Goal: Task Accomplishment & Management: Use online tool/utility

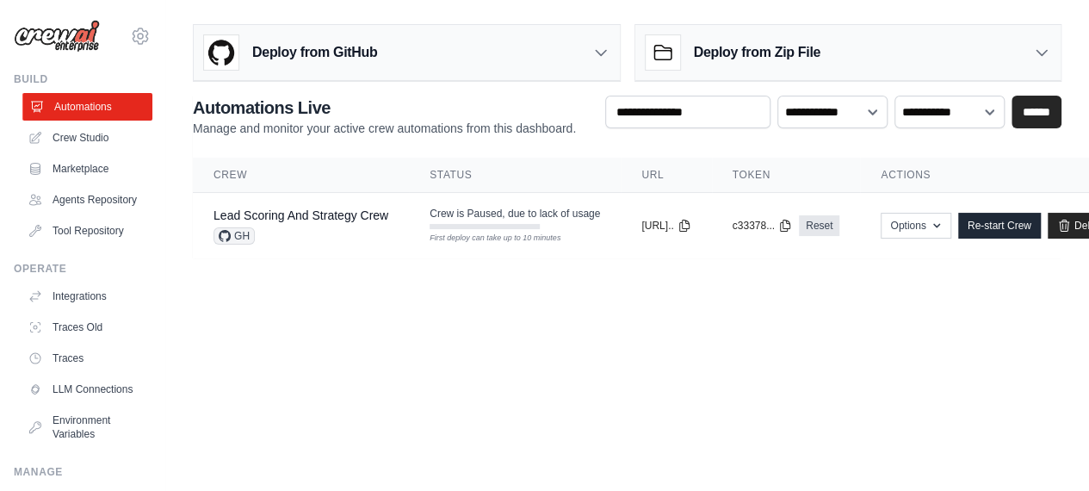
click at [78, 108] on link "Automations" at bounding box center [87, 107] width 130 height 28
click at [951, 238] on button "Options" at bounding box center [916, 225] width 70 height 26
click at [532, 115] on h2 "Automations Live" at bounding box center [384, 108] width 383 height 24
click at [76, 208] on link "Agents Repository" at bounding box center [87, 200] width 130 height 28
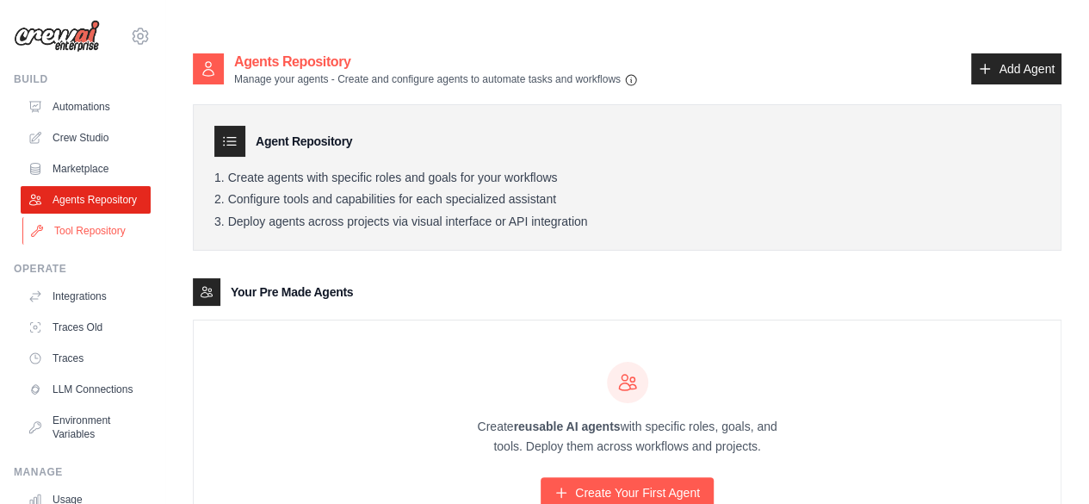
click at [96, 245] on link "Tool Repository" at bounding box center [87, 231] width 130 height 28
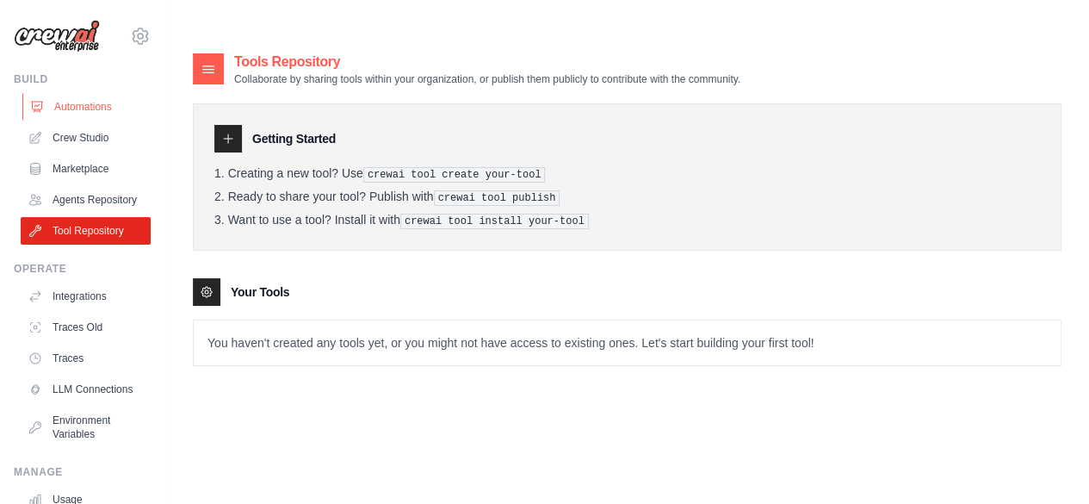
click at [82, 106] on link "Automations" at bounding box center [87, 107] width 130 height 28
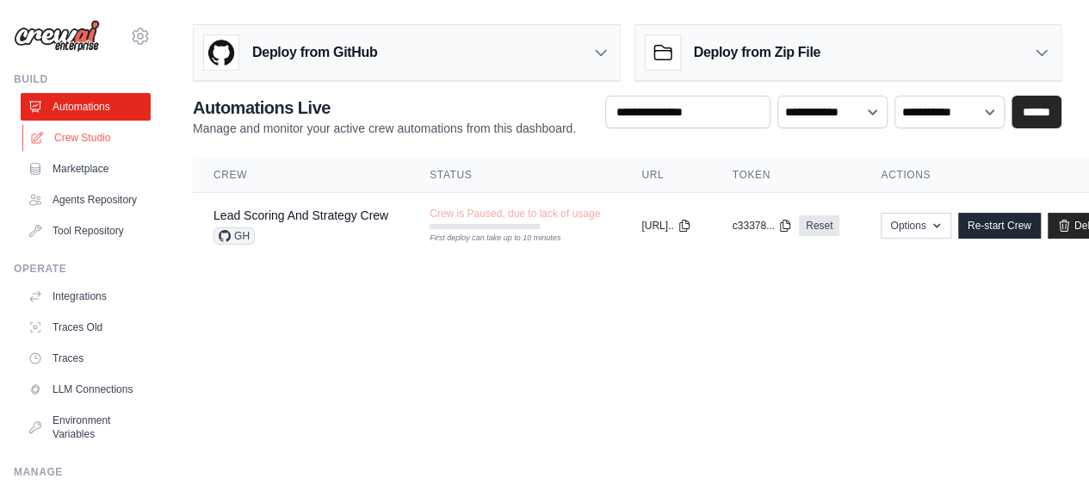
click at [84, 143] on link "Crew Studio" at bounding box center [87, 138] width 130 height 28
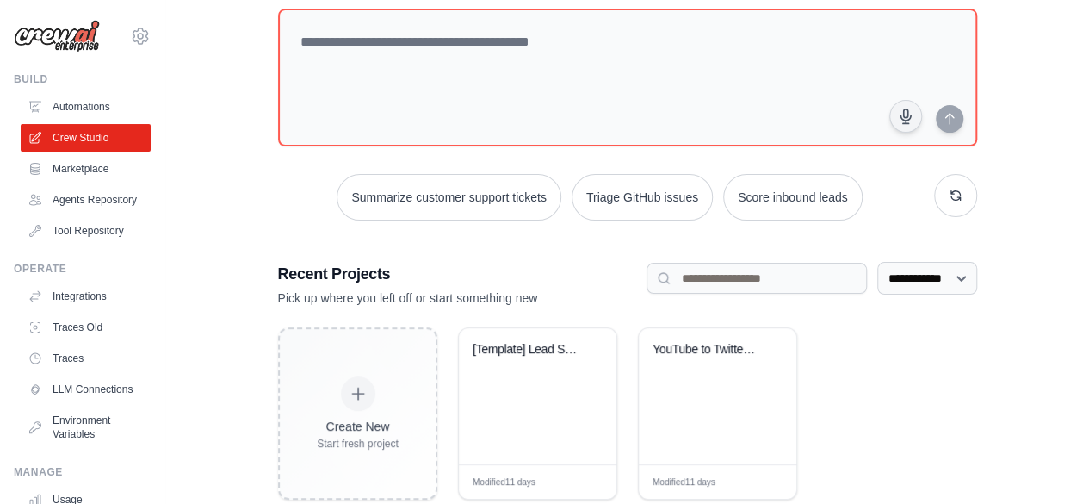
scroll to position [141, 0]
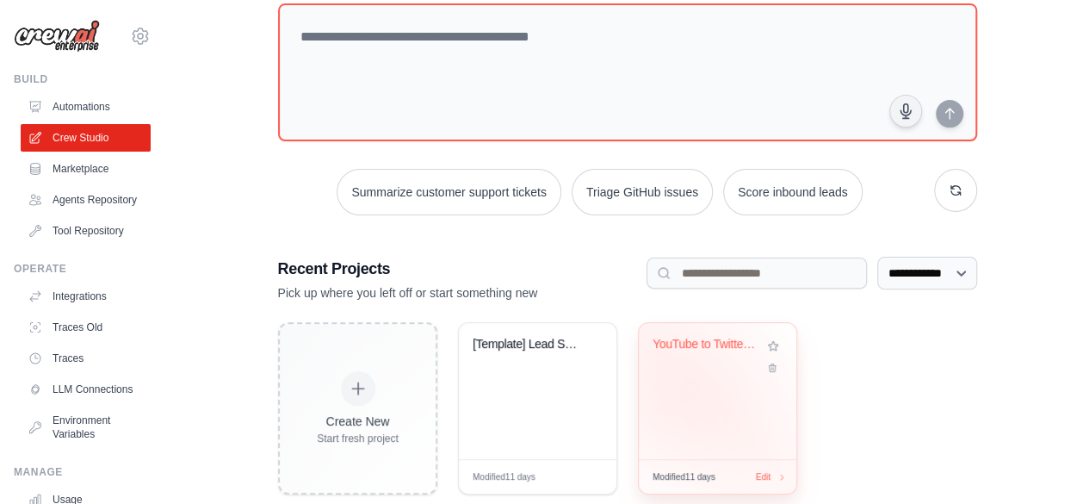
click at [680, 359] on div "YouTube to Twitter Thread Generator" at bounding box center [718, 391] width 158 height 136
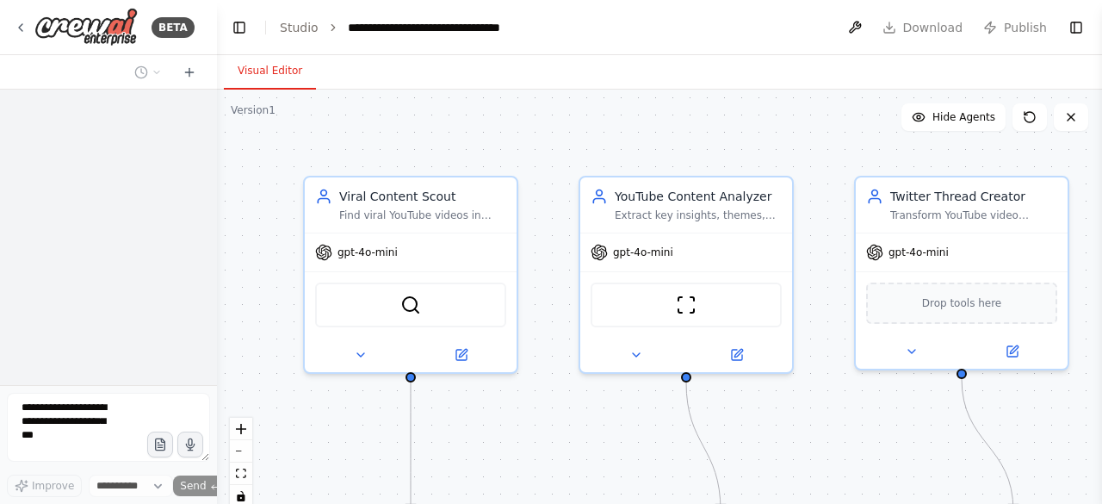
select select "****"
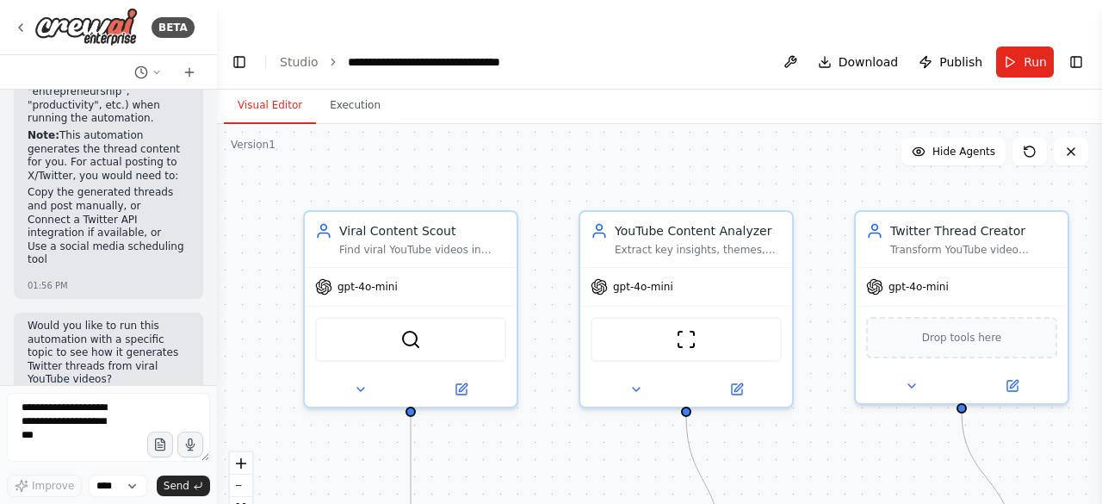
scroll to position [3086, 0]
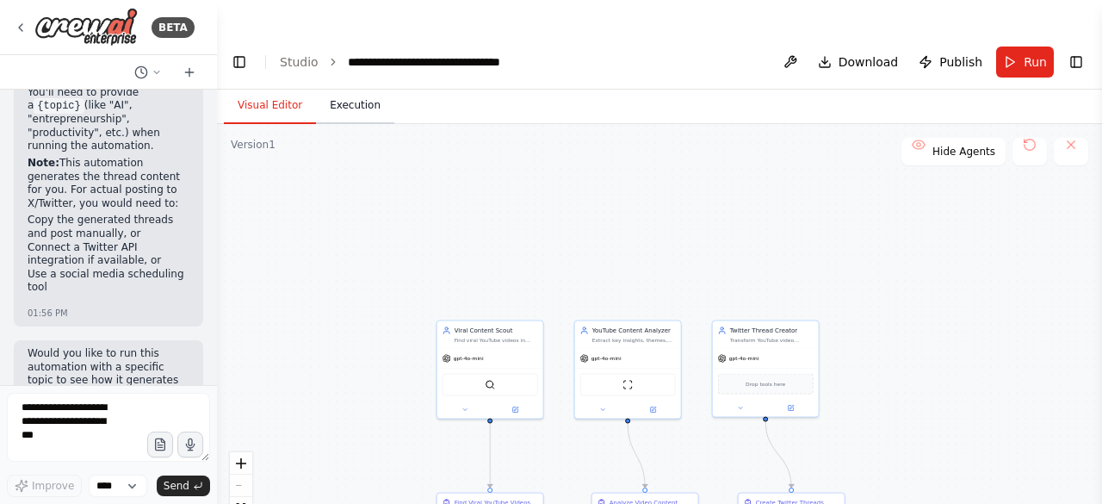
click at [351, 88] on button "Execution" at bounding box center [355, 106] width 78 height 36
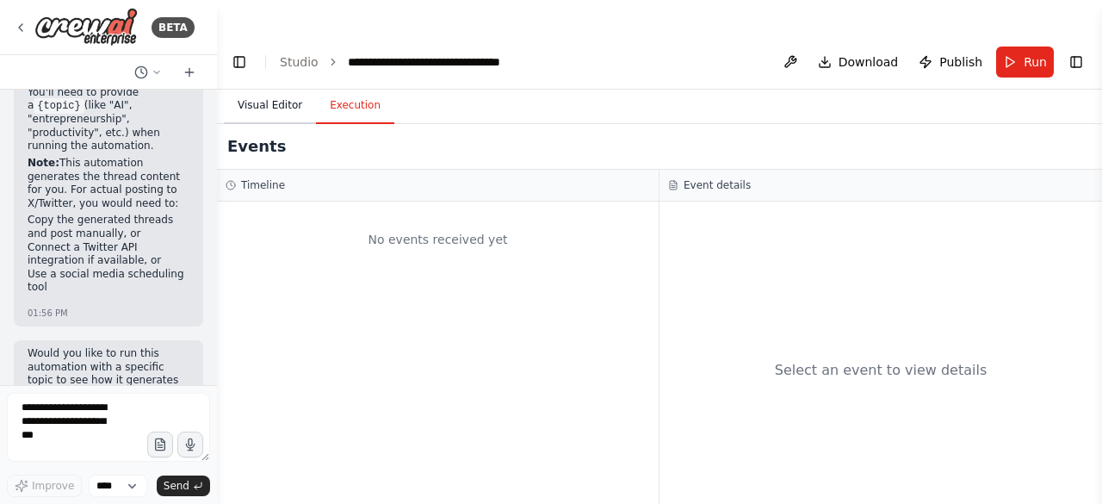
click at [269, 88] on button "Visual Editor" at bounding box center [270, 106] width 92 height 36
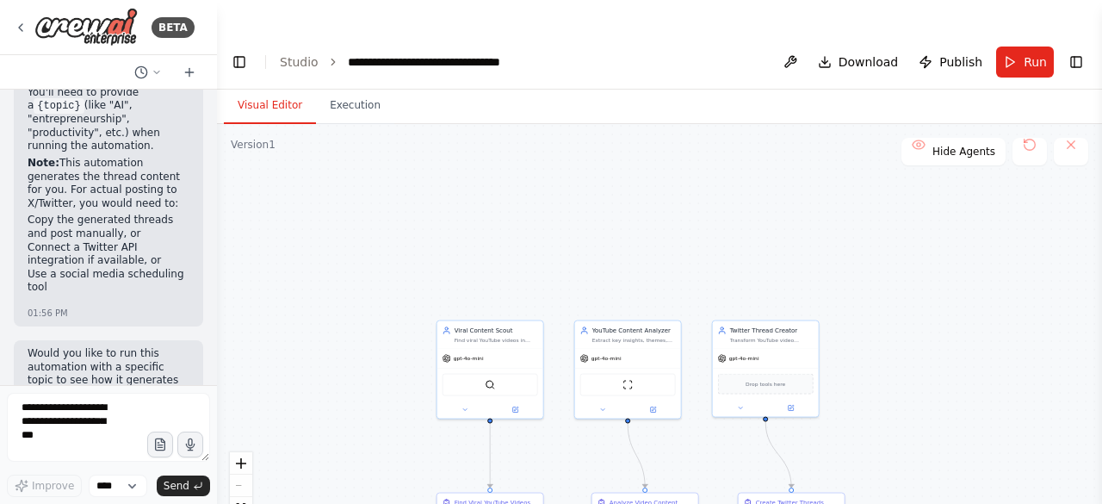
click at [239, 452] on div "React Flow controls" at bounding box center [241, 497] width 22 height 90
click at [241, 503] on icon "fit view" at bounding box center [241, 507] width 10 height 9
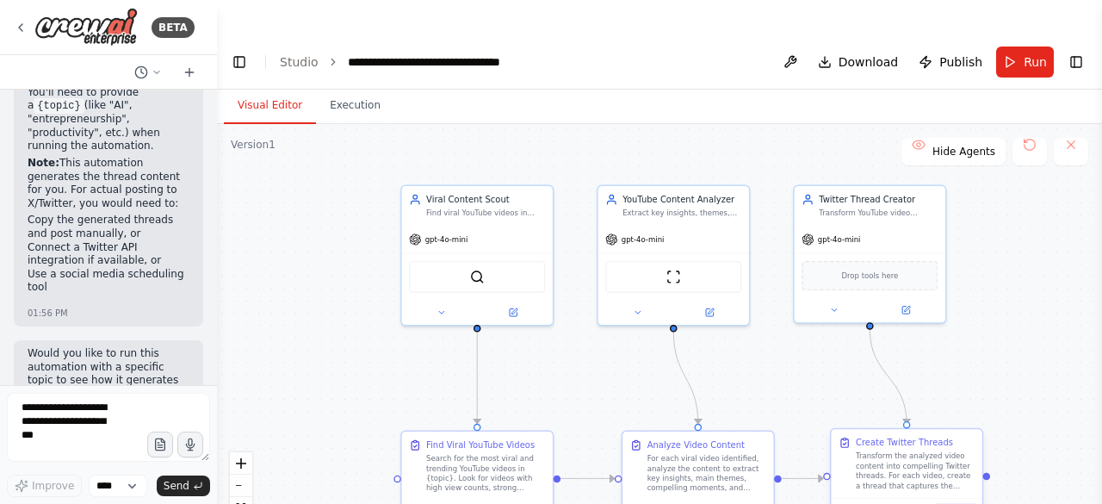
click at [955, 503] on icon at bounding box center [956, 511] width 8 height 8
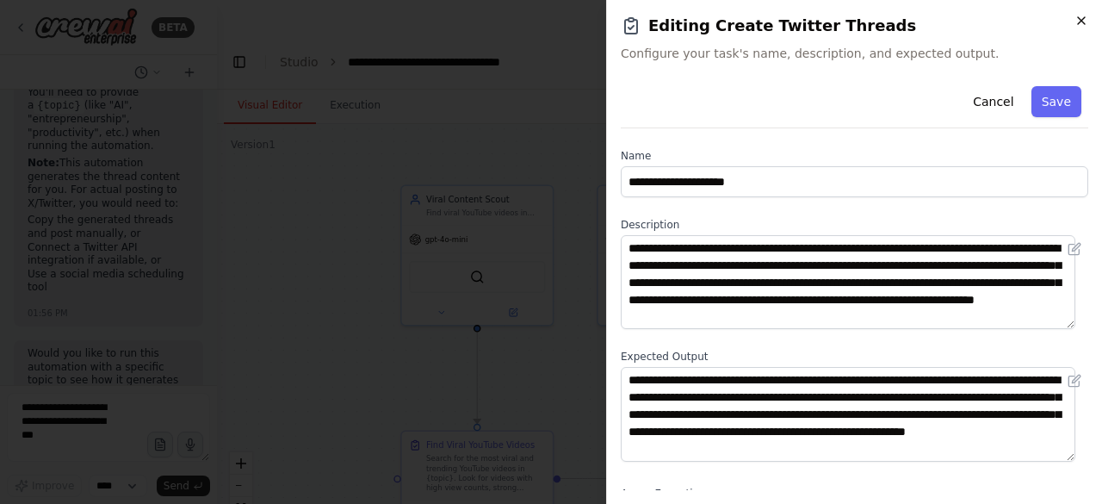
click at [1080, 21] on icon "button" at bounding box center [1082, 21] width 14 height 14
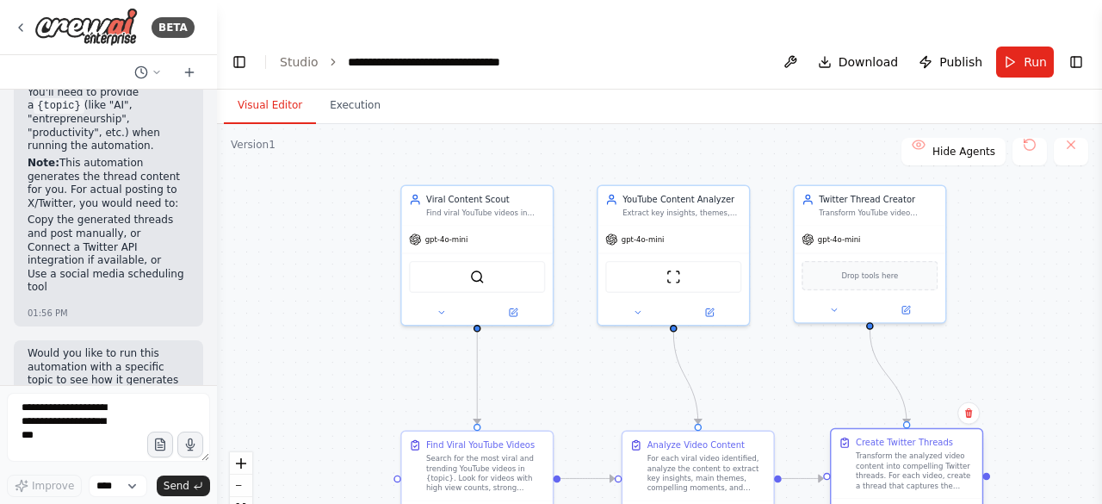
click at [917, 451] on div "Transform the analyzed video content into compelling Twitter threads. For each …" at bounding box center [915, 471] width 119 height 40
click at [856, 503] on icon at bounding box center [857, 510] width 9 height 9
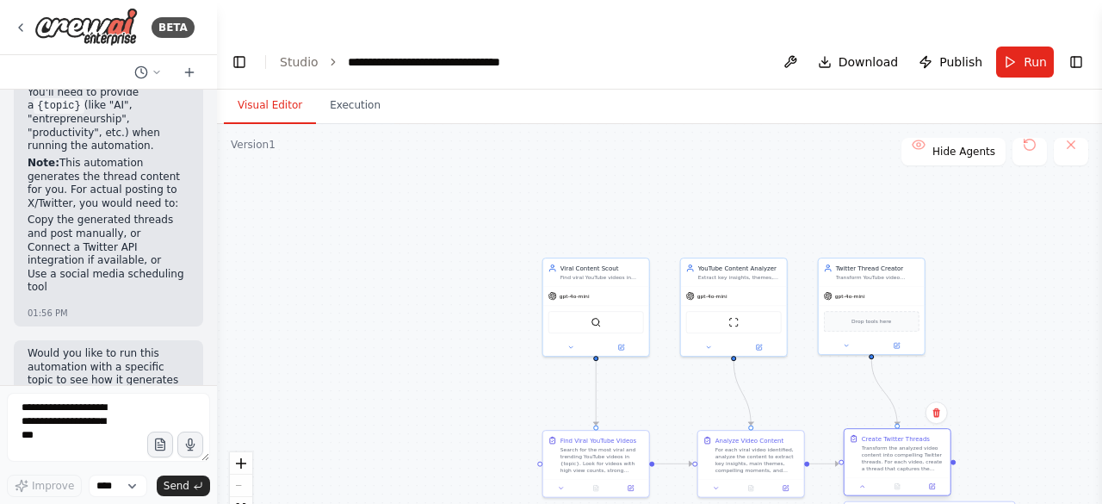
click at [909, 444] on div "Transform the analyzed video content into compelling Twitter threads. For each …" at bounding box center [904, 458] width 84 height 28
click at [863, 53] on span "Download" at bounding box center [869, 61] width 60 height 17
click at [717, 34] on header "**********" at bounding box center [659, 61] width 885 height 55
click at [152, 444] on button "button" at bounding box center [160, 445] width 28 height 28
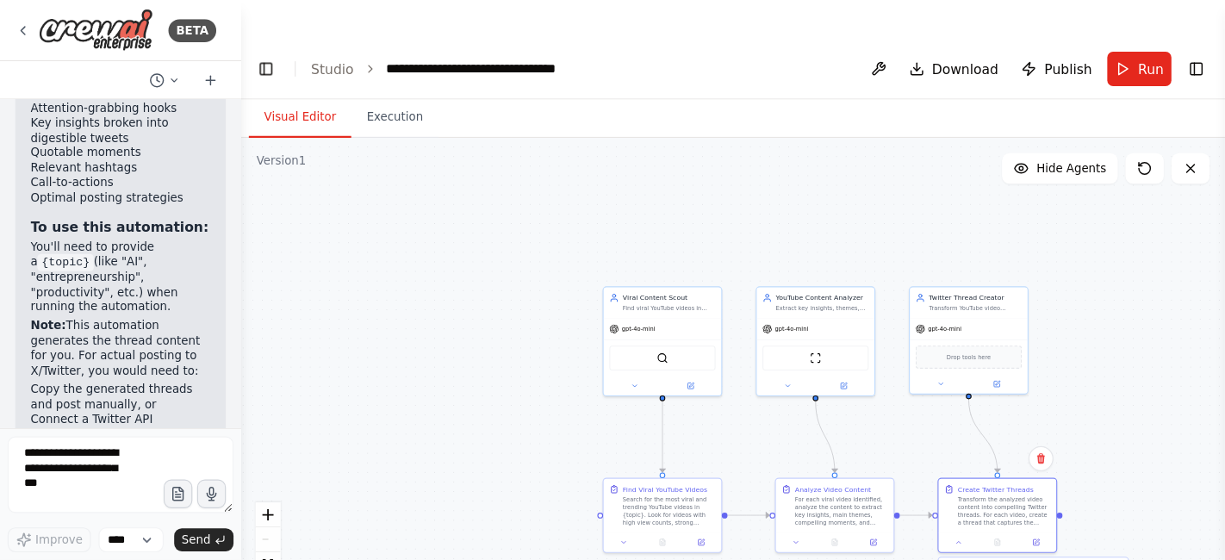
scroll to position [2828, 0]
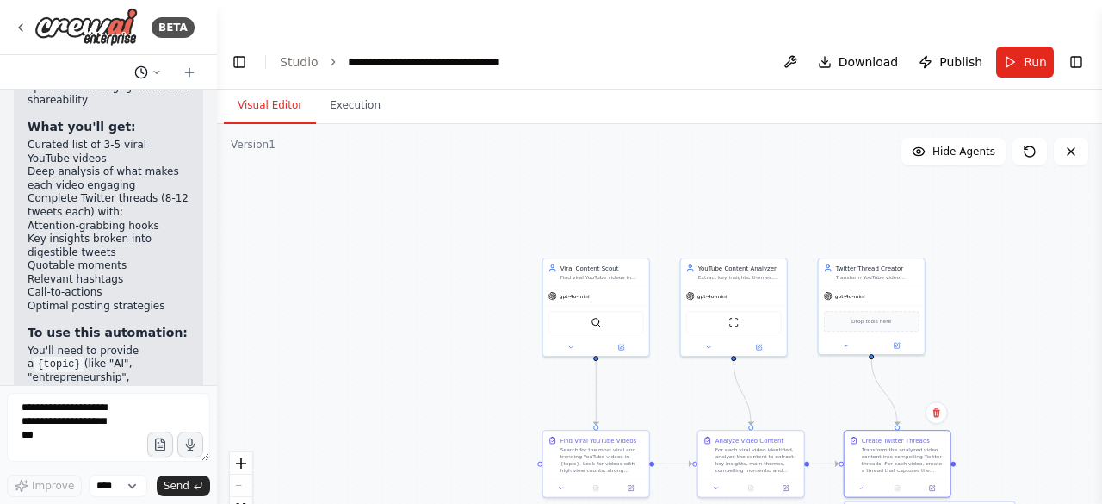
click at [158, 75] on icon at bounding box center [157, 72] width 10 height 10
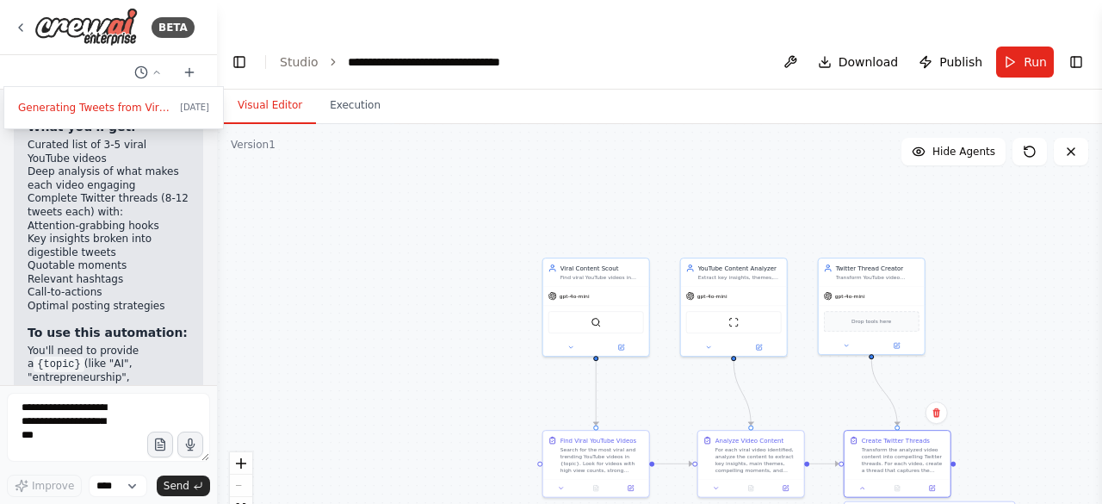
click at [114, 445] on div at bounding box center [108, 252] width 217 height 504
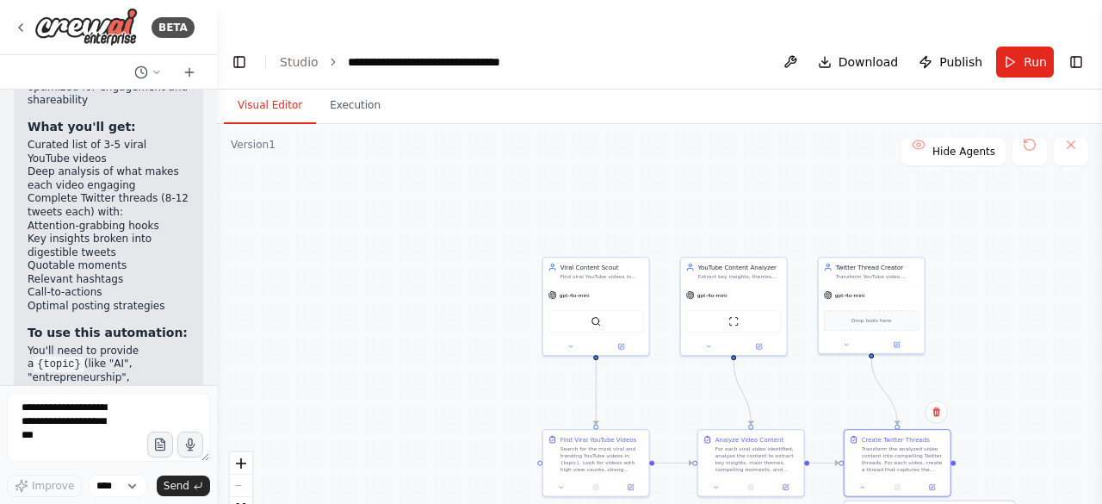
click at [509, 357] on div ".deletable-edge-delete-btn { width: 20px; height: 20px; border: 0px solid #ffff…" at bounding box center [659, 339] width 885 height 431
click at [1033, 294] on div ".deletable-edge-delete-btn { width: 20px; height: 20px; border: 0px solid #ffff…" at bounding box center [659, 339] width 885 height 431
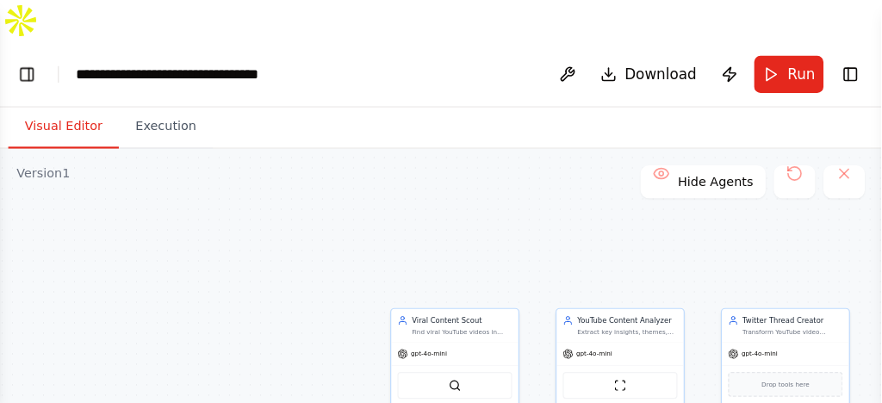
scroll to position [2785, 0]
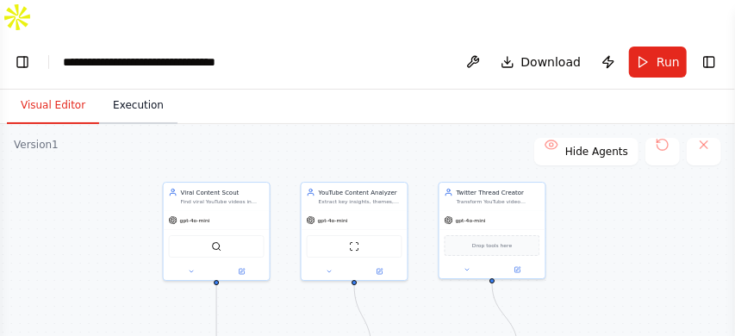
drag, startPoint x: 319, startPoint y: 190, endPoint x: 161, endPoint y: 82, distance: 192.0
click at [161, 90] on div "Visual Editor Execution Version 1 Show Tools Hide Agents .deletable-edge-delete…" at bounding box center [367, 230] width 735 height 281
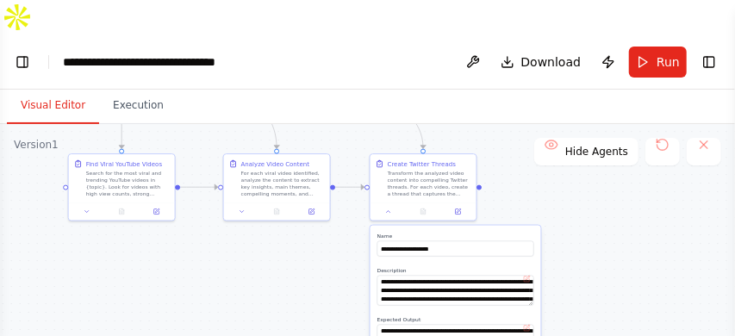
drag, startPoint x: 598, startPoint y: 282, endPoint x: 535, endPoint y: 123, distance: 171.3
click at [534, 124] on div ".deletable-edge-delete-btn { width: 20px; height: 20px; border: 0px solid #ffff…" at bounding box center [367, 339] width 735 height 431
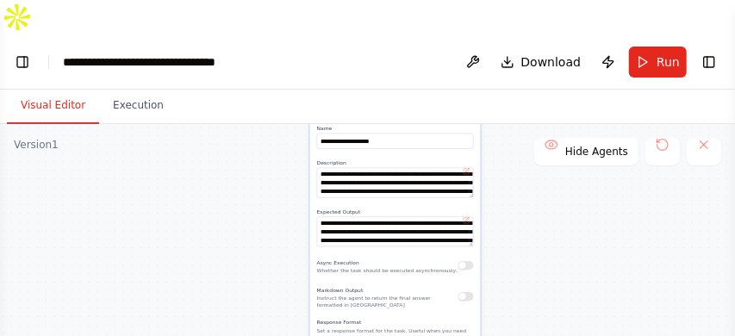
drag, startPoint x: 610, startPoint y: 275, endPoint x: 567, endPoint y: 193, distance: 92.5
click at [567, 193] on div ".deletable-edge-delete-btn { width: 20px; height: 20px; border: 0px solid #ffff…" at bounding box center [367, 339] width 735 height 431
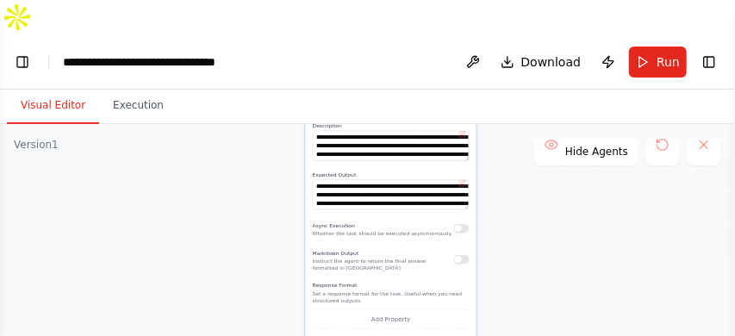
drag, startPoint x: 561, startPoint y: 270, endPoint x: 556, endPoint y: 225, distance: 45.8
click at [556, 225] on div ".deletable-edge-delete-btn { width: 20px; height: 20px; border: 0px solid #ffff…" at bounding box center [367, 339] width 735 height 431
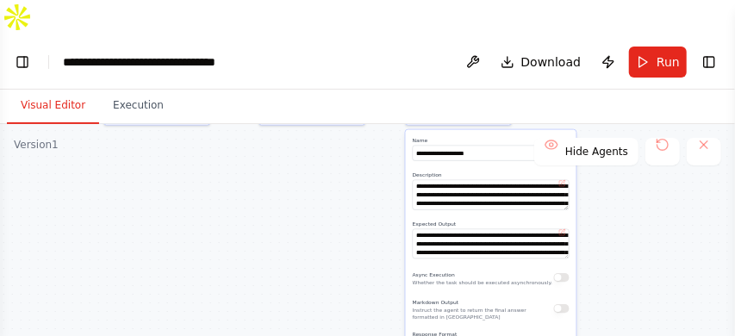
drag, startPoint x: 549, startPoint y: 245, endPoint x: 654, endPoint y: 308, distance: 122.1
click at [654, 308] on div ".deletable-edge-delete-btn { width: 20px; height: 20px; border: 0px solid #ffff…" at bounding box center [367, 339] width 735 height 431
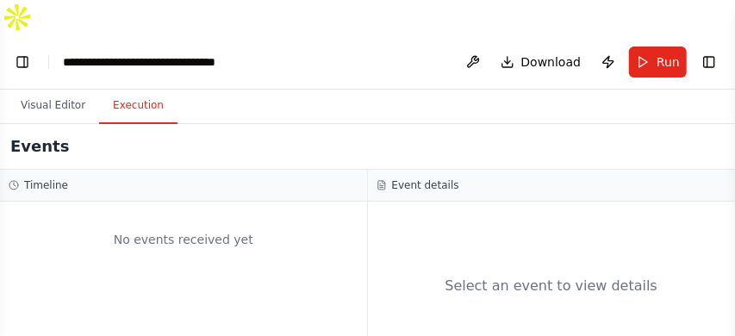
click at [120, 88] on button "Execution" at bounding box center [138, 106] width 78 height 36
click at [425, 178] on h3 "Event details" at bounding box center [425, 185] width 67 height 14
click at [60, 88] on button "Visual Editor" at bounding box center [53, 106] width 92 height 36
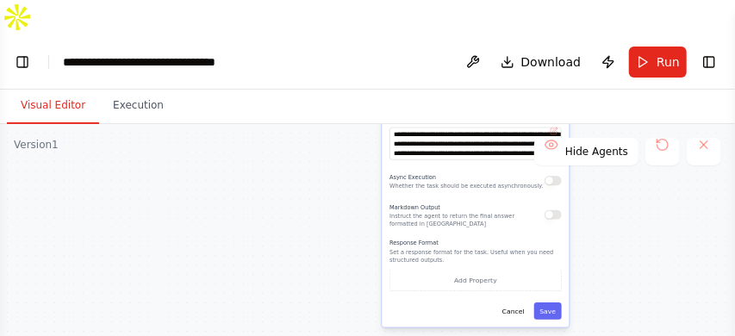
drag, startPoint x: 307, startPoint y: 240, endPoint x: 257, endPoint y: 92, distance: 156.3
click at [257, 124] on div ".deletable-edge-delete-btn { width: 20px; height: 20px; border: 0px solid #ffff…" at bounding box center [367, 339] width 735 height 431
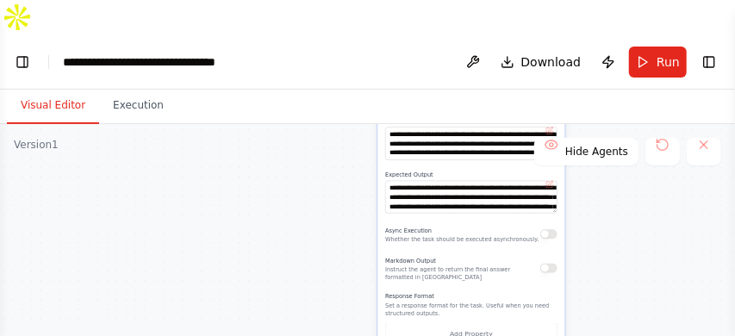
drag, startPoint x: 290, startPoint y: 192, endPoint x: 291, endPoint y: 276, distance: 83.5
click at [290, 279] on div ".deletable-edge-delete-btn { width: 20px; height: 20px; border: 0px solid #ffff…" at bounding box center [367, 339] width 735 height 431
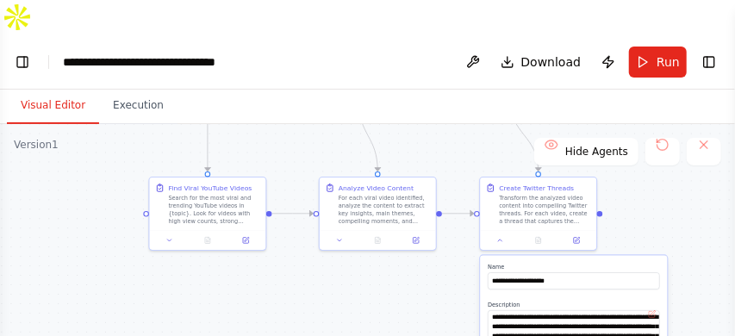
drag, startPoint x: 300, startPoint y: 176, endPoint x: 400, endPoint y: 359, distance: 209.3
click at [400, 359] on html "BETA Generating Tweets from Viral Youtube videos and posting it on Twitter as T…" at bounding box center [367, 185] width 735 height 370
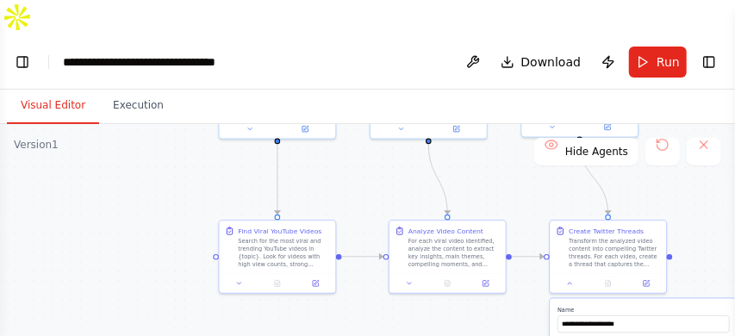
drag, startPoint x: 325, startPoint y: 276, endPoint x: 382, endPoint y: 313, distance: 67.8
click at [382, 313] on div ".deletable-edge-delete-btn { width: 20px; height: 20px; border: 0px solid #ffff…" at bounding box center [367, 339] width 735 height 431
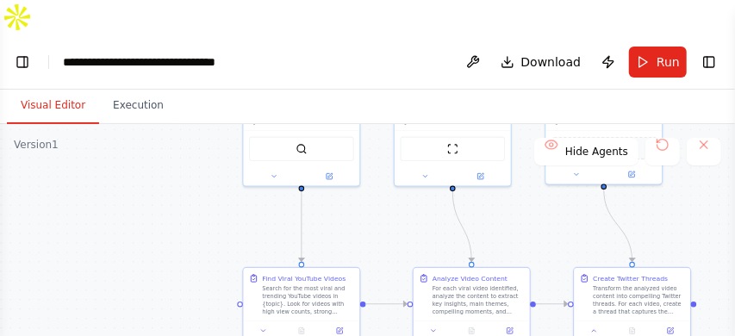
drag, startPoint x: 175, startPoint y: 216, endPoint x: 209, endPoint y: 307, distance: 96.8
click at [210, 311] on div ".deletable-edge-delete-btn { width: 20px; height: 20px; border: 0px solid #ffff…" at bounding box center [367, 339] width 735 height 431
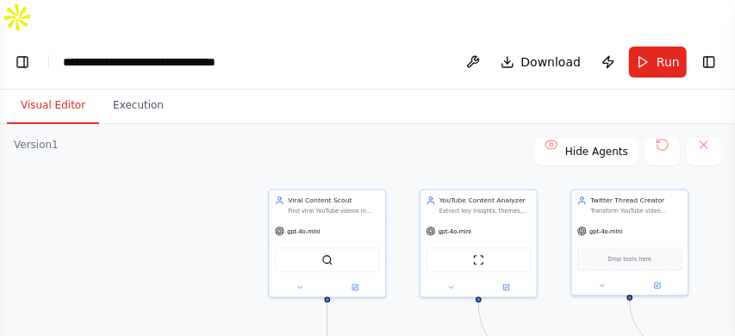
drag, startPoint x: 195, startPoint y: 222, endPoint x: 210, endPoint y: 259, distance: 39.8
click at [193, 254] on div ".deletable-edge-delete-btn { width: 20px; height: 20px; border: 0px solid #ffff…" at bounding box center [367, 339] width 735 height 431
click at [333, 246] on div "SerperDevTool" at bounding box center [327, 258] width 105 height 25
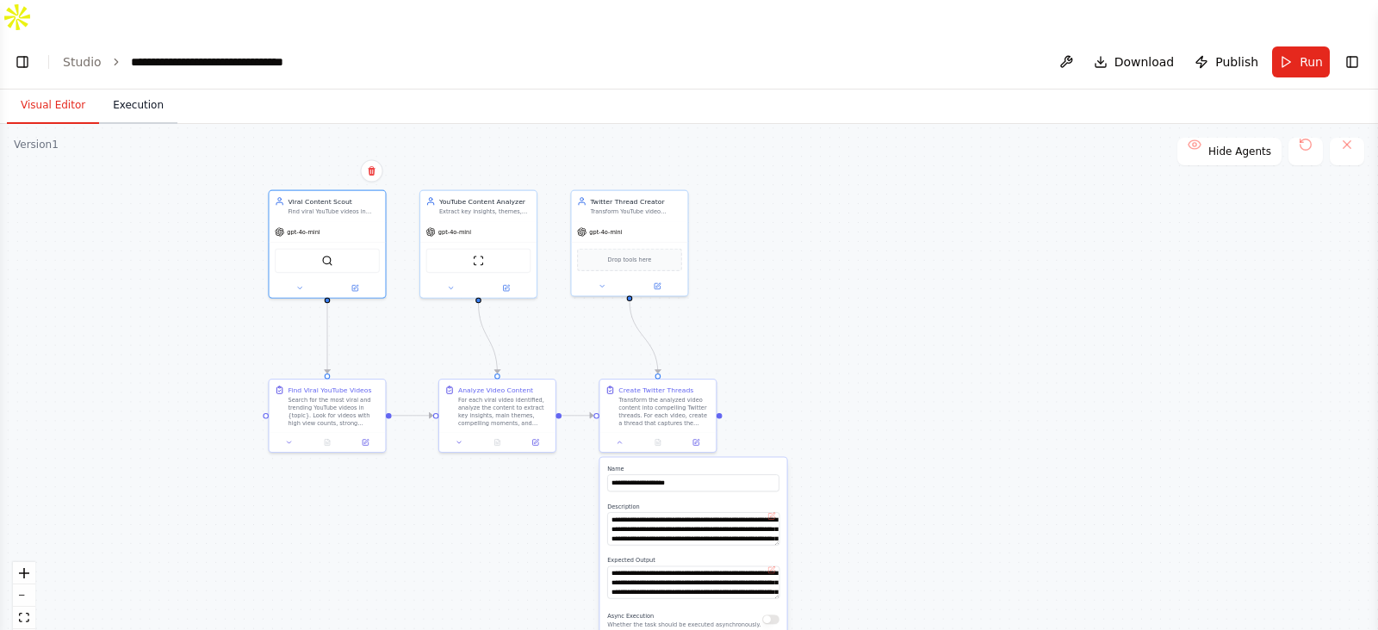
click at [156, 88] on button "Execution" at bounding box center [138, 106] width 78 height 36
click at [59, 88] on button "Visual Editor" at bounding box center [53, 106] width 92 height 36
click at [117, 479] on div ".deletable-edge-delete-btn { width: 20px; height: 20px; border: 0px solid #ffff…" at bounding box center [689, 394] width 1378 height 541
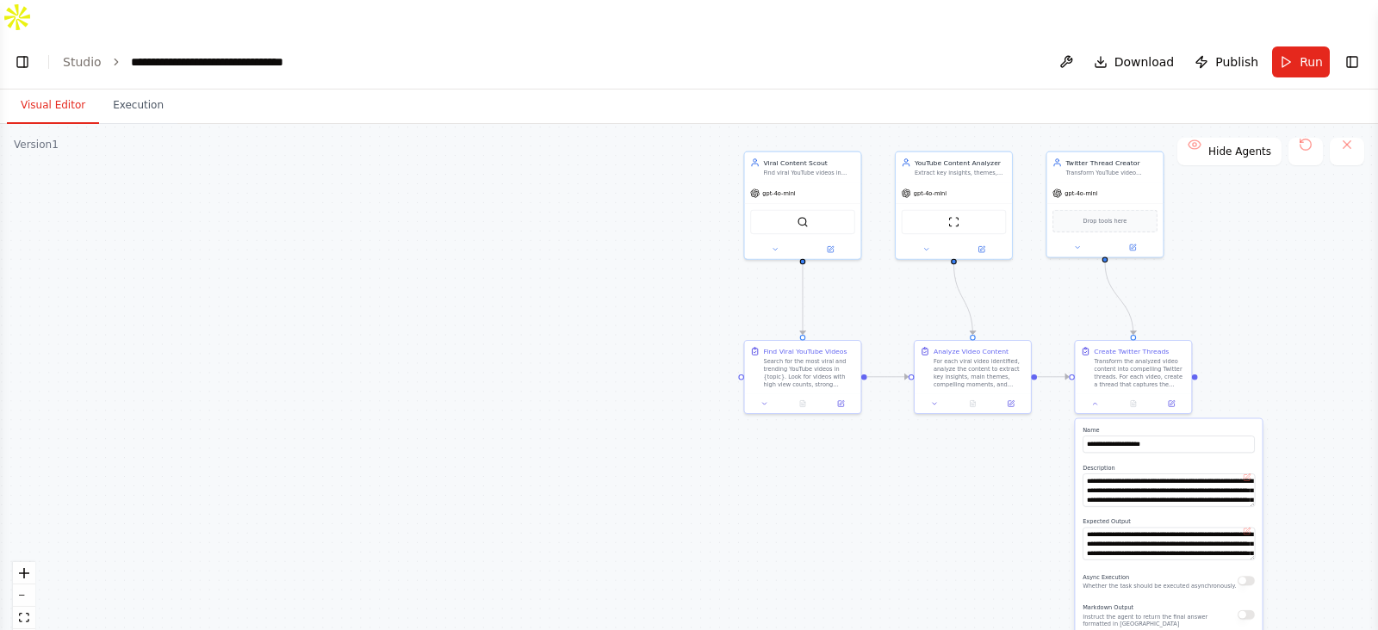
drag, startPoint x: 90, startPoint y: 405, endPoint x: 580, endPoint y: 363, distance: 491.8
click at [580, 363] on div ".deletable-edge-delete-btn { width: 20px; height: 20px; border: 0px solid #ffff…" at bounding box center [689, 394] width 1378 height 541
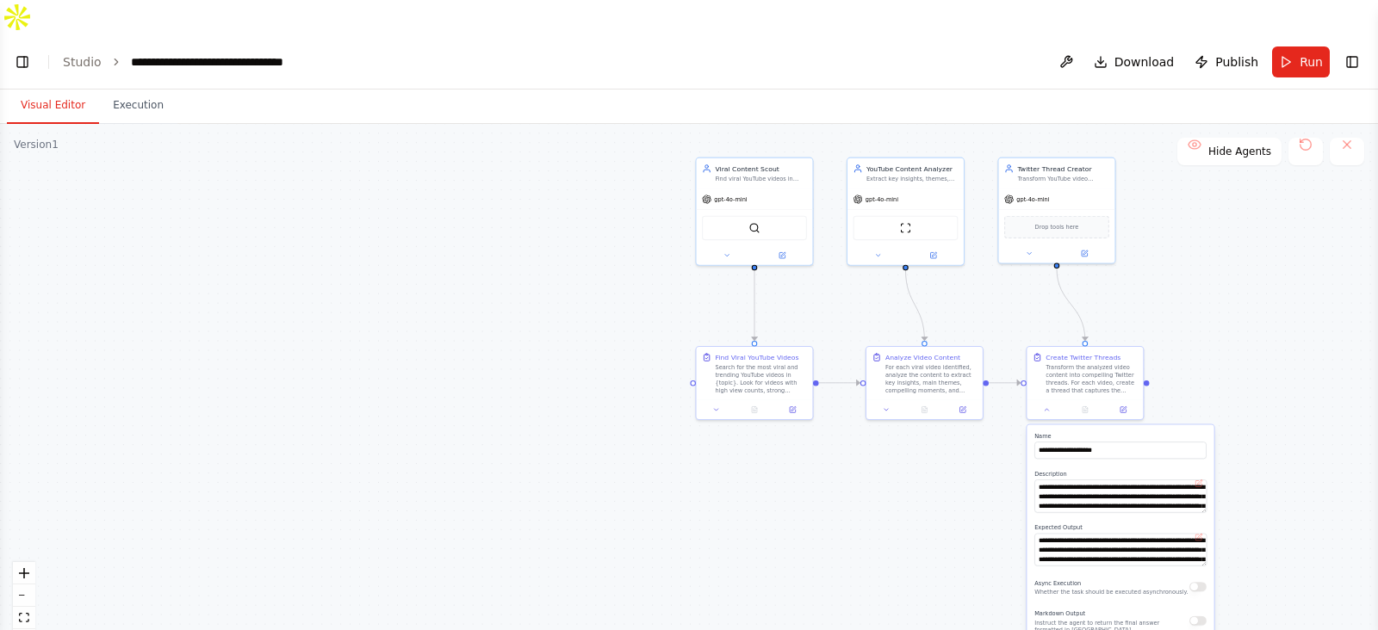
drag, startPoint x: 573, startPoint y: 338, endPoint x: 493, endPoint y: 347, distance: 79.8
click at [493, 347] on div ".deletable-edge-delete-btn { width: 20px; height: 20px; border: 0px solid #ffff…" at bounding box center [689, 394] width 1378 height 541
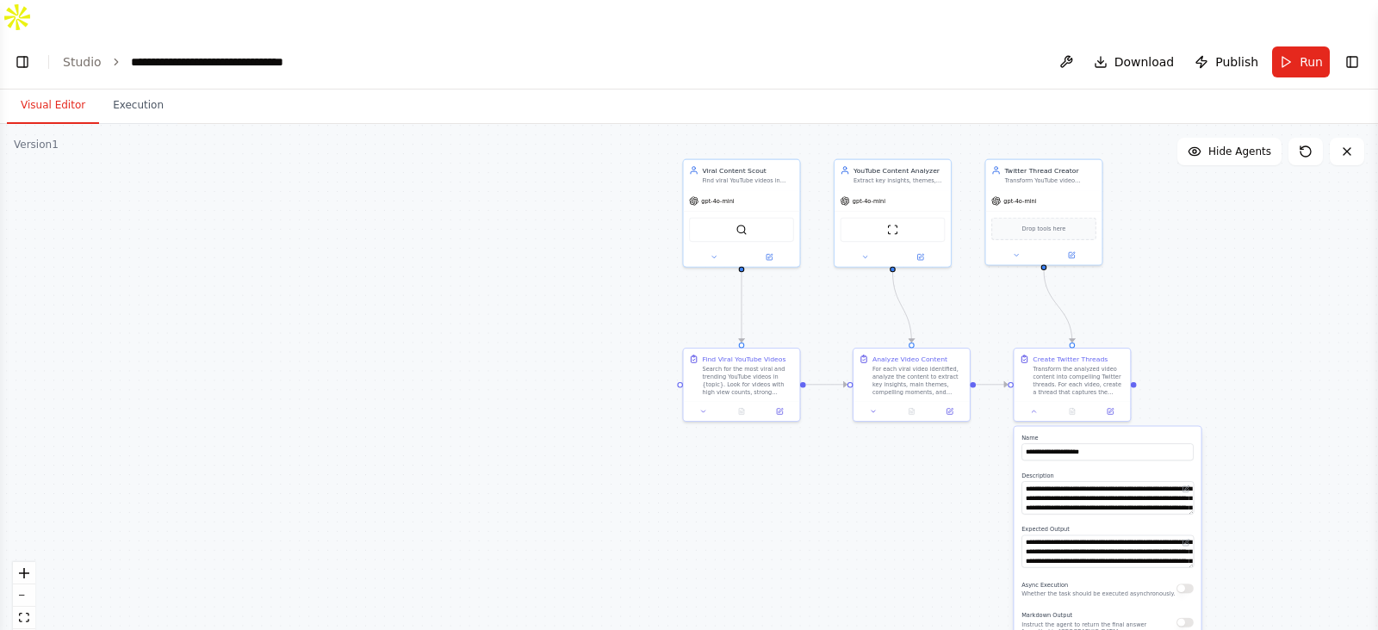
click at [73, 53] on li "Studio" at bounding box center [82, 61] width 39 height 17
click at [78, 55] on link "Studio" at bounding box center [82, 62] width 39 height 14
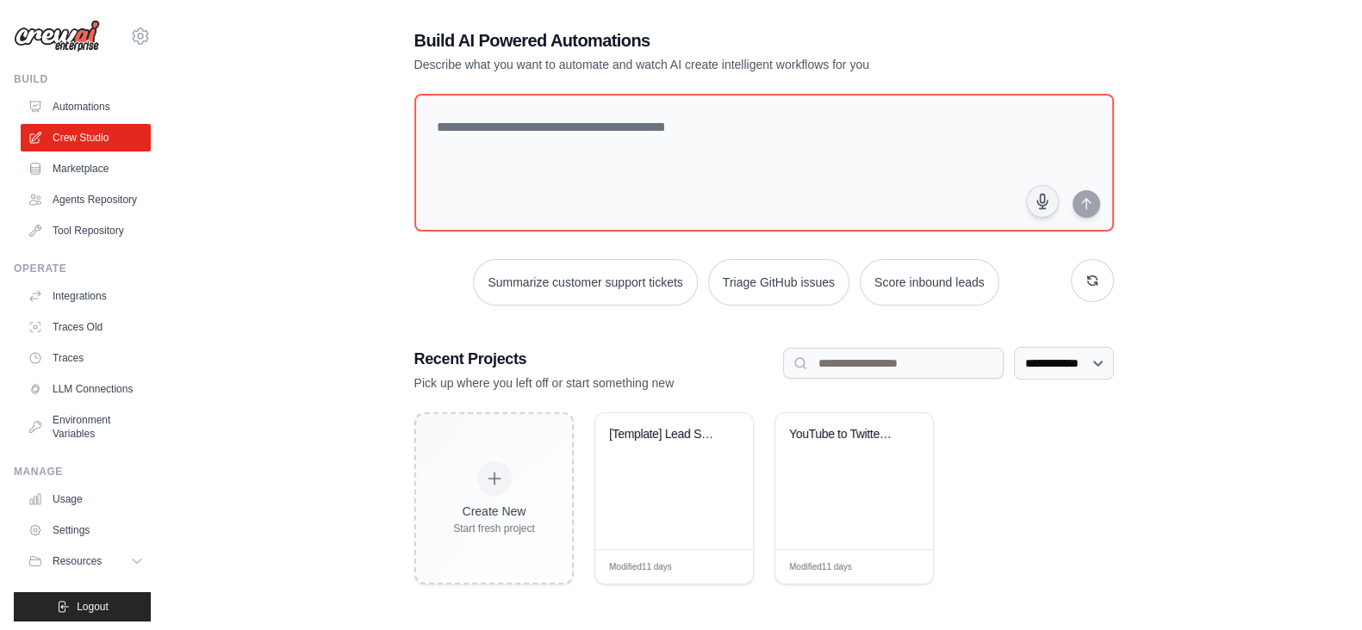
scroll to position [34, 0]
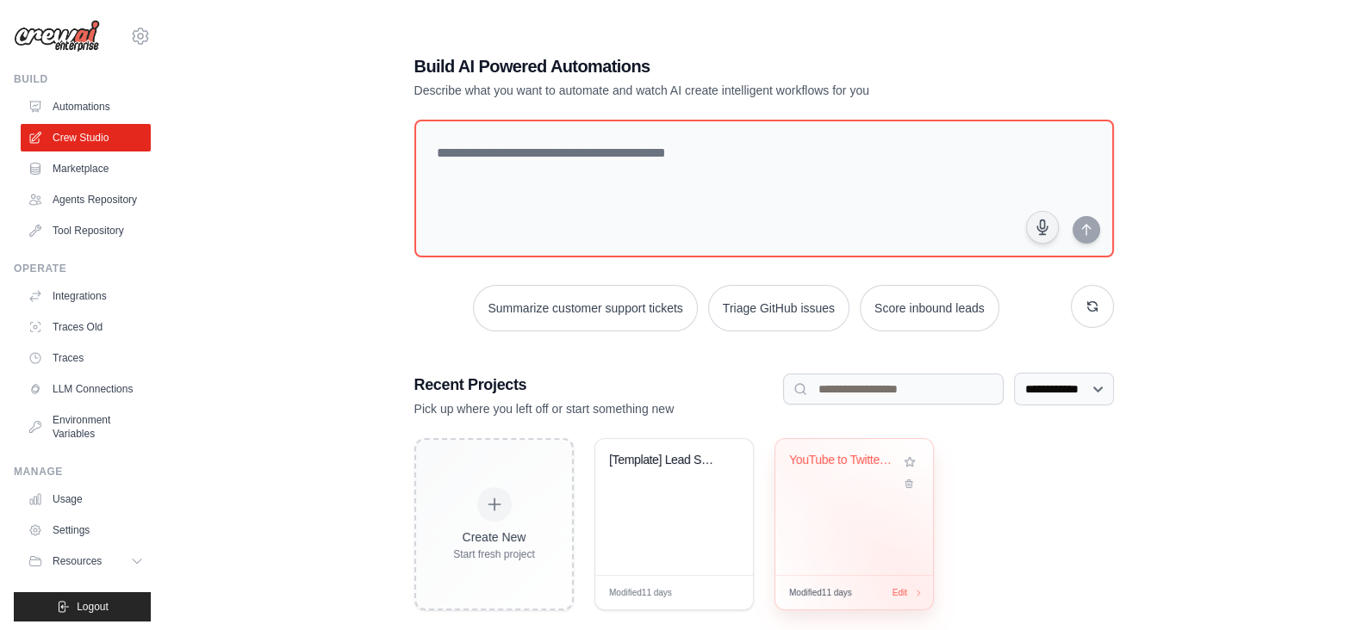
click at [903, 586] on span "Edit" at bounding box center [898, 592] width 15 height 13
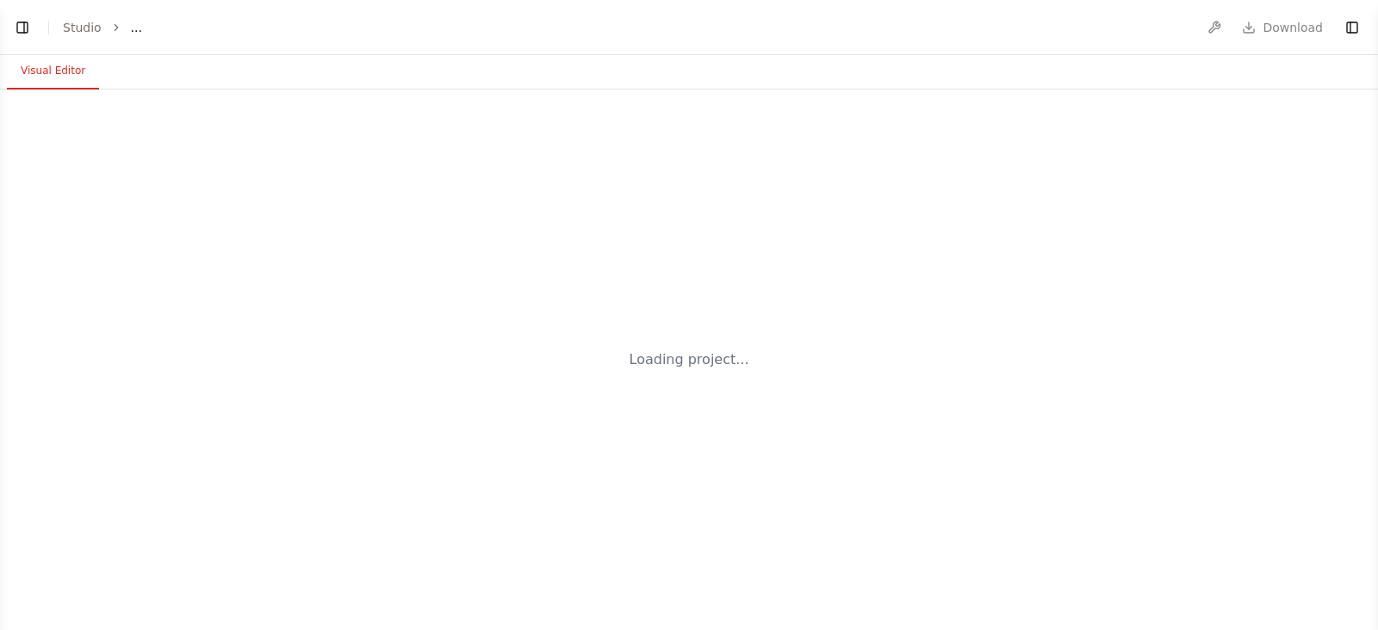
select select "****"
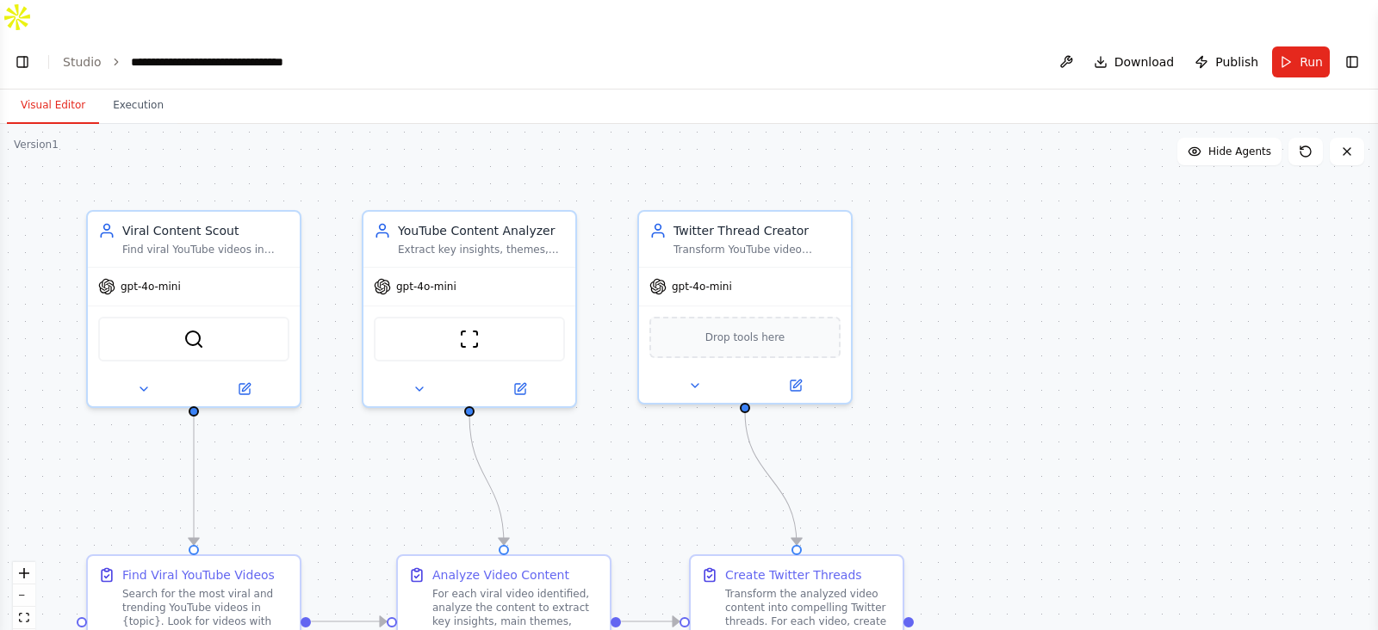
scroll to position [3065, 0]
click at [46, 88] on button "Visual Editor" at bounding box center [53, 106] width 92 height 36
click at [48, 88] on button "Visual Editor" at bounding box center [53, 106] width 92 height 36
click at [49, 88] on button "Visual Editor" at bounding box center [53, 106] width 92 height 36
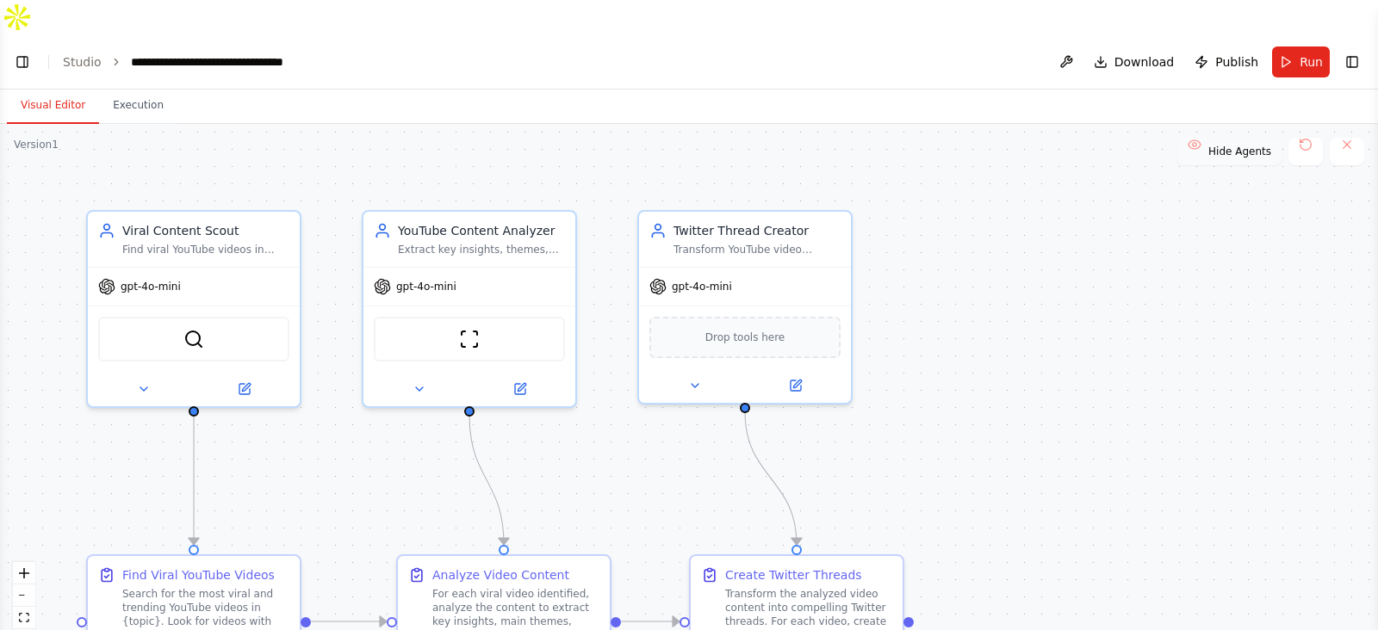
click at [1230, 138] on button "Hide Agents" at bounding box center [1229, 152] width 104 height 28
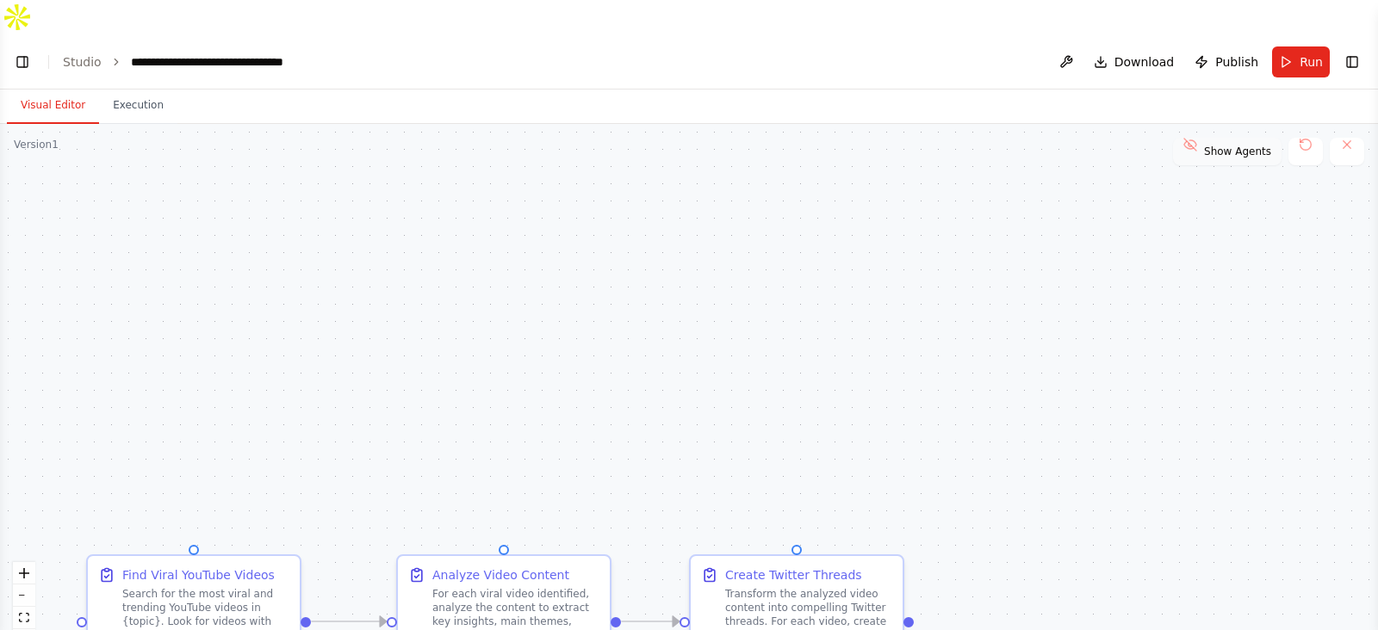
click at [1232, 145] on span "Show Agents" at bounding box center [1237, 152] width 67 height 14
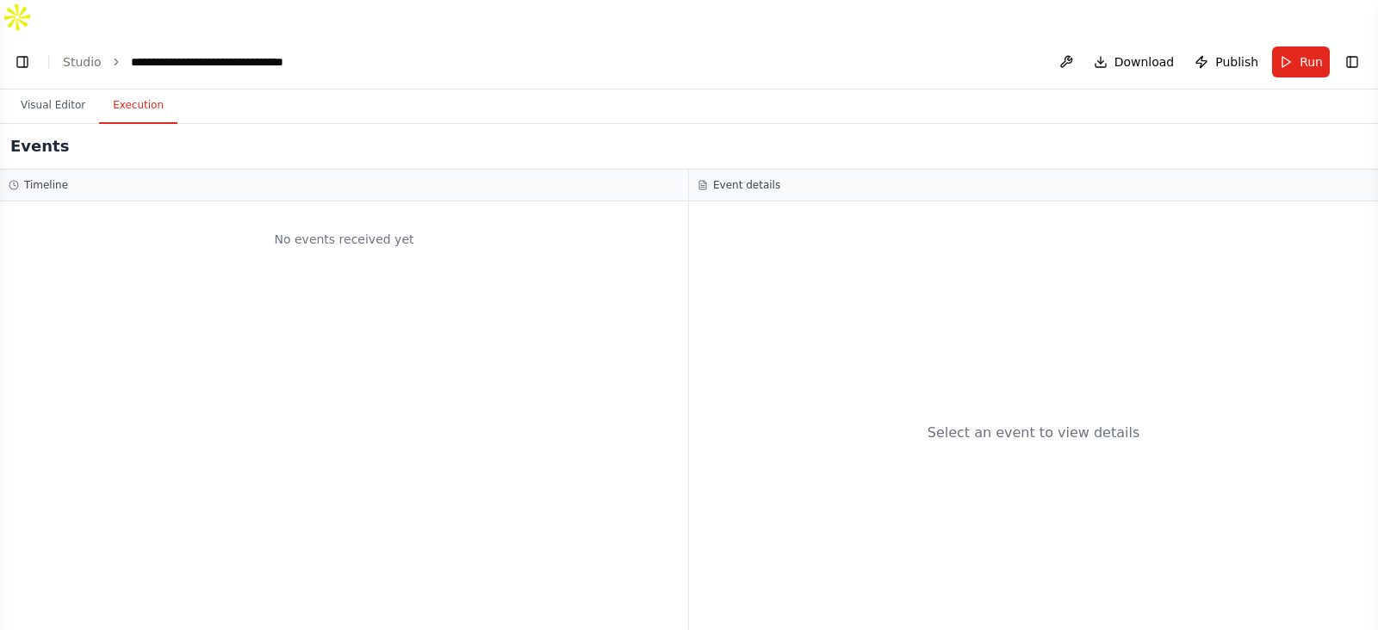
click at [142, 88] on button "Execution" at bounding box center [138, 106] width 78 height 36
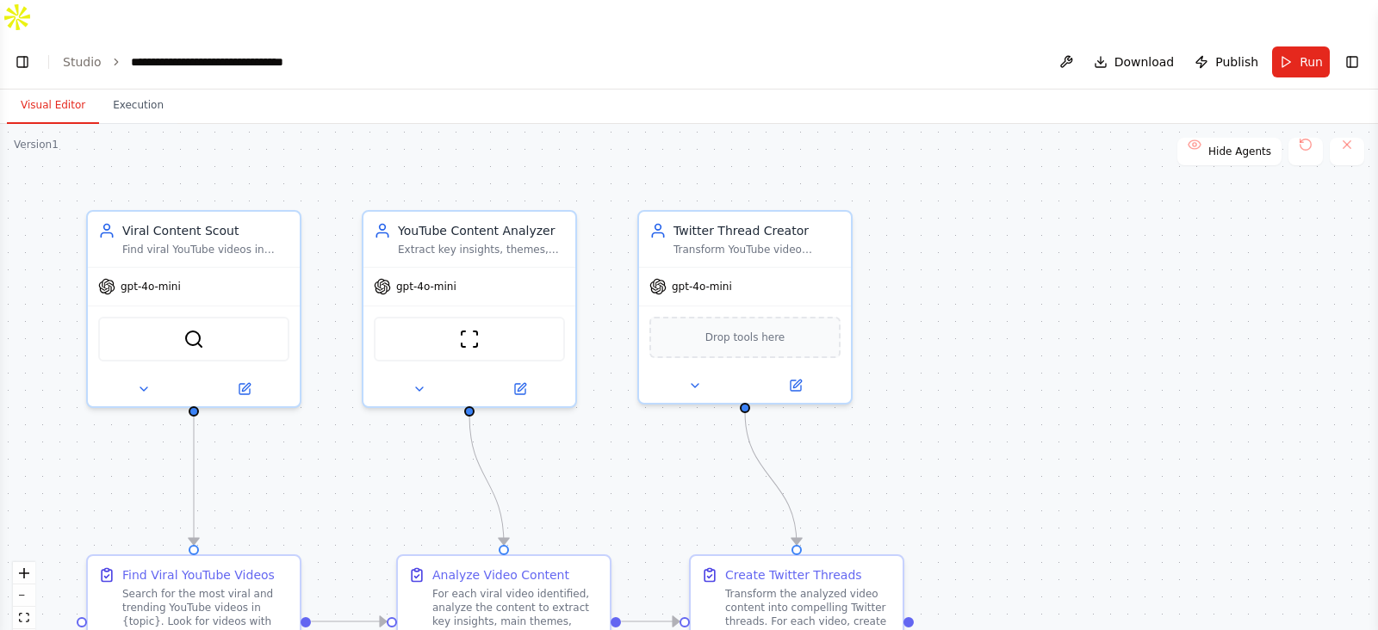
click at [72, 88] on button "Visual Editor" at bounding box center [53, 106] width 92 height 36
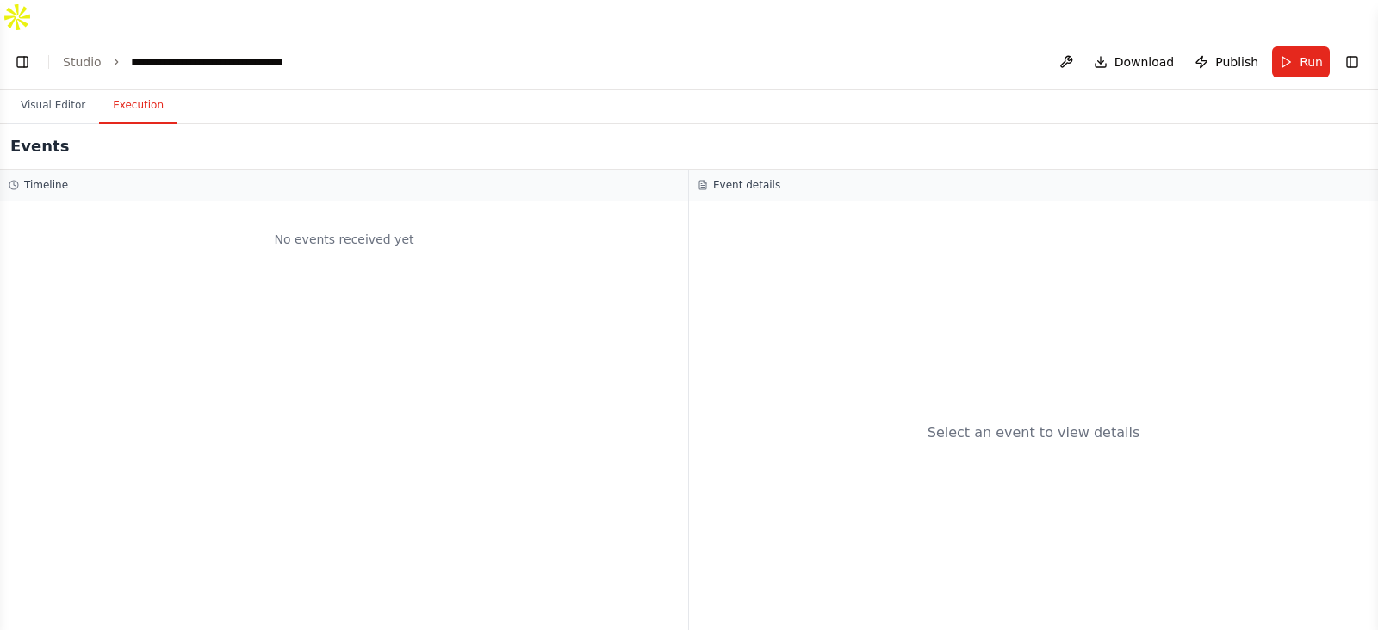
drag, startPoint x: 114, startPoint y: 65, endPoint x: 127, endPoint y: 75, distance: 17.2
click at [115, 88] on button "Execution" at bounding box center [138, 106] width 78 height 36
click at [119, 178] on div "Timeline" at bounding box center [344, 185] width 671 height 14
click at [735, 178] on h3 "Event details" at bounding box center [746, 185] width 67 height 14
click at [53, 88] on button "Visual Editor" at bounding box center [53, 106] width 92 height 36
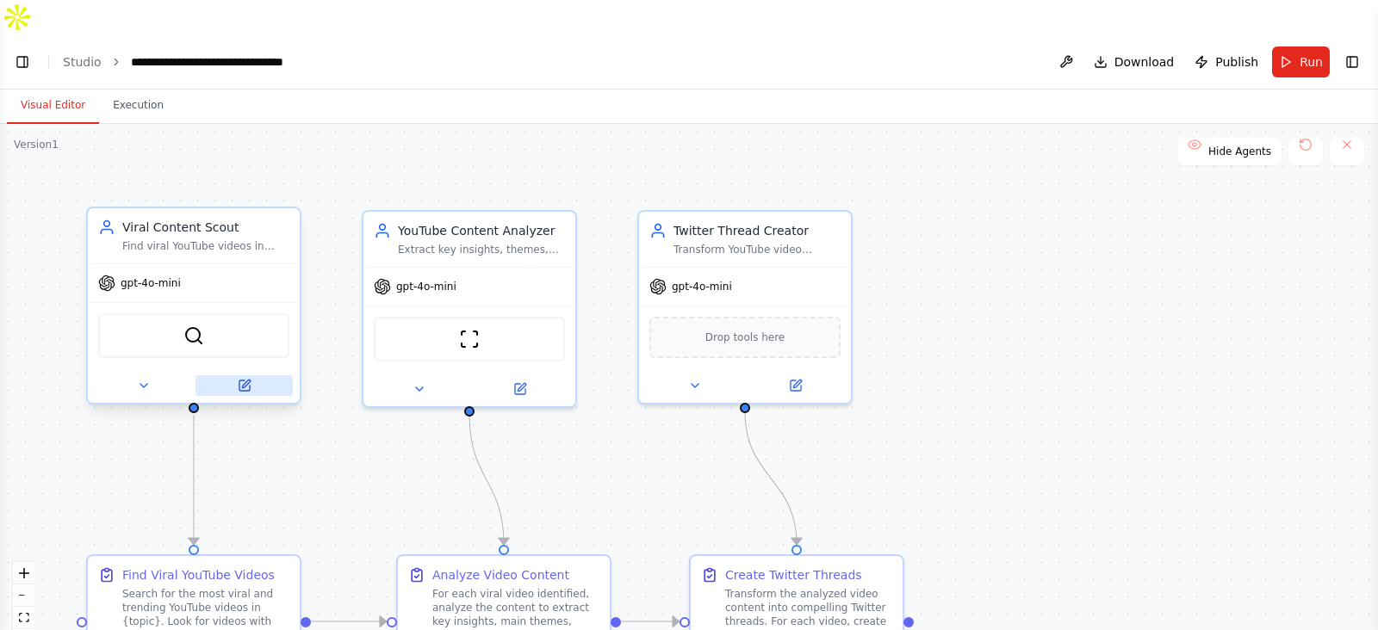
click at [239, 381] on icon at bounding box center [244, 386] width 10 height 10
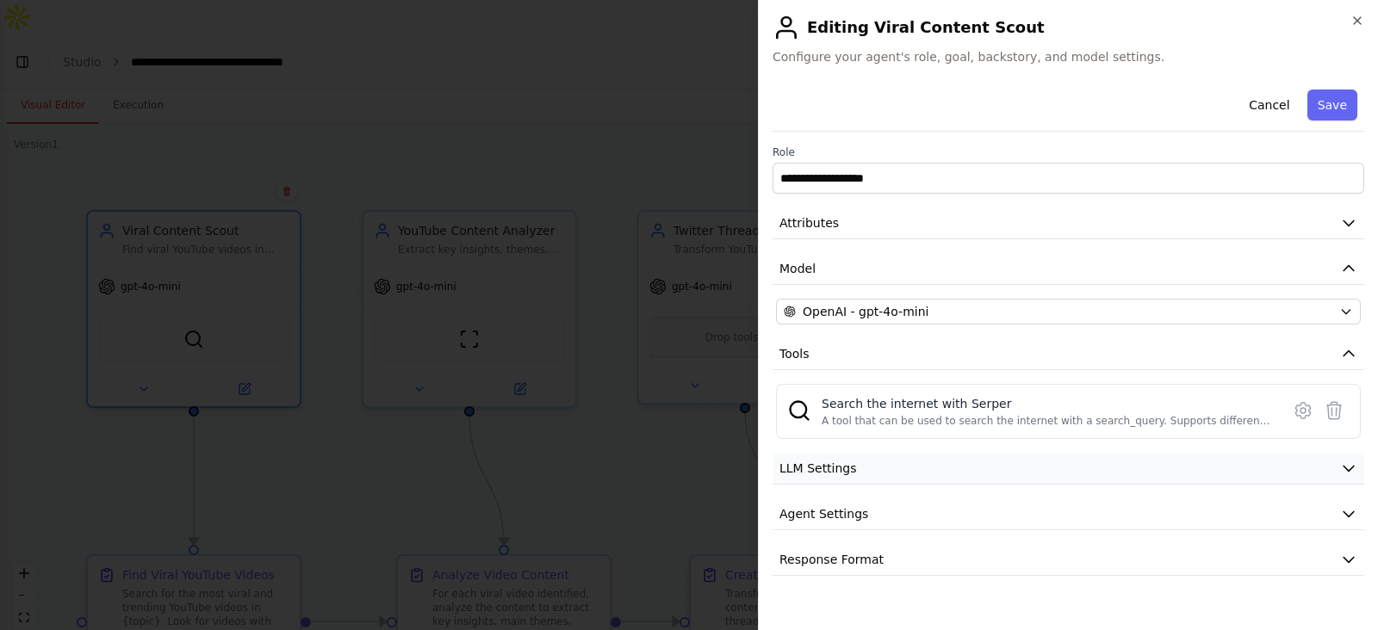
click at [1008, 472] on button "LLM Settings" at bounding box center [1068, 469] width 592 height 32
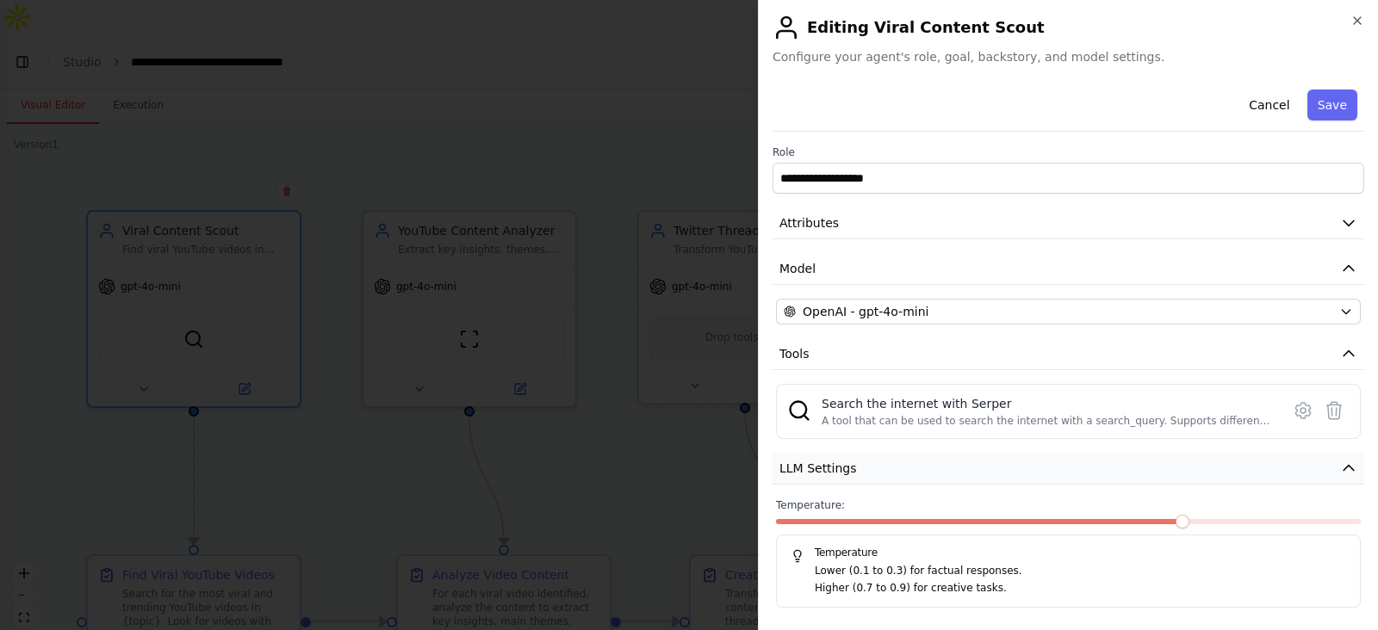
scroll to position [94, 0]
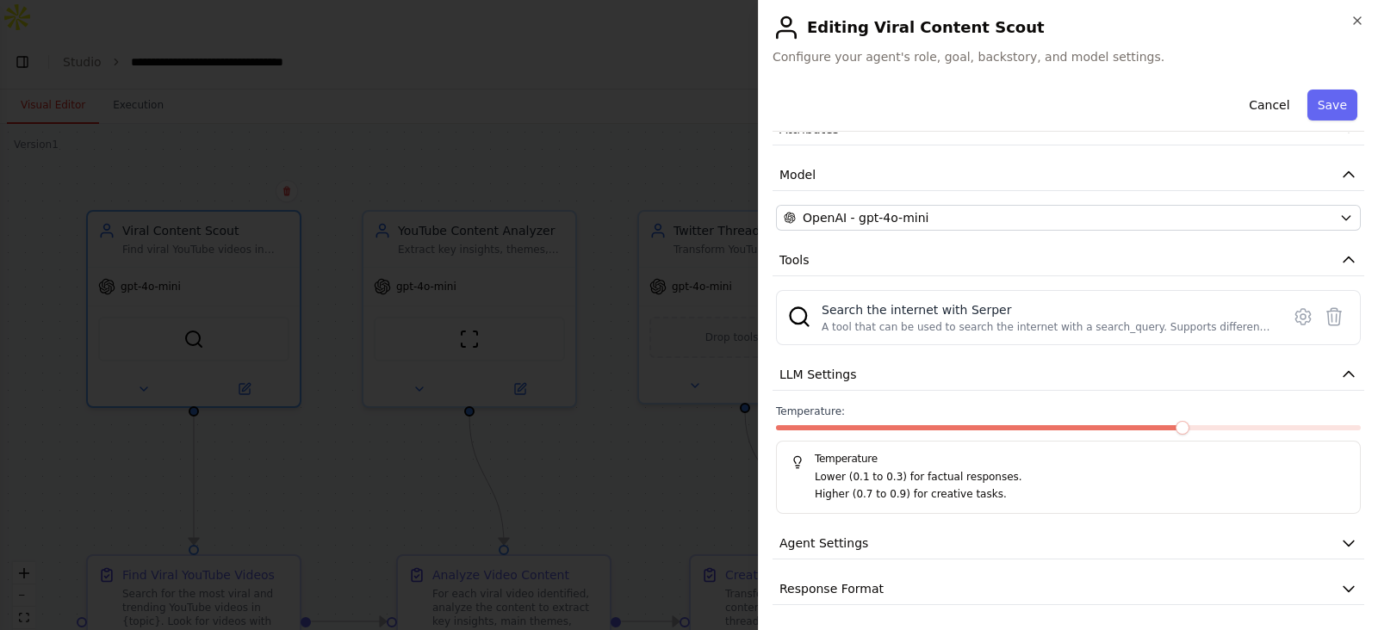
click at [818, 405] on span "Temperature:" at bounding box center [810, 412] width 69 height 14
click at [1033, 324] on div "A tool that can be used to search the internet with a search_query. Supports di…" at bounding box center [1046, 327] width 449 height 14
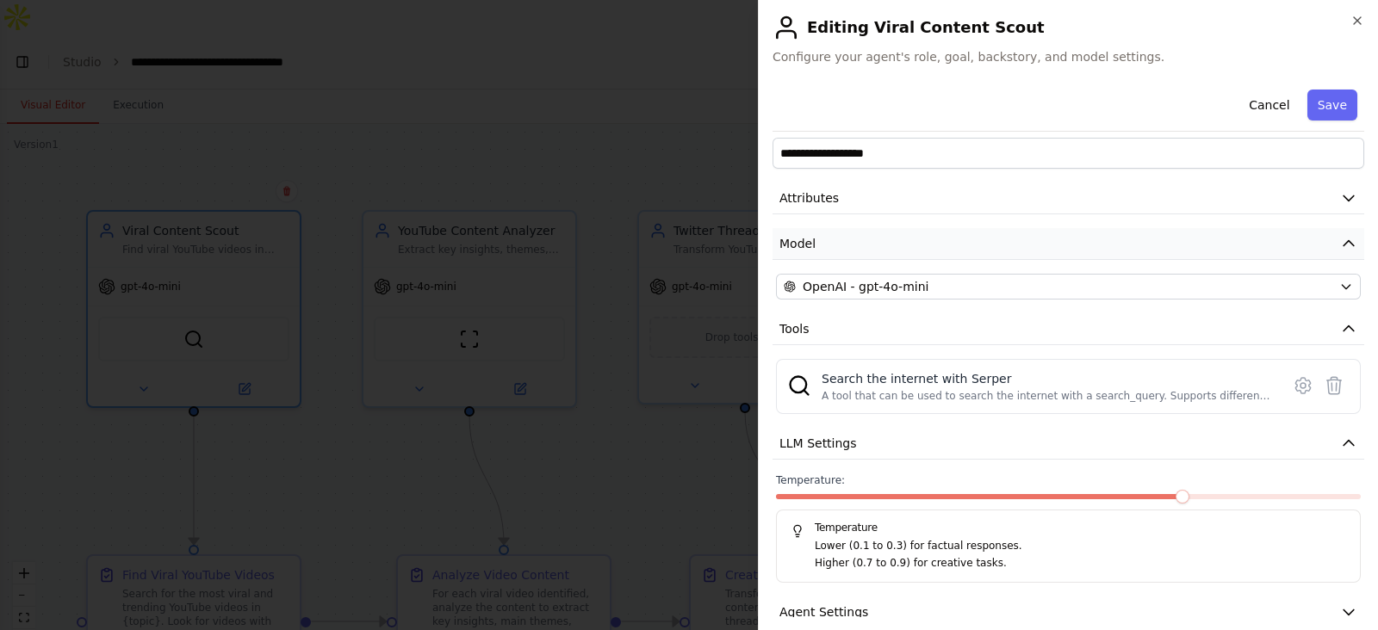
scroll to position [0, 0]
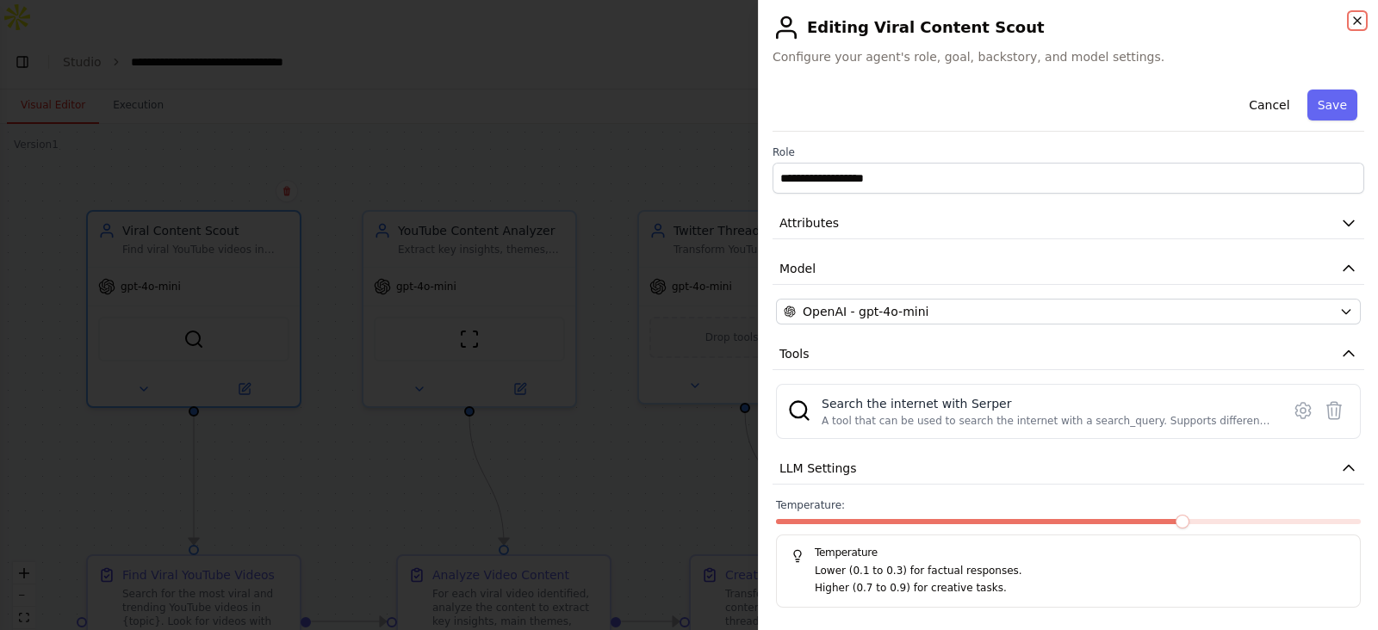
drag, startPoint x: 1359, startPoint y: 22, endPoint x: 1345, endPoint y: 38, distance: 21.4
click at [1359, 21] on icon "button" at bounding box center [1357, 21] width 14 height 14
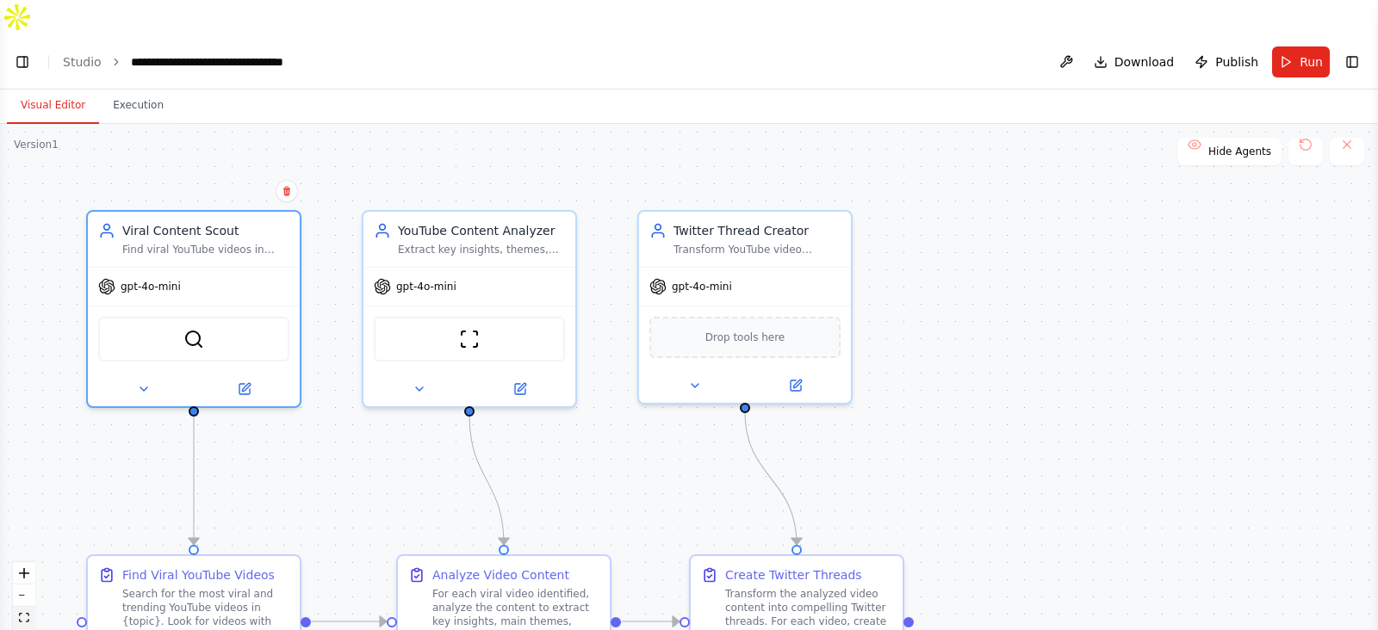
click at [26, 613] on icon "fit view" at bounding box center [24, 617] width 10 height 9
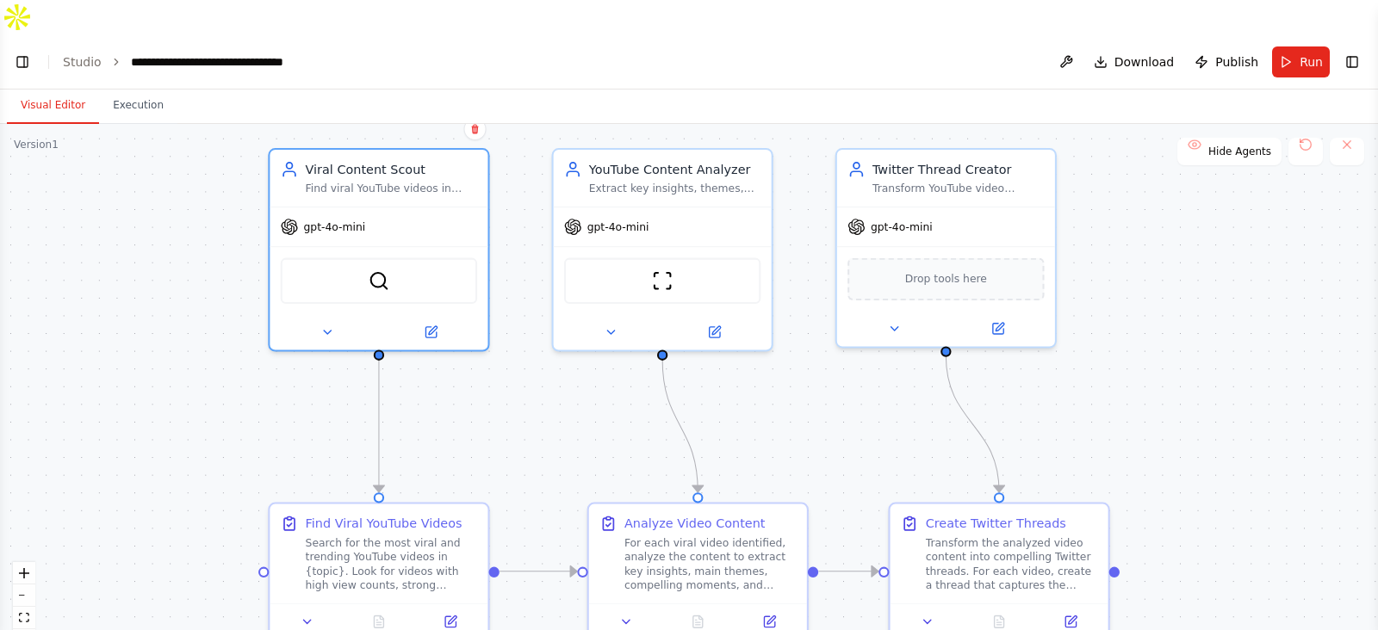
click at [40, 138] on div "Version 1" at bounding box center [36, 145] width 45 height 14
click at [1312, 138] on button at bounding box center [1305, 152] width 34 height 28
click at [1307, 53] on span "Run" at bounding box center [1311, 61] width 23 height 17
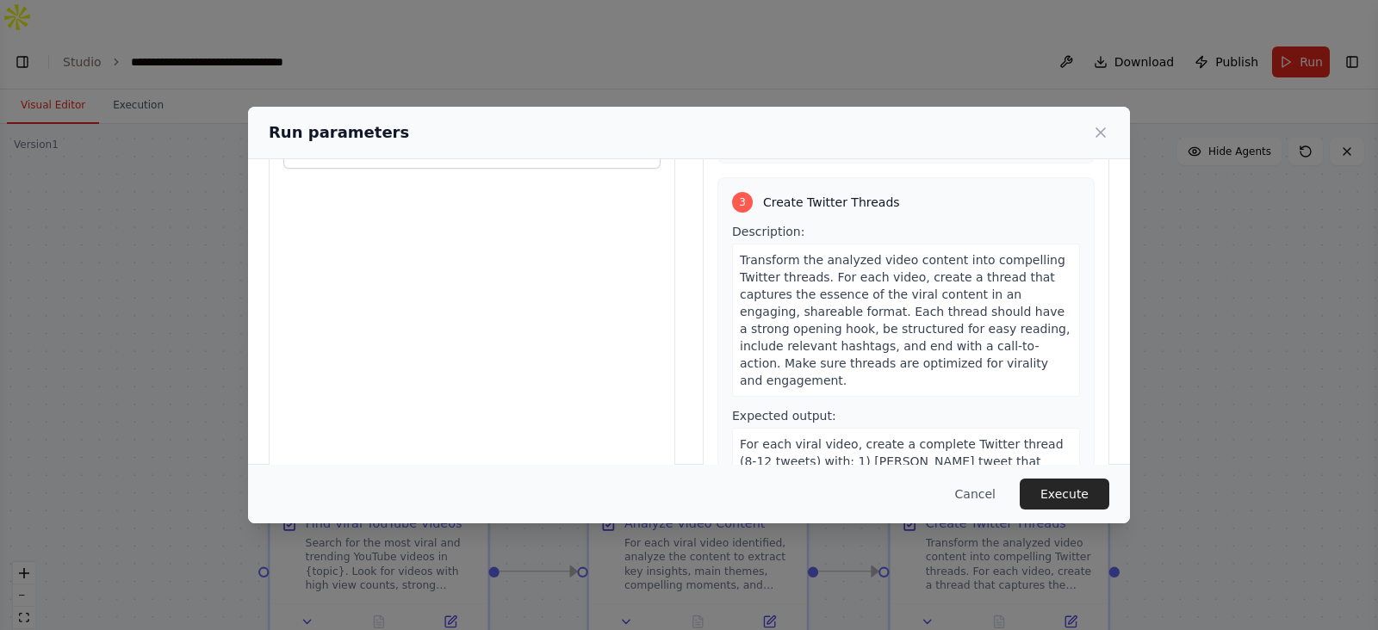
scroll to position [725, 0]
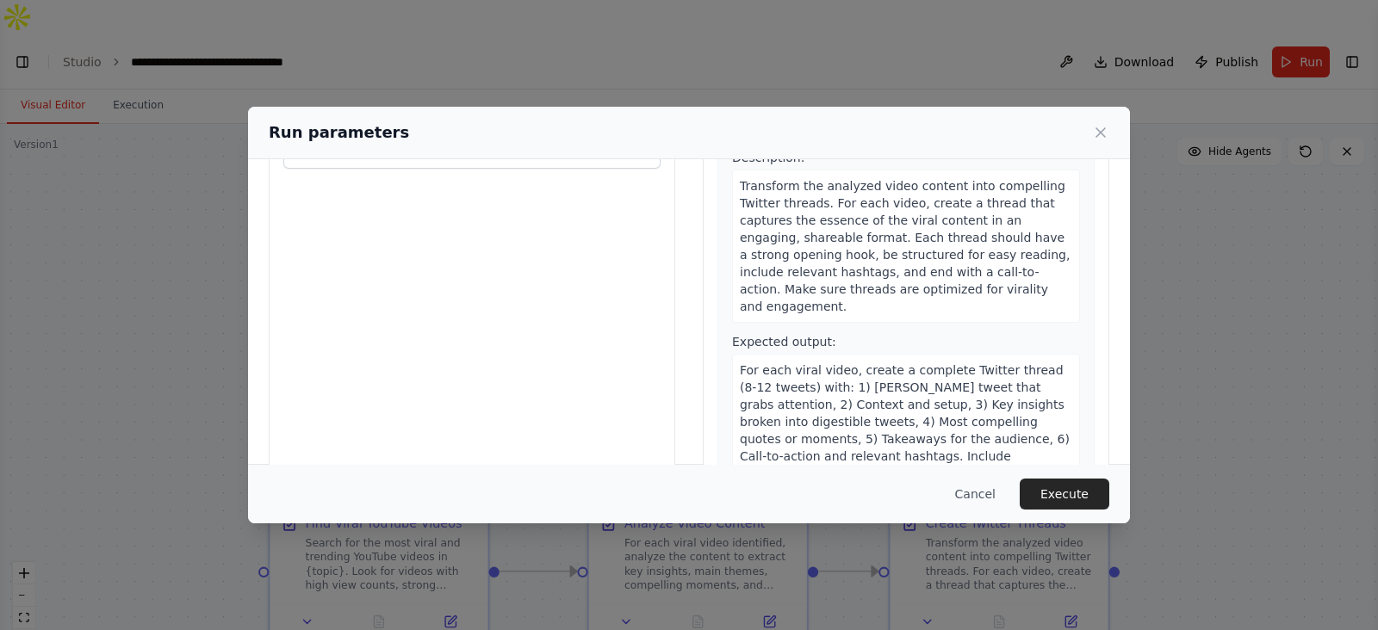
click at [844, 368] on span "For each viral video, create a complete Twitter thread (8-12 tweets) with: 1) H…" at bounding box center [905, 430] width 330 height 134
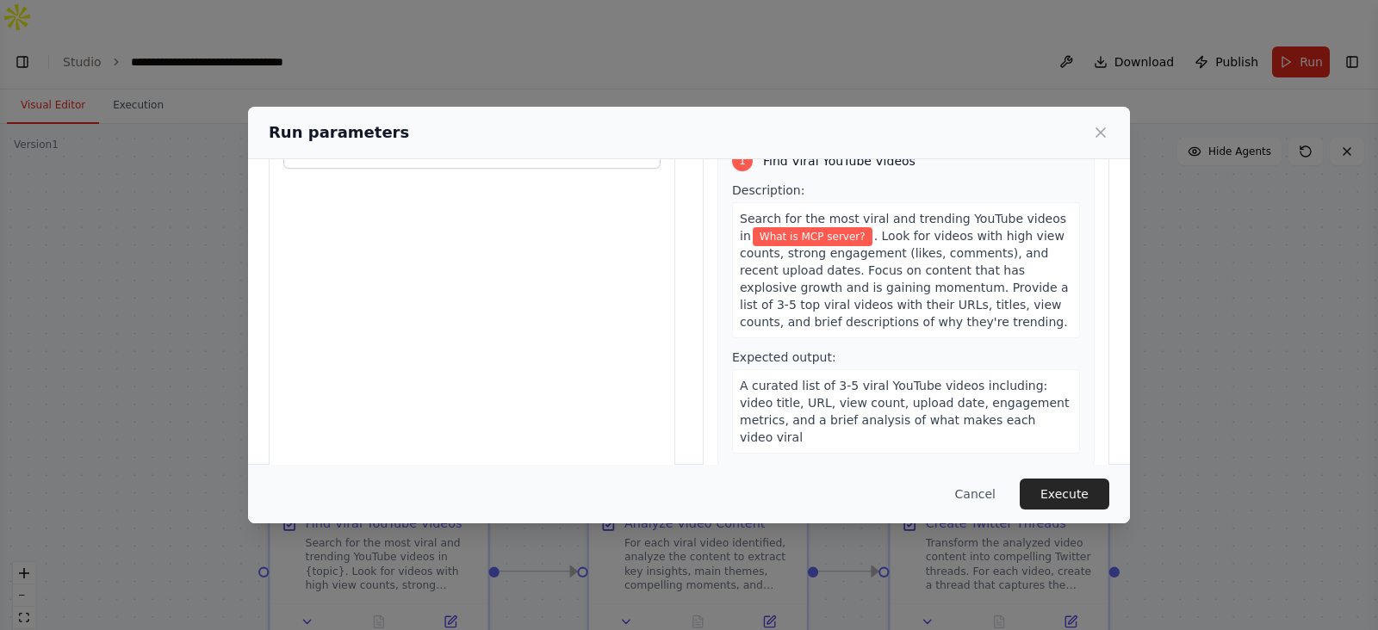
scroll to position [0, 0]
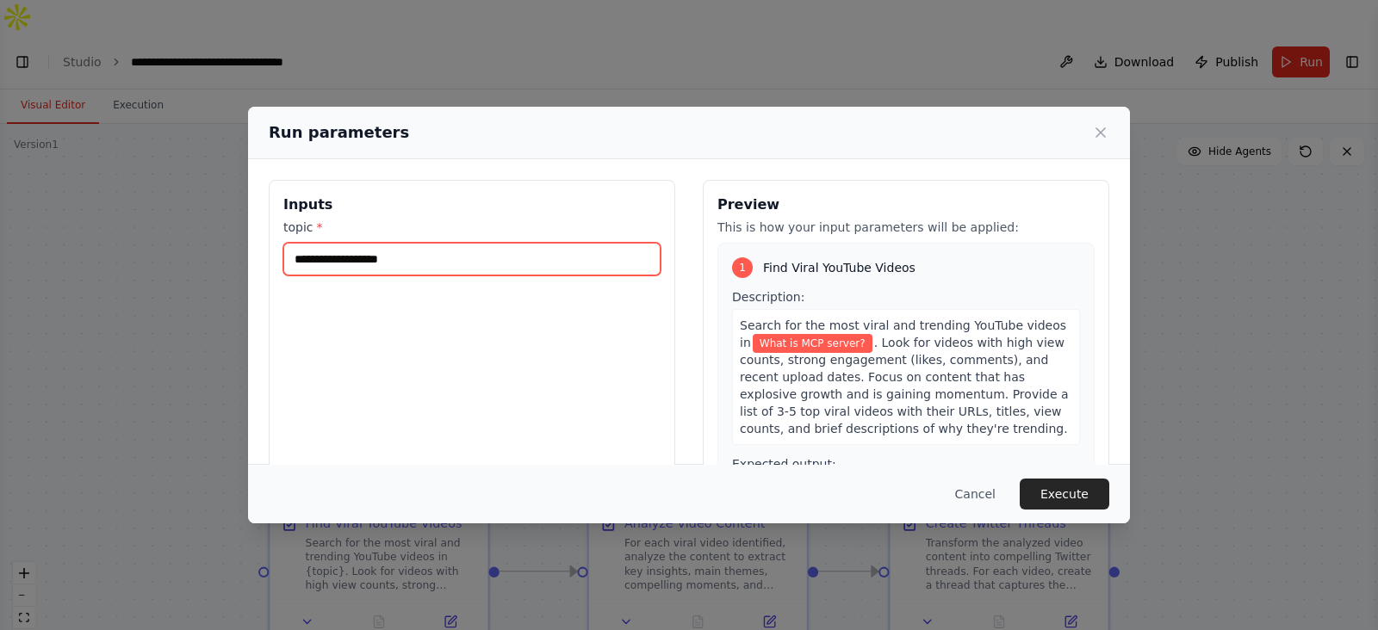
click at [456, 255] on input "**********" at bounding box center [471, 259] width 377 height 33
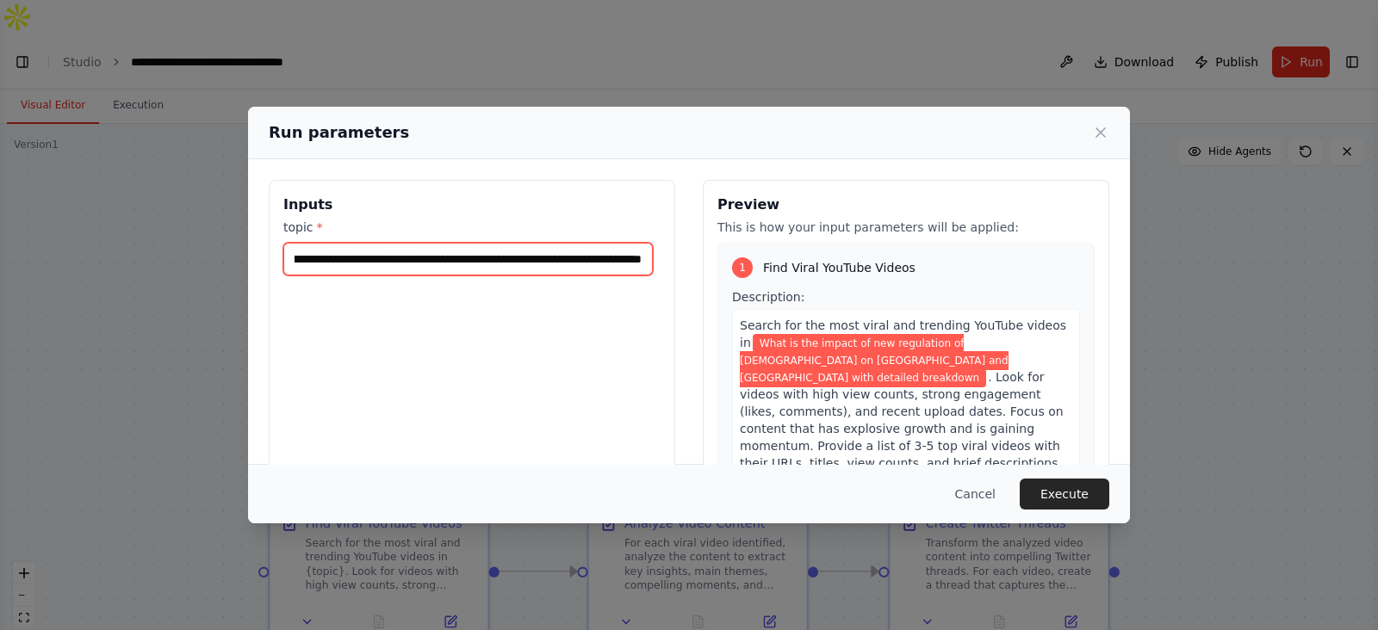
scroll to position [0, 144]
type input "**********"
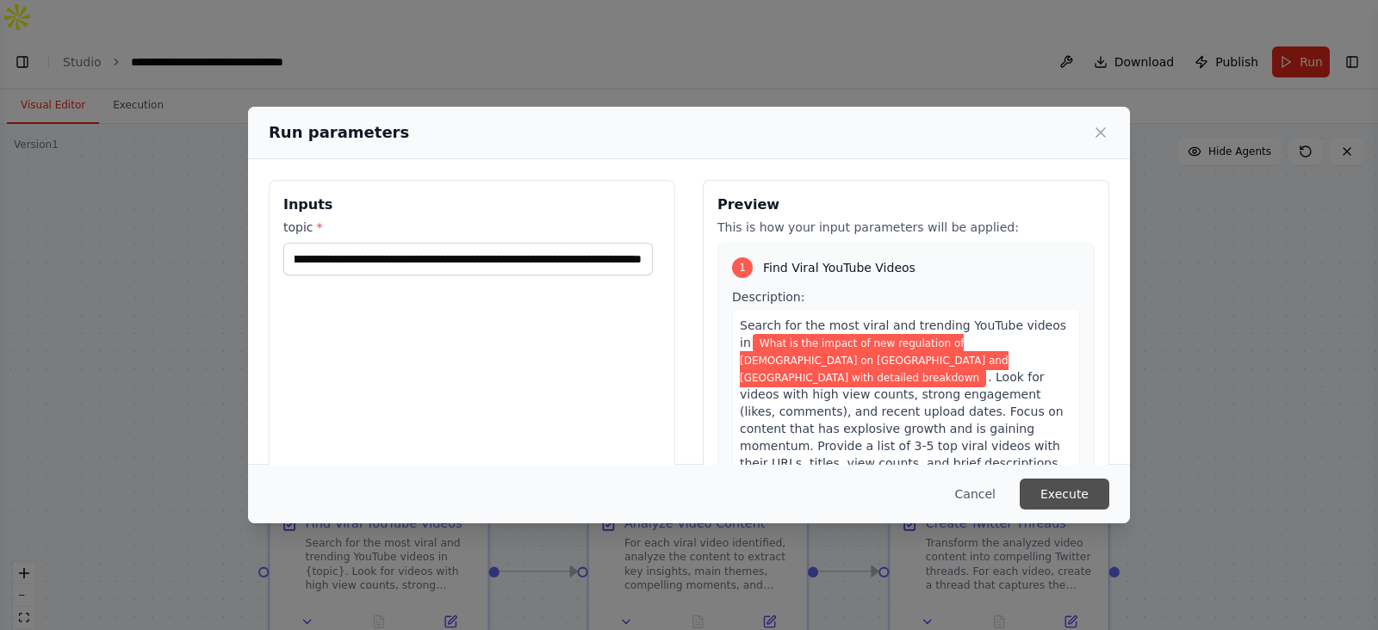
click at [1081, 494] on button "Execute" at bounding box center [1065, 494] width 90 height 31
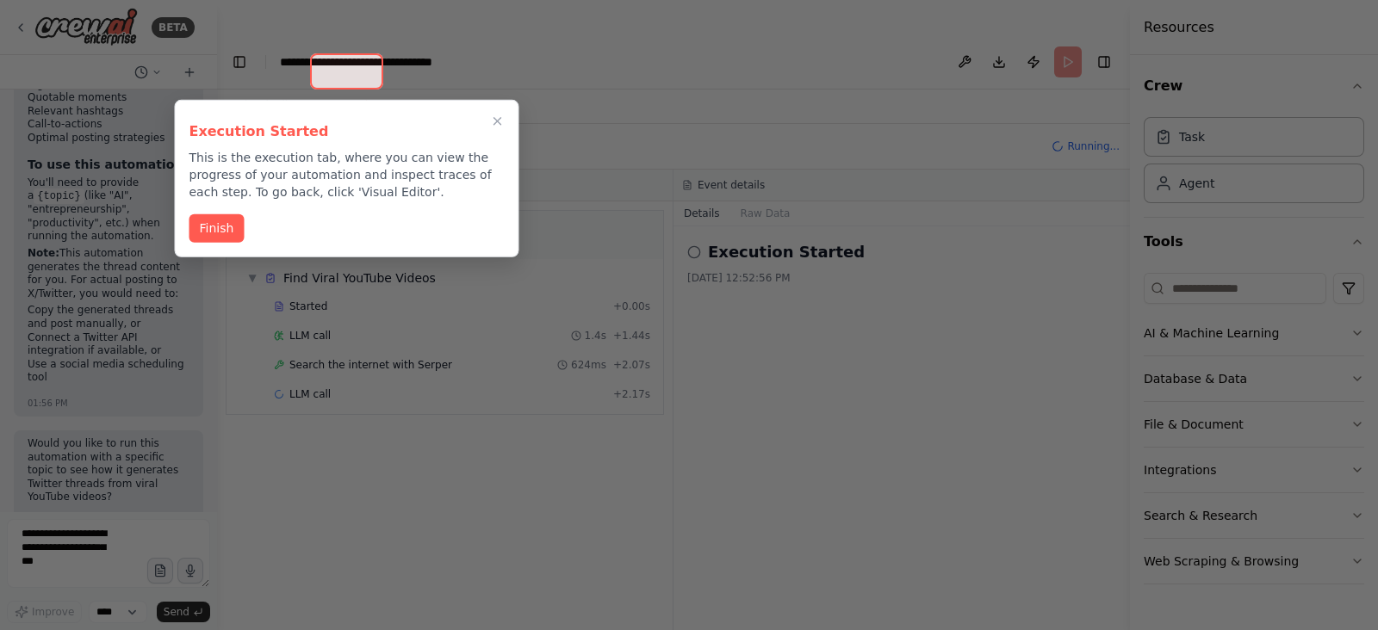
click at [499, 121] on h3 "Execution Started" at bounding box center [346, 131] width 315 height 21
click at [495, 122] on h3 "Execution Started" at bounding box center [346, 131] width 315 height 21
click at [215, 219] on button "Finish" at bounding box center [216, 227] width 55 height 28
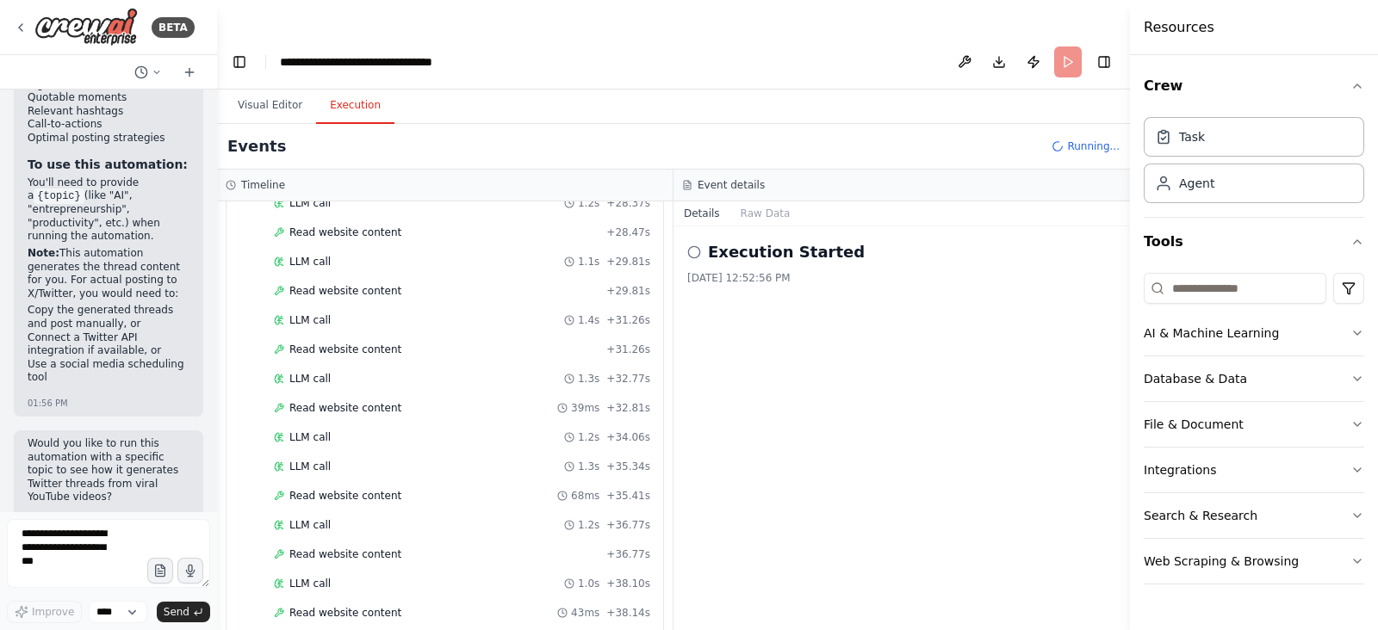
scroll to position [1441, 0]
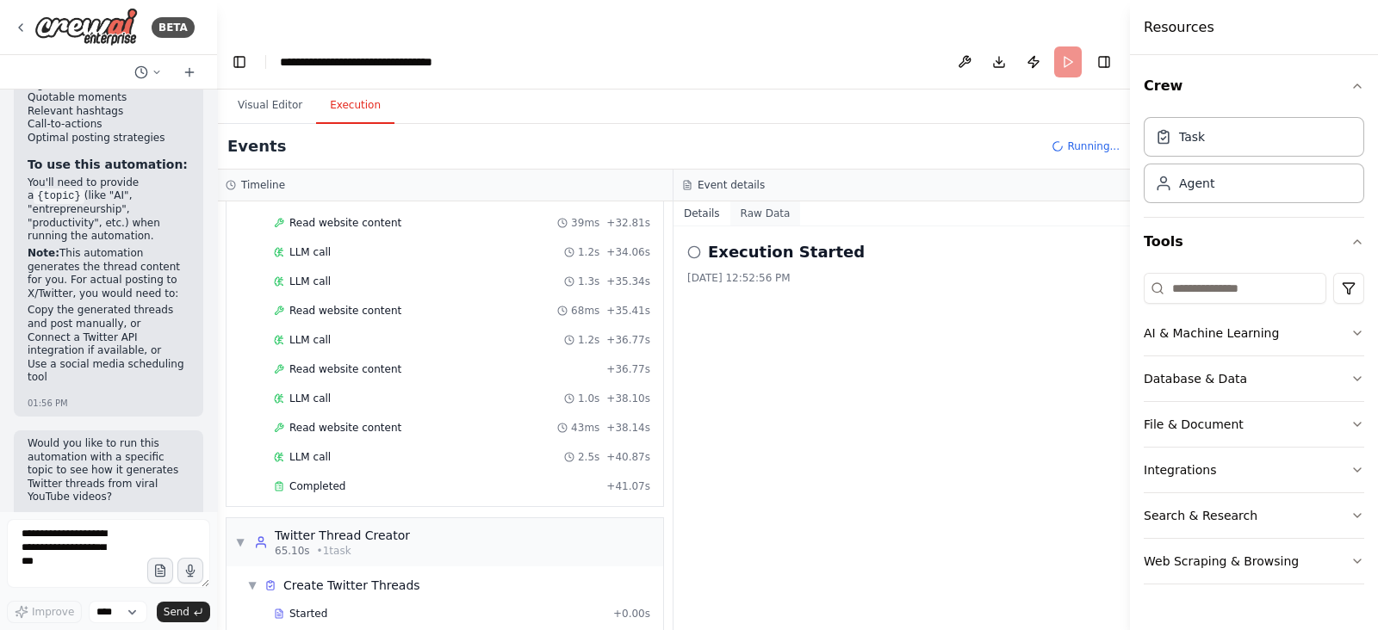
click at [754, 202] on button "Raw Data" at bounding box center [765, 214] width 71 height 24
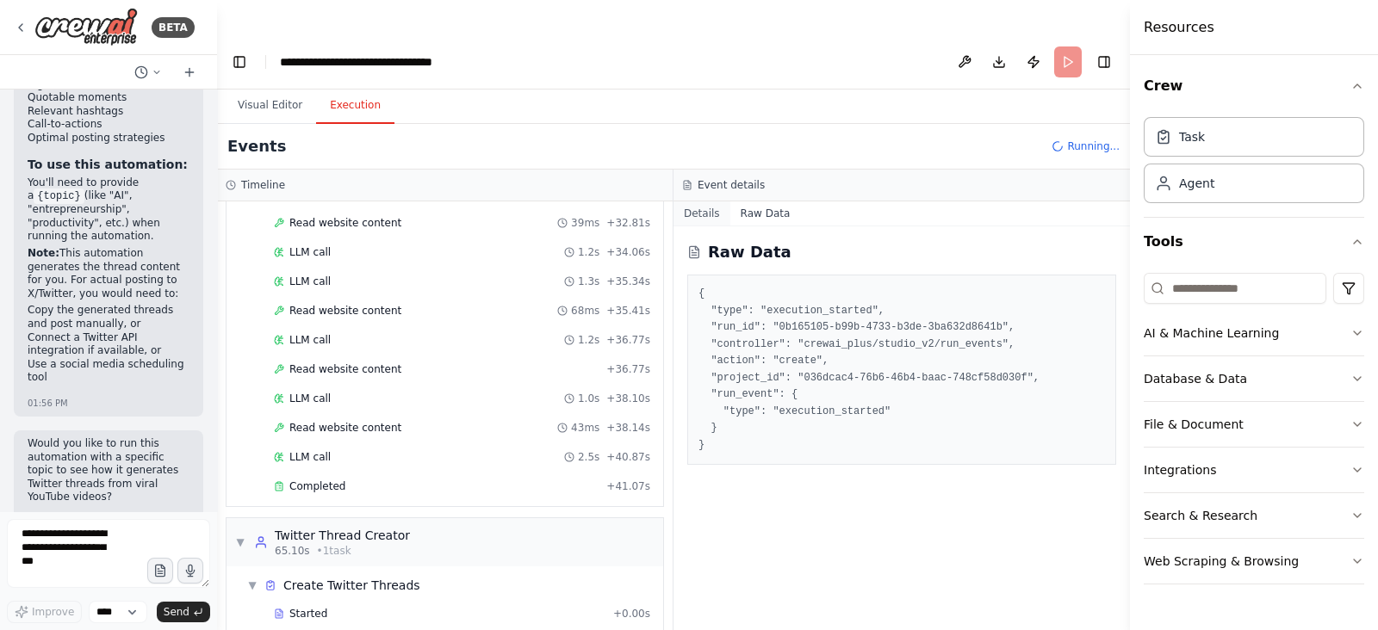
click at [702, 202] on button "Details" at bounding box center [701, 214] width 57 height 24
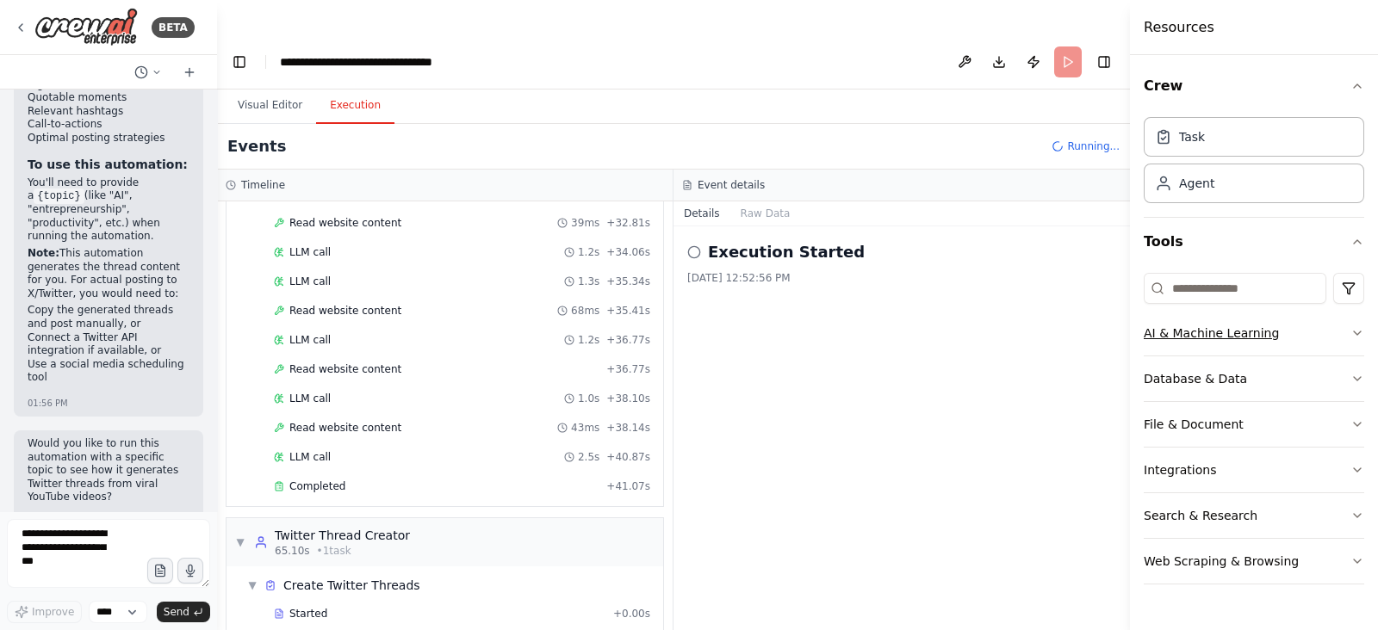
scroll to position [1469, 0]
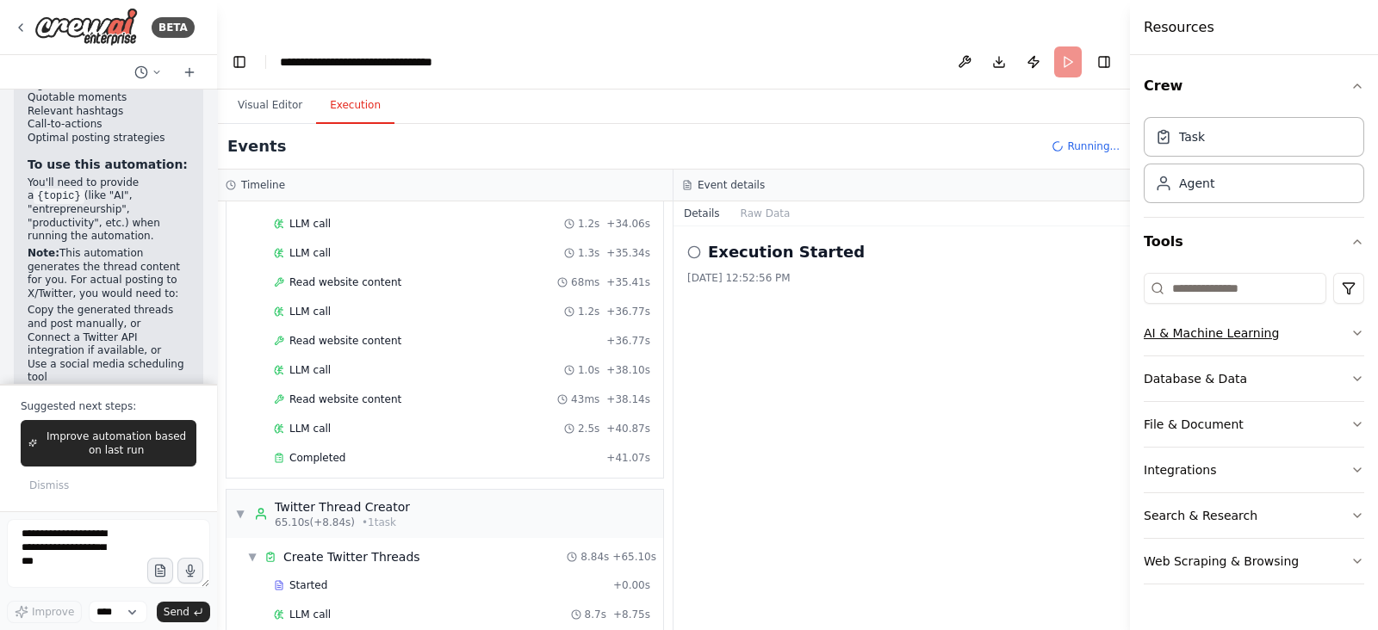
click at [1355, 332] on icon "button" at bounding box center [1357, 333] width 7 height 3
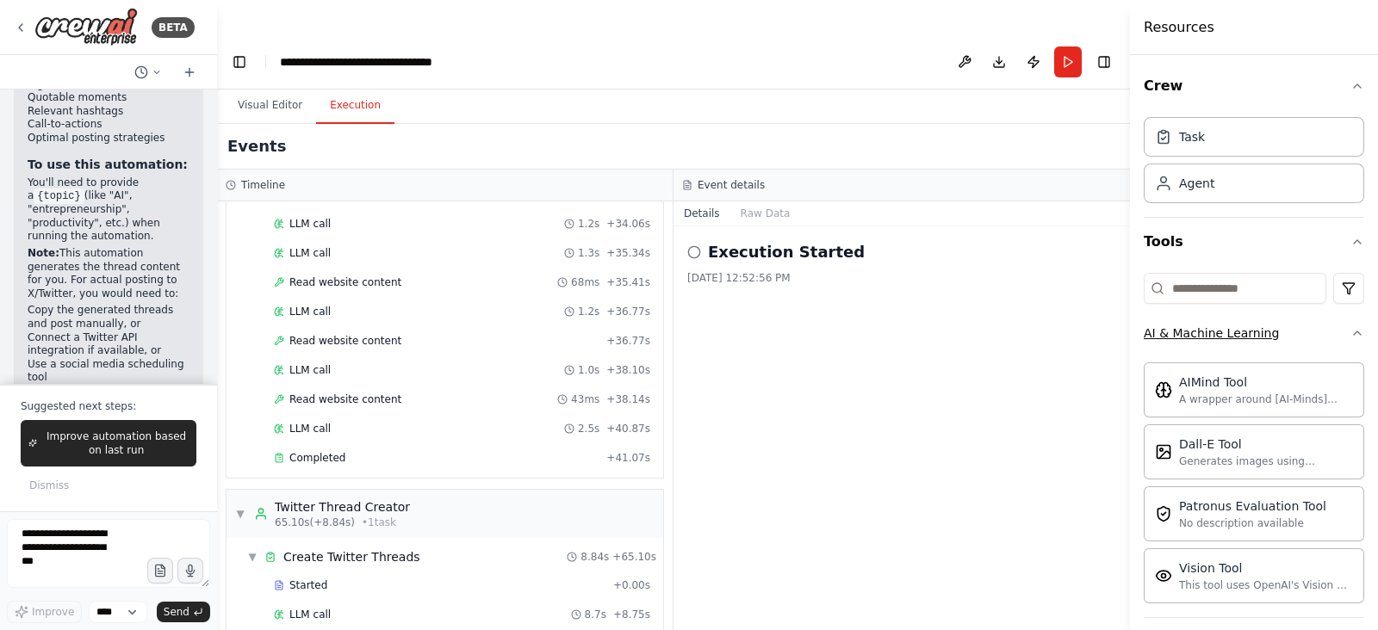
click at [1350, 329] on icon "button" at bounding box center [1357, 333] width 14 height 14
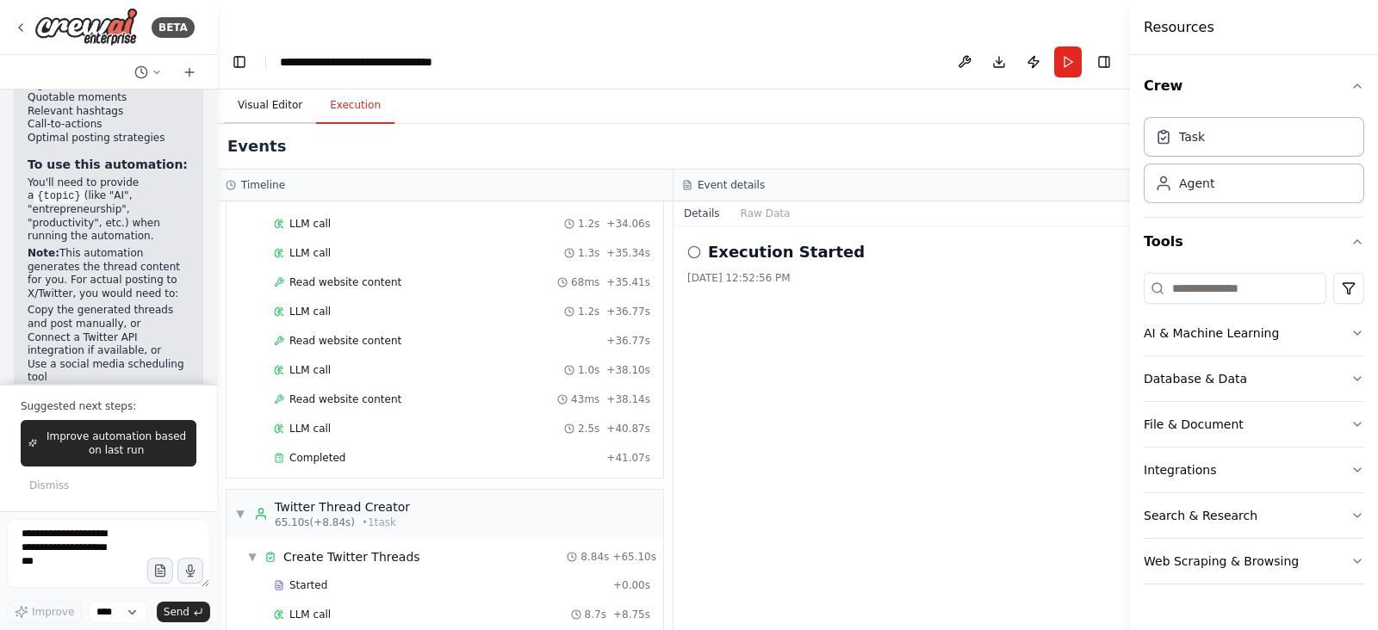
click at [280, 88] on button "Visual Editor" at bounding box center [270, 106] width 92 height 36
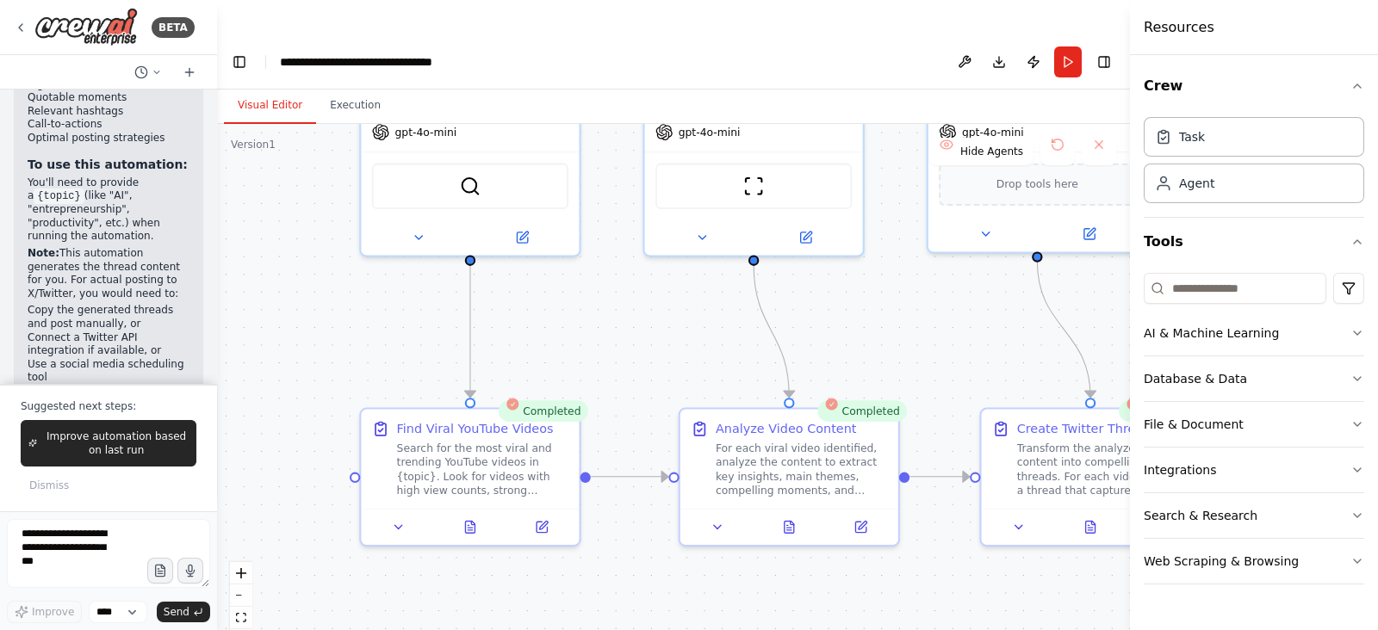
drag, startPoint x: 468, startPoint y: 386, endPoint x: 245, endPoint y: 135, distance: 335.5
click at [245, 135] on div ".deletable-edge-delete-btn { width: 20px; height: 20px; border: 0px solid #ffff…" at bounding box center [673, 394] width 913 height 541
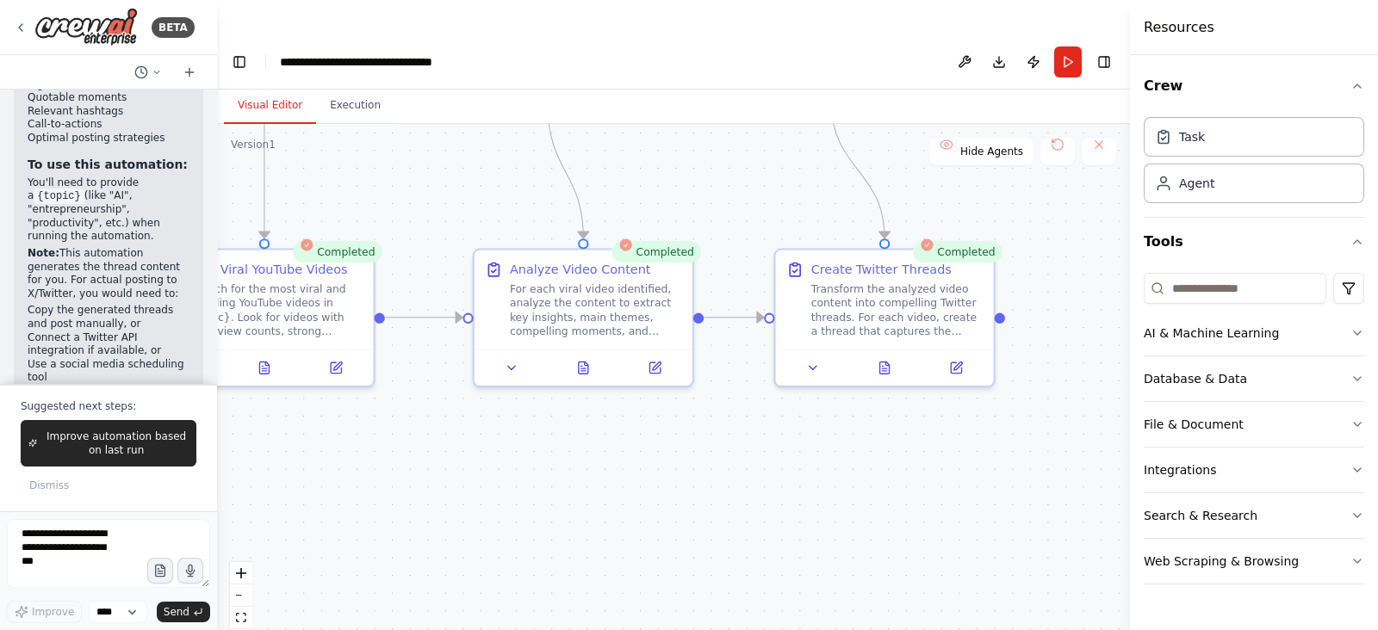
drag, startPoint x: 971, startPoint y: 492, endPoint x: 894, endPoint y: 503, distance: 77.5
click at [894, 503] on div ".deletable-edge-delete-btn { width: 20px; height: 20px; border: 0px solid #ffff…" at bounding box center [673, 394] width 913 height 541
click at [880, 359] on icon at bounding box center [884, 365] width 9 height 12
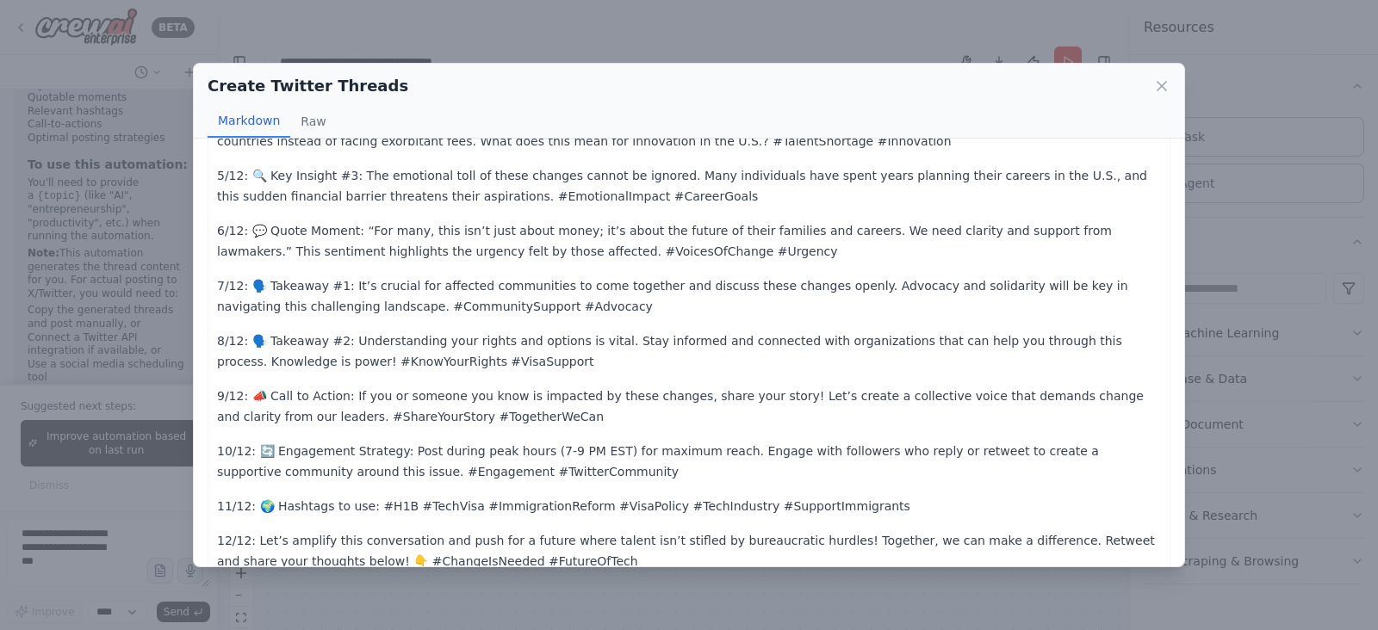
scroll to position [334, 0]
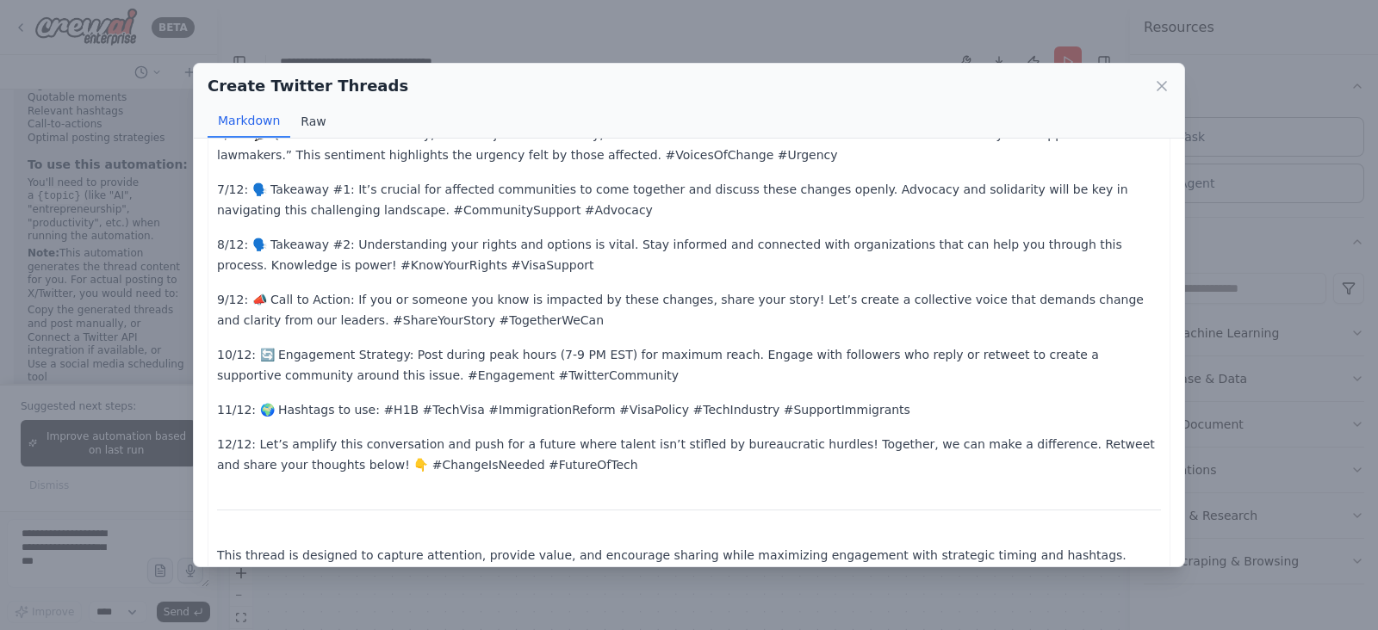
click at [307, 115] on button "Raw" at bounding box center [313, 121] width 46 height 33
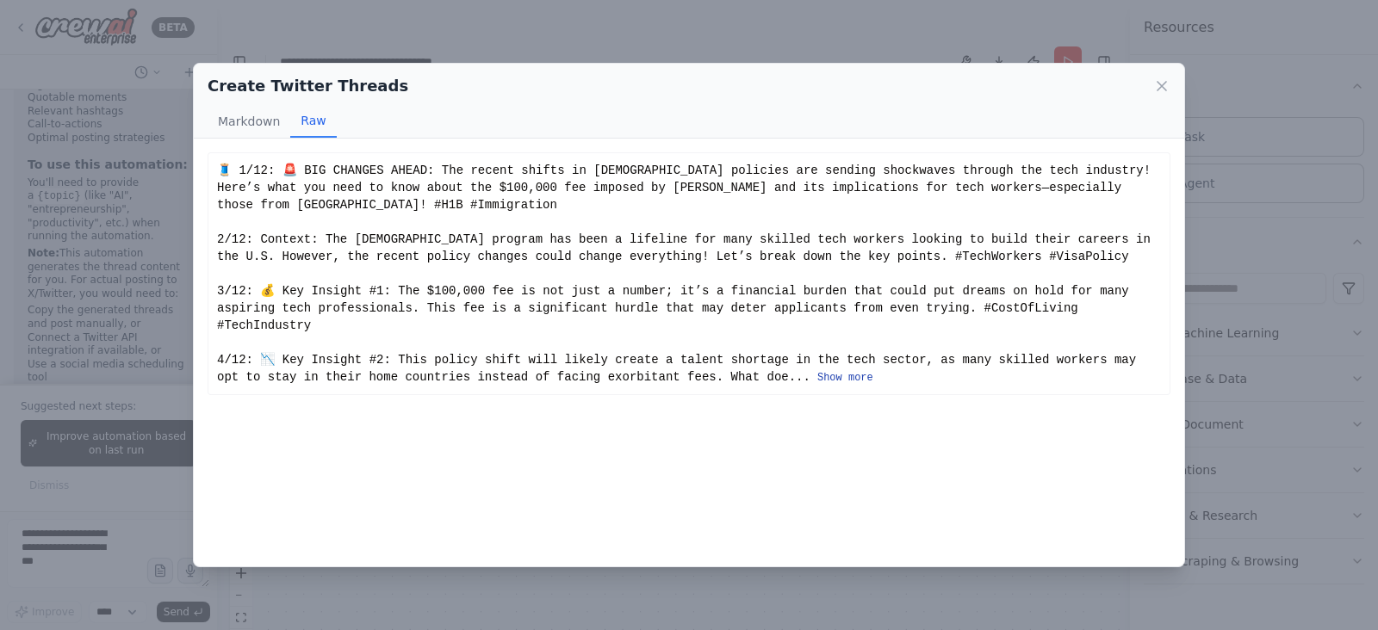
click at [817, 371] on button "Show more" at bounding box center [845, 378] width 56 height 14
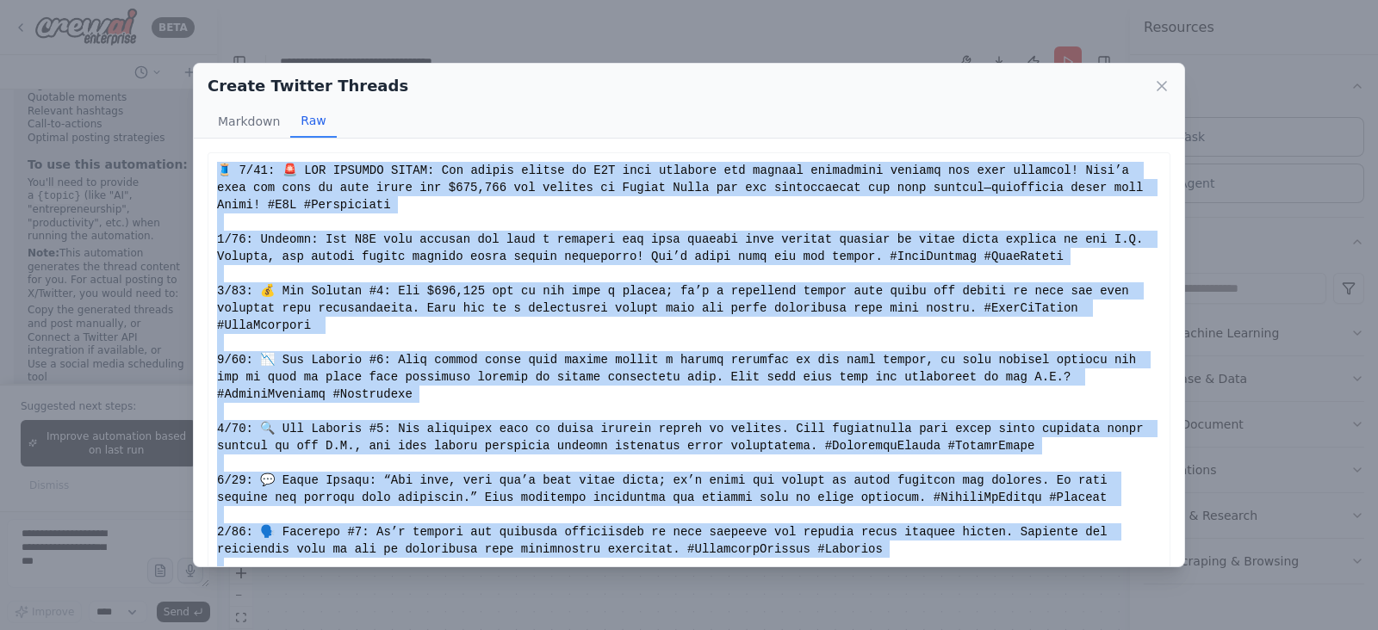
scroll to position [306, 0]
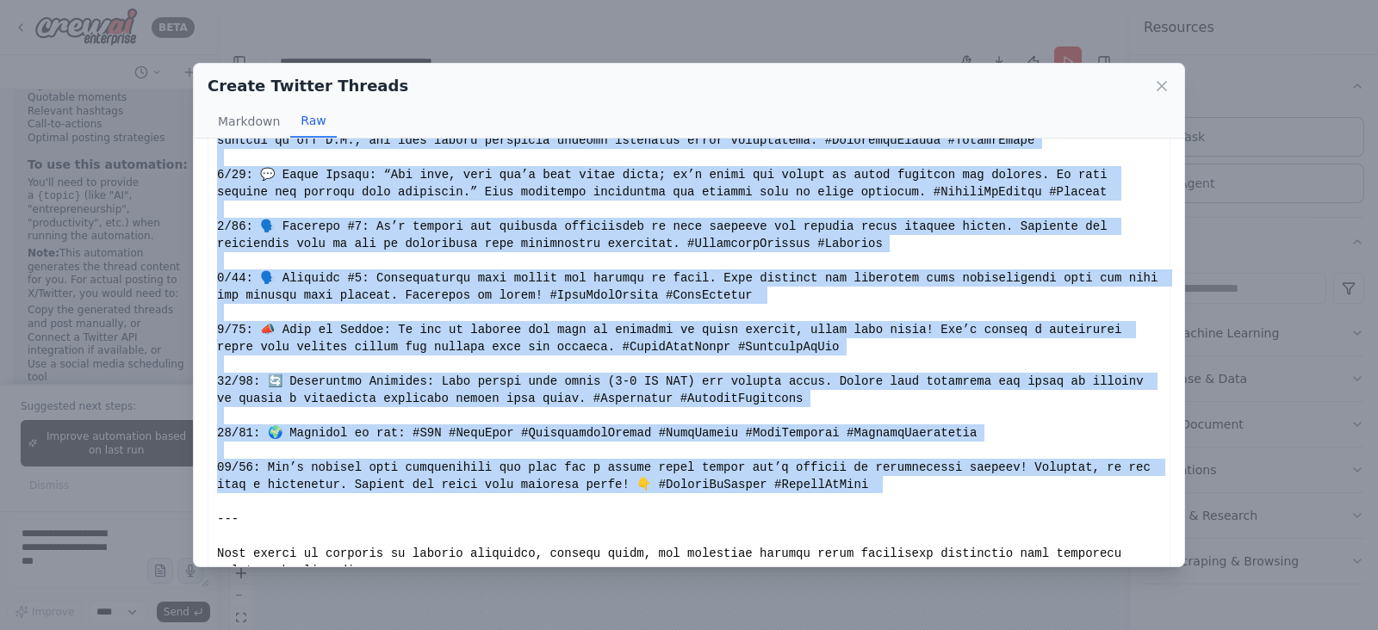
drag, startPoint x: 211, startPoint y: 164, endPoint x: 827, endPoint y: 467, distance: 686.3
click at [827, 467] on div "Show less" at bounding box center [689, 218] width 963 height 742
copy div "🧵 1/12: 🚨 BIG CHANGES AHEAD: The recent shifts in H1B visa policies are sending…"
click at [495, 257] on div "Show less" at bounding box center [689, 217] width 944 height 723
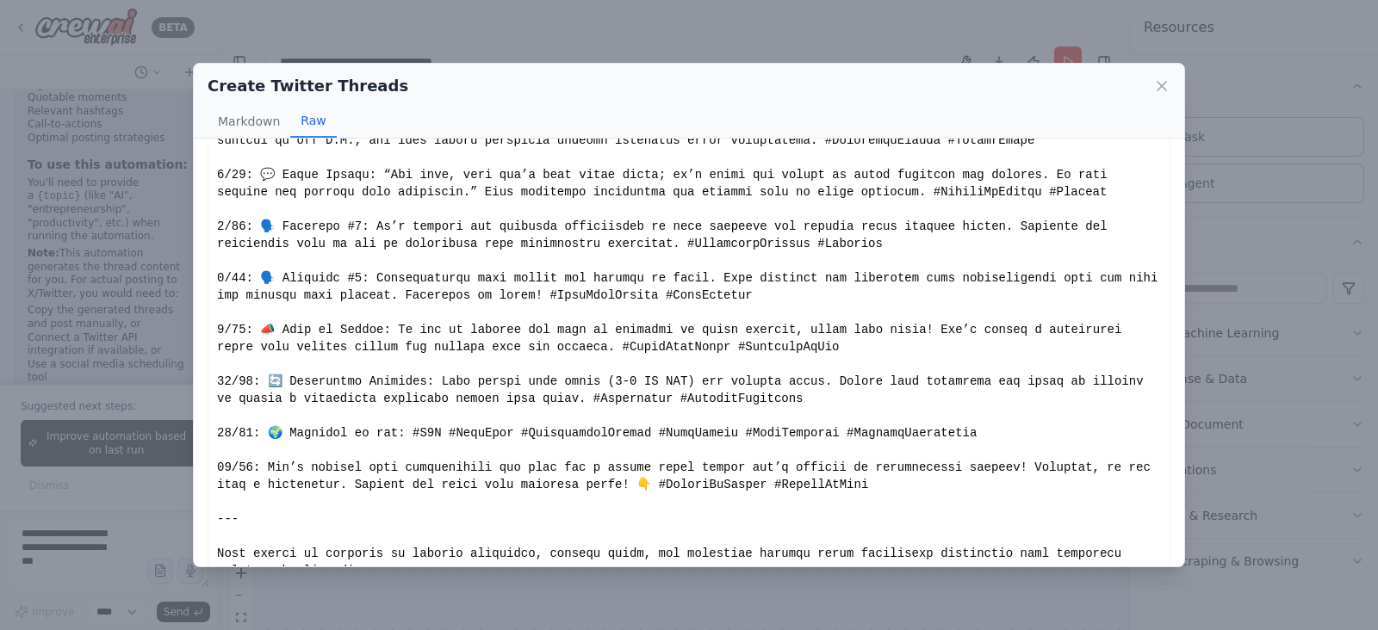
scroll to position [0, 0]
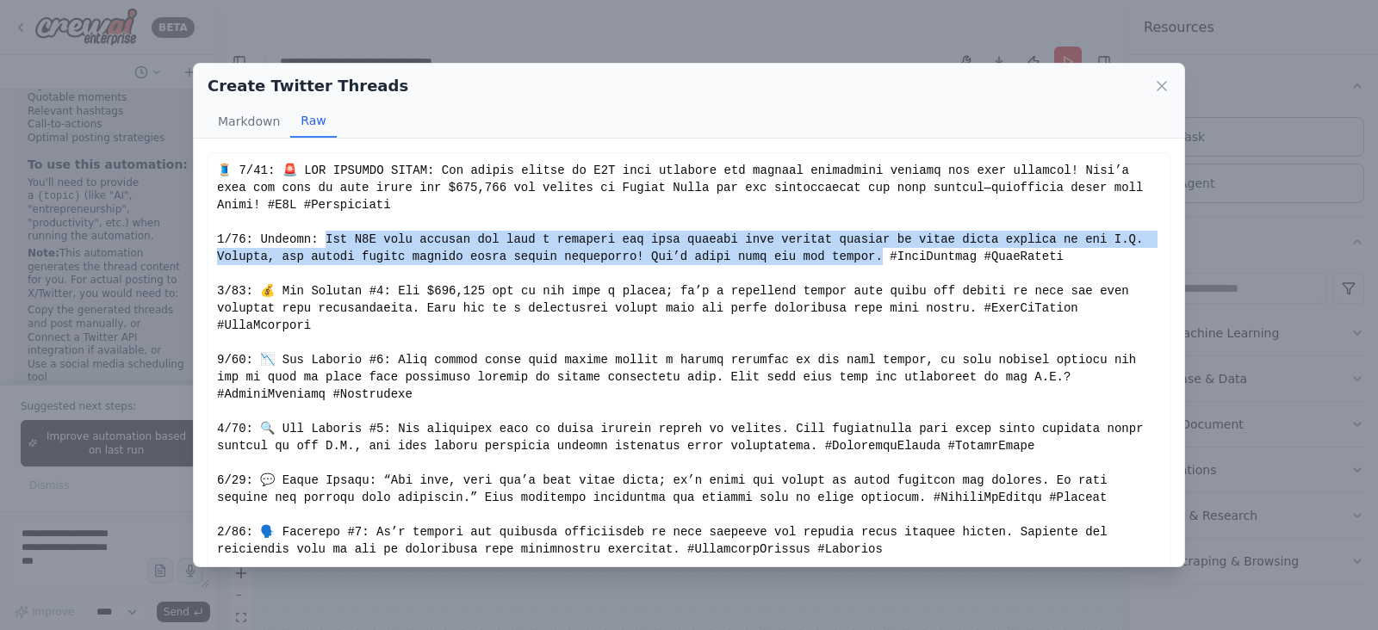
drag, startPoint x: 314, startPoint y: 236, endPoint x: 769, endPoint y: 256, distance: 455.1
click at [769, 256] on div "Show less" at bounding box center [689, 523] width 944 height 723
copy div "e H1B visa program has been a lifeline for many skilled tech workers looking to…"
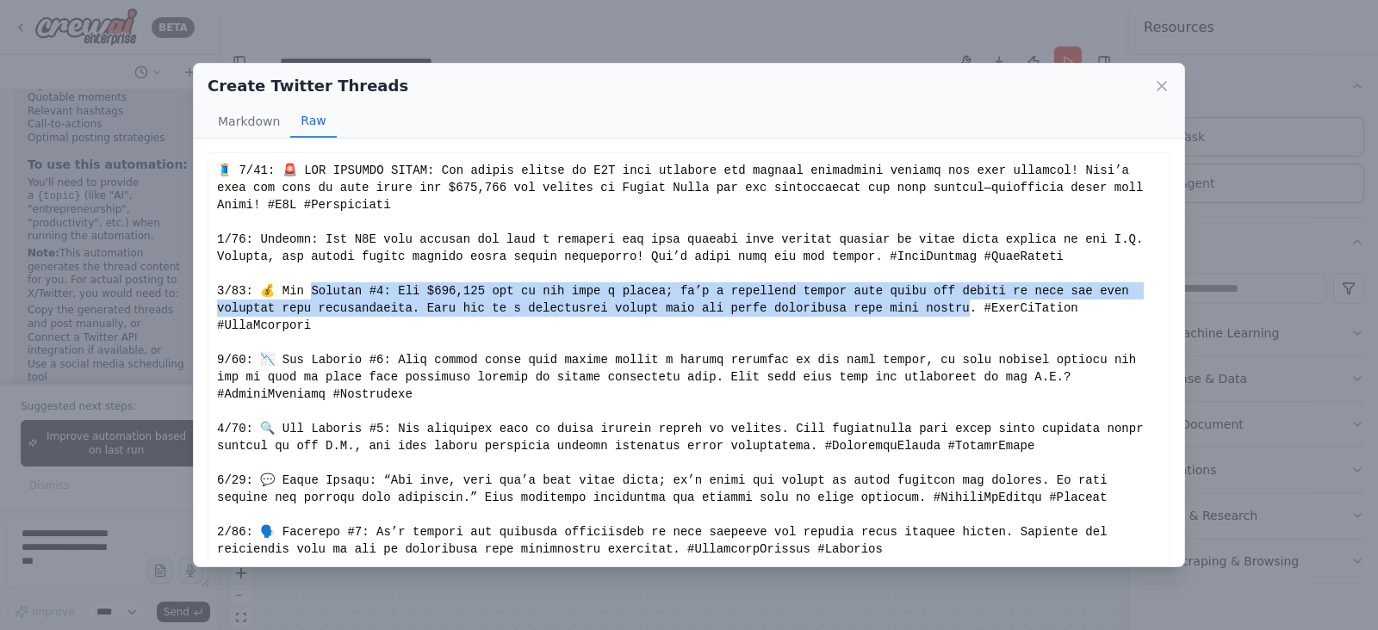
drag, startPoint x: 307, startPoint y: 290, endPoint x: 845, endPoint y: 304, distance: 537.6
click at [845, 304] on div "Show less" at bounding box center [689, 523] width 944 height 723
copy div "ight #1: The $100,000 fee is not just a number; it’s a financial burden that co…"
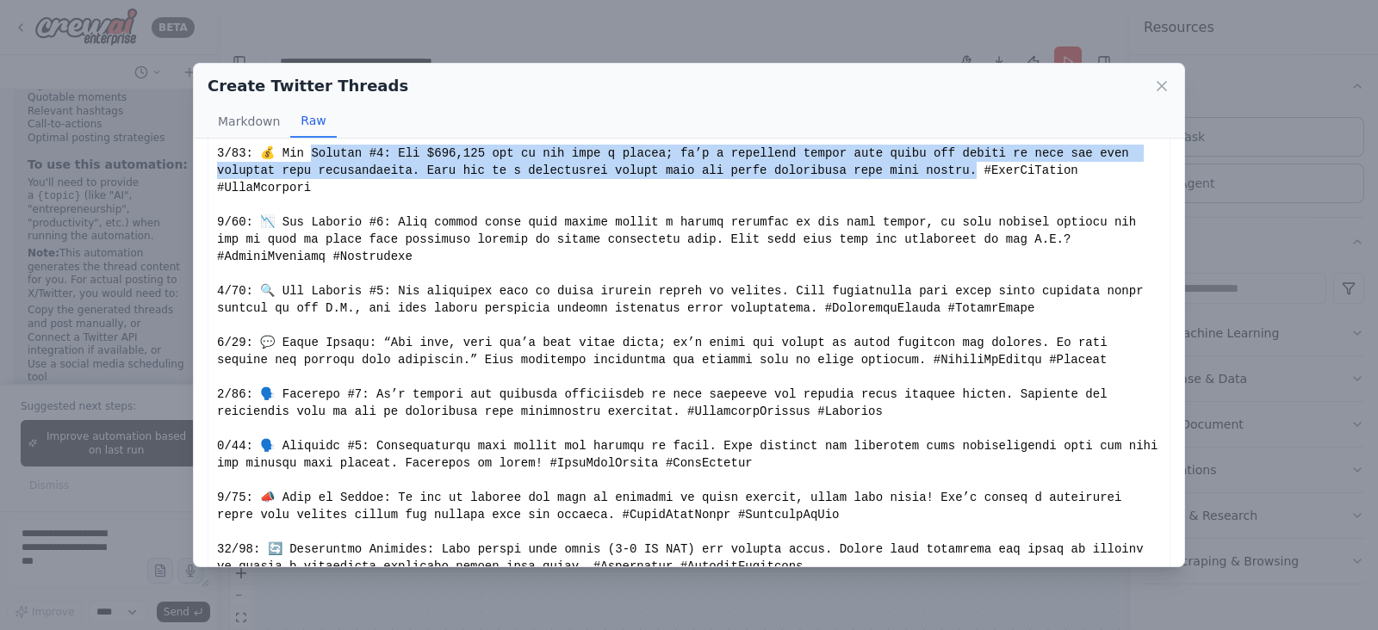
scroll to position [107, 0]
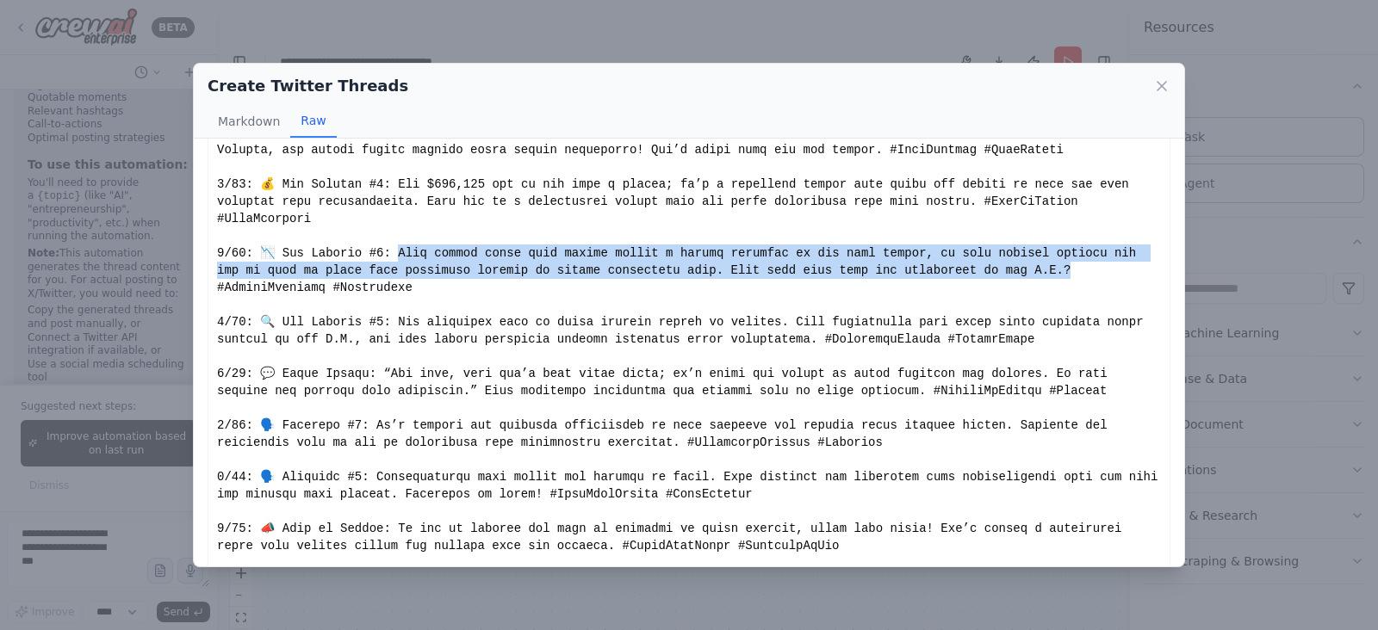
drag, startPoint x: 382, startPoint y: 233, endPoint x: 916, endPoint y: 256, distance: 534.4
click at [916, 256] on div "Show less" at bounding box center [689, 416] width 944 height 723
copy div "policy shift will likely create a talent shortage in the tech sector, as many s…"
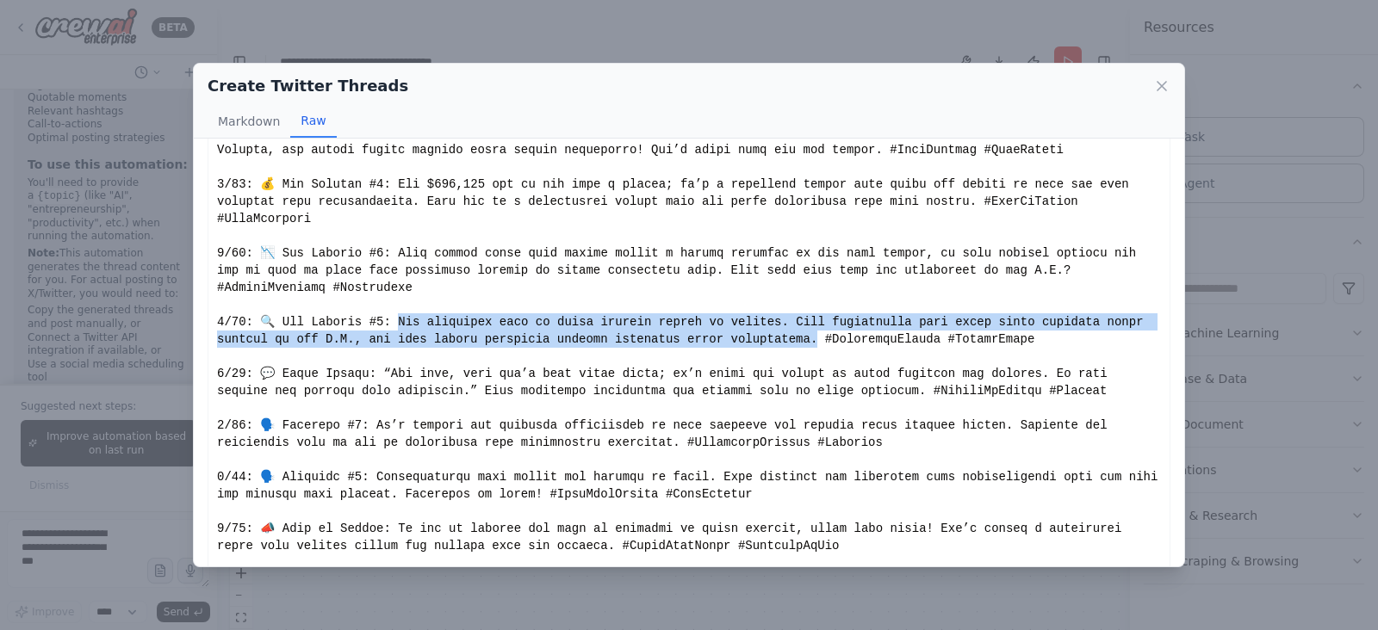
drag, startPoint x: 383, startPoint y: 284, endPoint x: 693, endPoint y: 306, distance: 310.8
click at [693, 306] on div "Show less" at bounding box center [689, 416] width 944 height 723
copy div "motional toll of these changes cannot be ignored. Many individuals have spent y…"
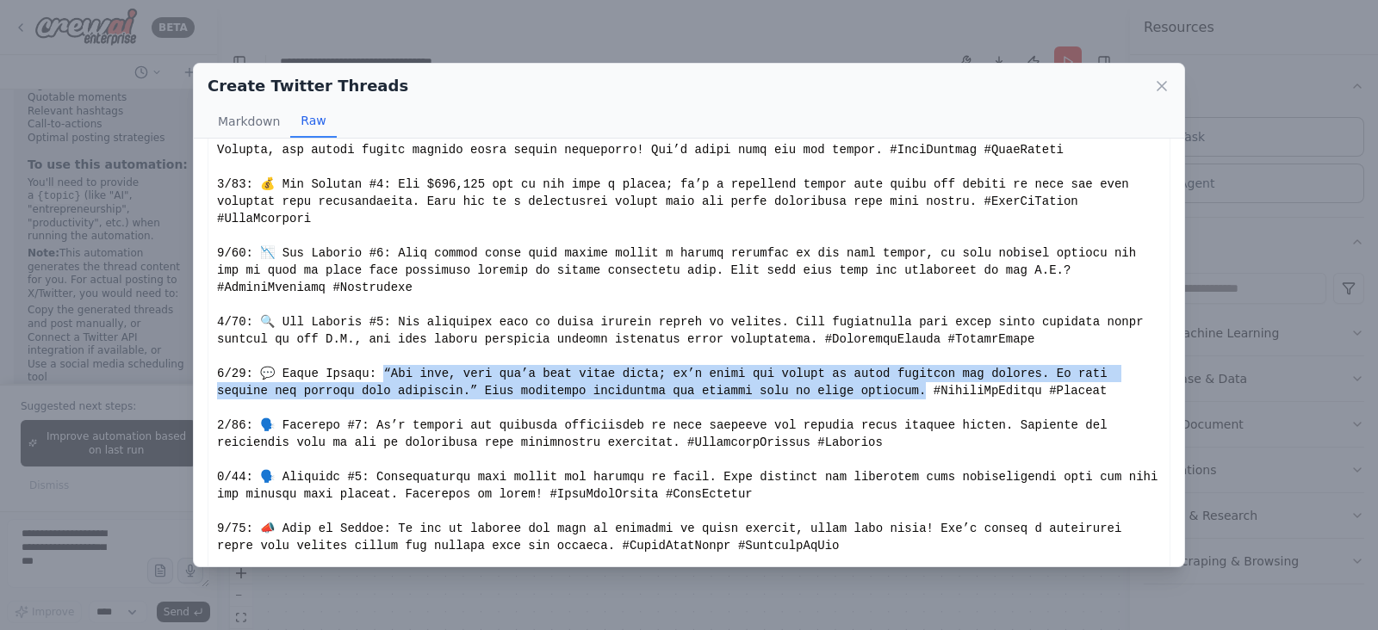
drag, startPoint x: 370, startPoint y: 338, endPoint x: 784, endPoint y: 355, distance: 413.7
click at [784, 355] on div "Show less" at bounding box center [689, 416] width 944 height 723
copy div "any, this isn’t just about money; it’s about the future of their families and c…"
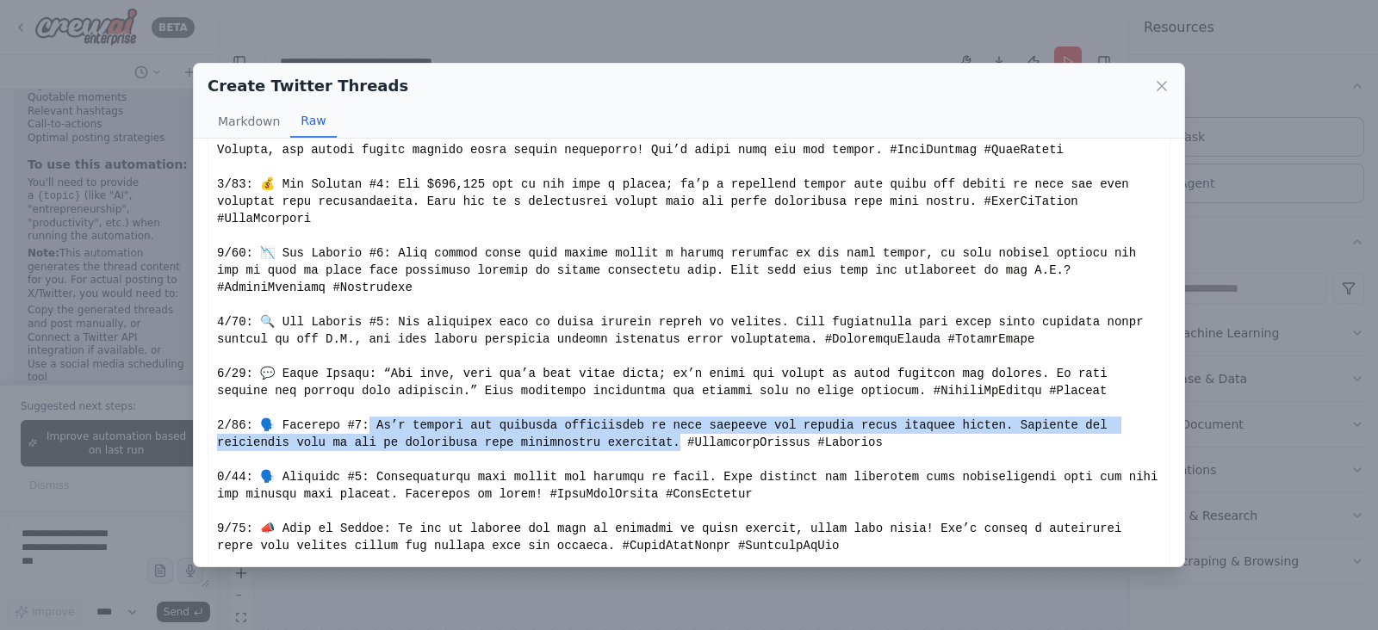
drag, startPoint x: 362, startPoint y: 388, endPoint x: 536, endPoint y: 407, distance: 175.1
click at [536, 407] on div "Show less" at bounding box center [689, 416] width 944 height 723
copy div "rucial for affected communities to come together and discuss these changes open…"
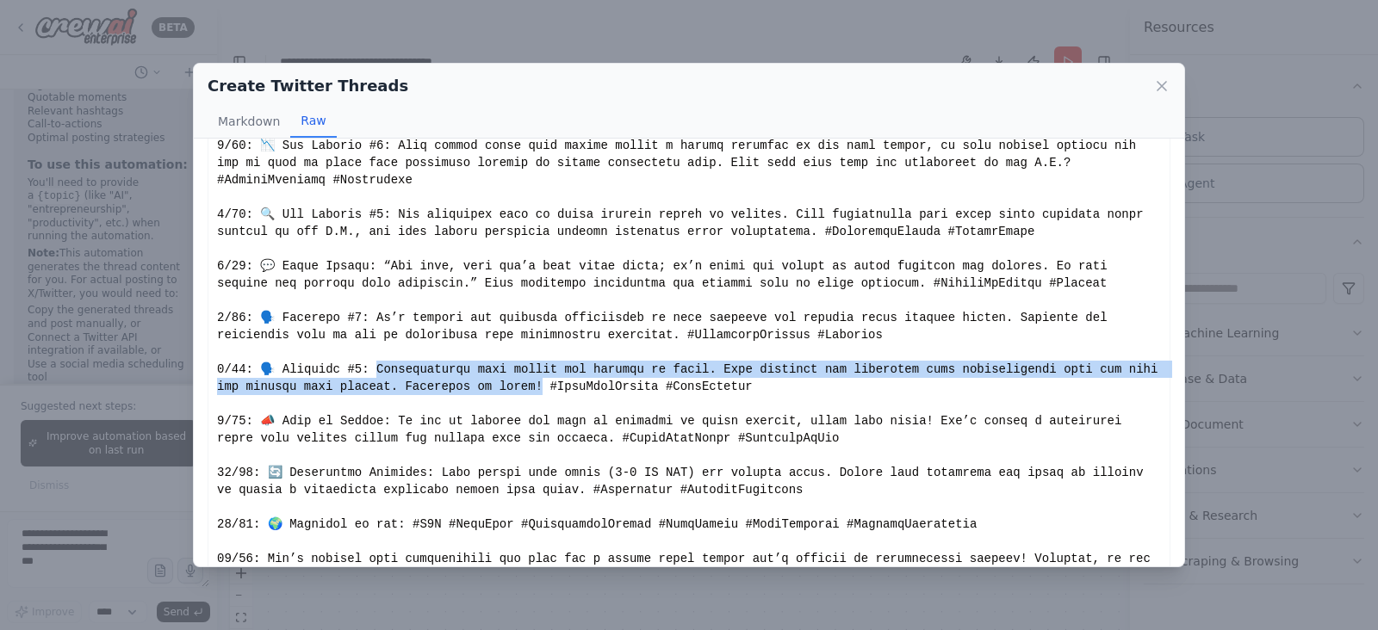
drag, startPoint x: 364, startPoint y: 332, endPoint x: 491, endPoint y: 349, distance: 127.6
click at [491, 349] on div "Show less" at bounding box center [689, 308] width 944 height 723
copy div "nding your rights and options is vital. Stay informed and connected with organi…"
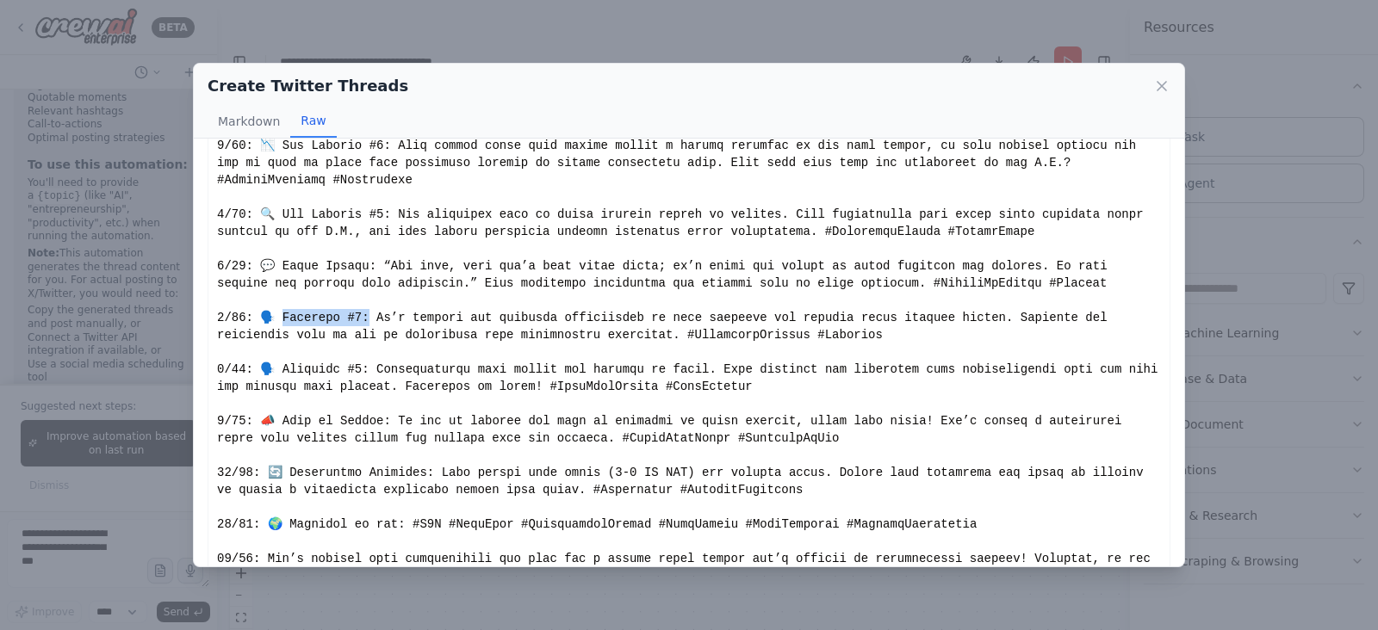
drag, startPoint x: 278, startPoint y: 281, endPoint x: 358, endPoint y: 288, distance: 80.4
click at [358, 288] on div "Show less" at bounding box center [689, 308] width 944 height 723
copy div "y #1: It’s c"
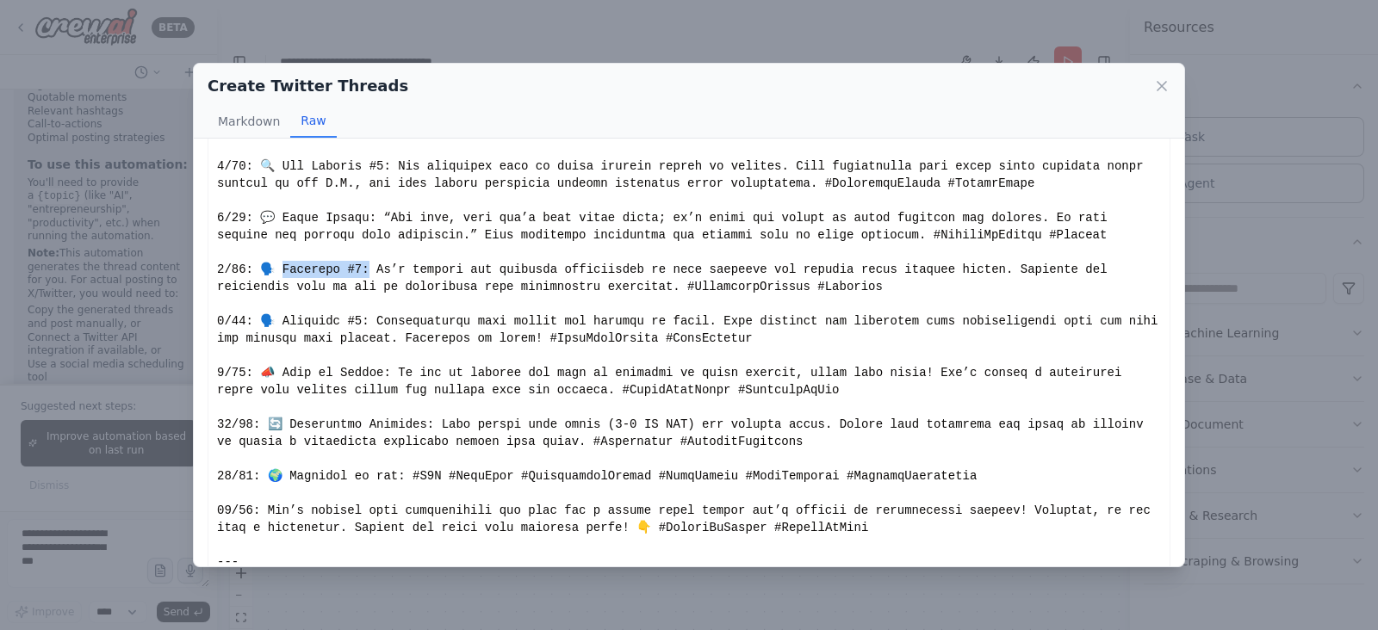
scroll to position [306, 0]
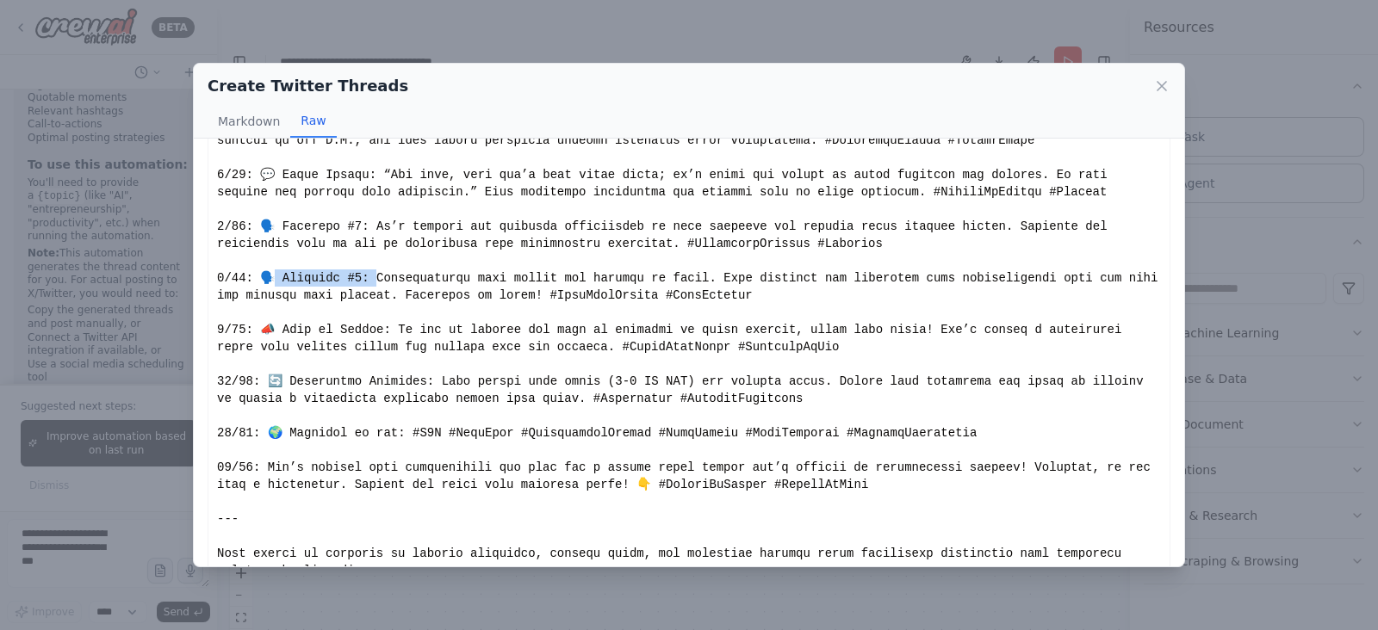
drag, startPoint x: 275, startPoint y: 242, endPoint x: 363, endPoint y: 239, distance: 87.9
click at [363, 239] on div "Show less" at bounding box center [689, 217] width 944 height 723
copy div "y #2: Understa"
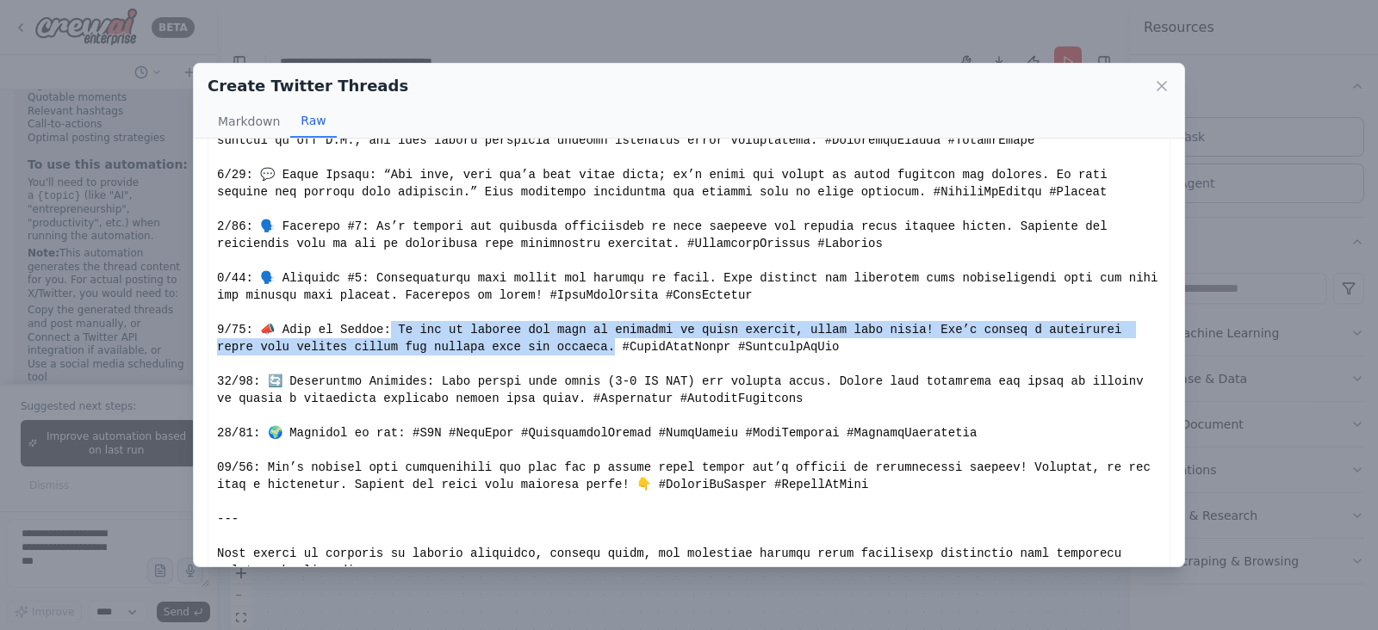
drag, startPoint x: 382, startPoint y: 292, endPoint x: 511, endPoint y: 311, distance: 130.6
click at [511, 311] on div "Show less" at bounding box center [689, 217] width 944 height 723
click at [1160, 78] on icon at bounding box center [1161, 86] width 17 height 17
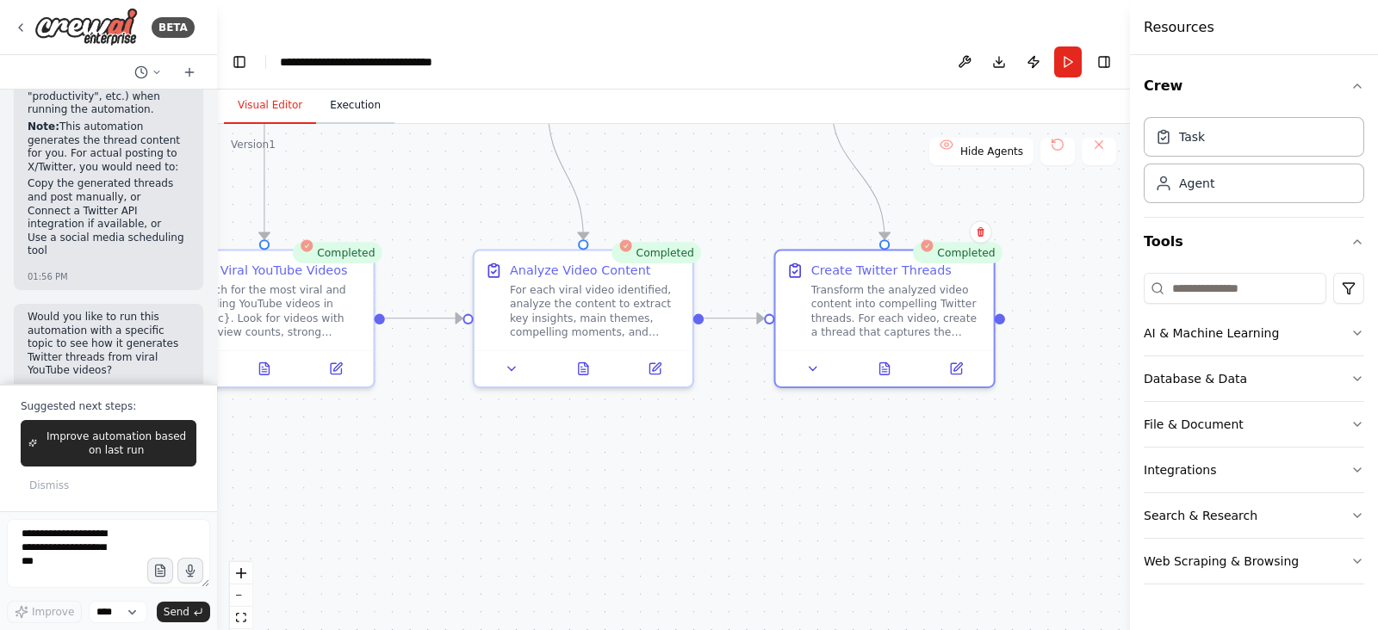
click at [341, 88] on button "Execution" at bounding box center [355, 106] width 78 height 36
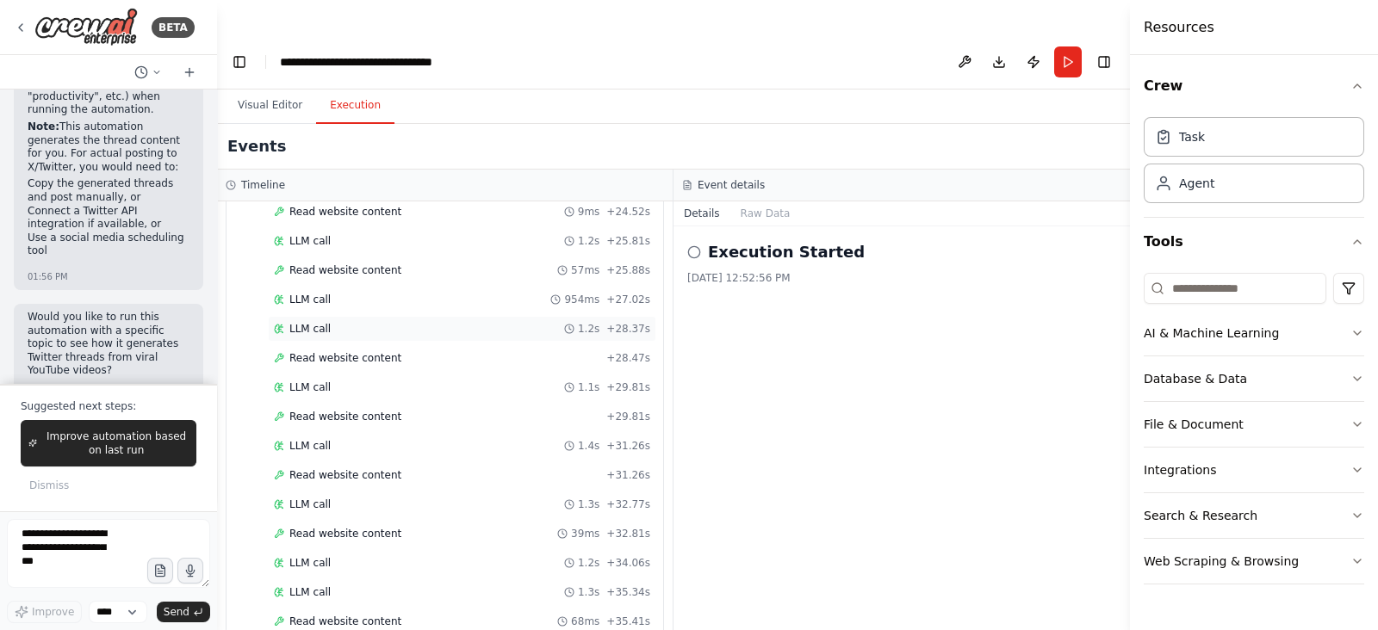
scroll to position [1039, 0]
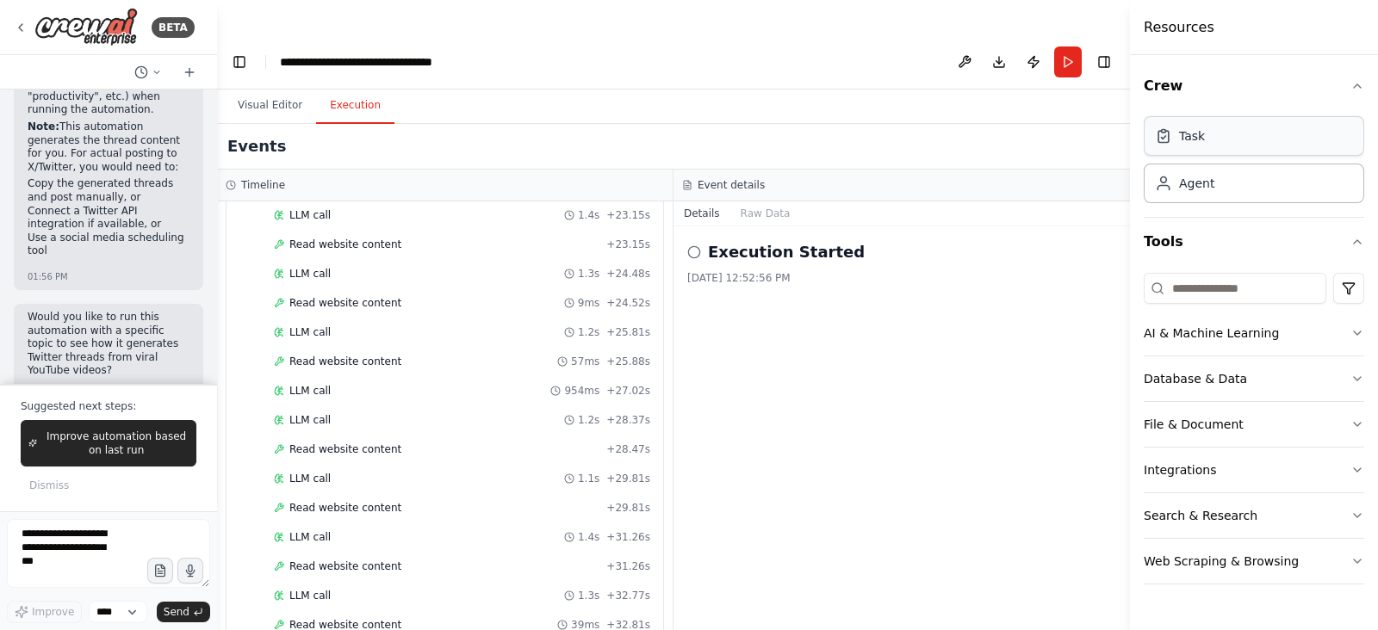
click at [1207, 144] on div "Task" at bounding box center [1254, 136] width 220 height 40
click at [1209, 190] on div "Agent" at bounding box center [1196, 182] width 35 height 17
click at [1362, 79] on icon "button" at bounding box center [1357, 86] width 14 height 14
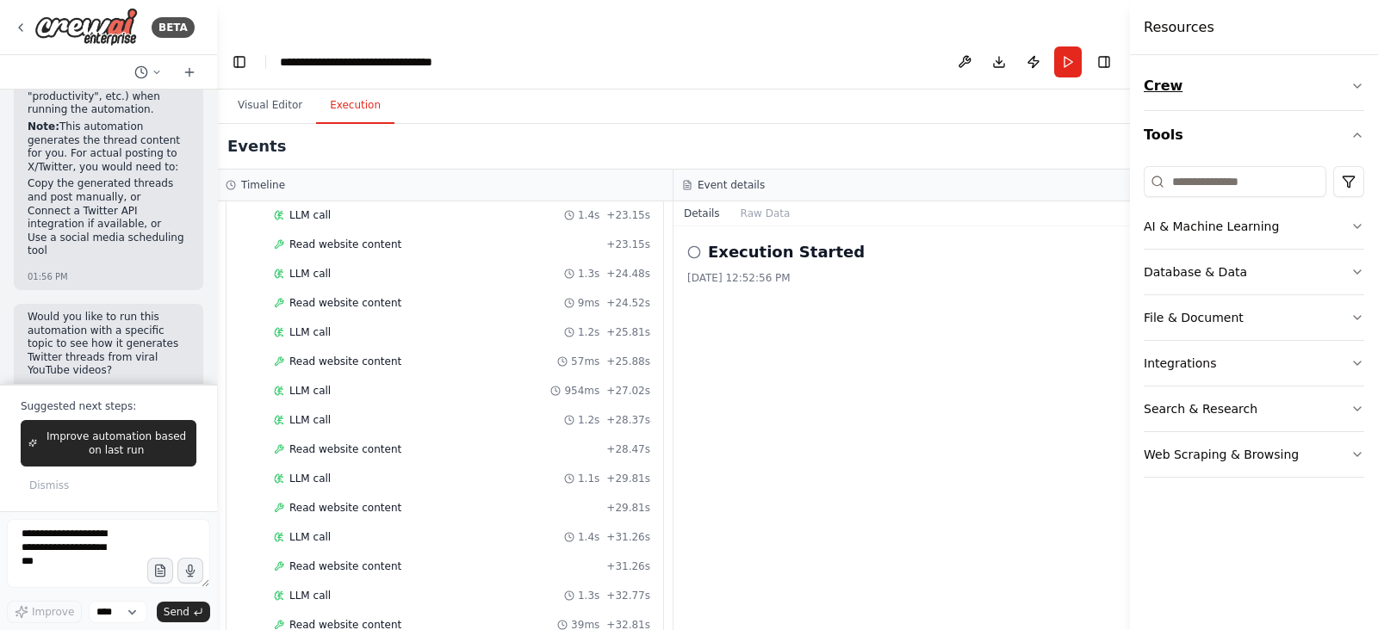
click at [1362, 79] on icon "button" at bounding box center [1357, 86] width 14 height 14
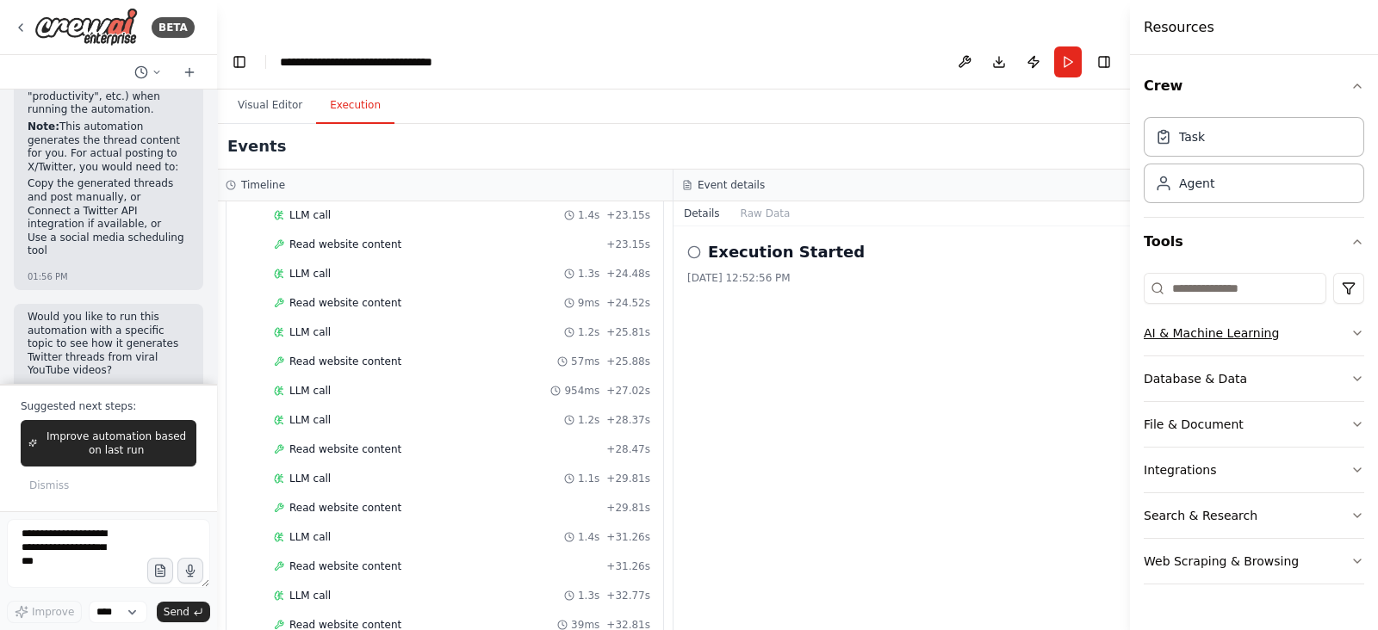
click at [1353, 327] on icon "button" at bounding box center [1357, 333] width 14 height 14
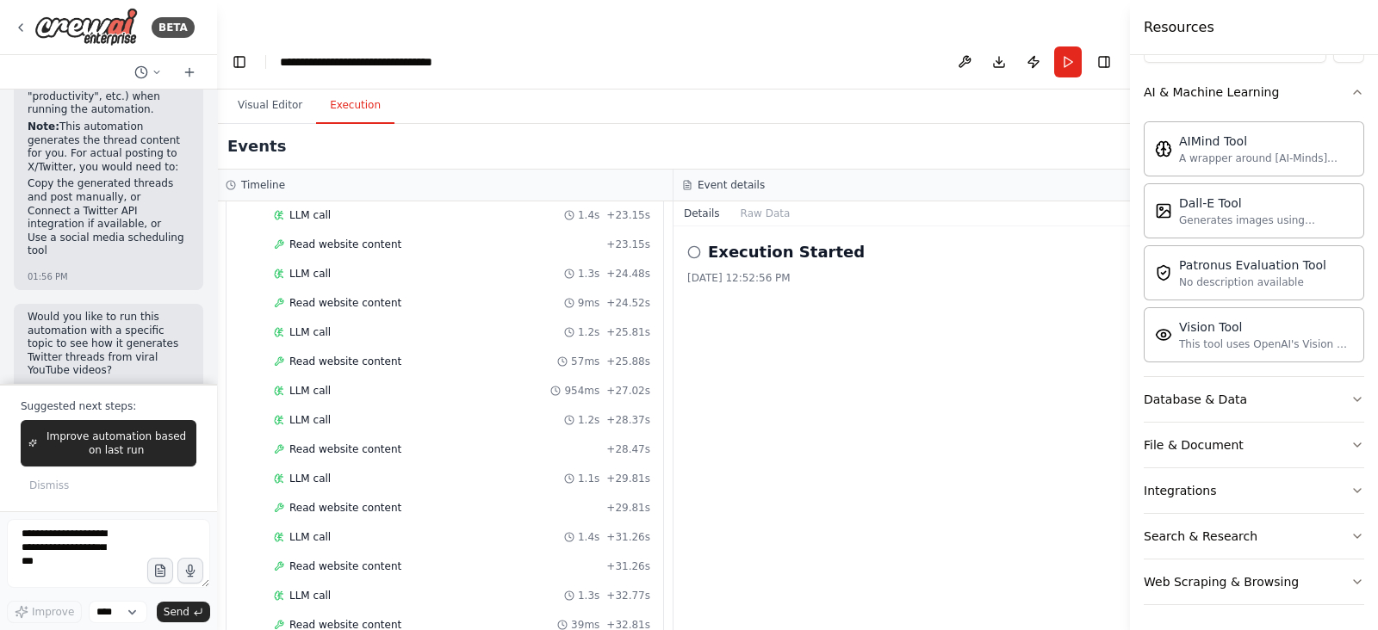
scroll to position [0, 0]
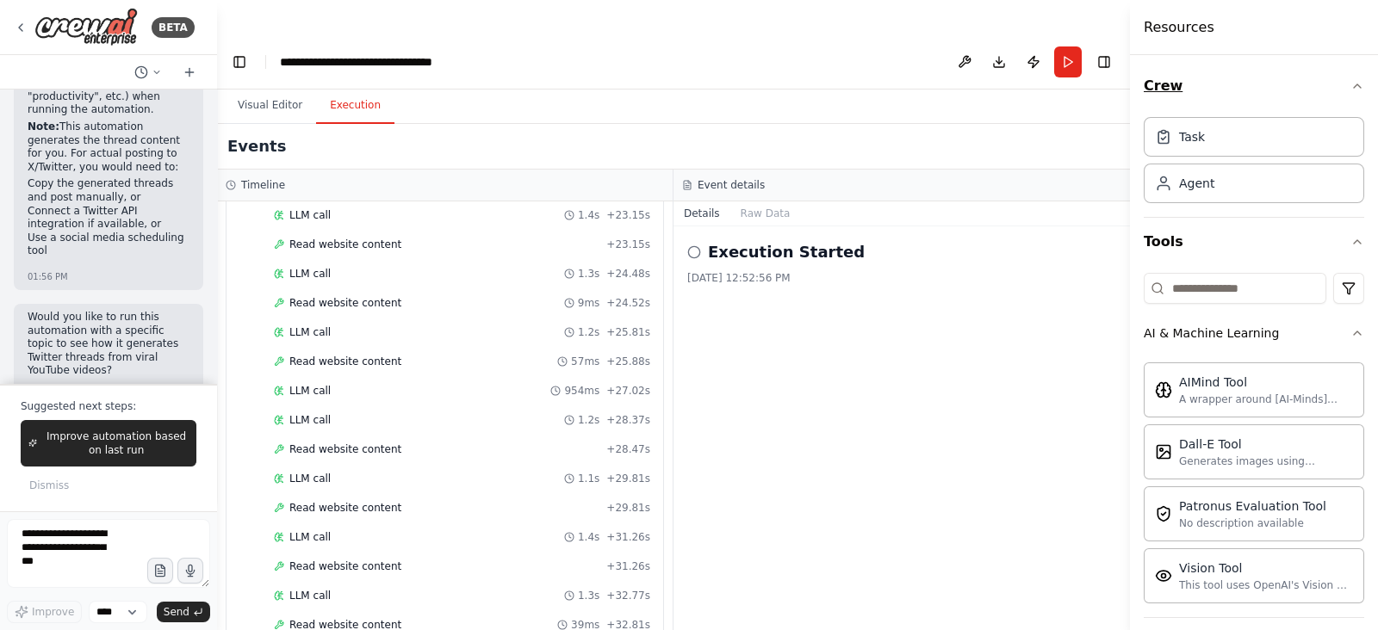
drag, startPoint x: 1198, startPoint y: 26, endPoint x: 1237, endPoint y: 88, distance: 73.1
click at [1198, 26] on h4 "Resources" at bounding box center [1179, 27] width 71 height 21
click at [1225, 184] on div "Agent" at bounding box center [1254, 183] width 220 height 40
click at [1325, 289] on html "BETA Generating Tweets from Viral Youtube videos and posting it on Twitter as T…" at bounding box center [689, 332] width 1378 height 665
click at [1257, 238] on html "BETA Generating Tweets from Viral Youtube videos and posting it on Twitter as T…" at bounding box center [689, 332] width 1378 height 665
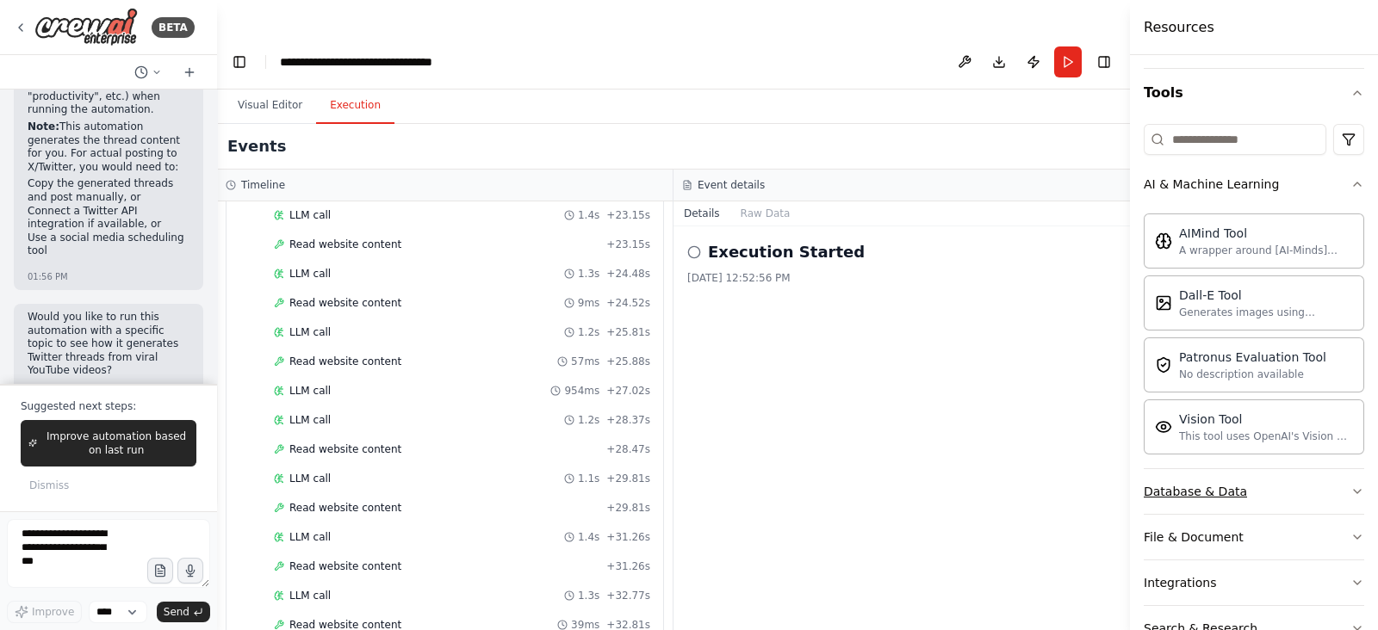
scroll to position [241, 0]
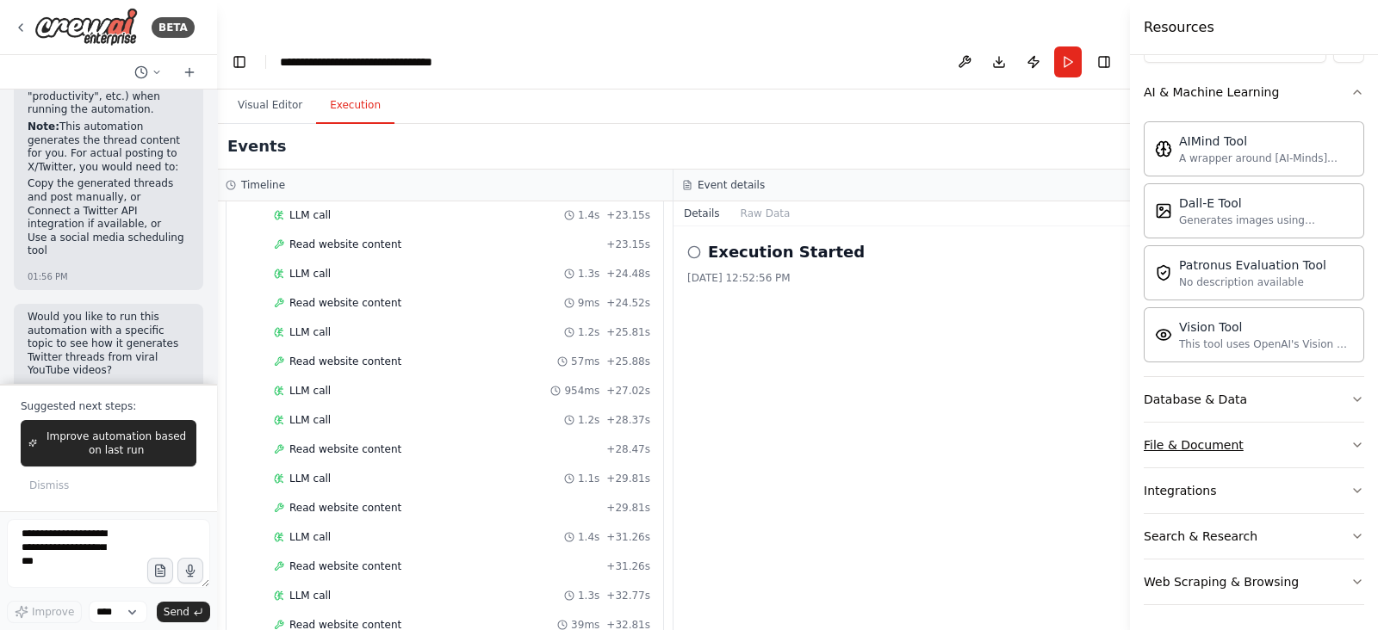
click at [1199, 437] on div "File & Document" at bounding box center [1194, 445] width 100 height 17
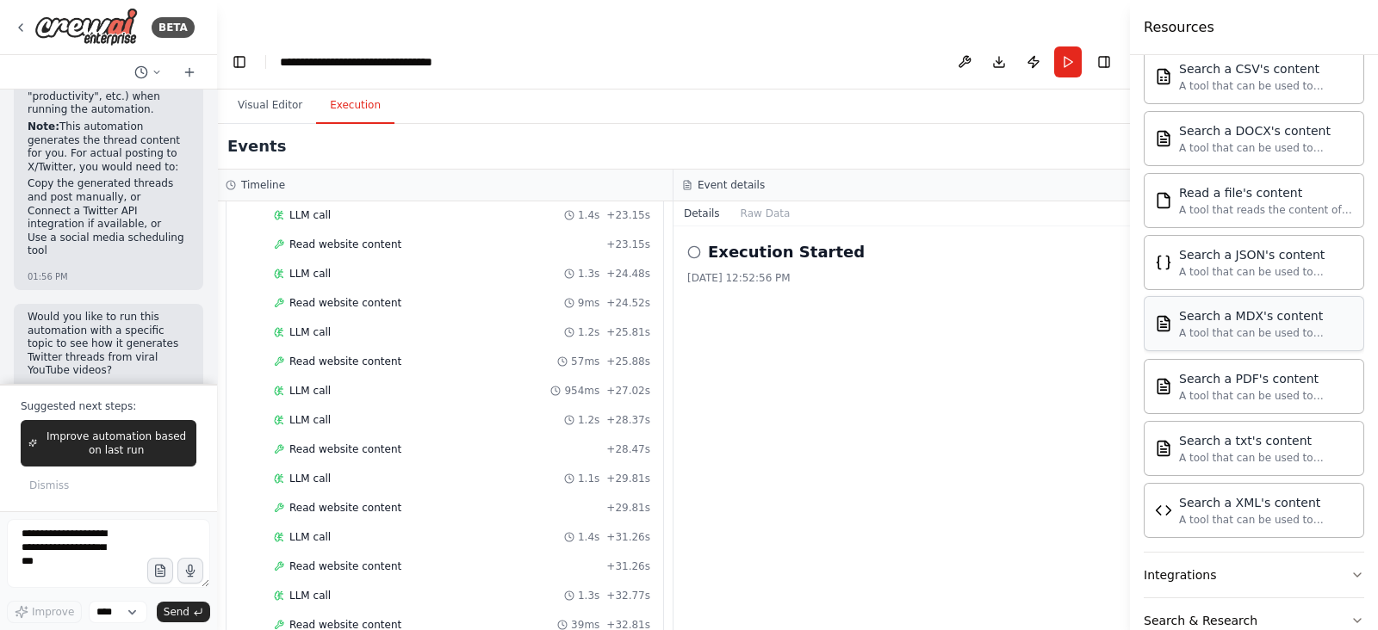
scroll to position [748, 0]
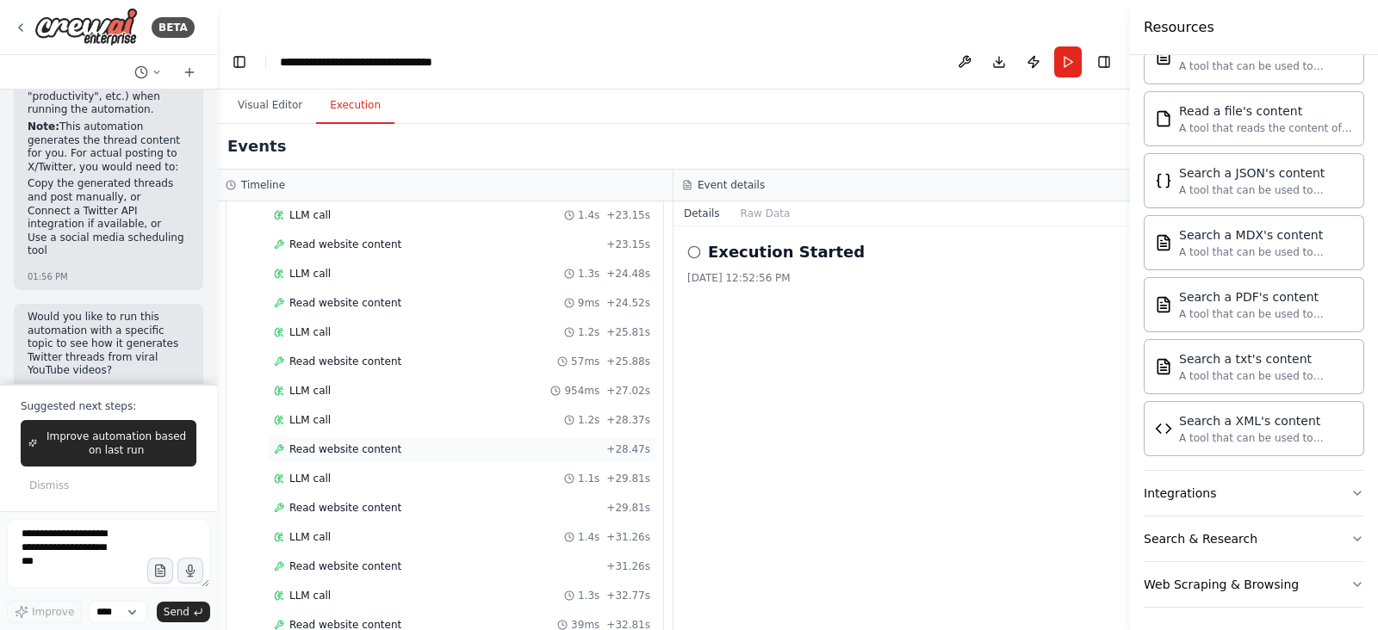
click at [338, 443] on span "Read website content" at bounding box center [345, 450] width 112 height 14
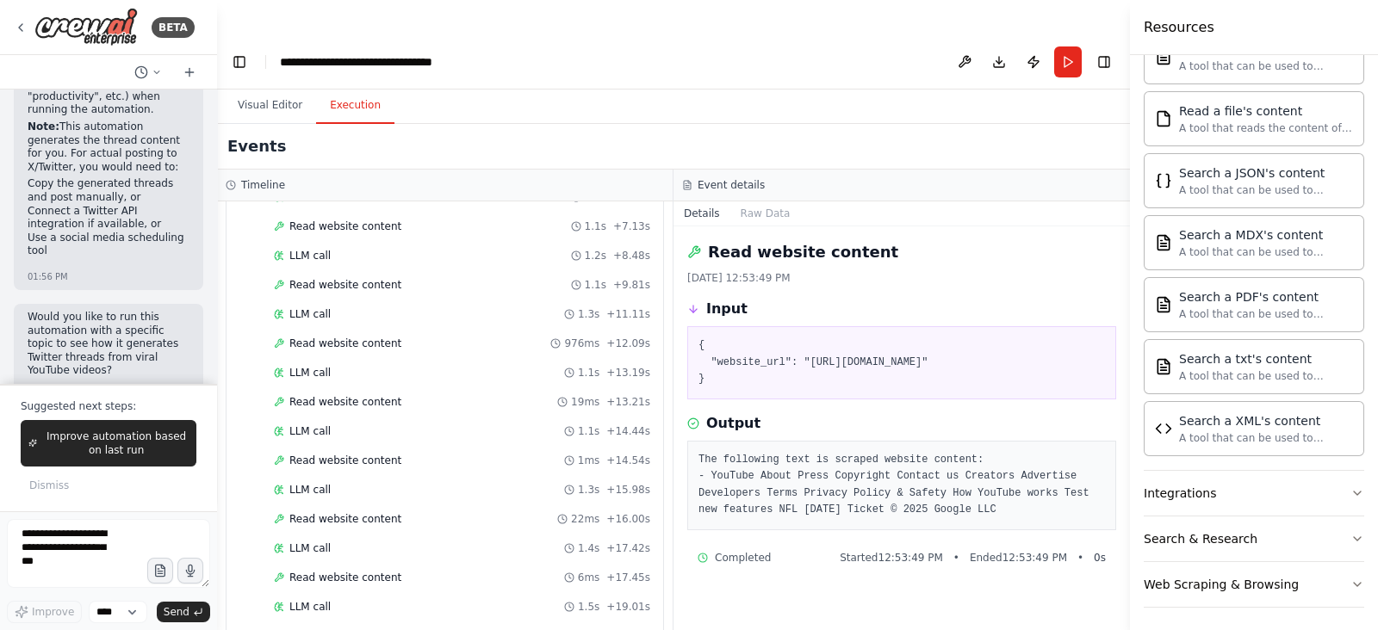
scroll to position [0, 0]
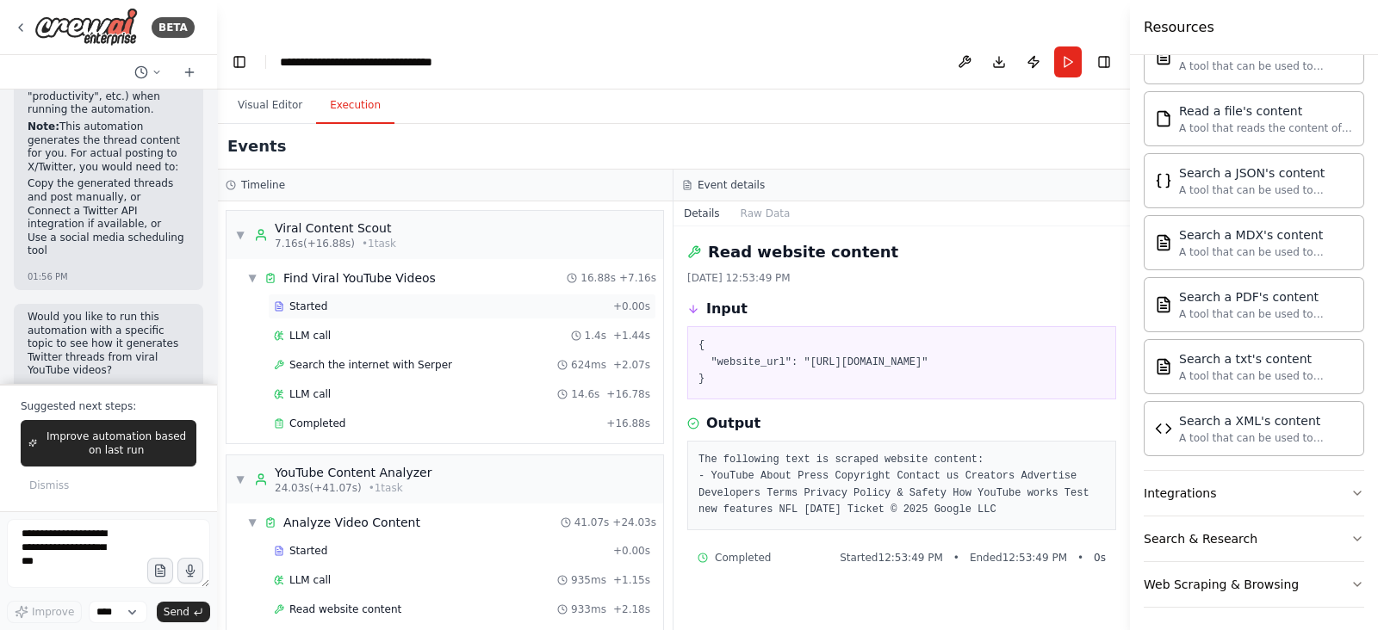
click at [314, 300] on span "Started" at bounding box center [308, 307] width 38 height 14
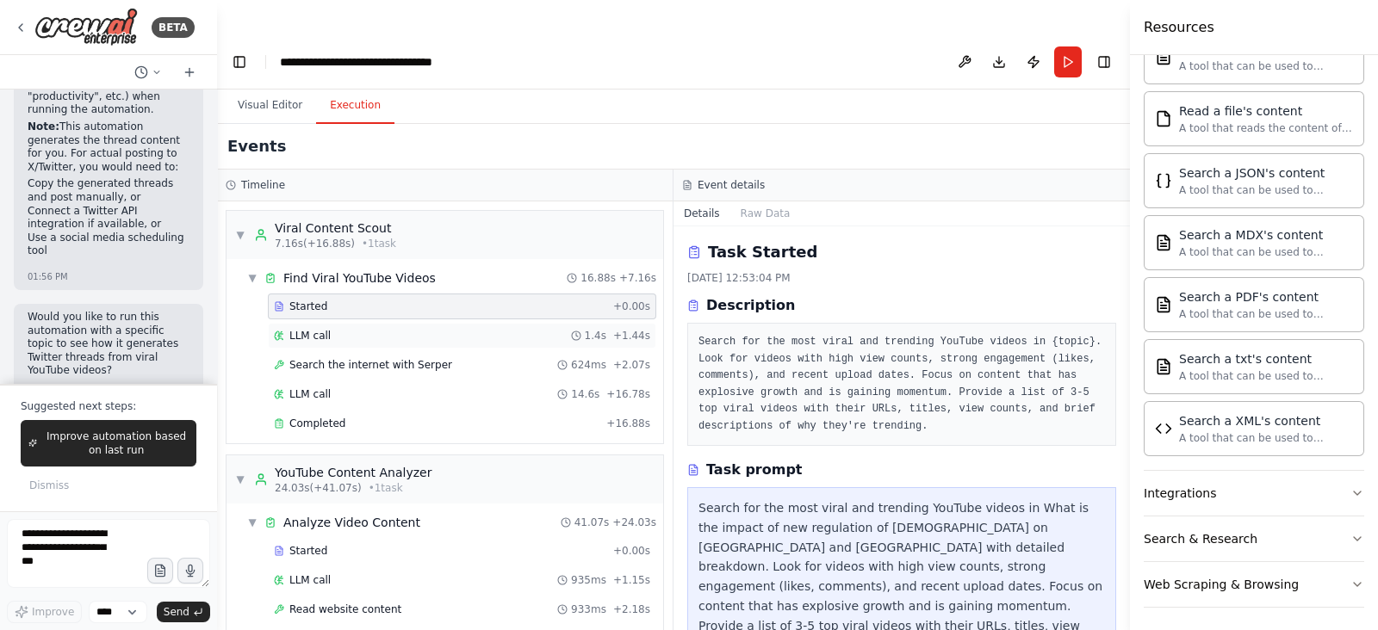
click at [312, 323] on div "LLM call 1.4s + 1.44s" at bounding box center [462, 336] width 388 height 26
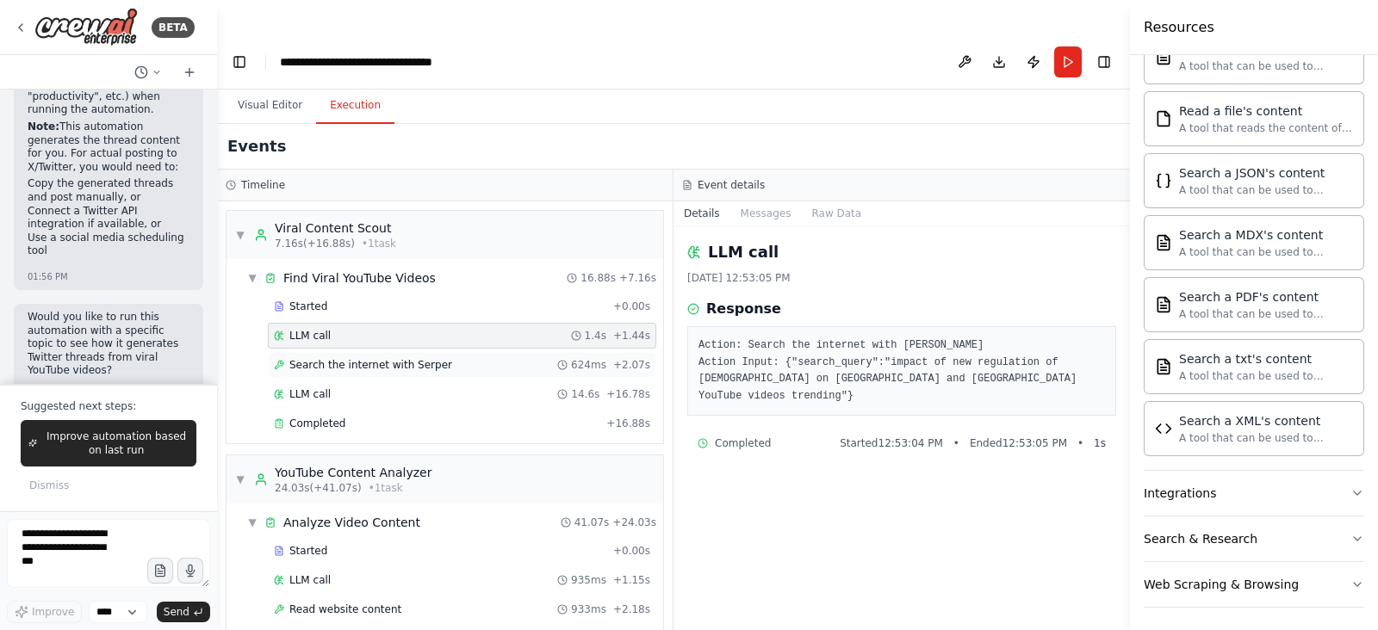
click at [354, 358] on span "Search the internet with Serper" at bounding box center [370, 365] width 163 height 14
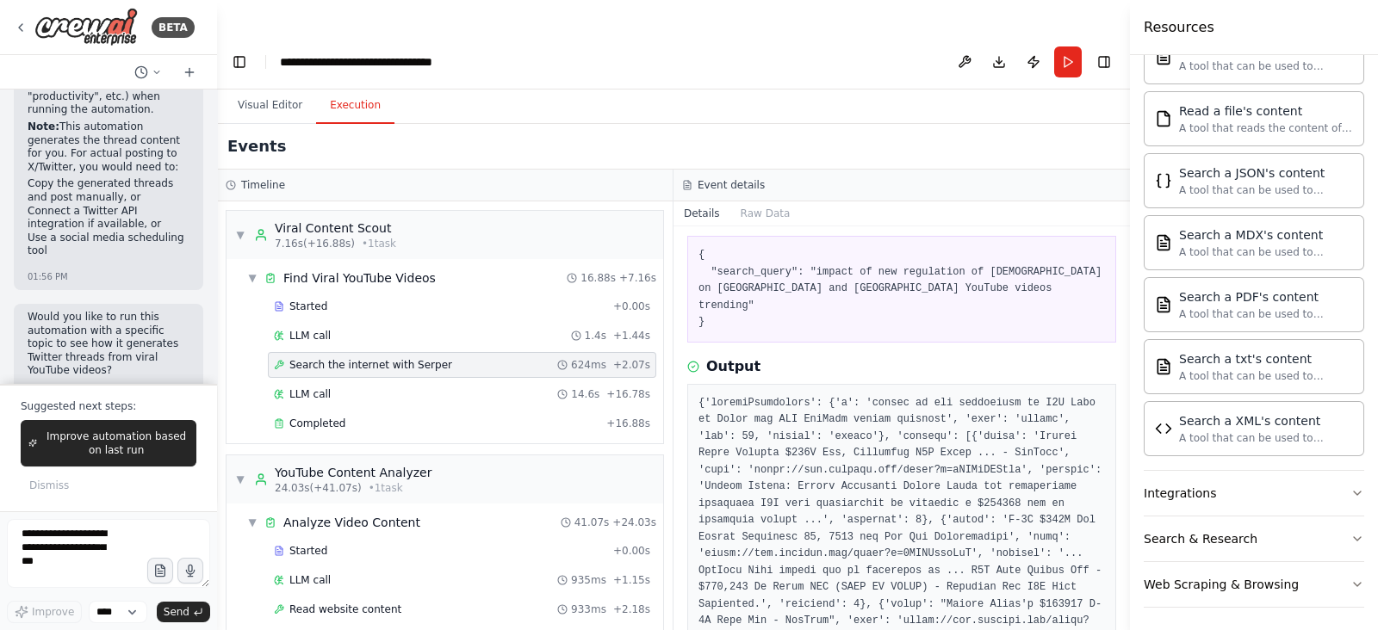
scroll to position [214, 0]
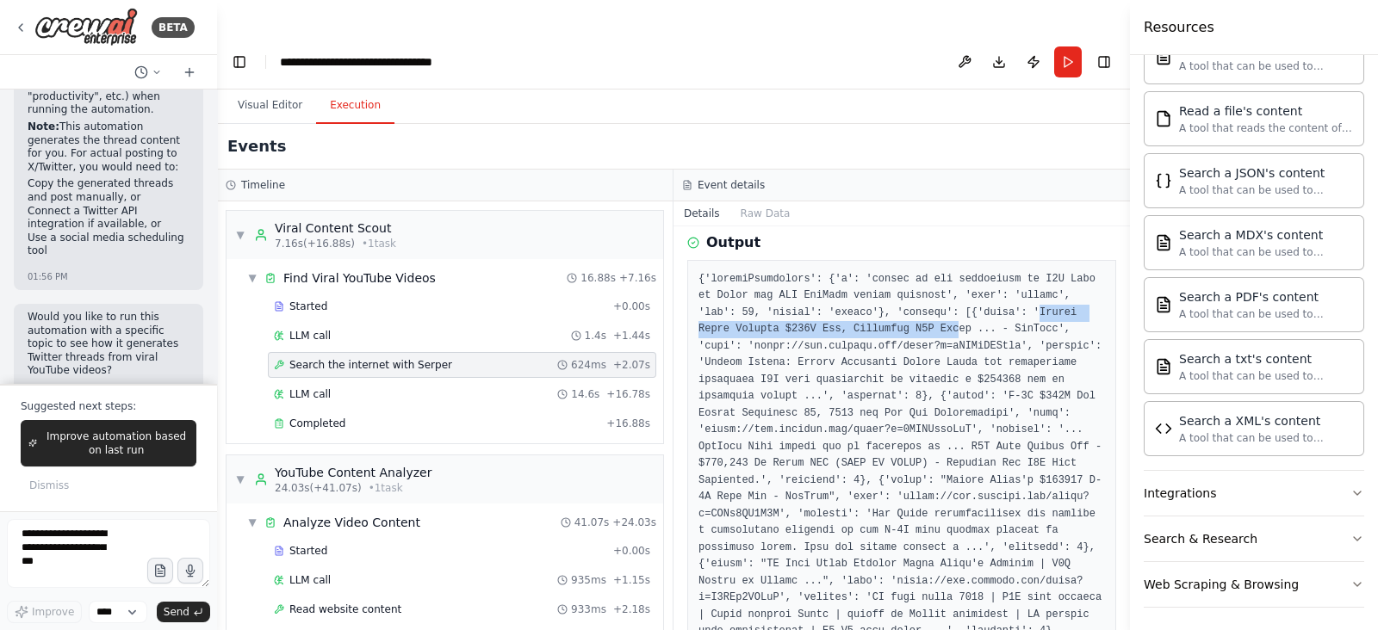
drag, startPoint x: 950, startPoint y: 260, endPoint x: 859, endPoint y: 278, distance: 93.1
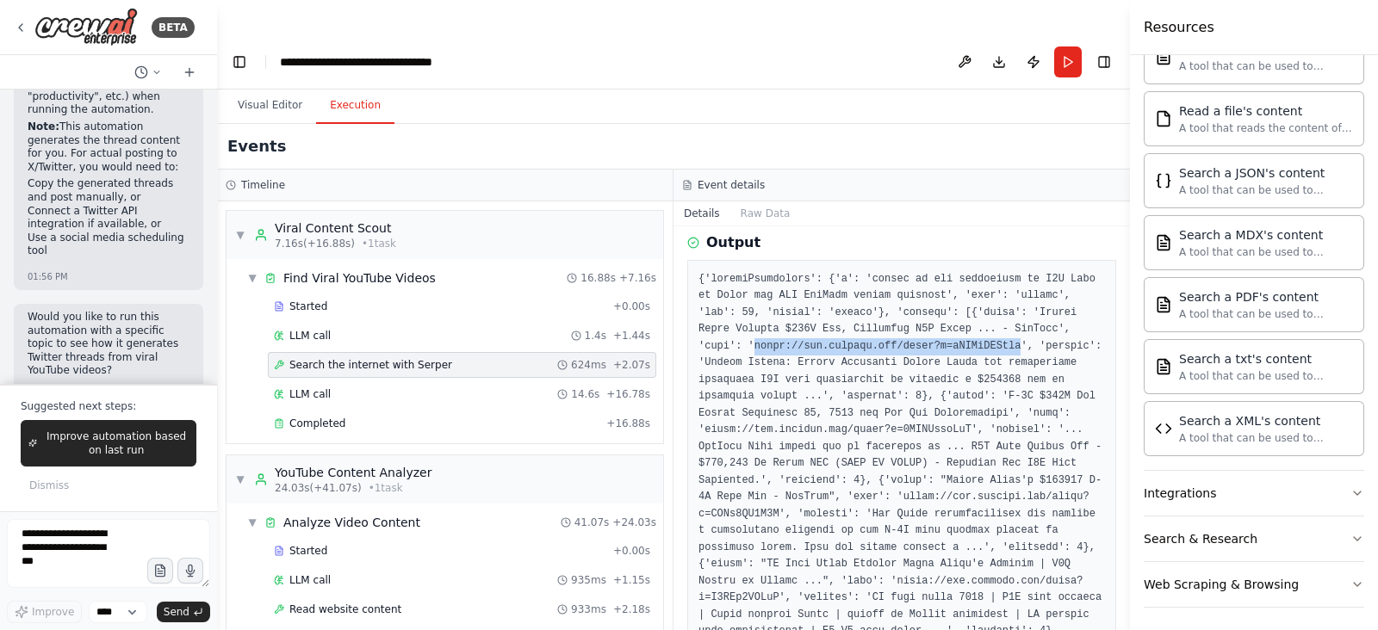
drag, startPoint x: 704, startPoint y: 294, endPoint x: 947, endPoint y: 294, distance: 242.9
click at [17, 28] on icon at bounding box center [21, 28] width 14 height 14
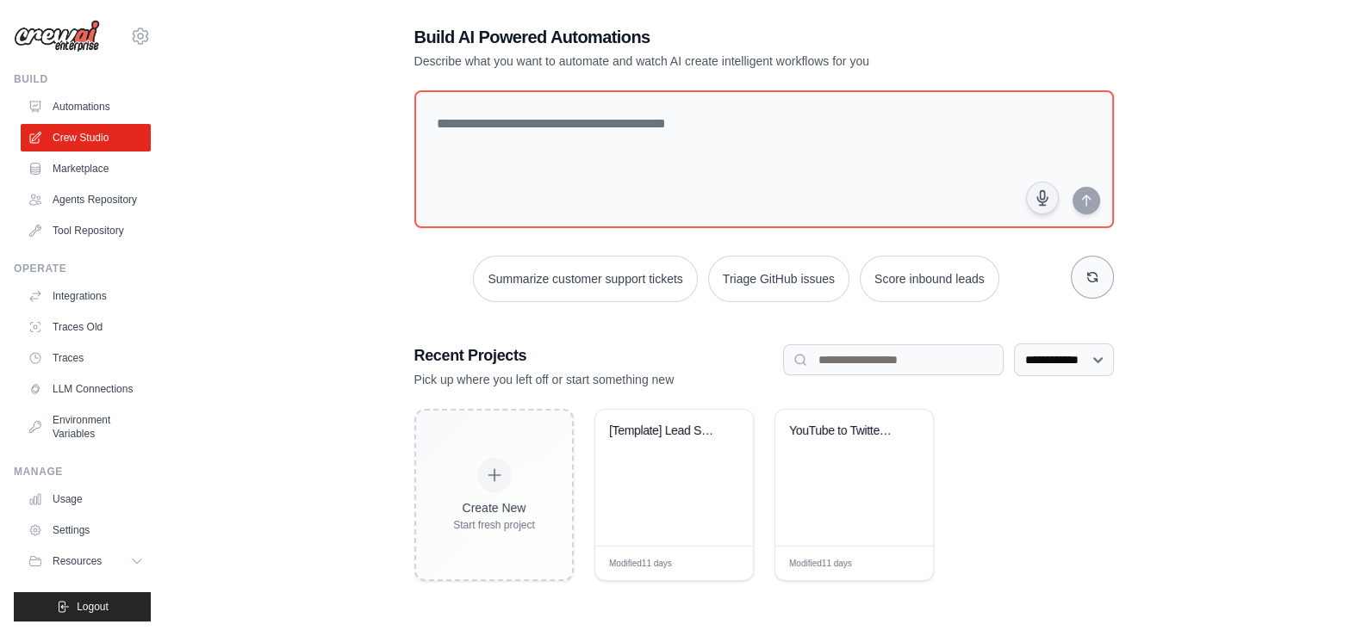
scroll to position [34, 0]
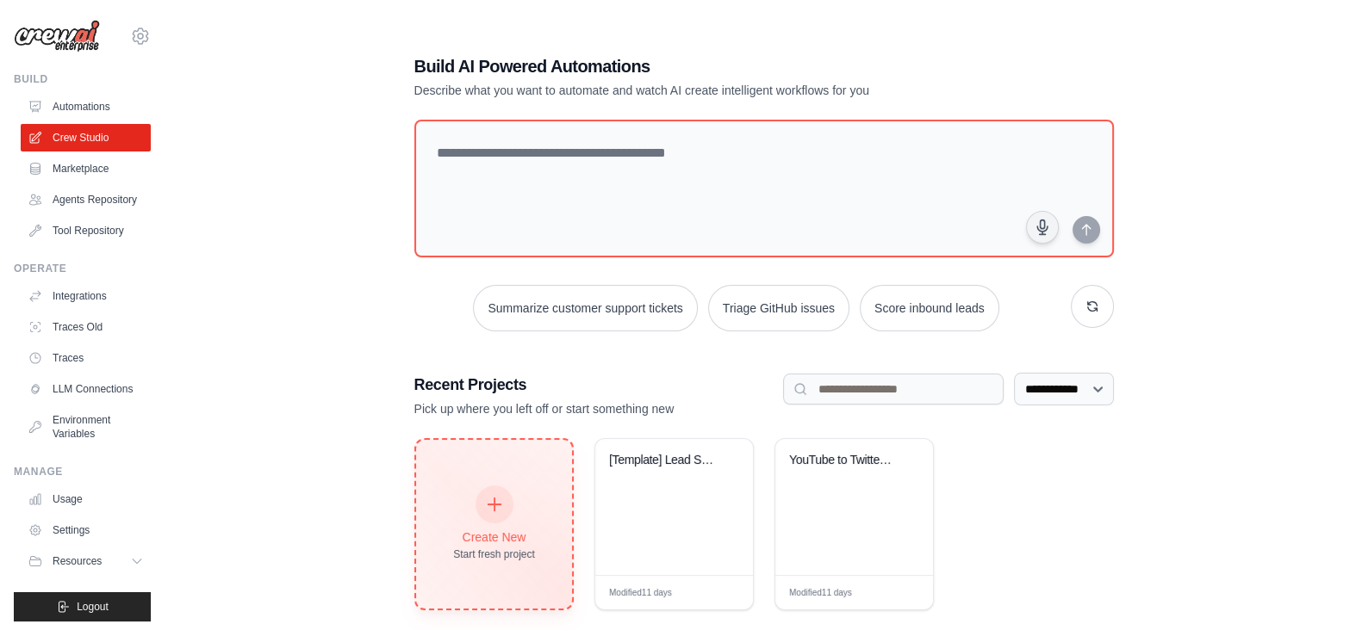
click at [488, 490] on div "Create New Start fresh project" at bounding box center [494, 524] width 82 height 74
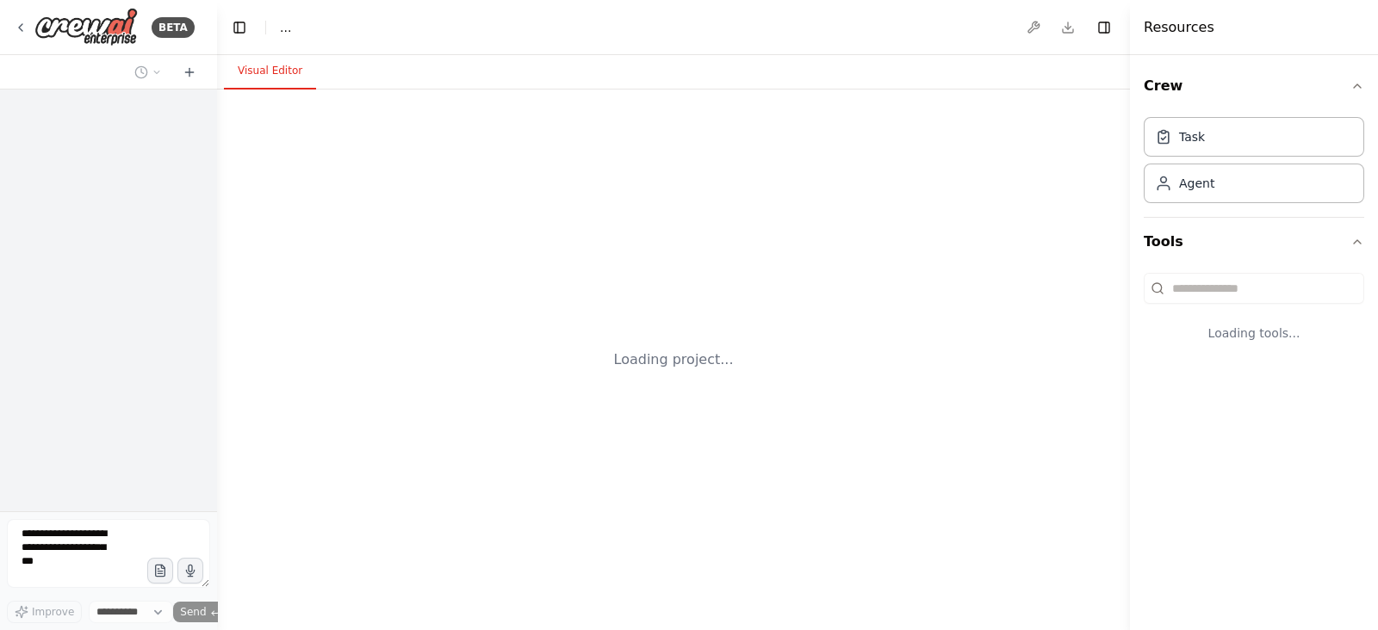
select select "****"
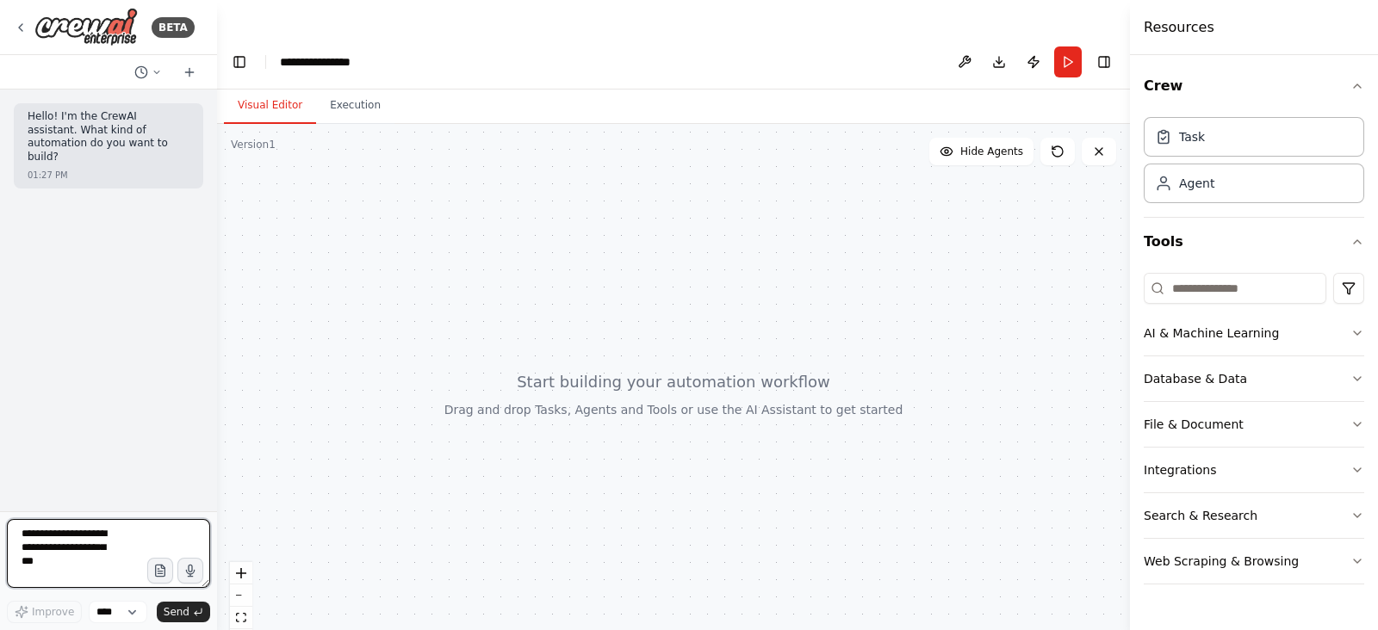
click at [62, 563] on textarea at bounding box center [108, 553] width 203 height 69
type textarea "**********"
paste textarea "**********"
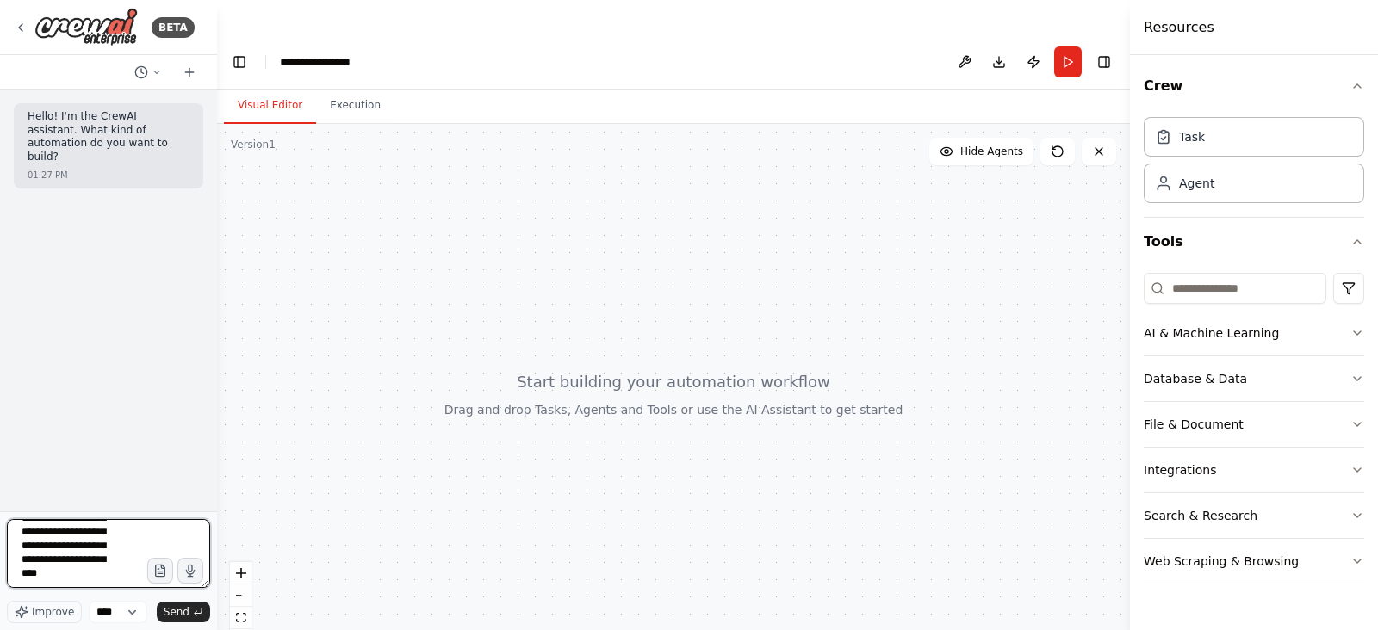
scroll to position [15852, 0]
type textarea "**********"
click at [181, 612] on span "Send" at bounding box center [177, 612] width 26 height 14
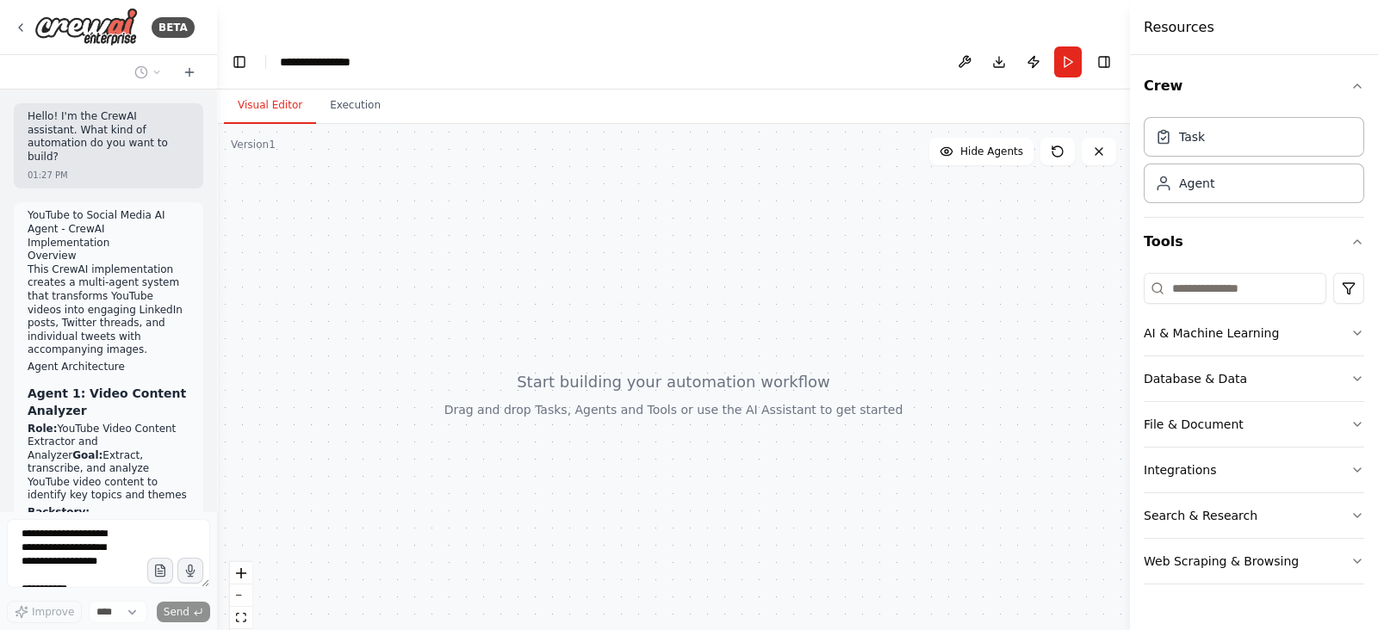
scroll to position [8048, 0]
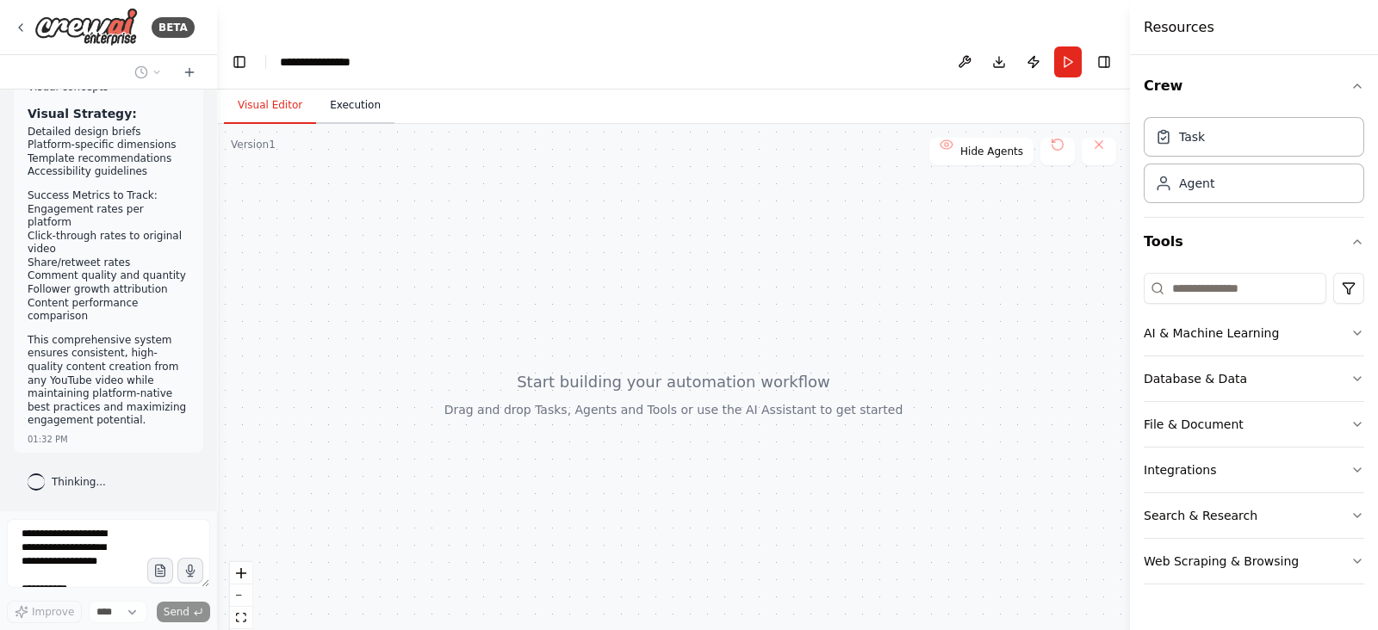
click at [362, 88] on button "Execution" at bounding box center [355, 106] width 78 height 36
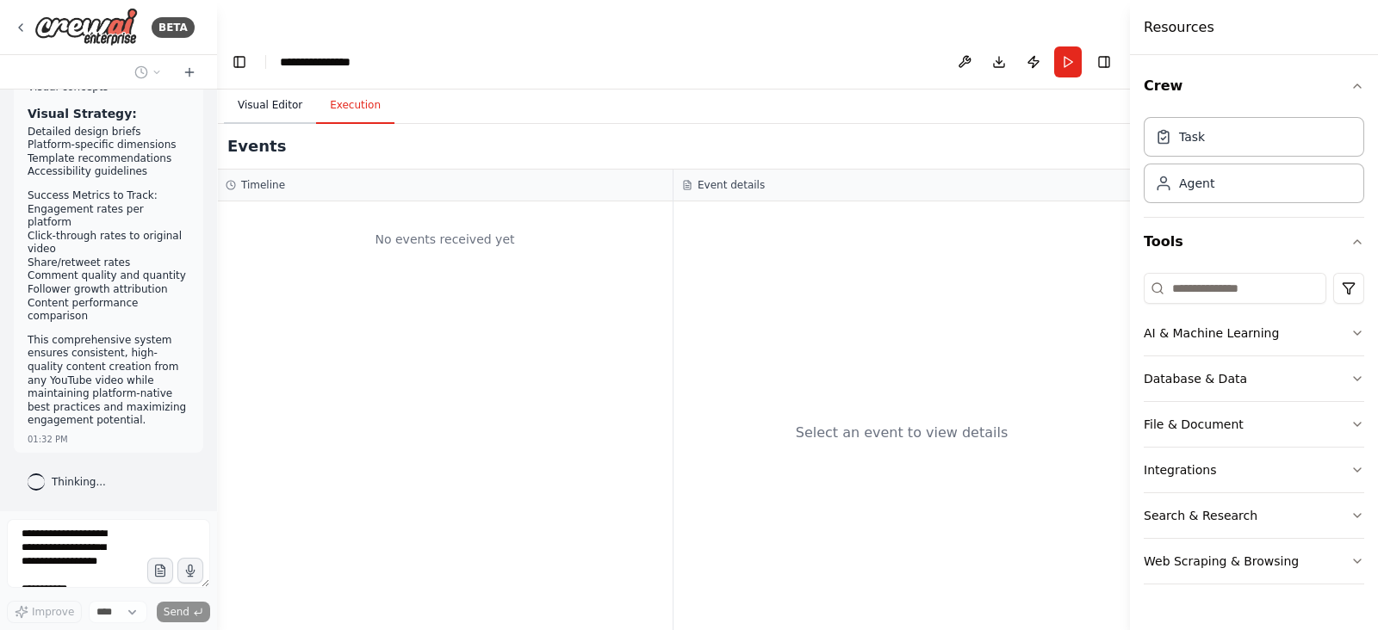
click at [260, 88] on button "Visual Editor" at bounding box center [270, 106] width 92 height 36
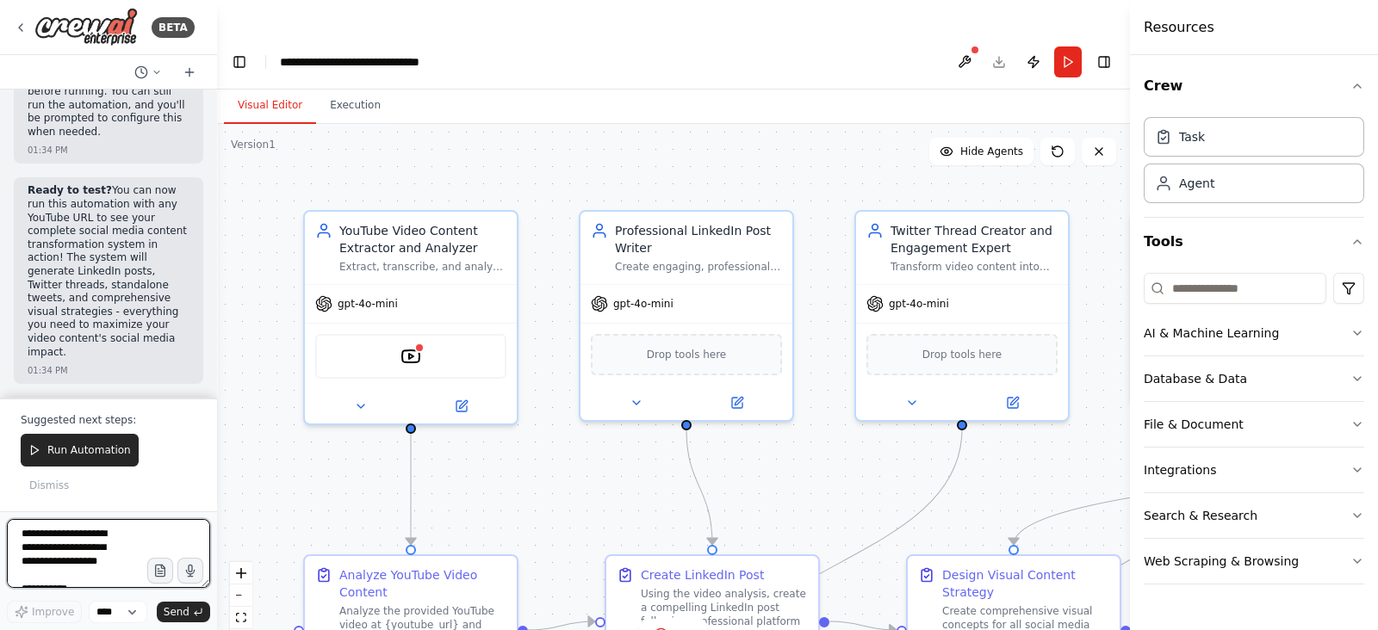
scroll to position [11096, 0]
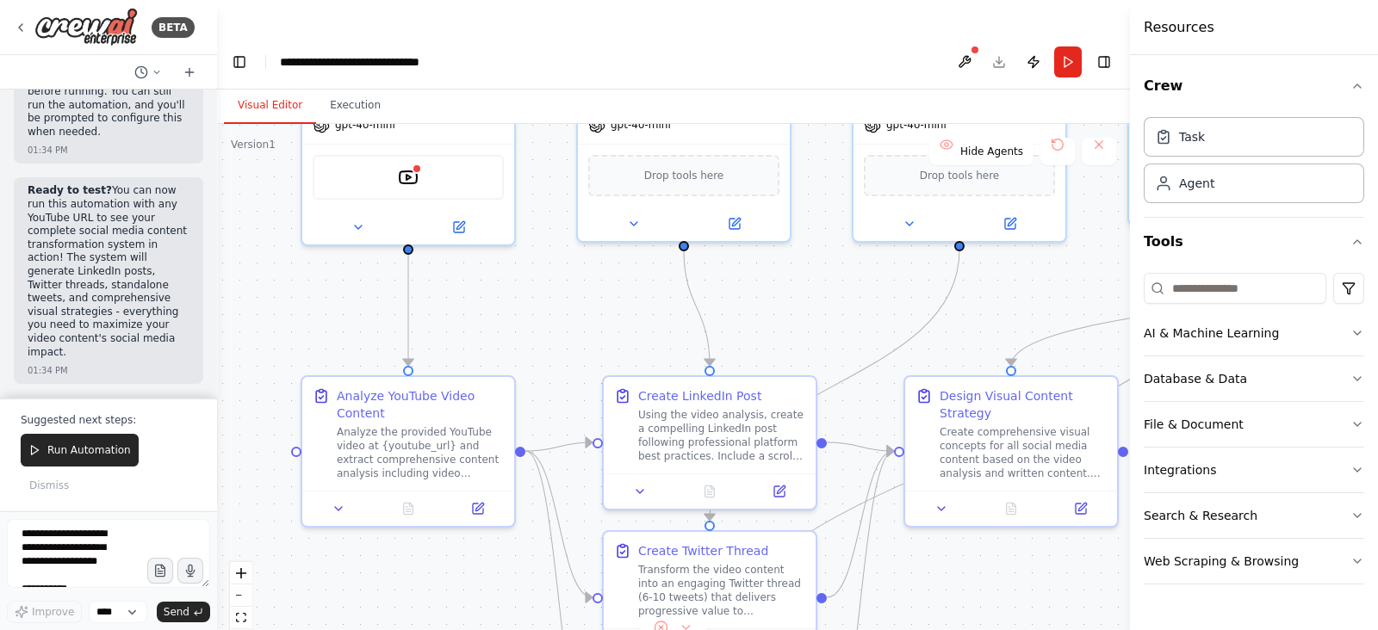
drag, startPoint x: 271, startPoint y: 413, endPoint x: 269, endPoint y: 234, distance: 179.1
click at [269, 234] on div ".deletable-edge-delete-btn { width: 20px; height: 20px; border: 0px solid #ffff…" at bounding box center [673, 394] width 913 height 541
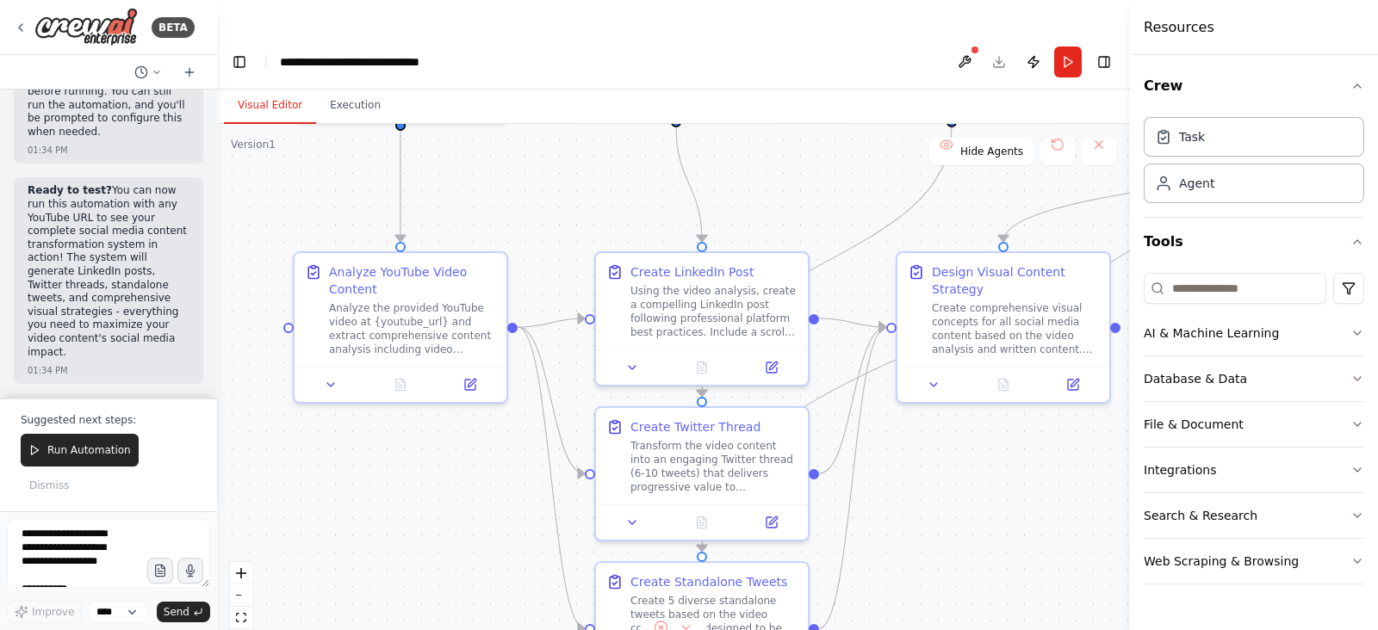
drag, startPoint x: 262, startPoint y: 325, endPoint x: 254, endPoint y: 182, distance: 143.2
click at [254, 182] on div ".deletable-edge-delete-btn { width: 20px; height: 20px; border: 0px solid #ffff…" at bounding box center [673, 394] width 913 height 541
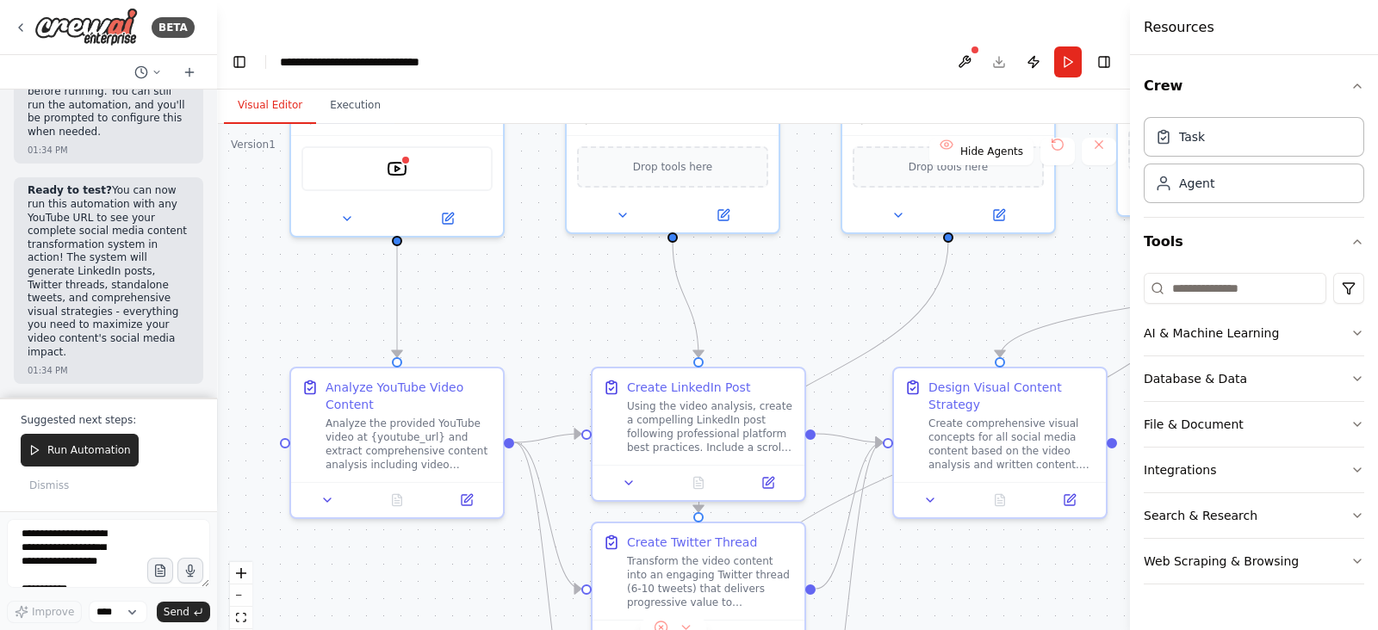
drag, startPoint x: 253, startPoint y: 221, endPoint x: 250, endPoint y: 356, distance: 134.4
click at [250, 356] on div ".deletable-edge-delete-btn { width: 20px; height: 20px; border: 0px solid #ffff…" at bounding box center [673, 394] width 913 height 541
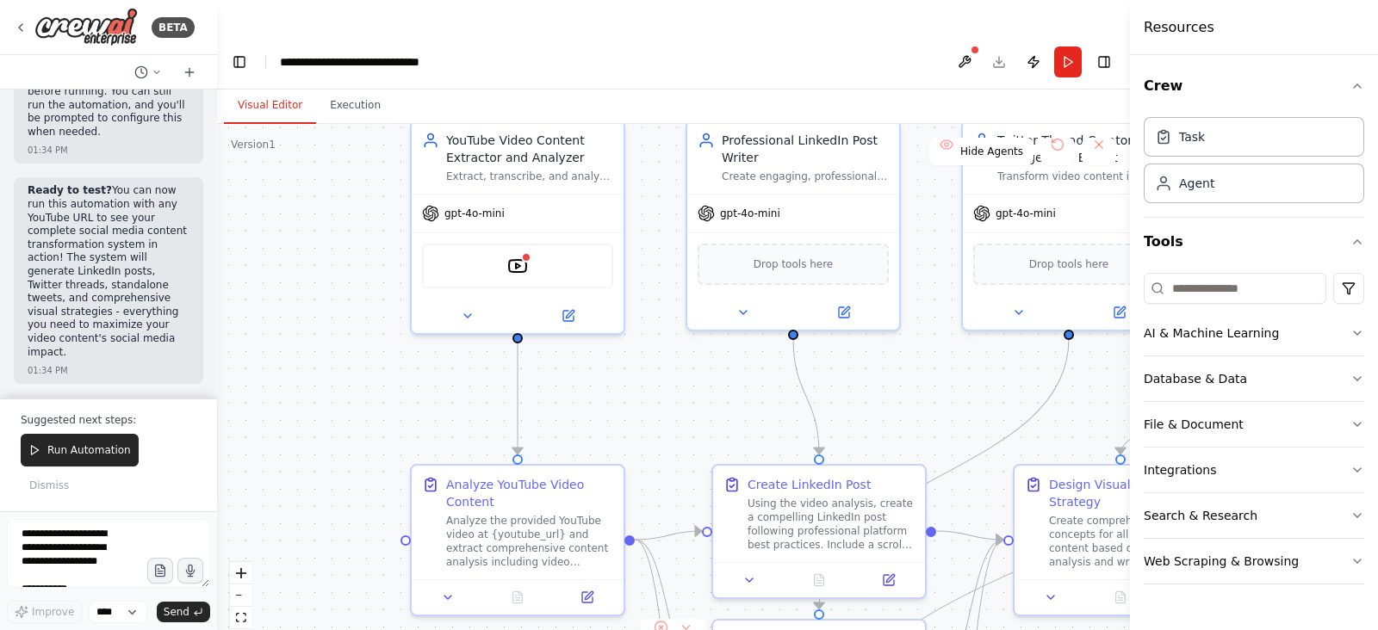
drag, startPoint x: 581, startPoint y: 281, endPoint x: 708, endPoint y: 411, distance: 181.5
click at [708, 411] on div ".deletable-edge-delete-btn { width: 20px; height: 20px; border: 0px solid #ffff…" at bounding box center [673, 394] width 913 height 541
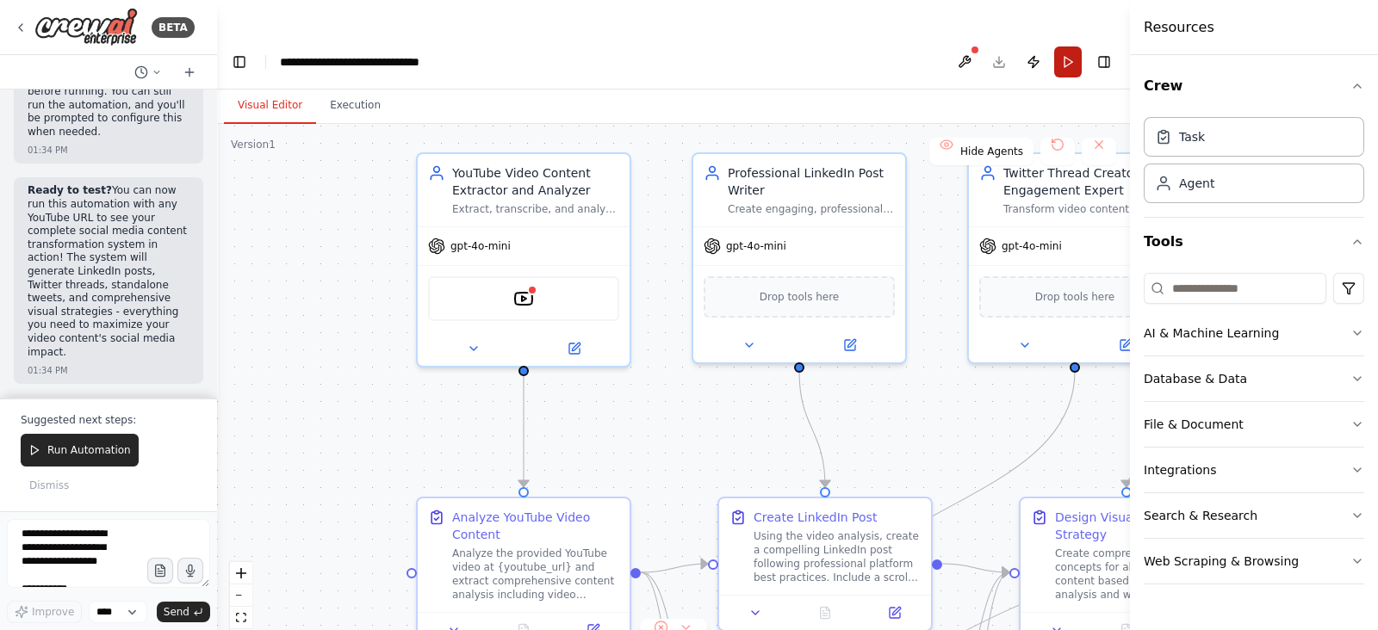
click at [1070, 47] on button "Run" at bounding box center [1068, 62] width 28 height 31
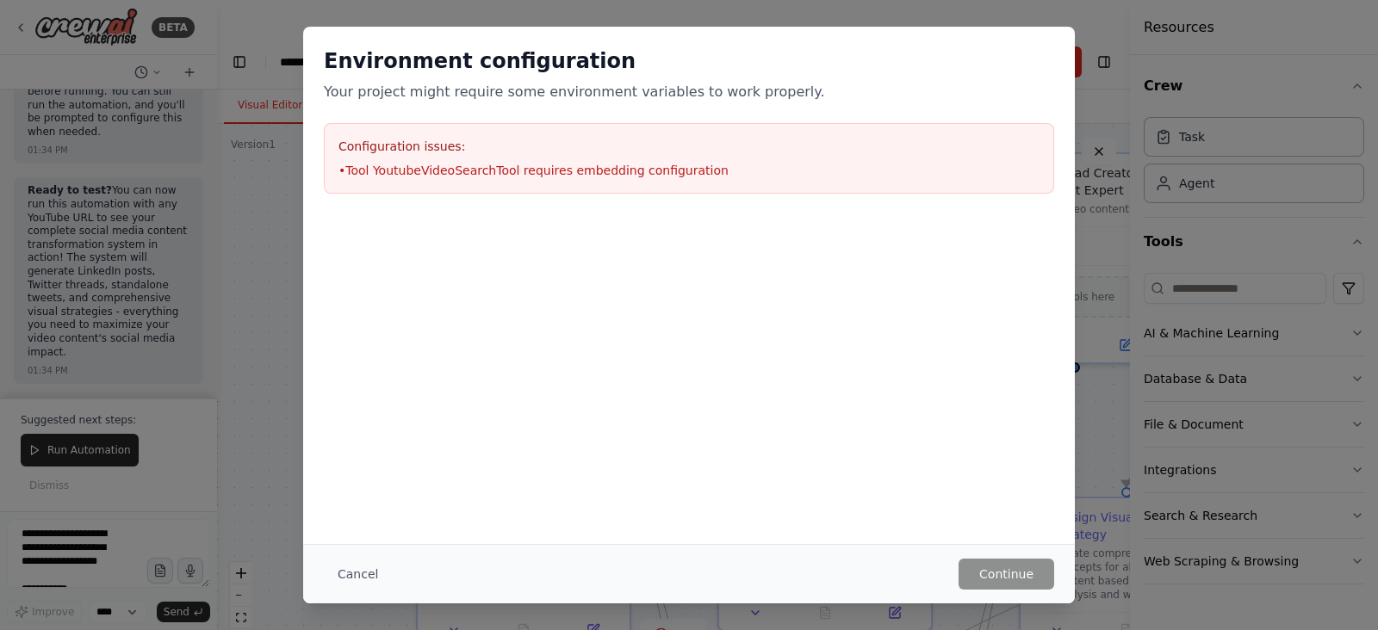
click at [469, 168] on li "• Tool YoutubeVideoSearchTool requires embedding configuration" at bounding box center [688, 170] width 701 height 17
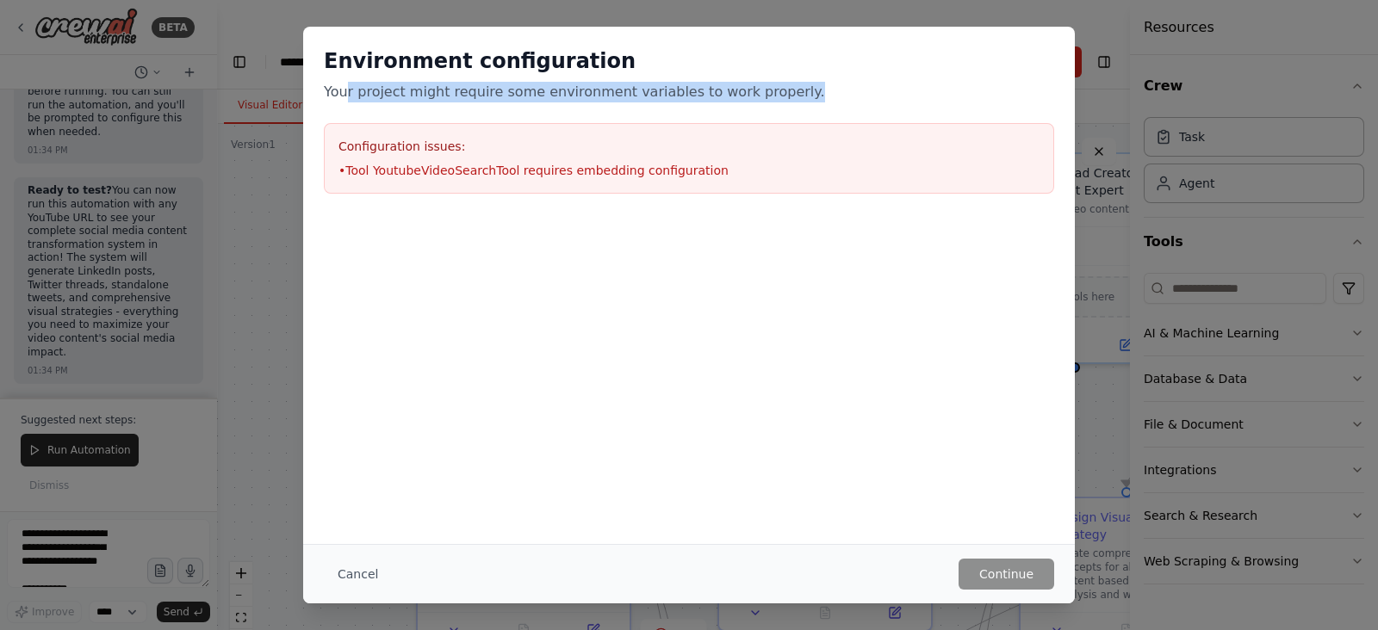
drag, startPoint x: 343, startPoint y: 91, endPoint x: 822, endPoint y: 78, distance: 479.9
click at [822, 78] on div "Environment configuration Your project might require some environment variables…" at bounding box center [689, 74] width 730 height 55
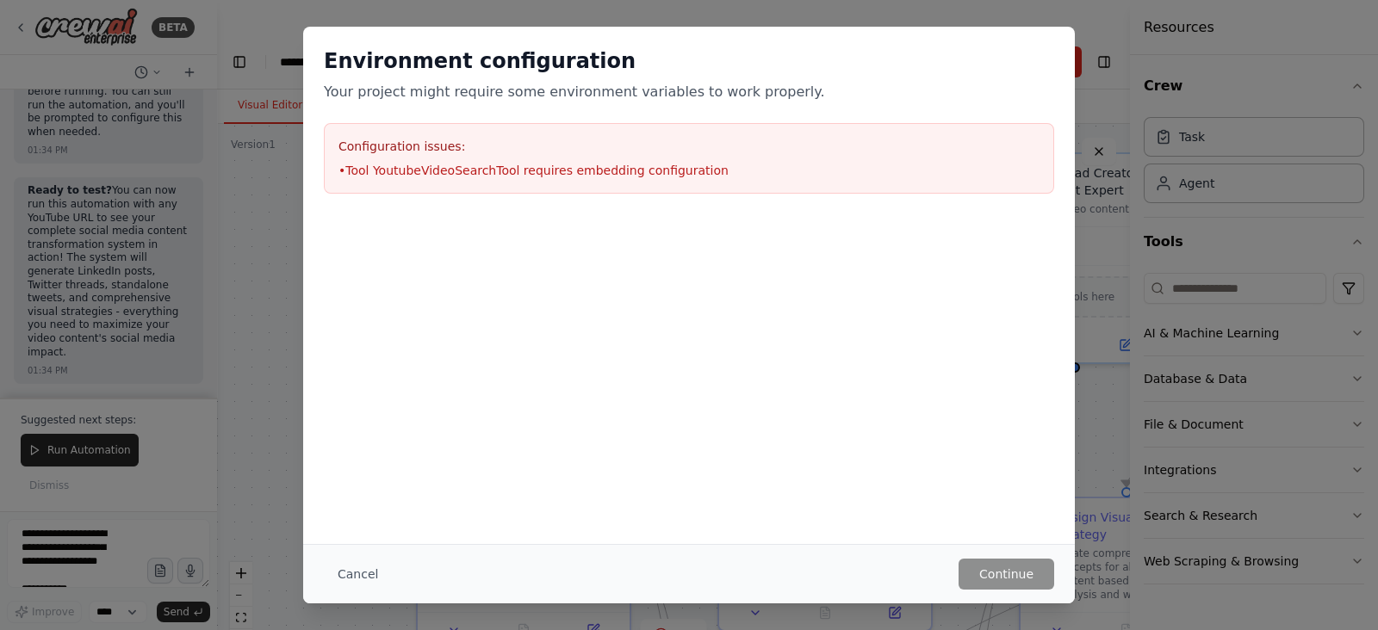
click at [786, 270] on div at bounding box center [689, 300] width 772 height 172
click at [357, 579] on button "Cancel" at bounding box center [358, 574] width 68 height 31
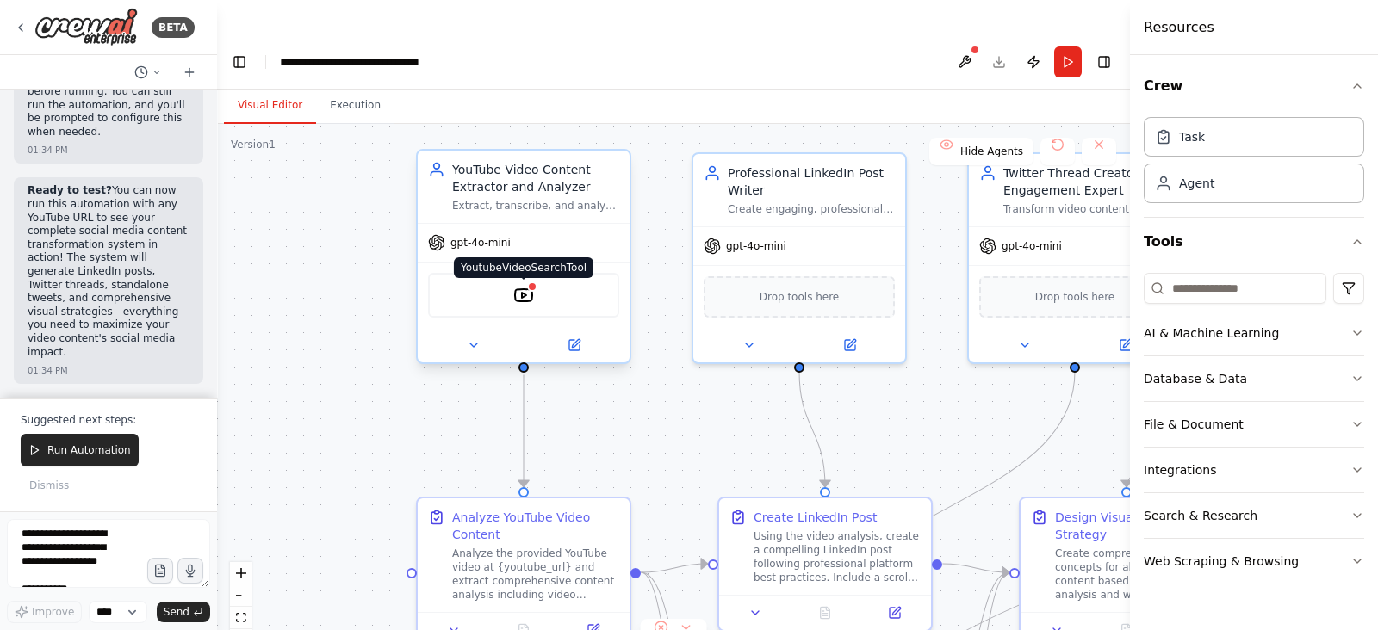
click at [525, 285] on img at bounding box center [523, 295] width 21 height 21
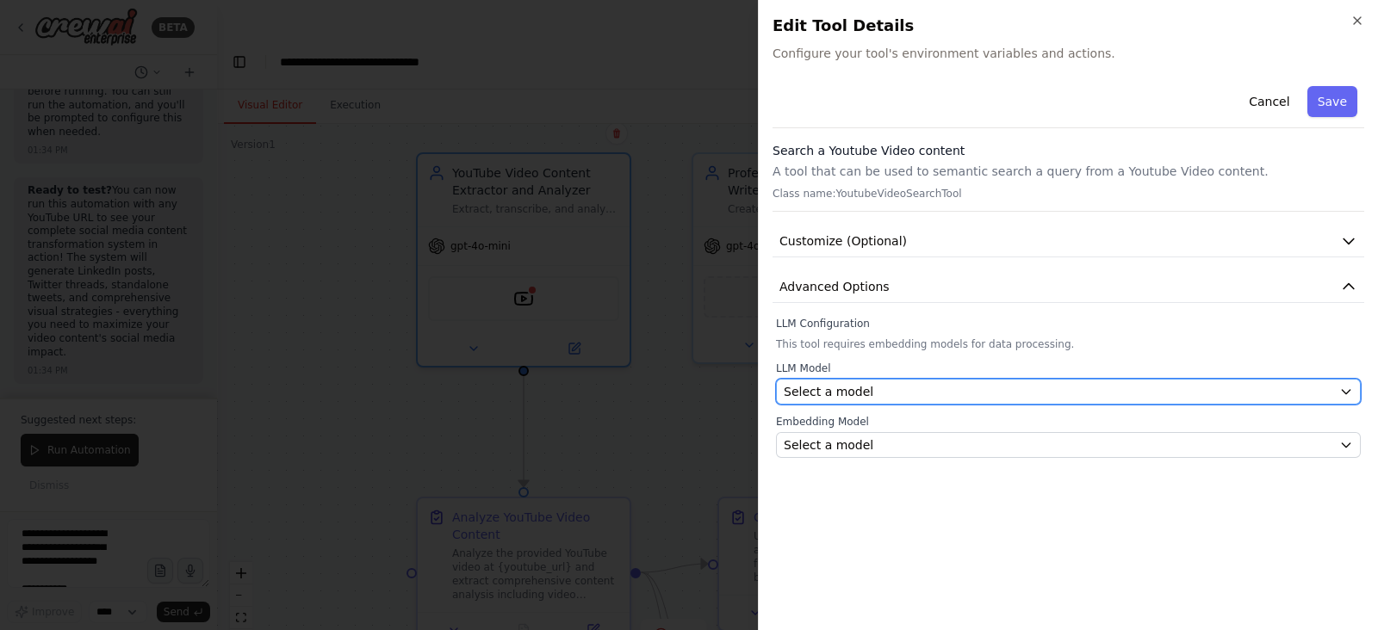
click at [1029, 394] on div "Select a model" at bounding box center [1058, 391] width 549 height 17
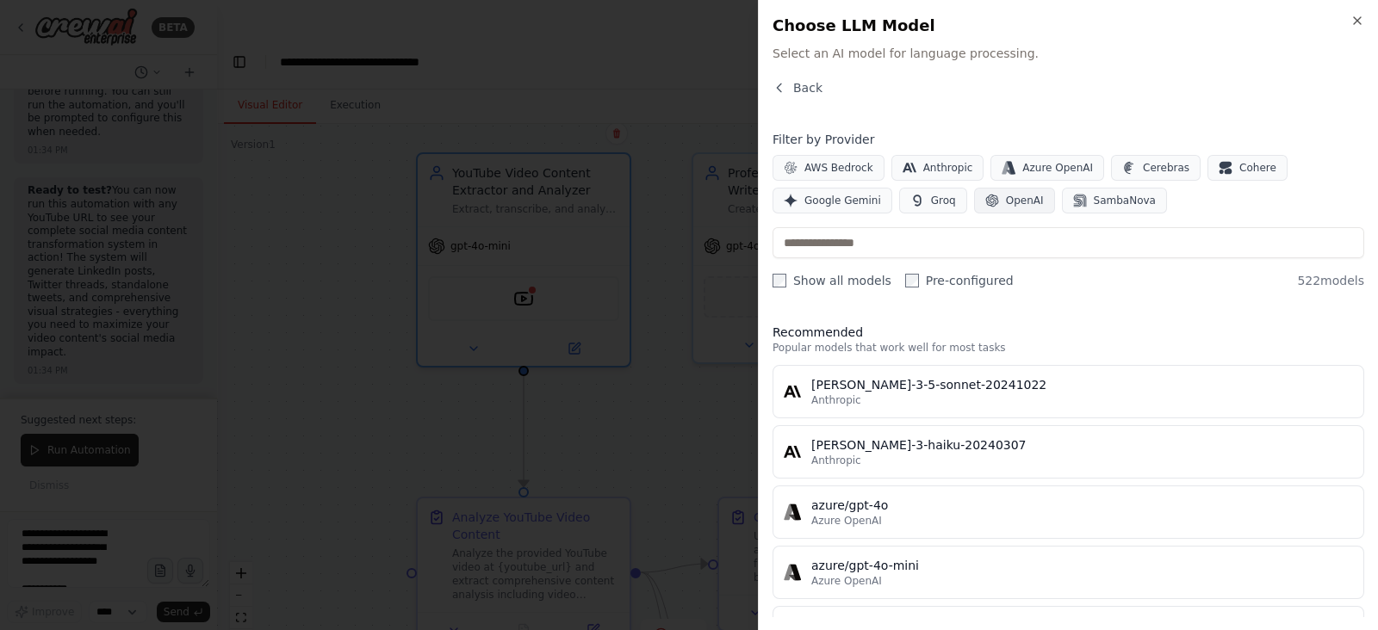
click at [1006, 201] on span "OpenAI" at bounding box center [1025, 201] width 38 height 14
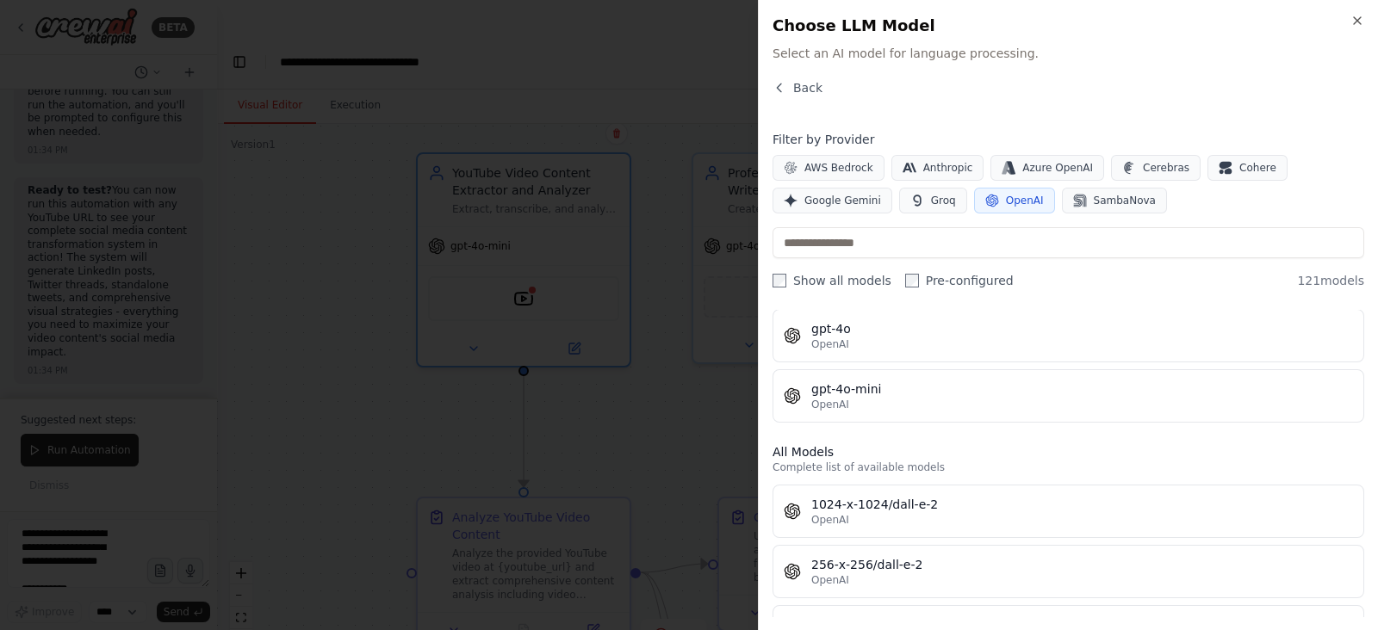
scroll to position [118, 0]
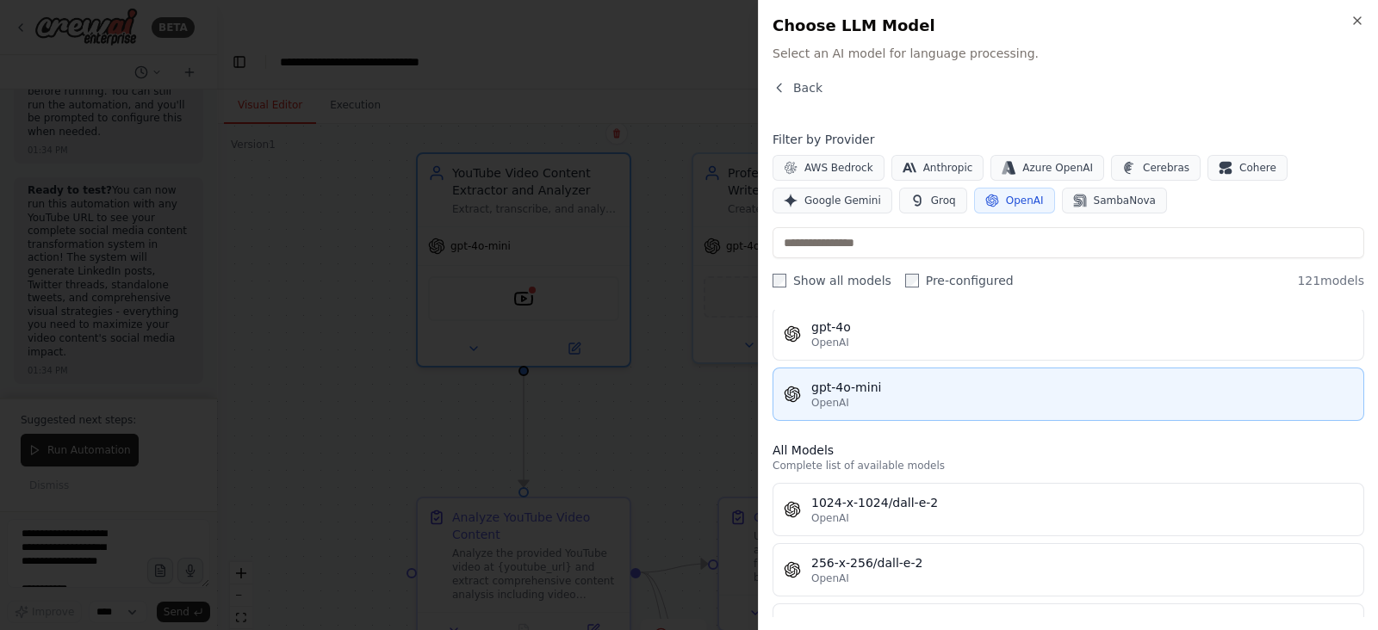
click at [902, 400] on div "OpenAI" at bounding box center [1082, 403] width 542 height 14
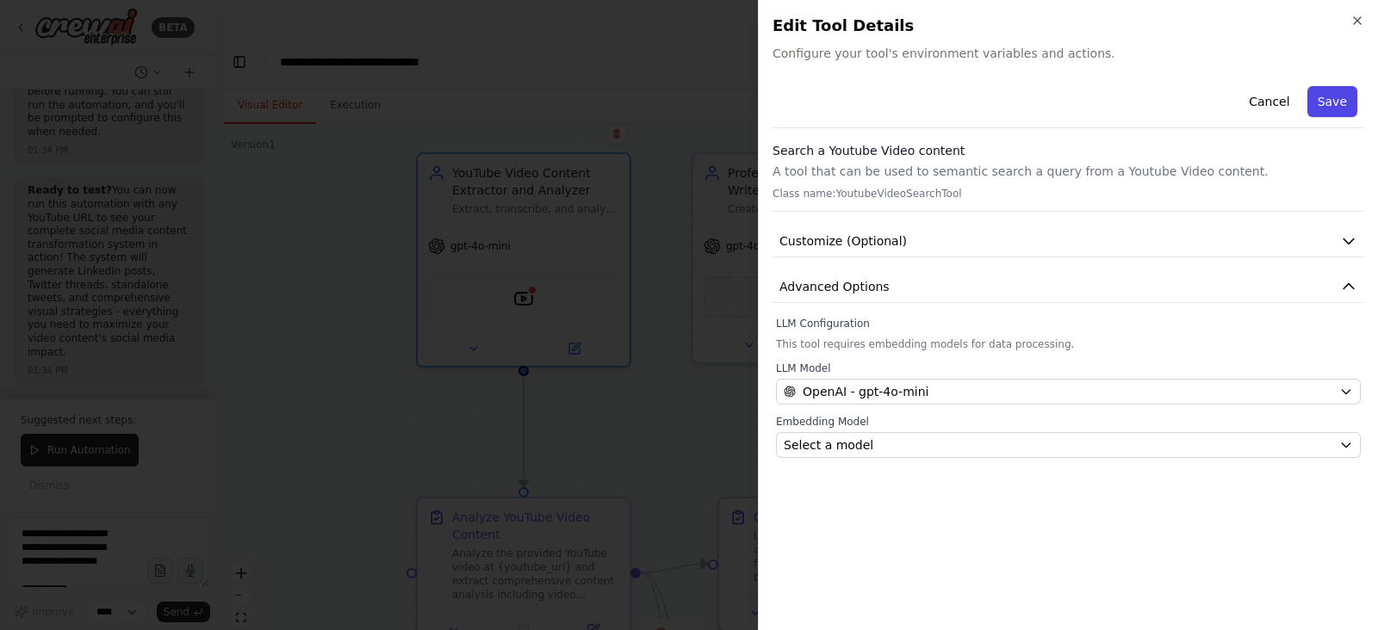
click at [1336, 109] on button "Save" at bounding box center [1332, 101] width 50 height 31
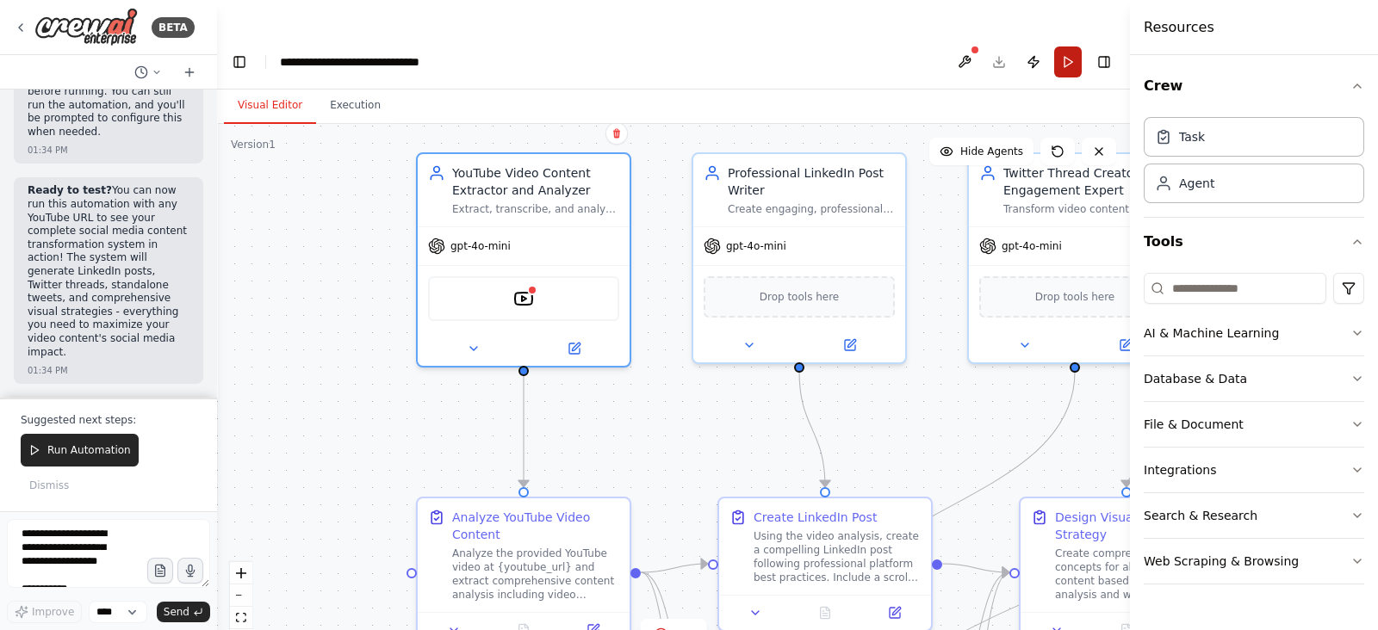
click at [1070, 47] on button "Run" at bounding box center [1068, 62] width 28 height 31
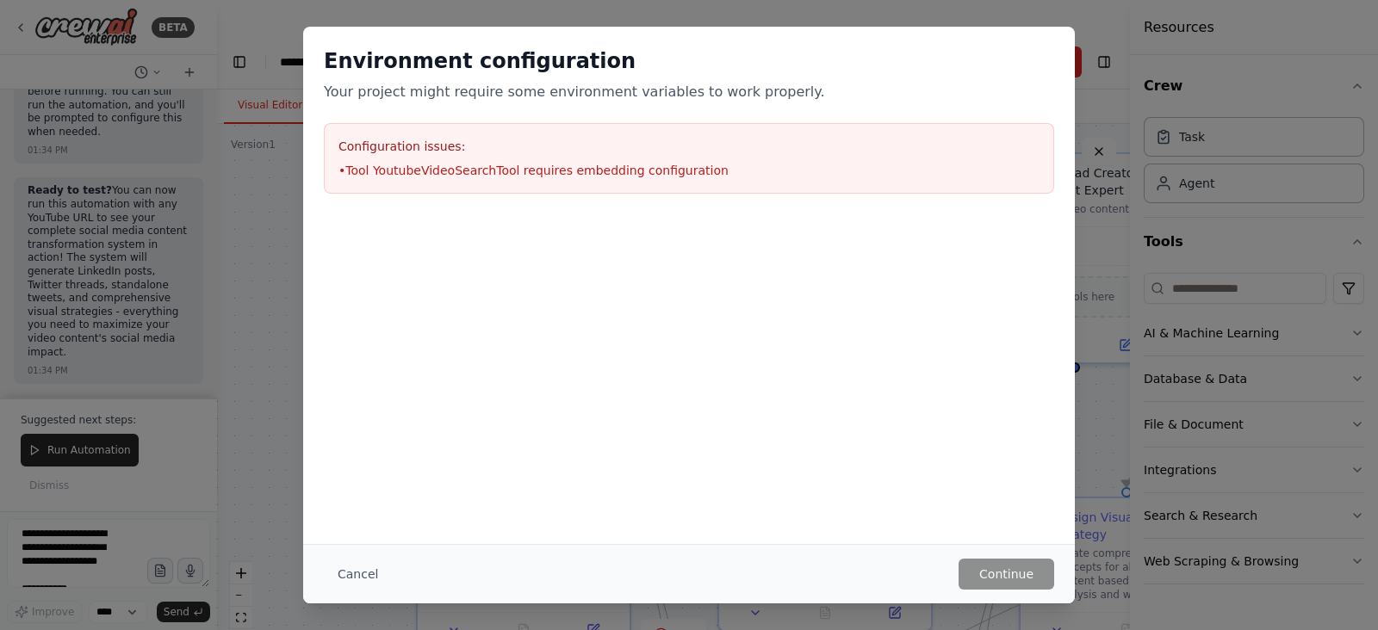
click at [450, 174] on li "• Tool YoutubeVideoSearchTool requires embedding configuration" at bounding box center [688, 170] width 701 height 17
click at [1130, 296] on div "Environment configuration Your project might require some environment variables…" at bounding box center [689, 315] width 1378 height 630
click at [340, 579] on button "Cancel" at bounding box center [358, 574] width 68 height 31
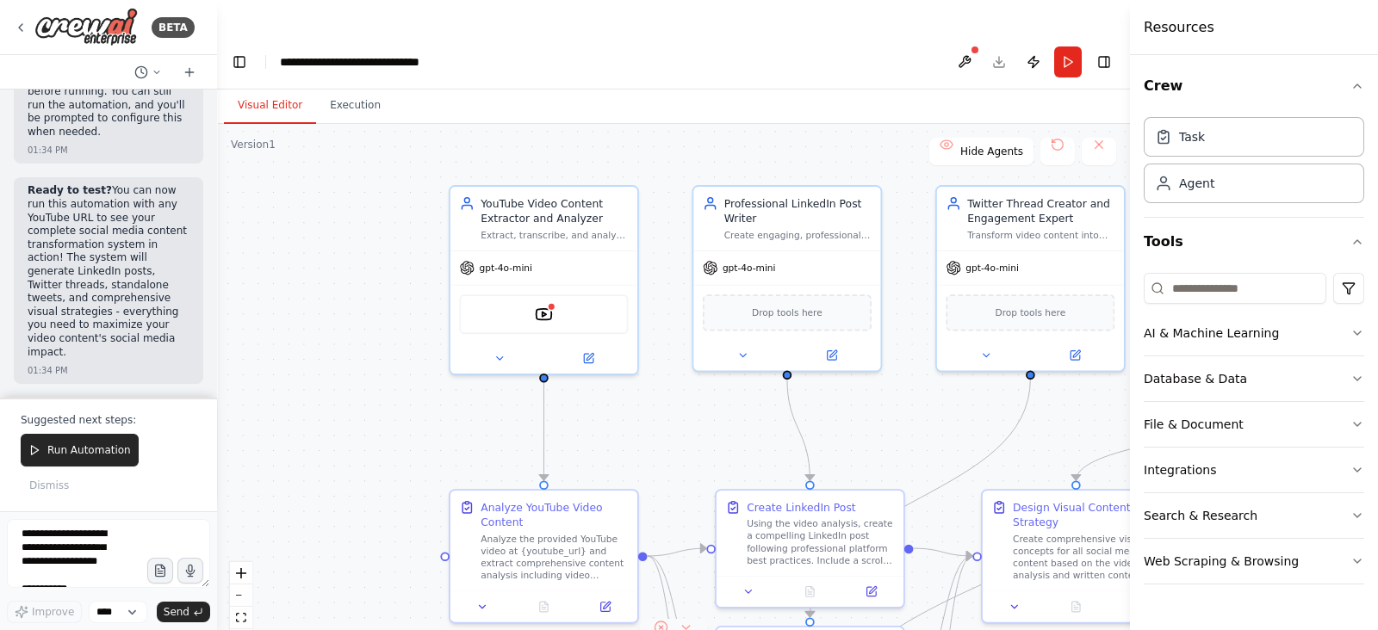
click at [672, 626] on div "1" at bounding box center [666, 634] width 25 height 17
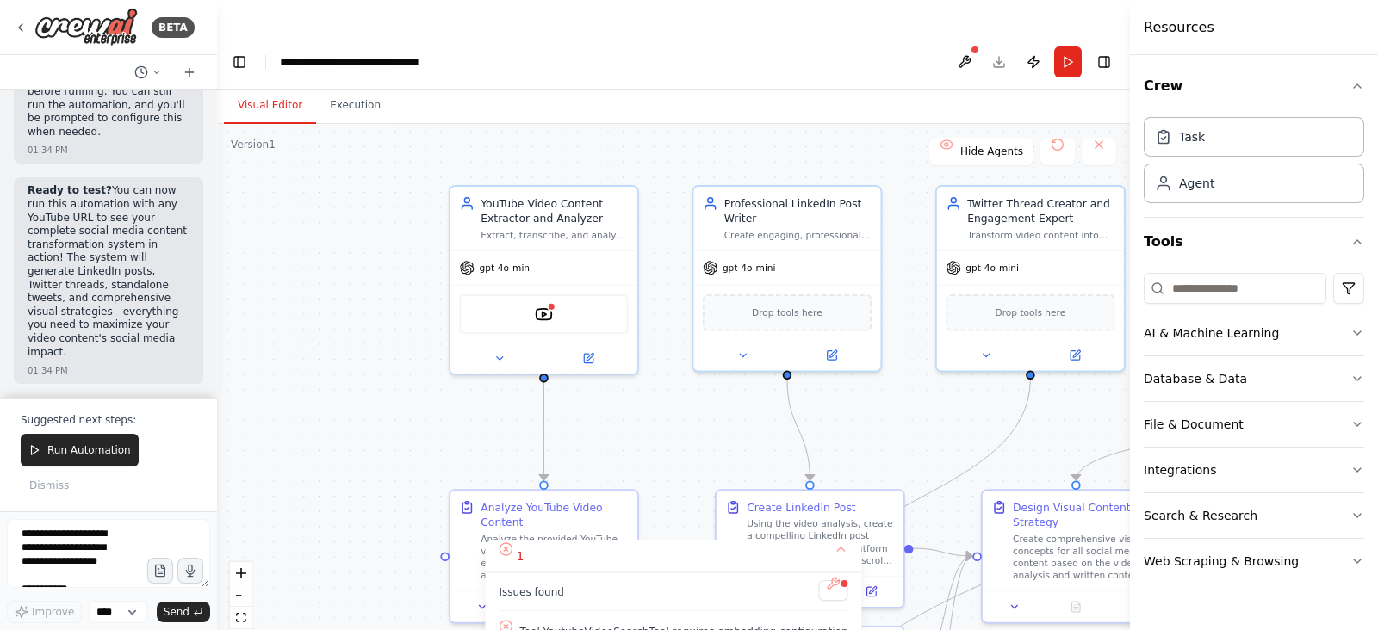
click at [603, 625] on span "Tool YoutubeVideoSearchTool requires embedding configuration" at bounding box center [683, 632] width 328 height 14
click at [819, 580] on button at bounding box center [833, 590] width 29 height 21
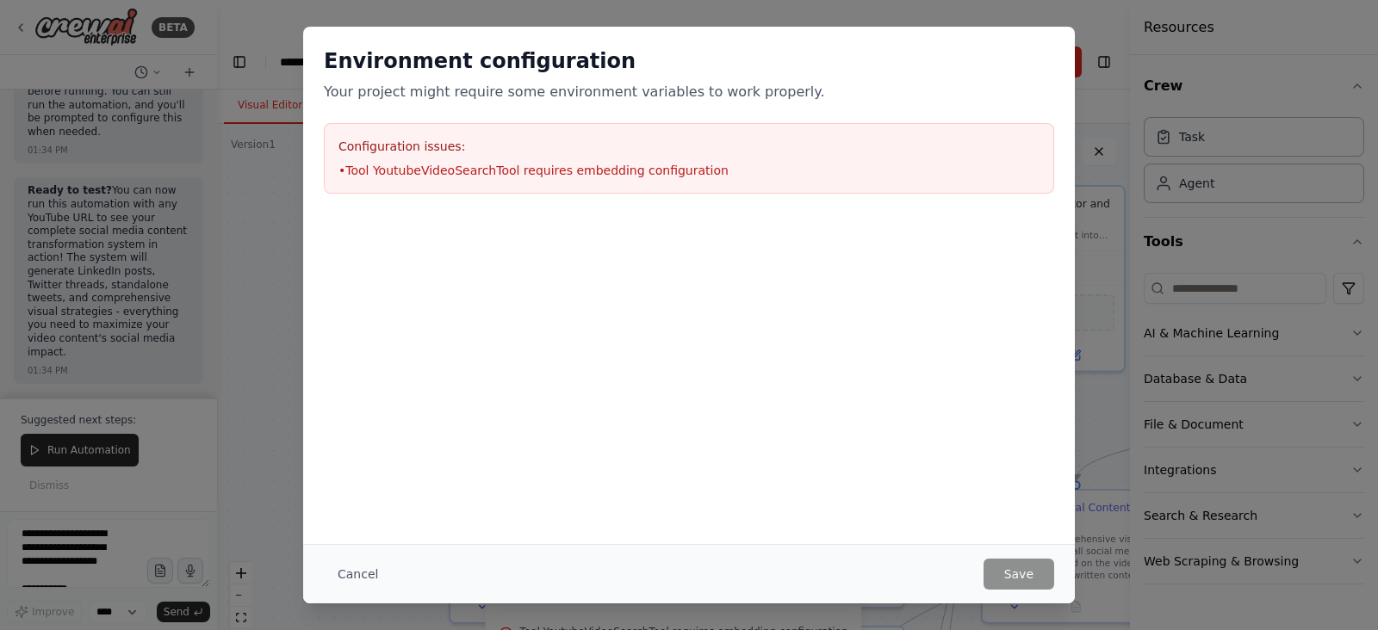
click at [1101, 122] on div "Environment configuration Your project might require some environment variables…" at bounding box center [689, 315] width 1378 height 630
click at [370, 571] on button "Cancel" at bounding box center [358, 574] width 68 height 31
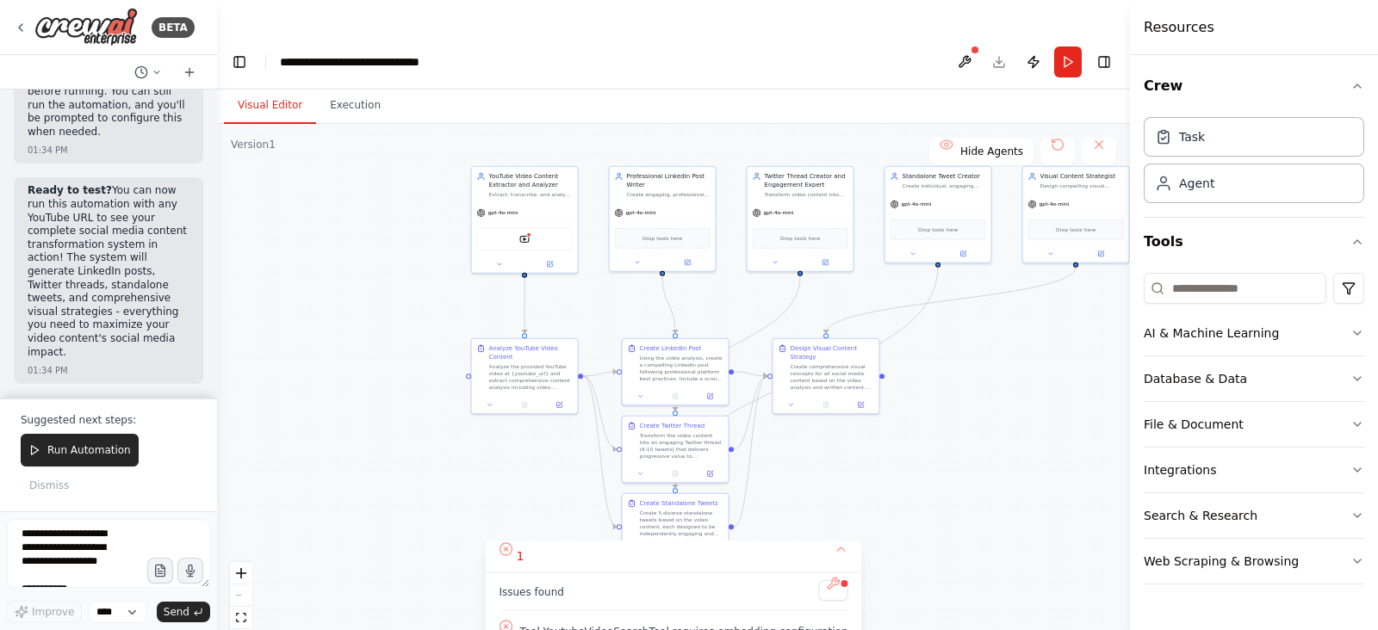
drag, startPoint x: 672, startPoint y: 202, endPoint x: 583, endPoint y: 70, distance: 159.6
click at [583, 90] on div "Visual Editor Execution Version 1 Show Tools Hide Agents .deletable-edge-delete…" at bounding box center [673, 377] width 913 height 575
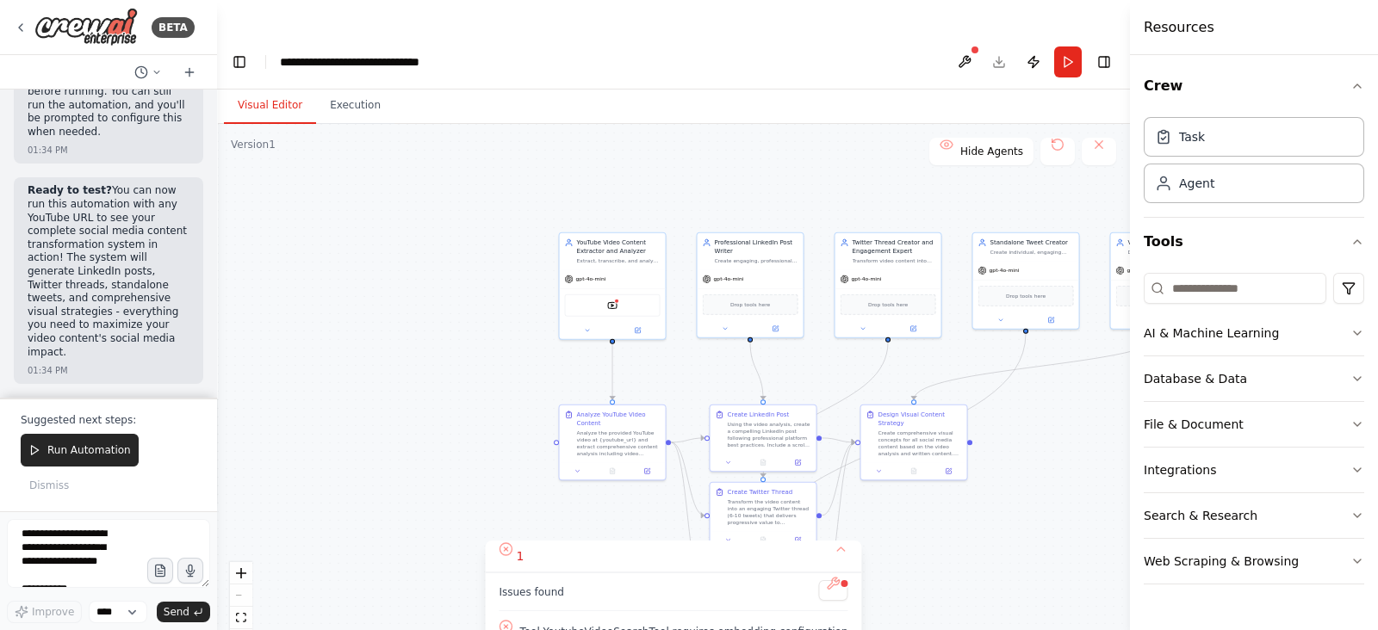
drag, startPoint x: 1055, startPoint y: 462, endPoint x: 1111, endPoint y: 555, distance: 107.8
click at [1111, 555] on div ".deletable-edge-delete-btn { width: 20px; height: 20px; border: 0px solid #ffff…" at bounding box center [673, 394] width 913 height 541
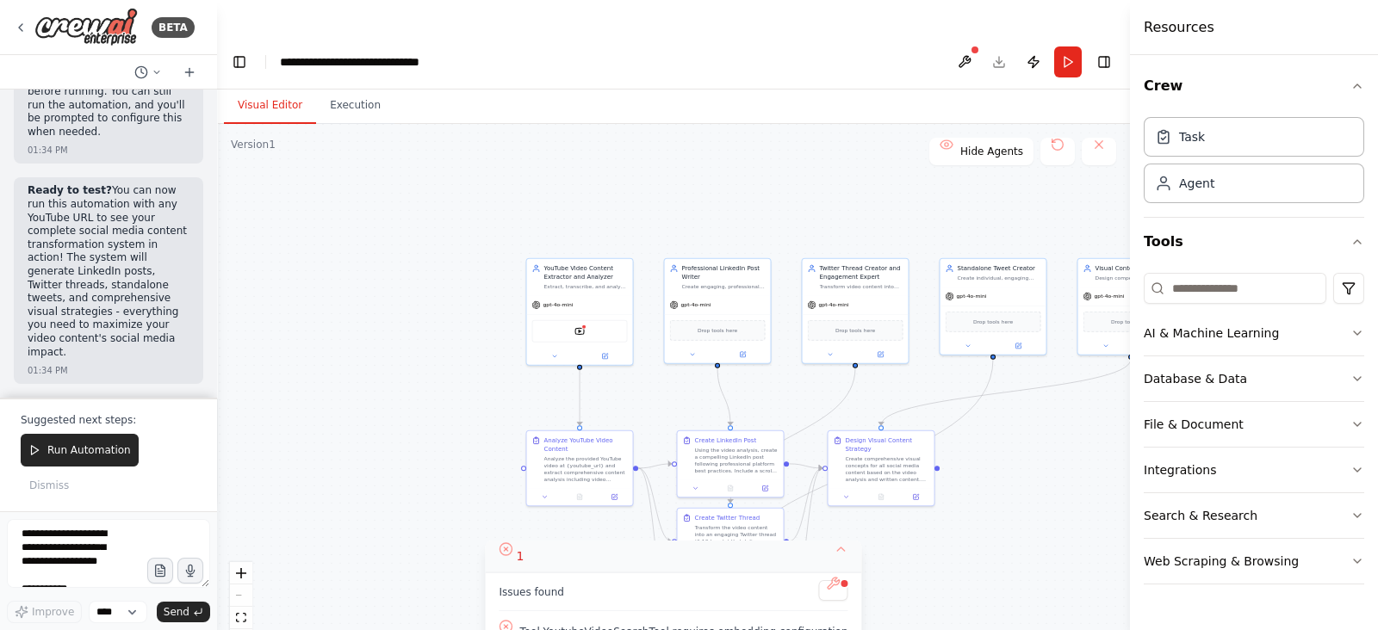
click at [524, 548] on div "1" at bounding box center [511, 556] width 25 height 17
click at [571, 319] on div "YoutubeVideoSearchTool" at bounding box center [580, 330] width 96 height 22
click at [586, 319] on div "YoutubeVideoSearchTool" at bounding box center [580, 330] width 96 height 22
click at [413, 318] on div ".deletable-edge-delete-btn { width: 20px; height: 20px; border: 0px solid #ffff…" at bounding box center [673, 394] width 913 height 541
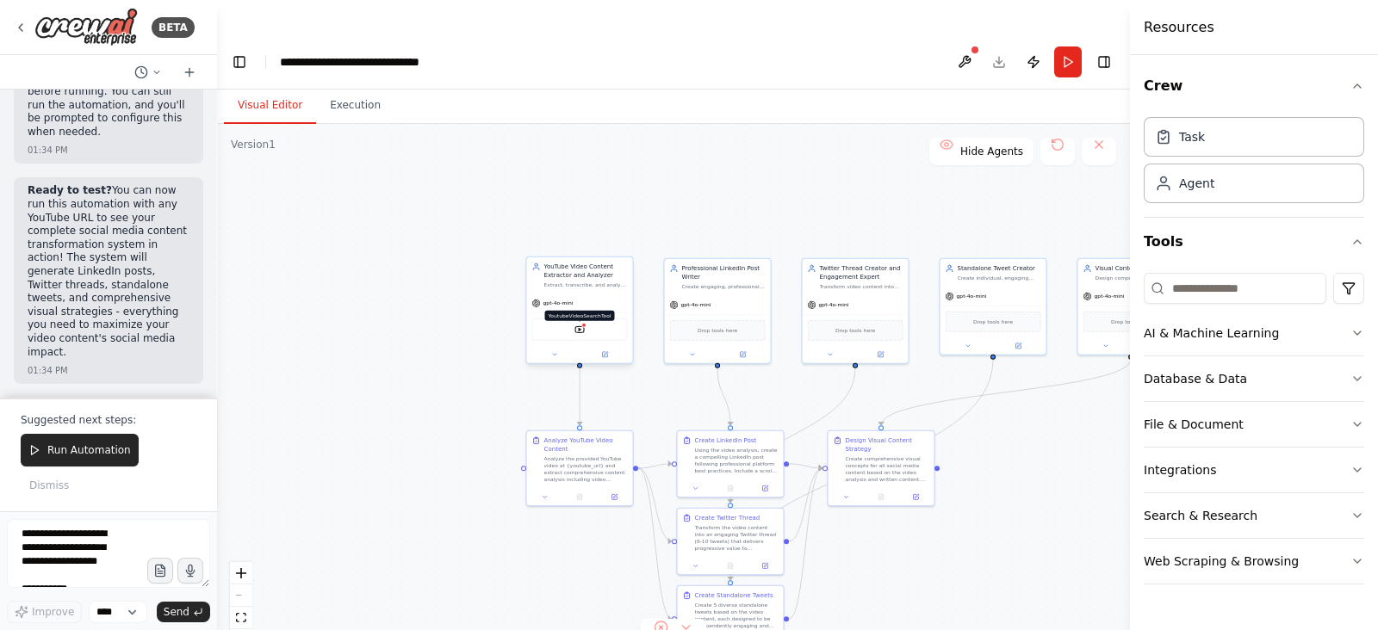
click at [574, 325] on img at bounding box center [579, 330] width 10 height 10
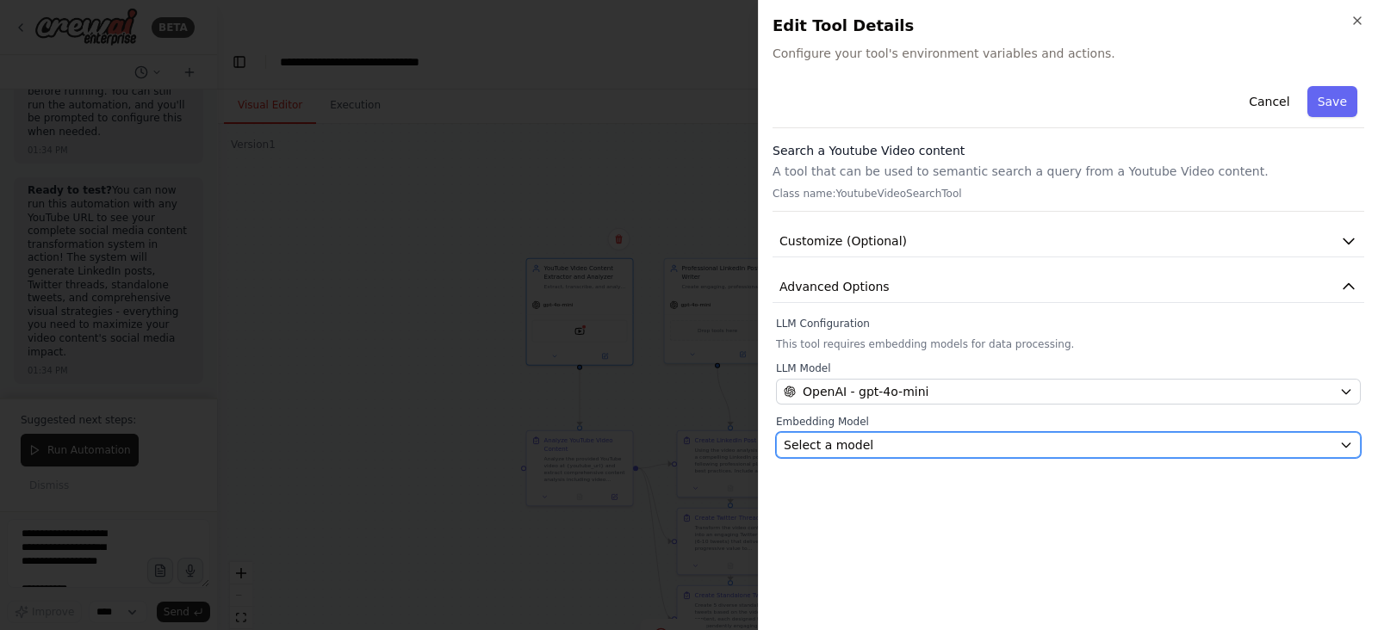
click at [971, 437] on div "Select a model" at bounding box center [1058, 445] width 549 height 17
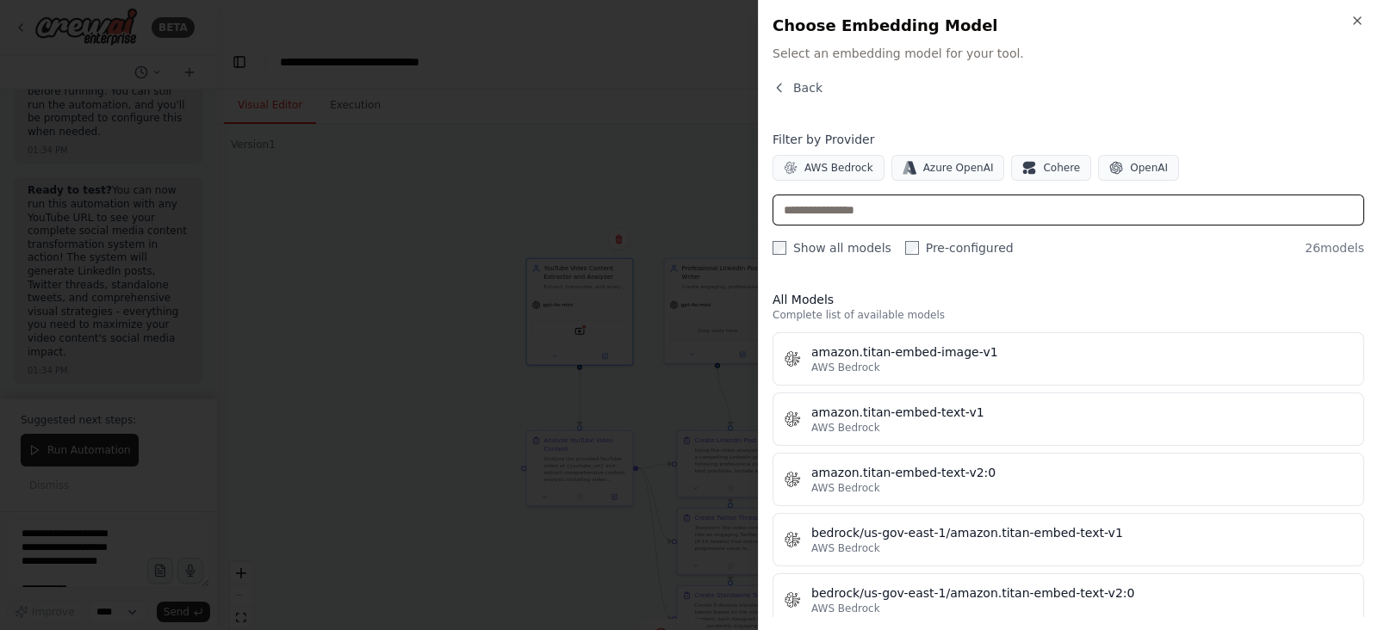
click at [933, 215] on input "text" at bounding box center [1068, 210] width 592 height 31
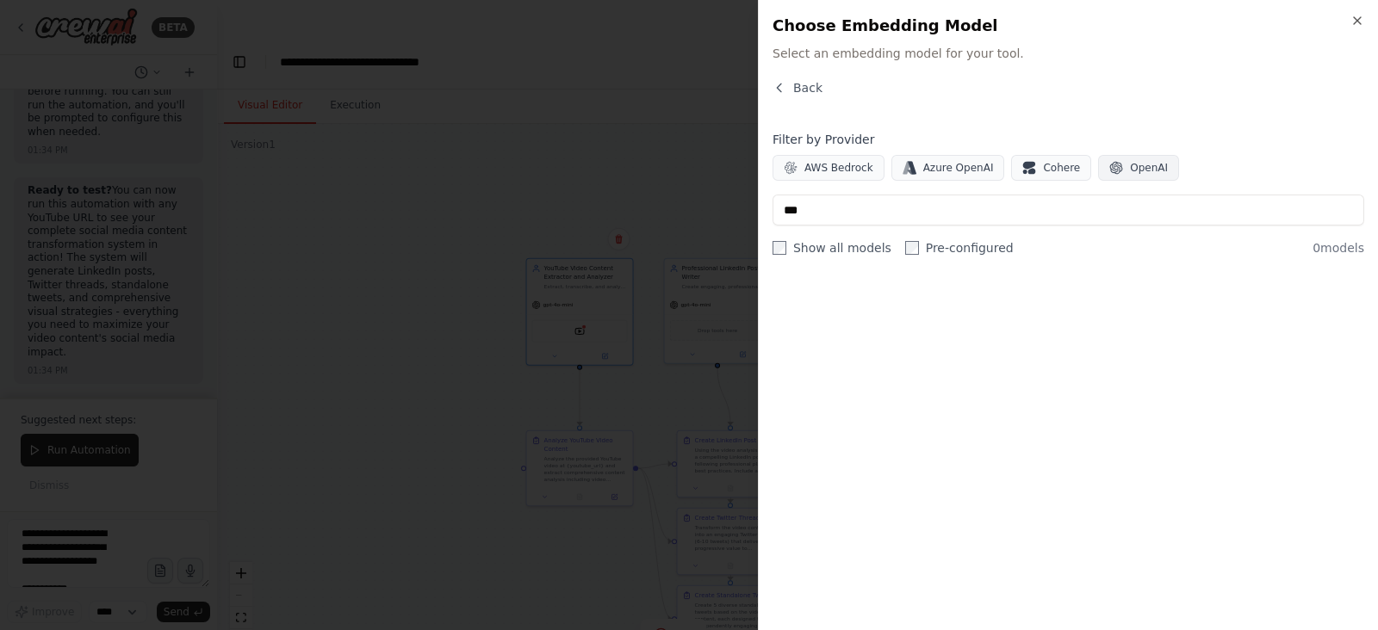
click at [1115, 155] on button "OpenAI" at bounding box center [1138, 168] width 81 height 26
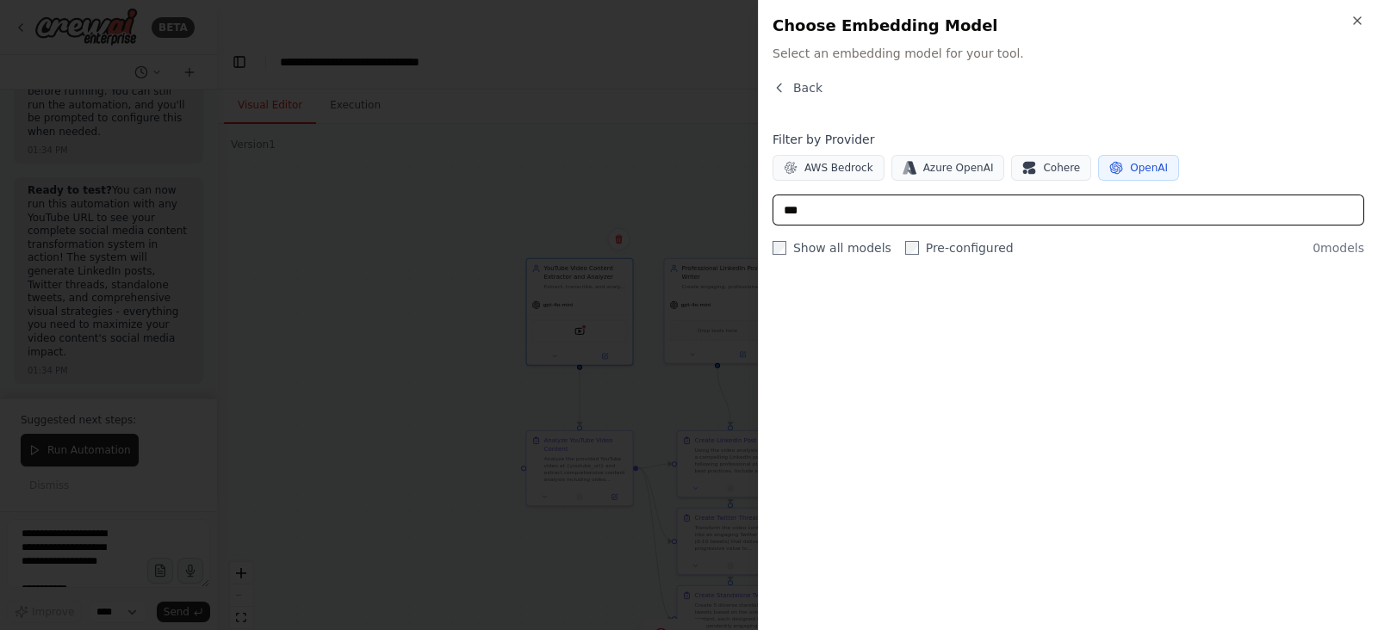
click at [861, 214] on input "***" at bounding box center [1068, 210] width 592 height 31
type input "*"
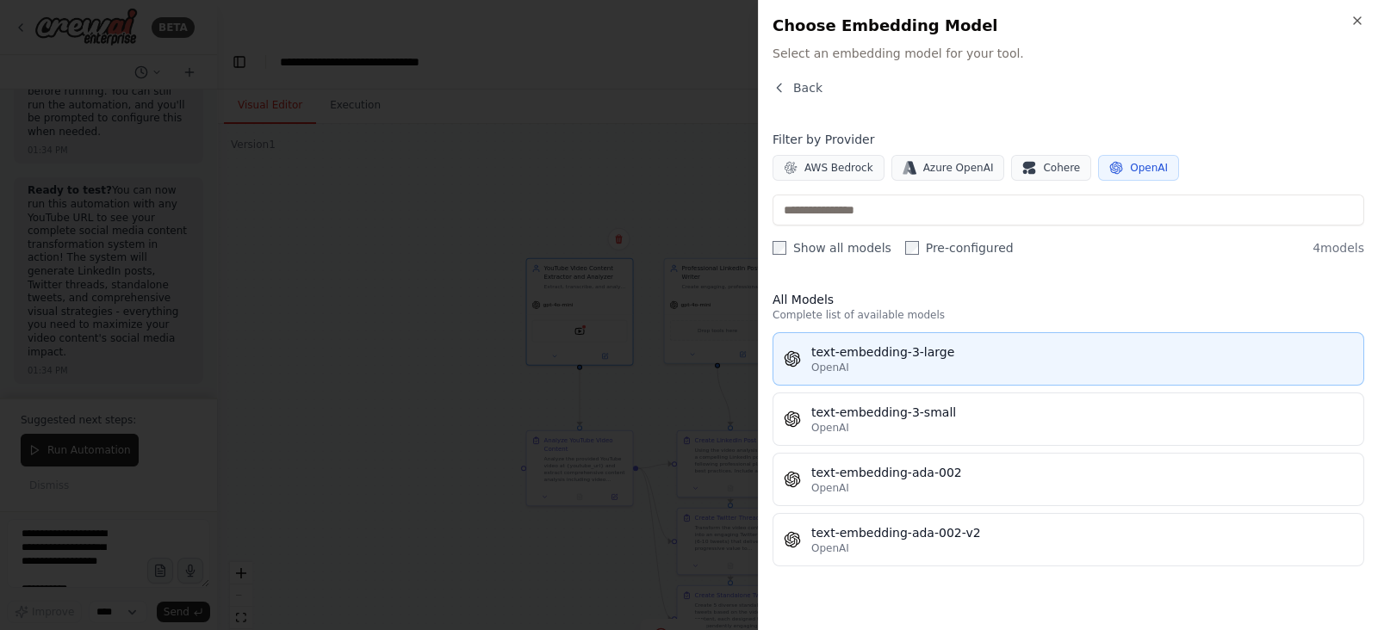
click at [927, 363] on div "OpenAI" at bounding box center [1082, 368] width 542 height 14
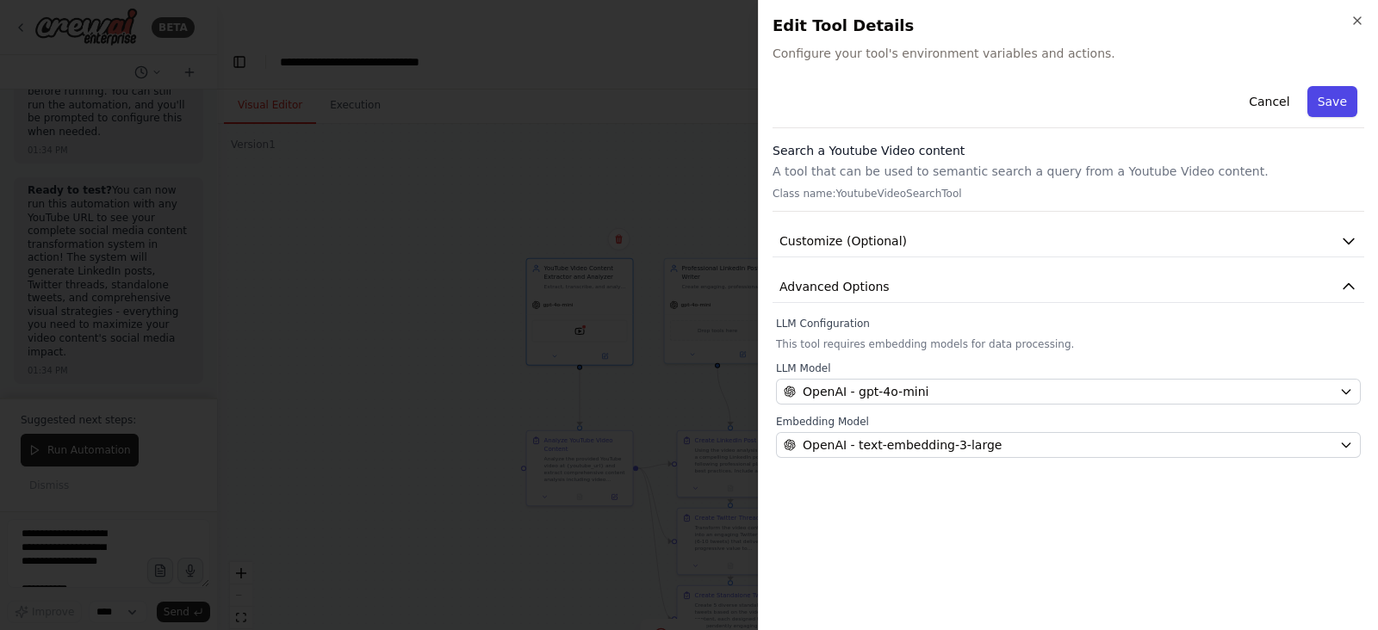
click at [1347, 88] on button "Save" at bounding box center [1332, 101] width 50 height 31
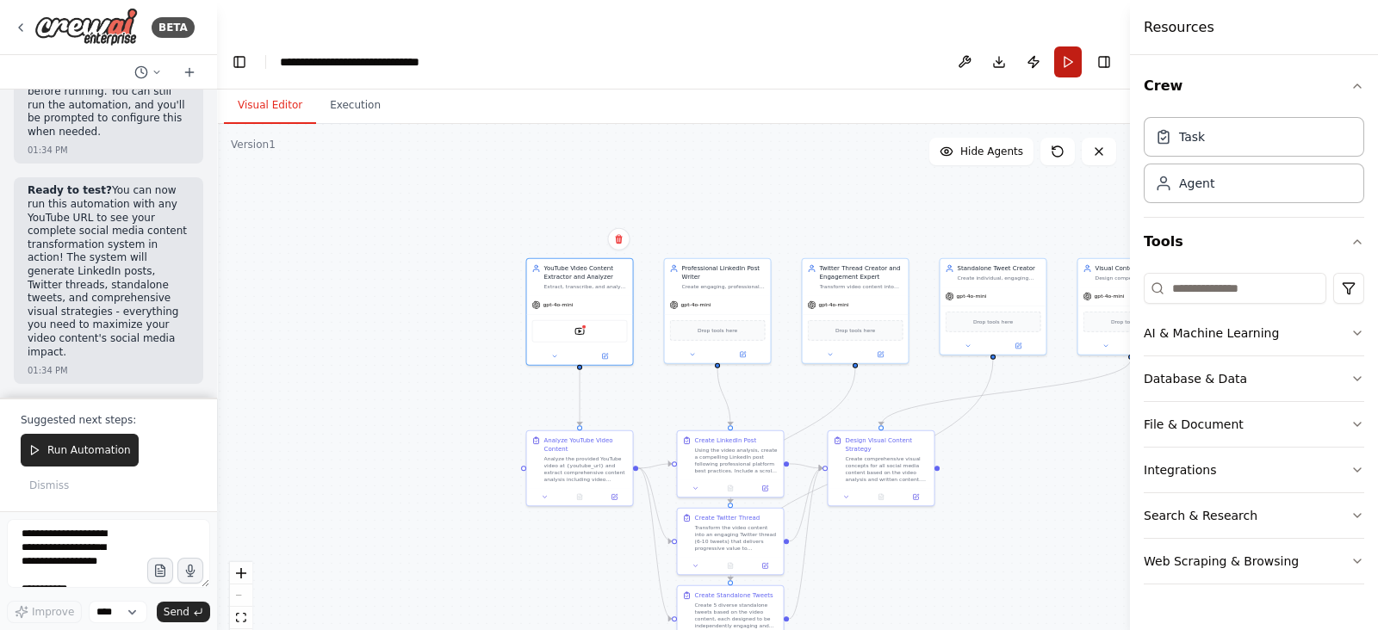
click at [1066, 47] on button "Run" at bounding box center [1068, 62] width 28 height 31
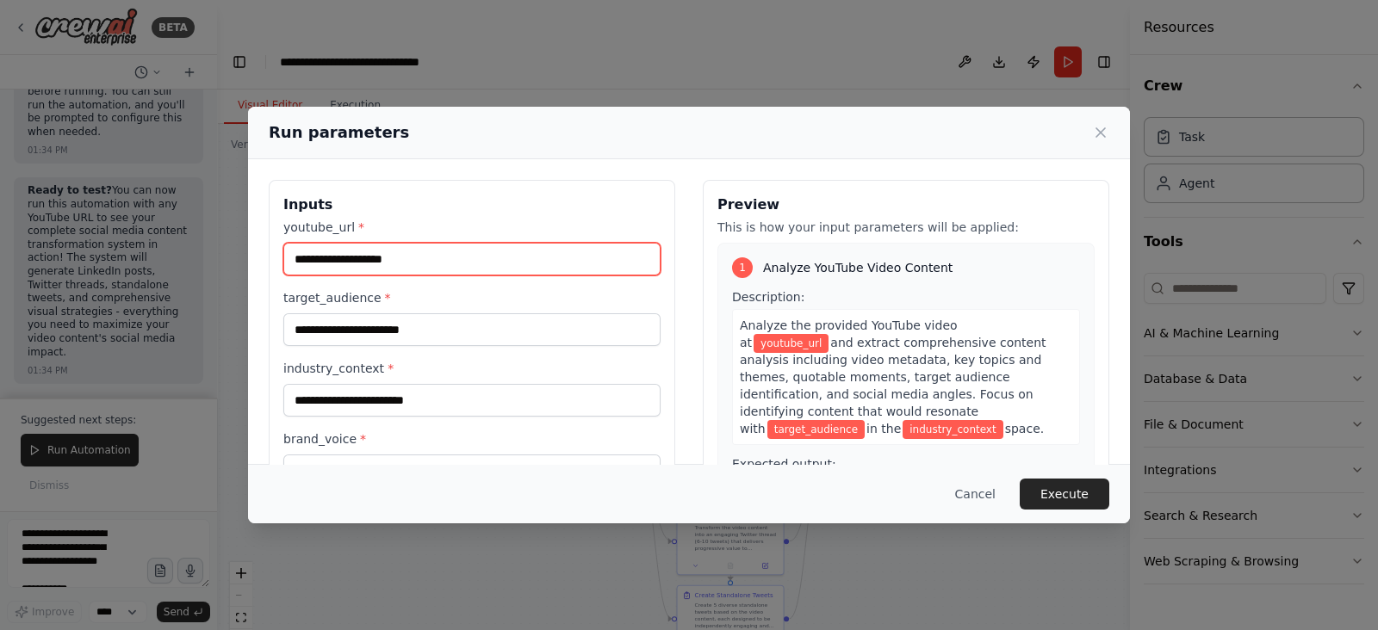
click at [491, 255] on input "youtube_url *" at bounding box center [471, 259] width 377 height 33
click at [438, 252] on input "youtube_url *" at bounding box center [471, 259] width 377 height 33
paste input "**********"
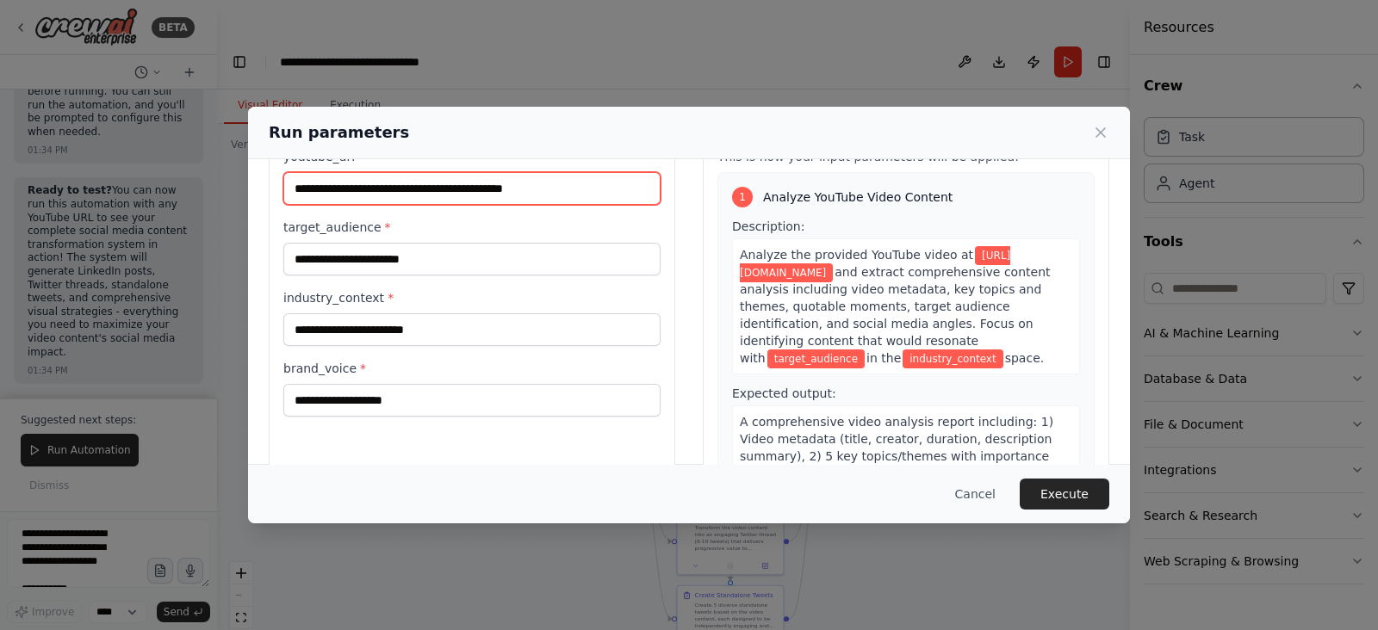
scroll to position [69, 0]
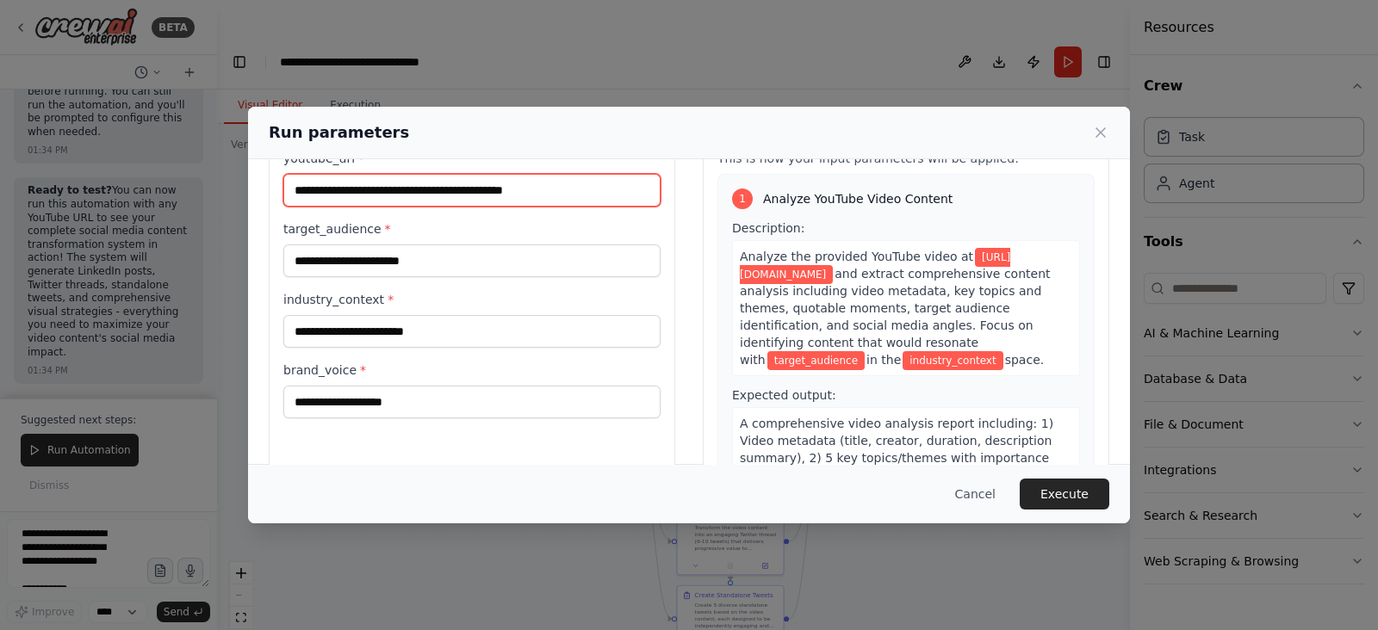
type input "**********"
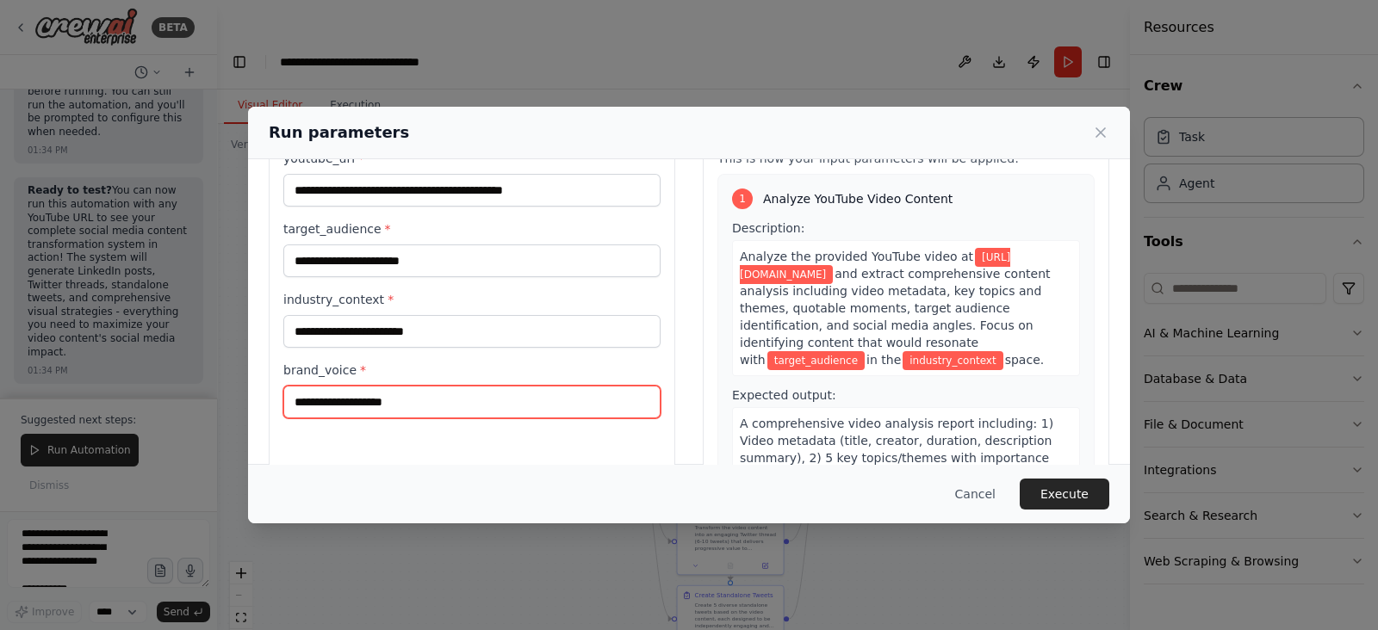
click at [534, 396] on input "brand_voice *" at bounding box center [471, 402] width 377 height 33
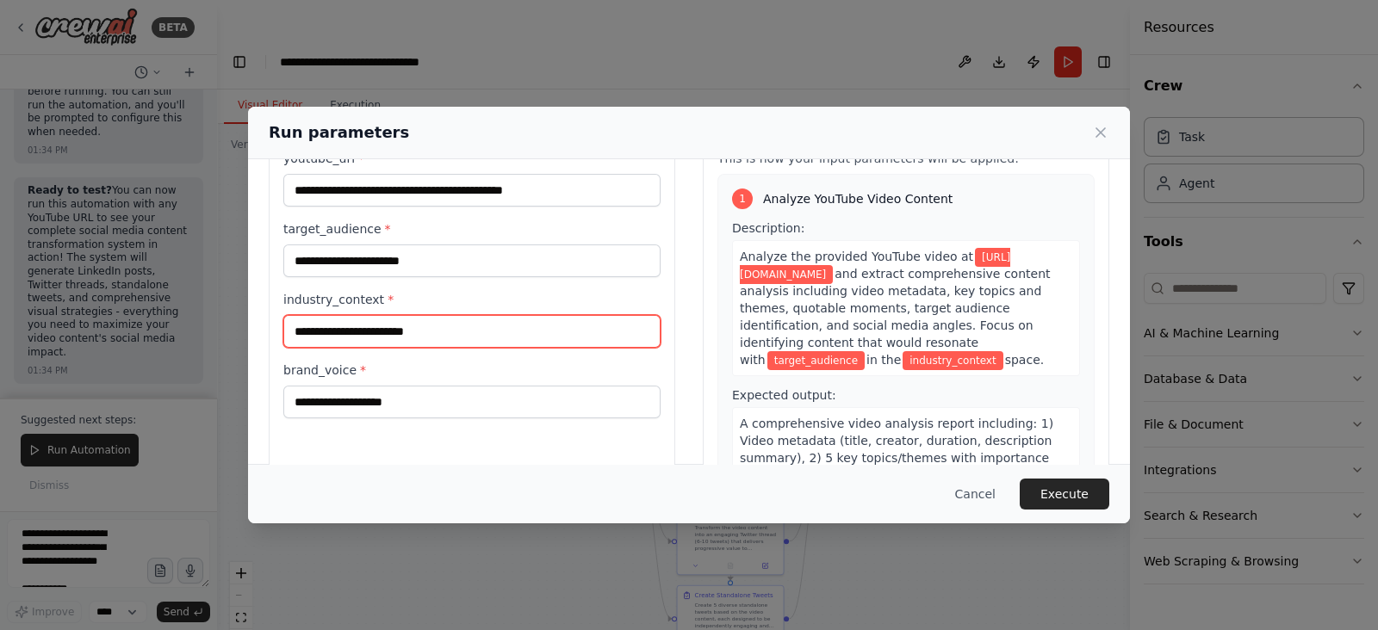
click at [503, 338] on input "industry_context *" at bounding box center [471, 331] width 377 height 33
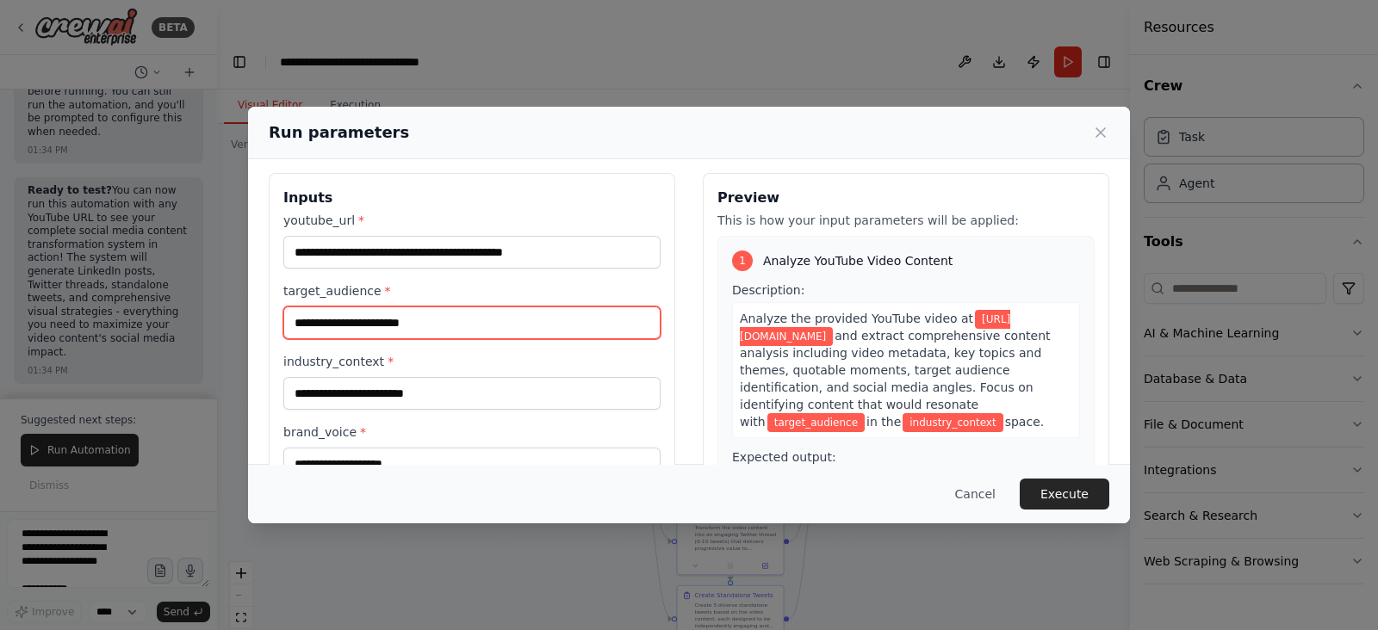
click at [467, 332] on input "target_audience *" at bounding box center [471, 323] width 377 height 33
click at [344, 327] on input "**********" at bounding box center [471, 323] width 377 height 33
click at [425, 333] on input "**********" at bounding box center [471, 323] width 377 height 33
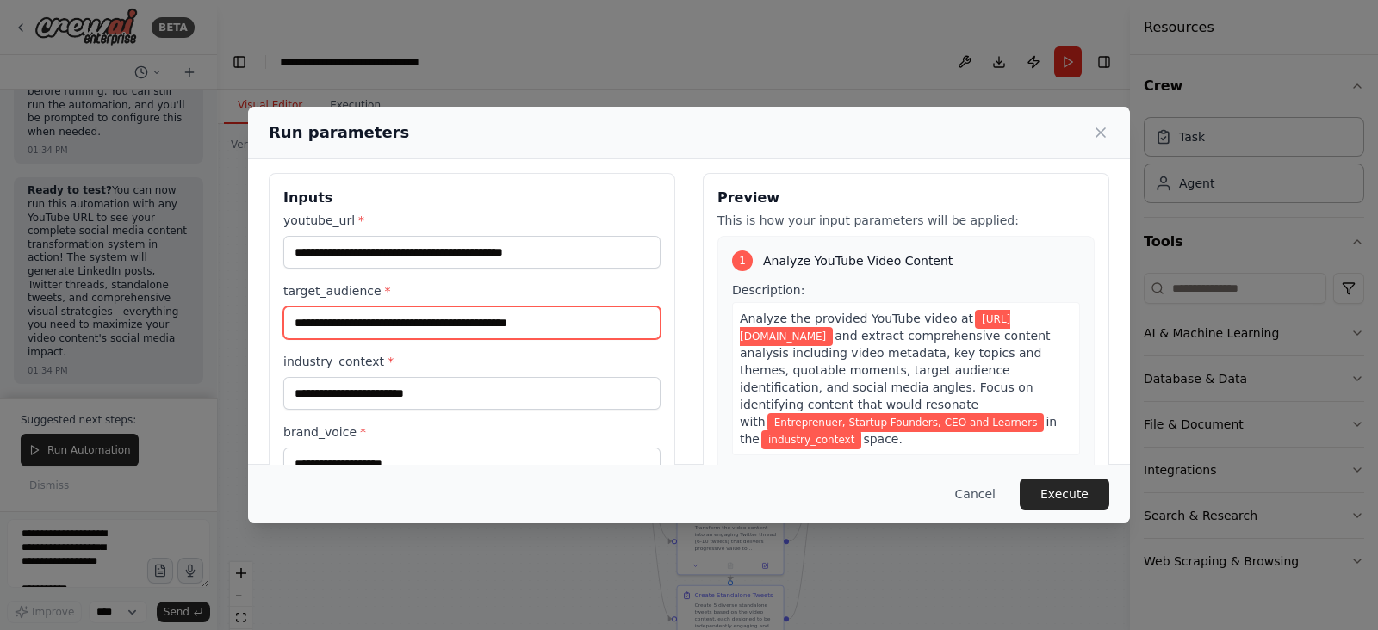
scroll to position [144, 0]
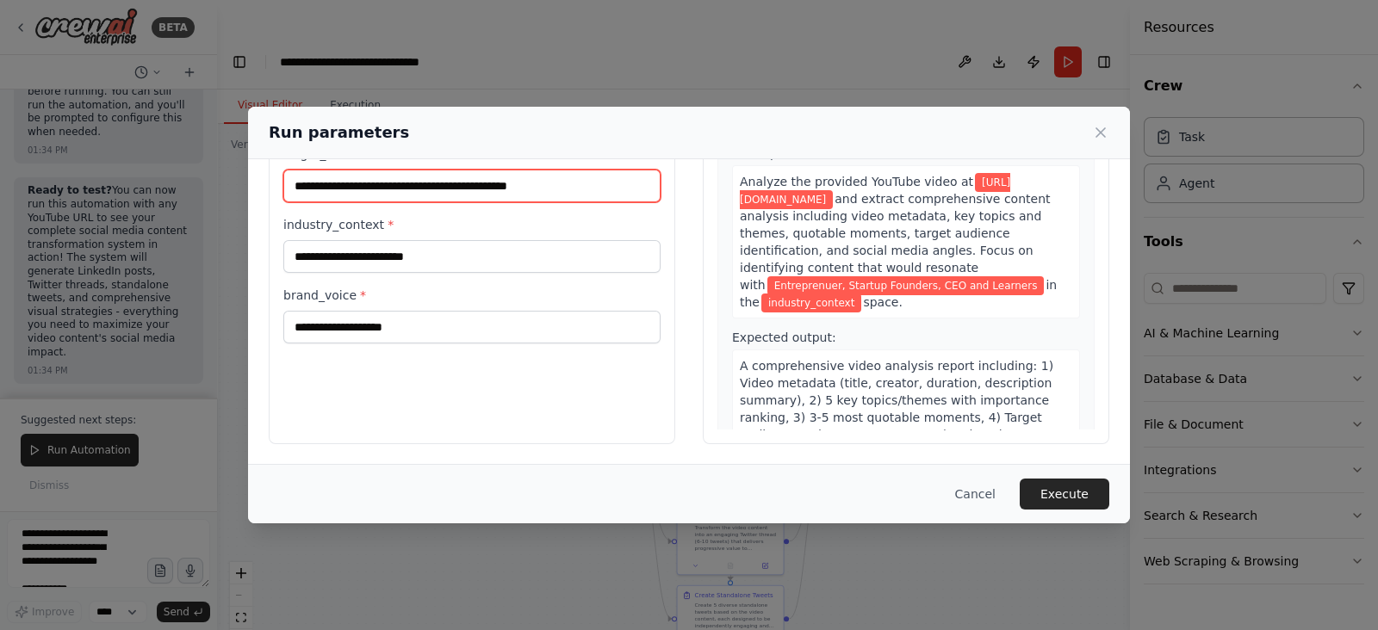
type input "**********"
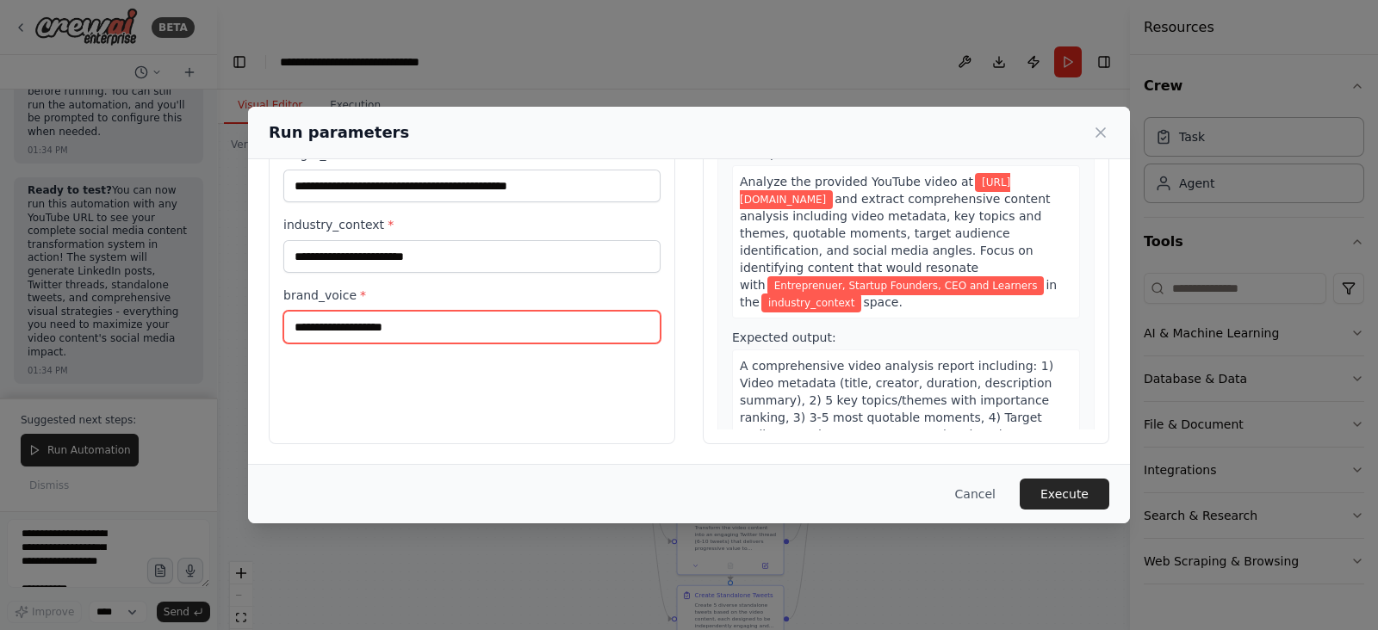
click at [506, 327] on input "brand_voice *" at bounding box center [471, 327] width 377 height 33
type input "******"
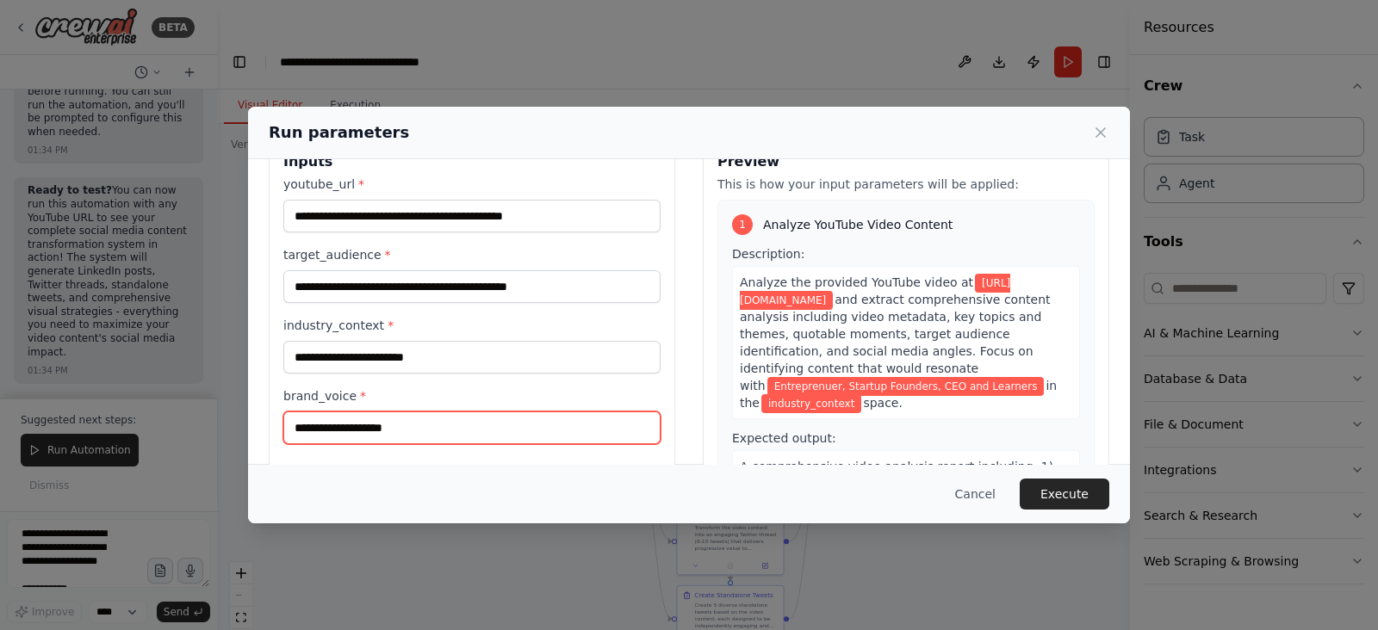
scroll to position [45, 0]
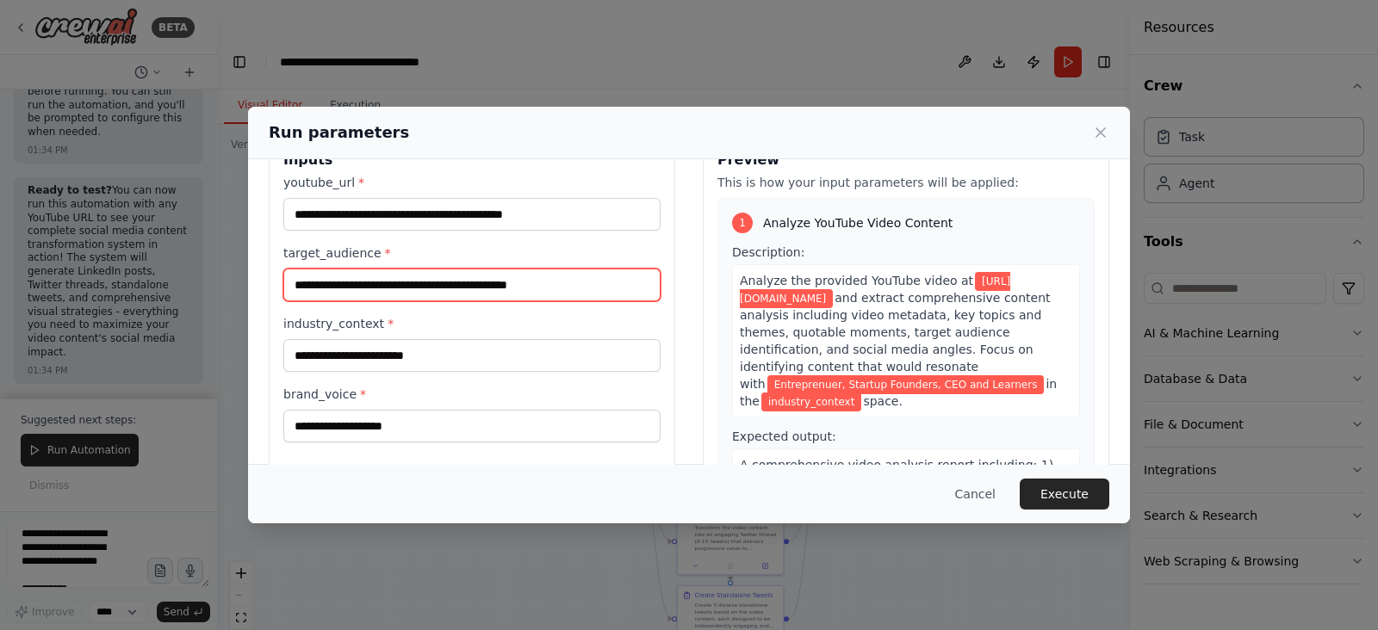
click at [598, 285] on input "**********" at bounding box center [471, 285] width 377 height 33
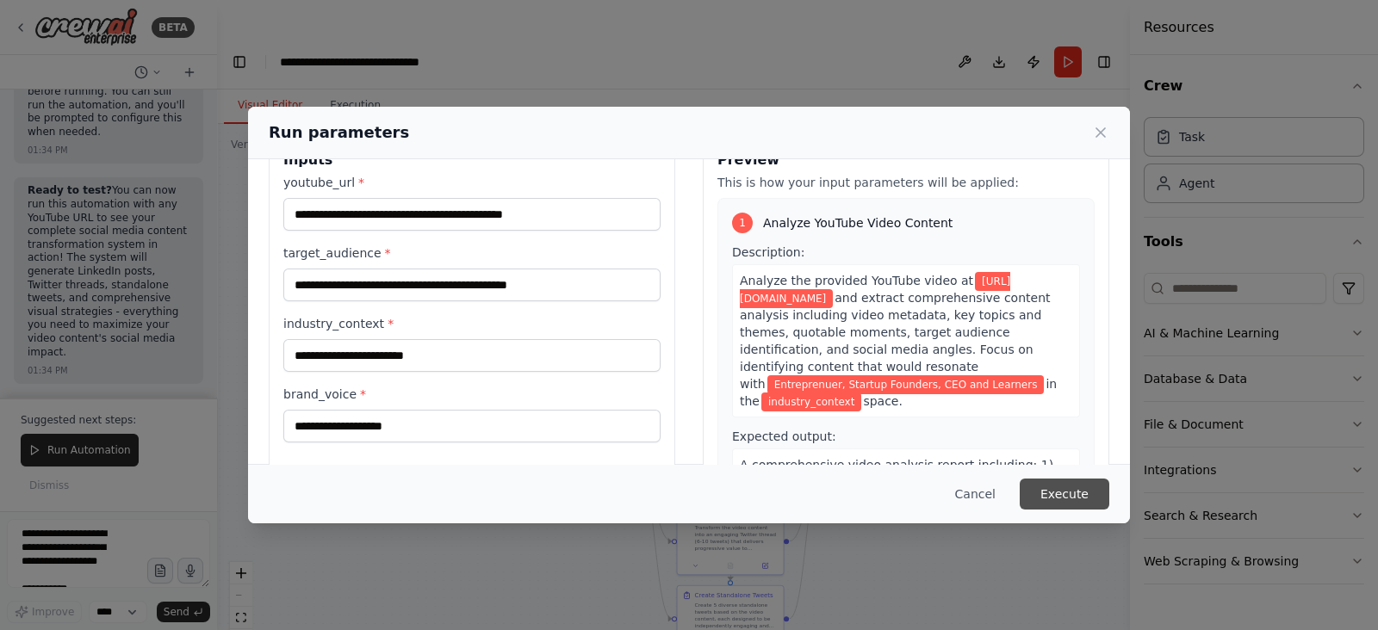
click at [1073, 493] on button "Execute" at bounding box center [1065, 494] width 90 height 31
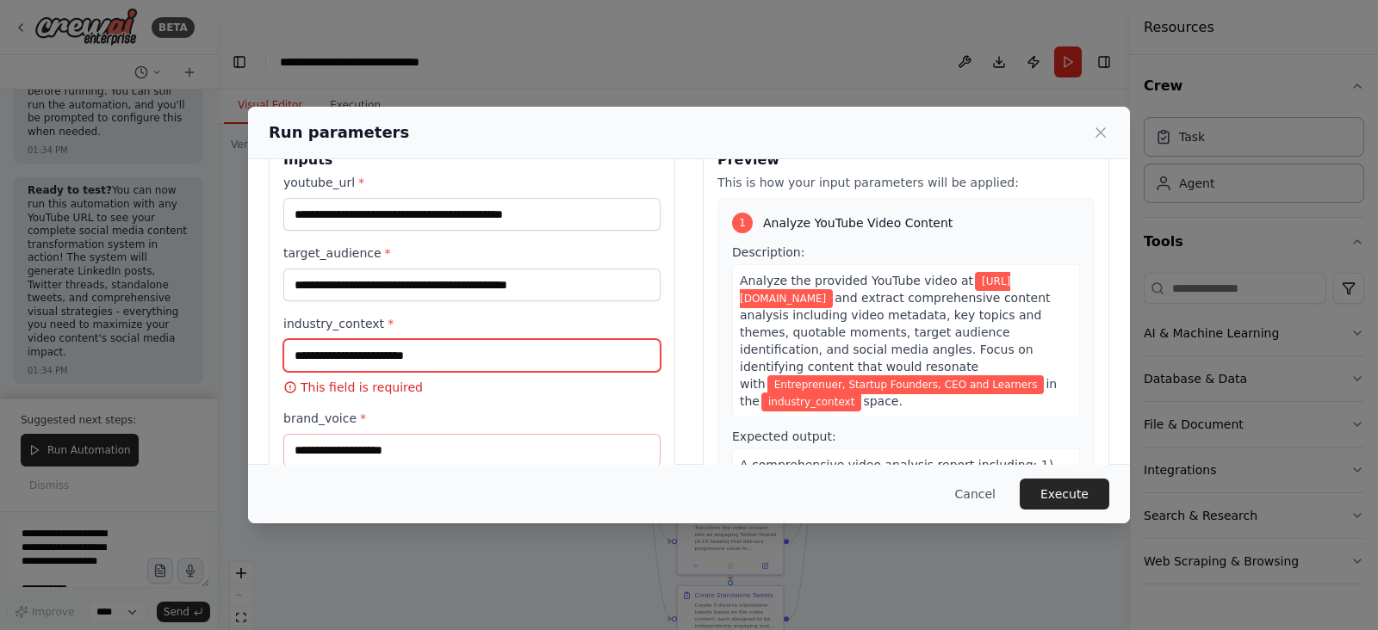
click at [446, 354] on input "industry_context *" at bounding box center [471, 355] width 377 height 33
click at [288, 387] on icon at bounding box center [290, 388] width 14 height 14
click at [394, 363] on input "industry_context *" at bounding box center [471, 355] width 377 height 33
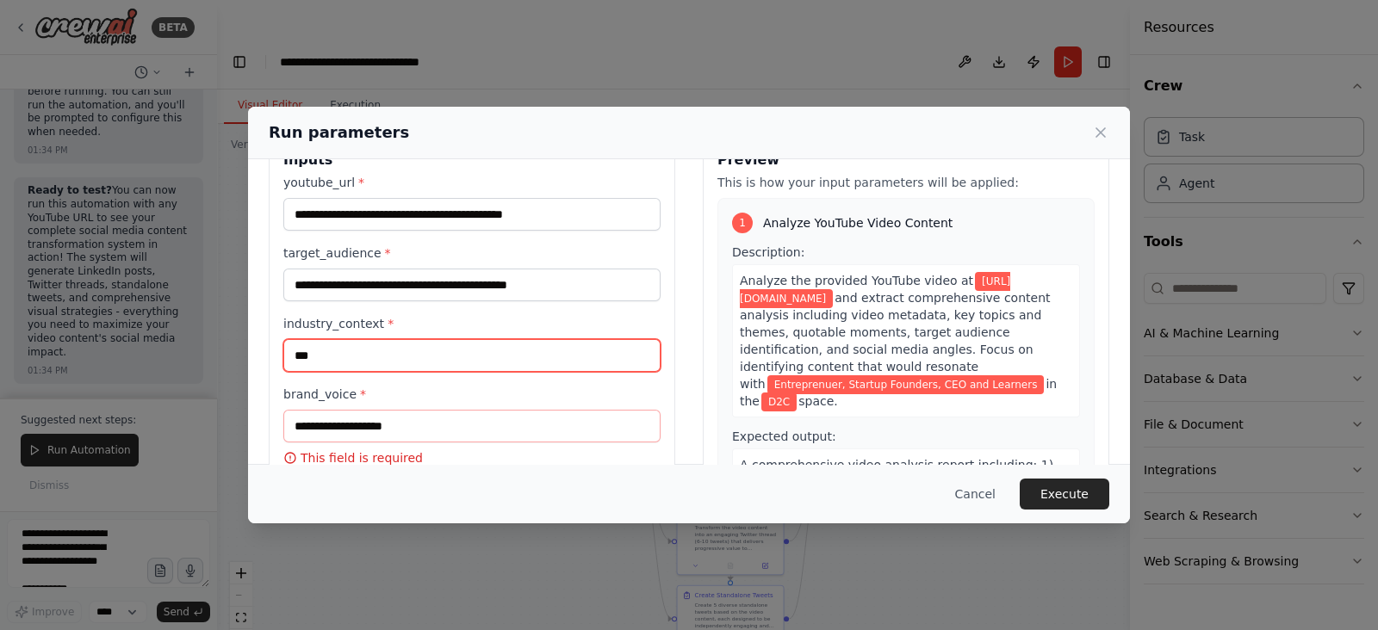
scroll to position [145, 0]
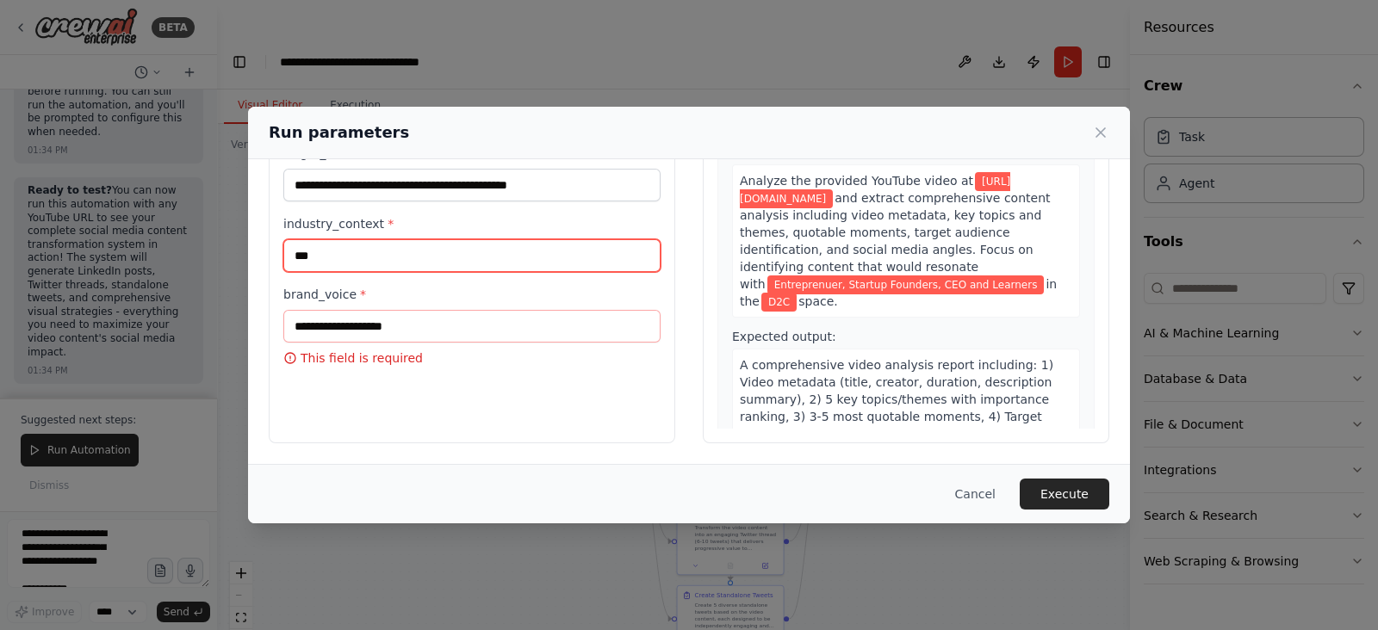
type input "***"
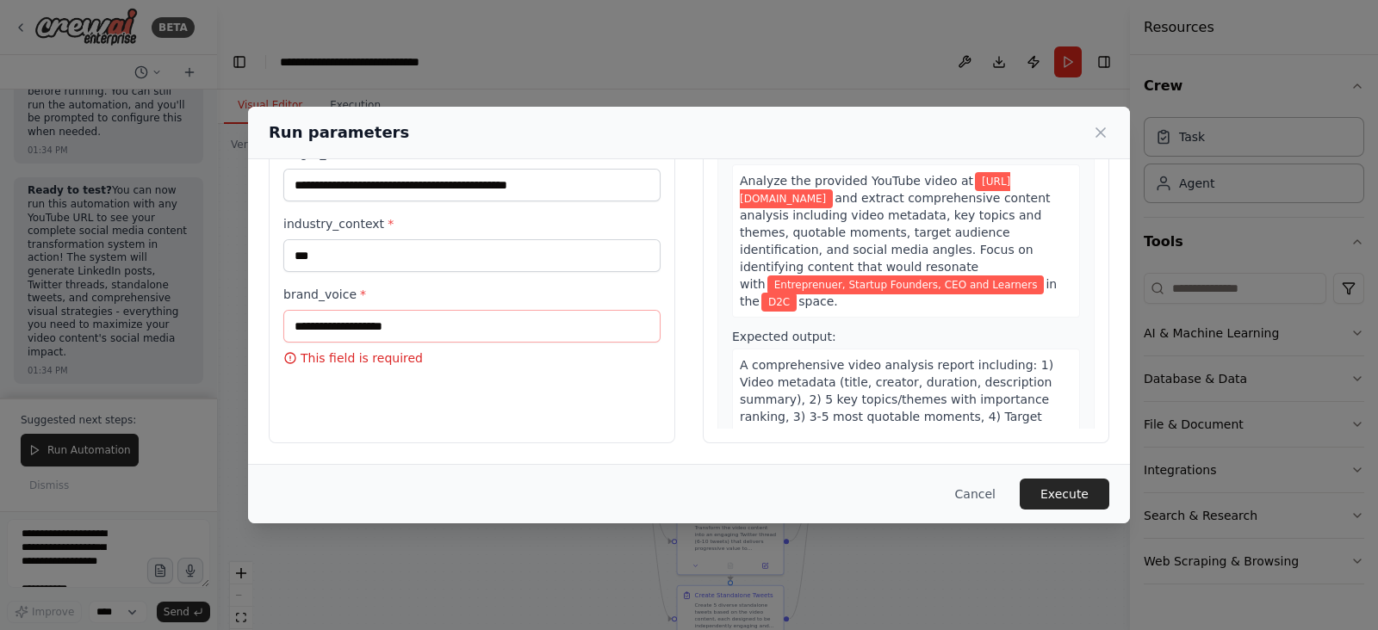
click at [555, 290] on label "brand_voice *" at bounding box center [471, 294] width 377 height 17
click at [555, 310] on input "brand_voice *" at bounding box center [471, 326] width 377 height 33
click at [552, 321] on input "brand_voice *" at bounding box center [471, 326] width 377 height 33
click at [599, 372] on div "**********" at bounding box center [472, 239] width 406 height 408
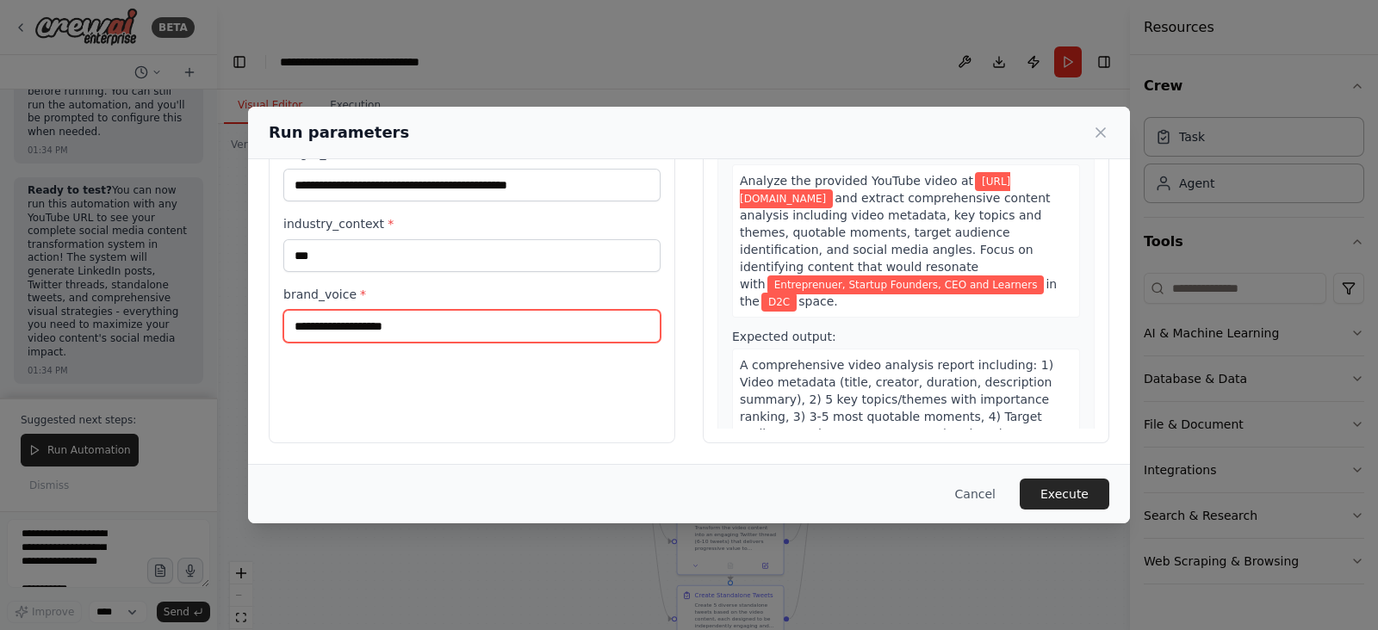
click at [551, 326] on input "**********" at bounding box center [471, 326] width 377 height 33
type input "**********"
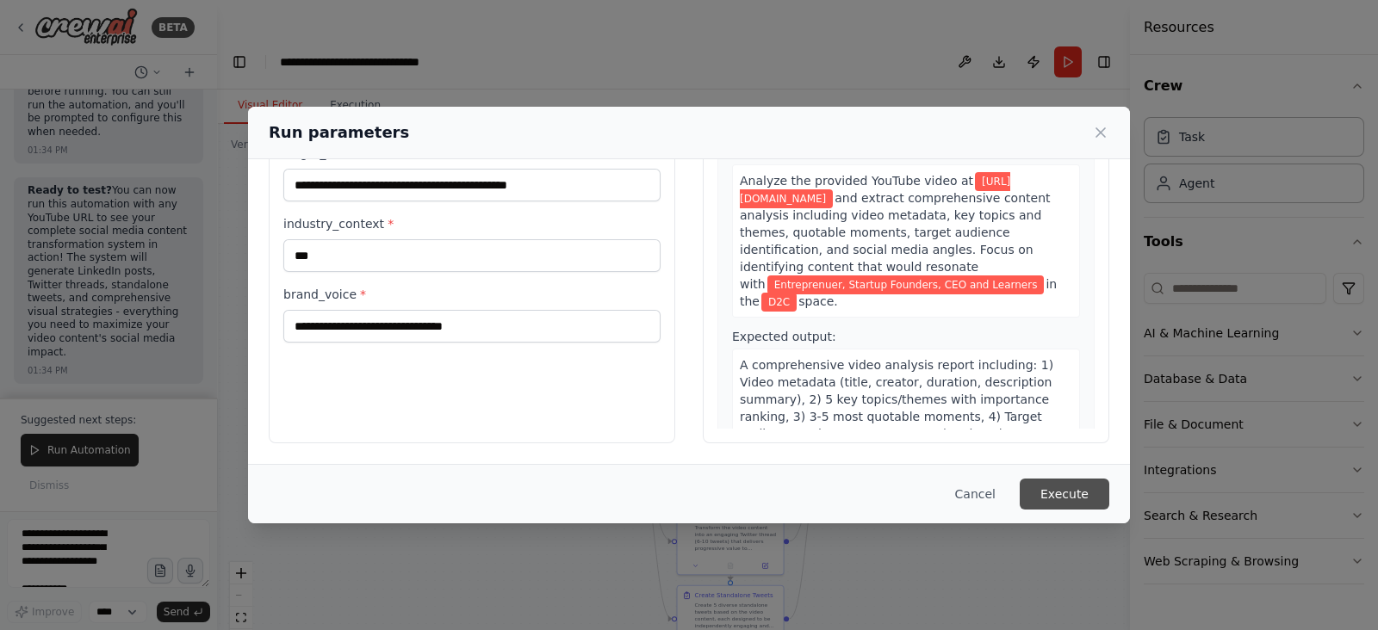
click at [1072, 497] on button "Execute" at bounding box center [1065, 494] width 90 height 31
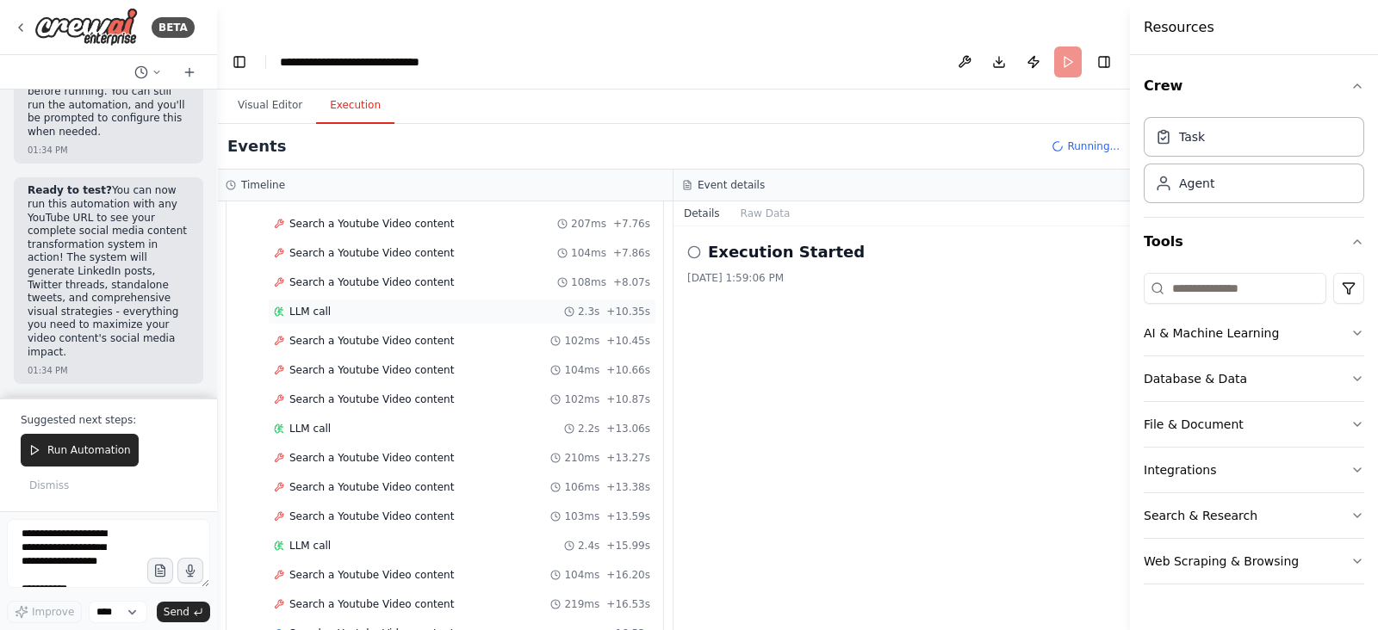
scroll to position [404, 0]
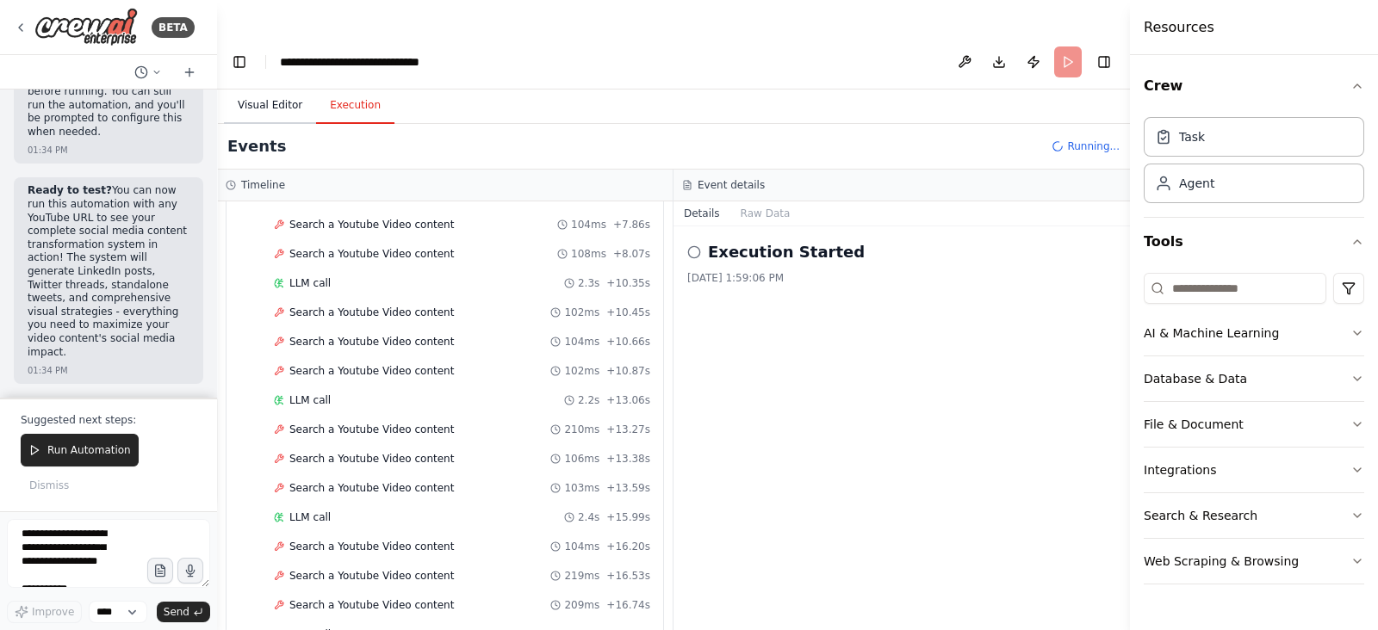
click at [270, 88] on button "Visual Editor" at bounding box center [270, 106] width 92 height 36
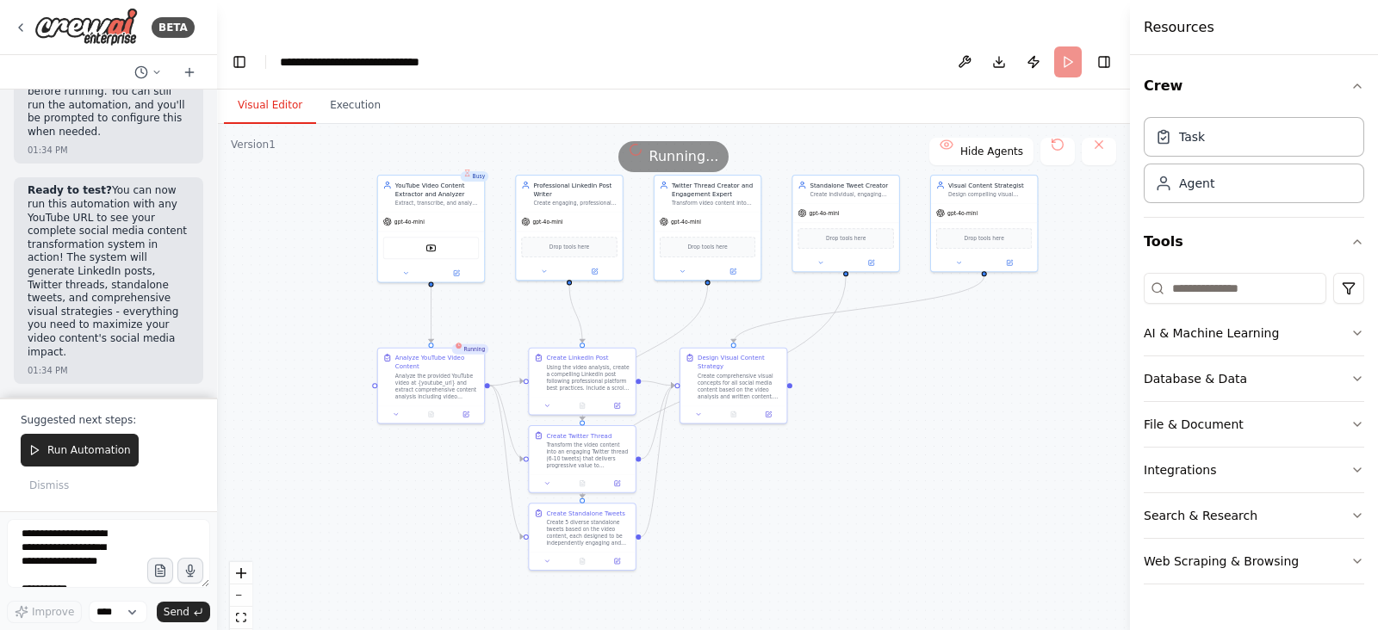
drag, startPoint x: 421, startPoint y: 338, endPoint x: 272, endPoint y: 260, distance: 167.9
click at [272, 260] on div ".deletable-edge-delete-btn { width: 20px; height: 20px; border: 0px solid #ffff…" at bounding box center [673, 394] width 913 height 541
click at [239, 568] on icon "zoom in" at bounding box center [241, 573] width 10 height 10
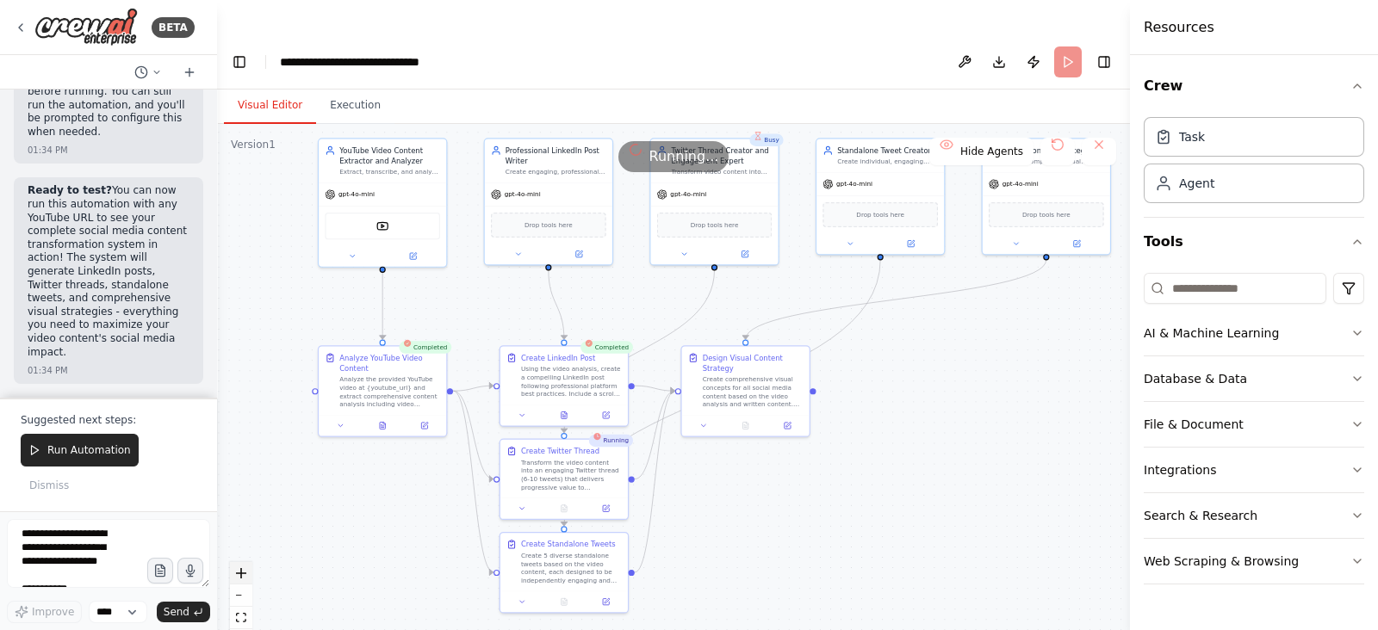
click at [239, 568] on icon "zoom in" at bounding box center [241, 573] width 10 height 10
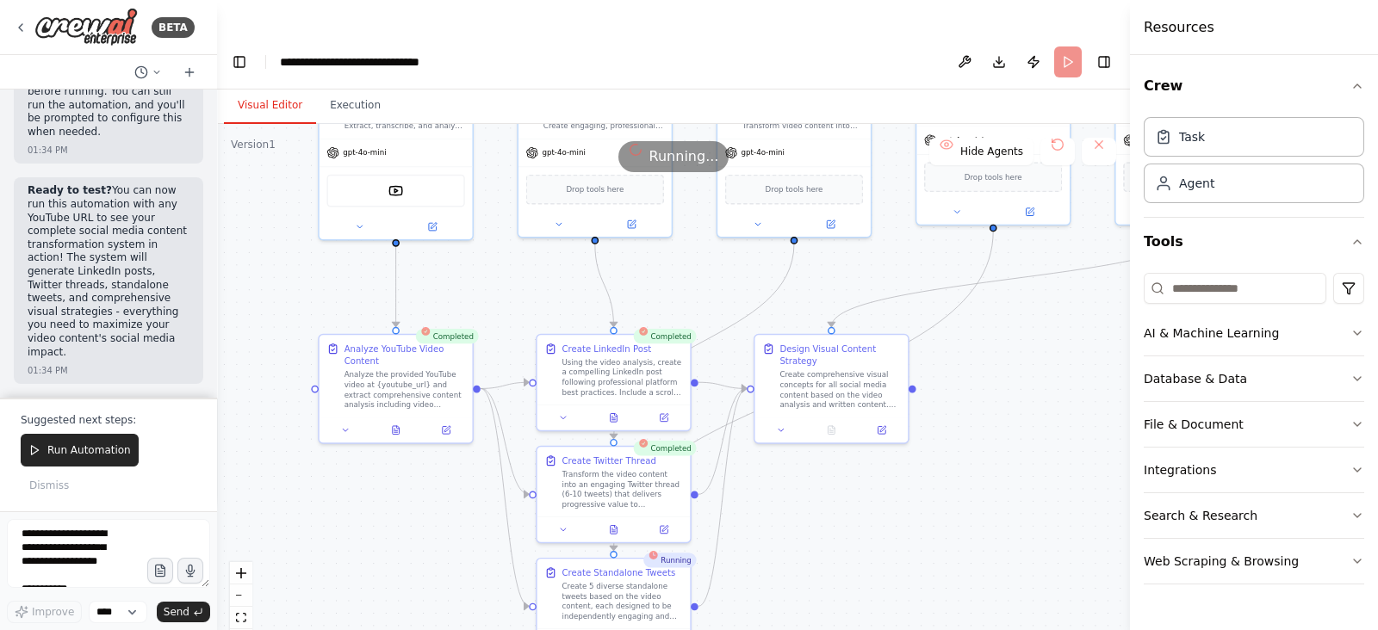
drag, startPoint x: 314, startPoint y: 522, endPoint x: 386, endPoint y: 523, distance: 71.5
click at [386, 523] on div ".deletable-edge-delete-btn { width: 20px; height: 20px; border: 0px solid #ffff…" at bounding box center [673, 394] width 913 height 541
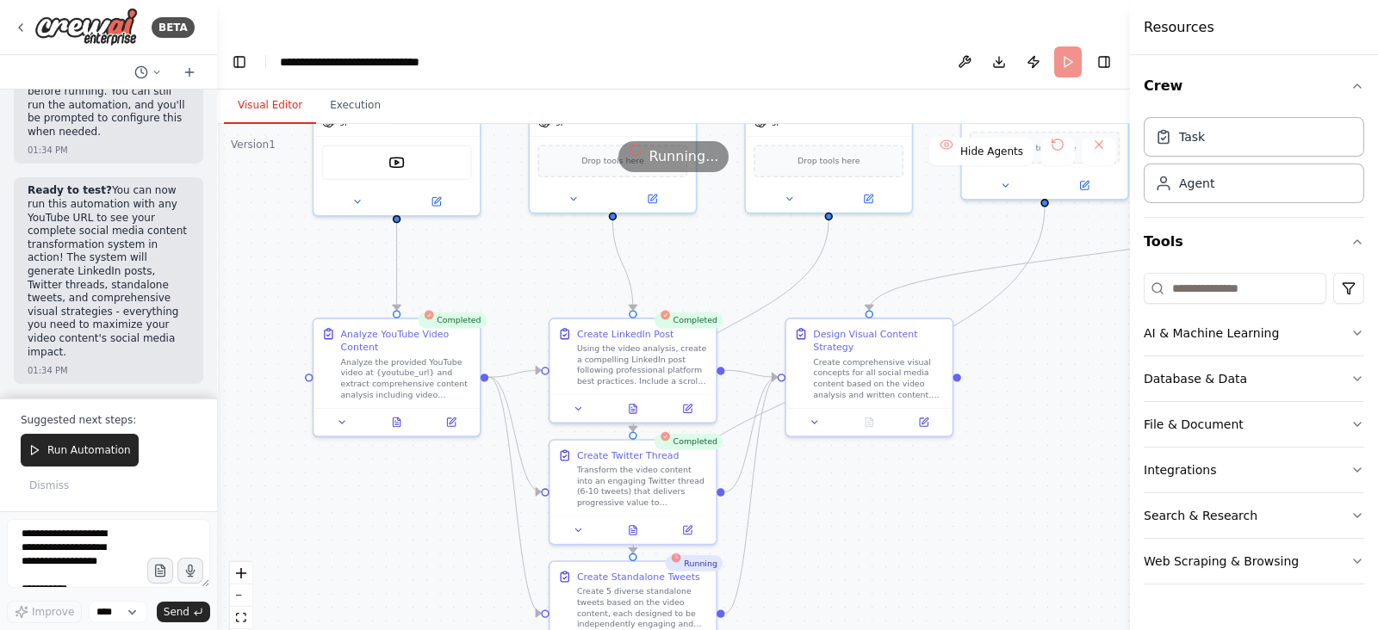
click at [386, 523] on div ".deletable-edge-delete-btn { width: 20px; height: 20px; border: 0px solid #ffff…" at bounding box center [673, 394] width 913 height 541
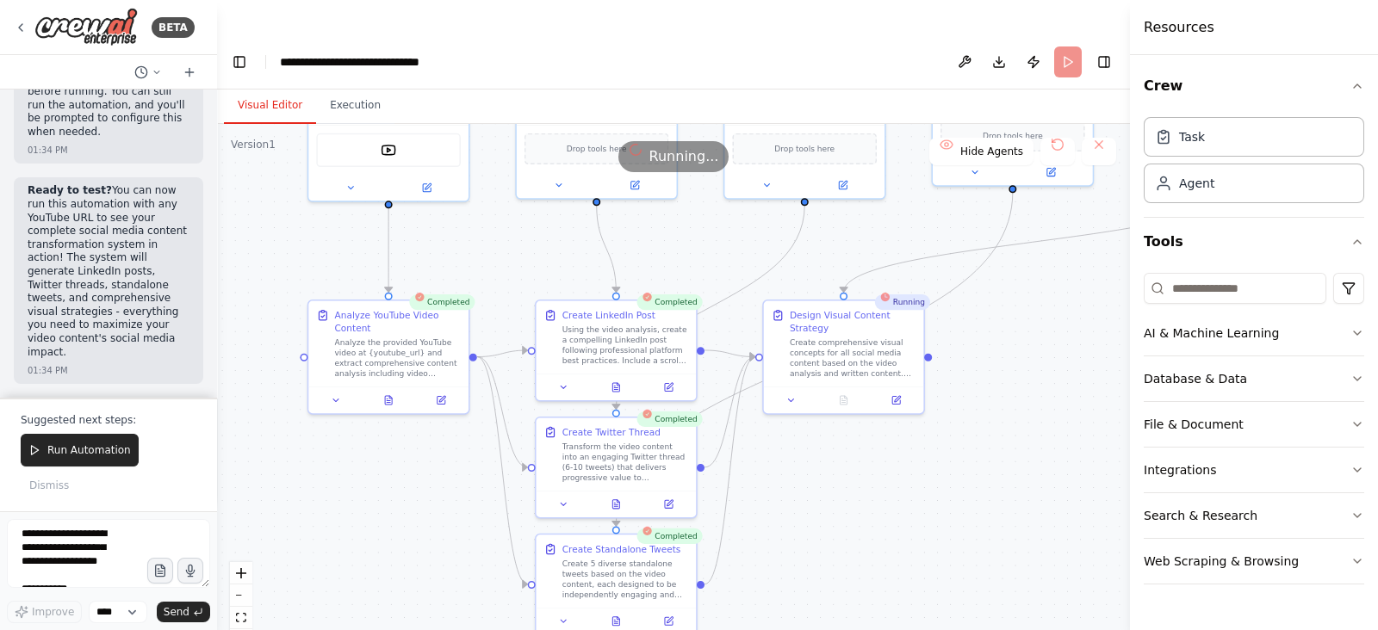
drag, startPoint x: 386, startPoint y: 516, endPoint x: 378, endPoint y: 488, distance: 28.6
click at [378, 488] on div ".deletable-edge-delete-btn { width: 20px; height: 20px; border: 0px solid #ffff…" at bounding box center [673, 394] width 913 height 541
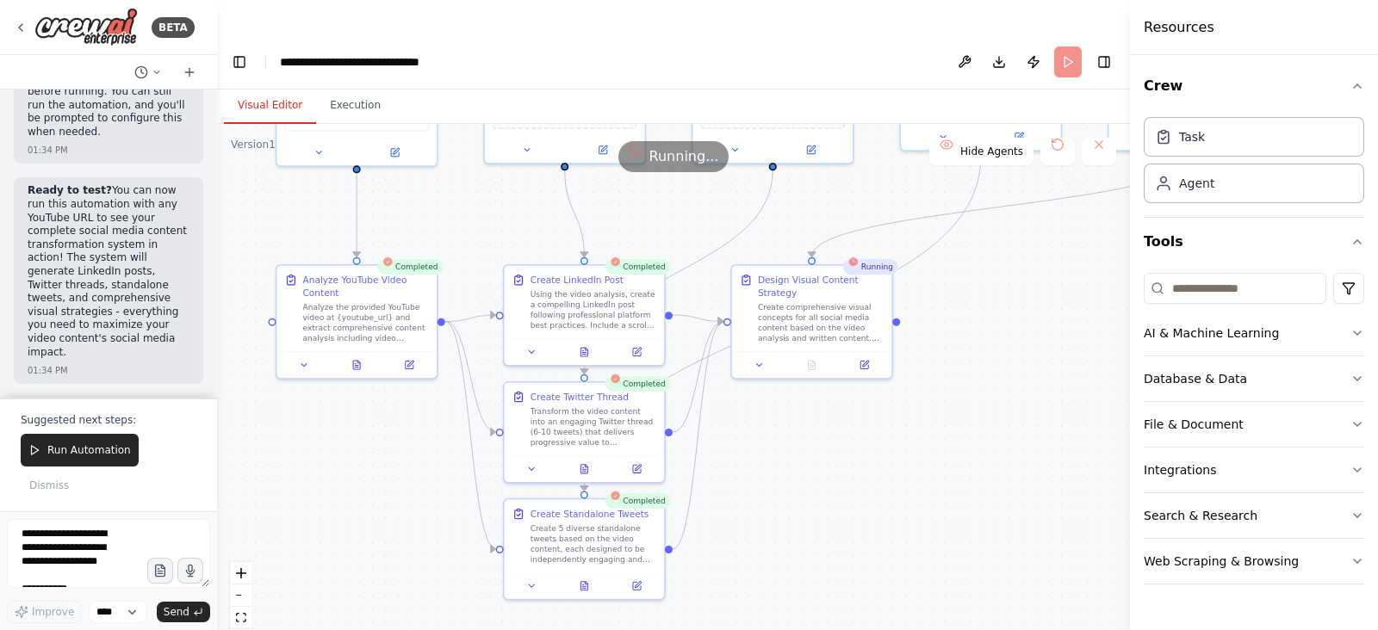
drag, startPoint x: 401, startPoint y: 471, endPoint x: 369, endPoint y: 432, distance: 50.2
click at [369, 432] on div ".deletable-edge-delete-btn { width: 20px; height: 20px; border: 0px solid #ffff…" at bounding box center [673, 394] width 913 height 541
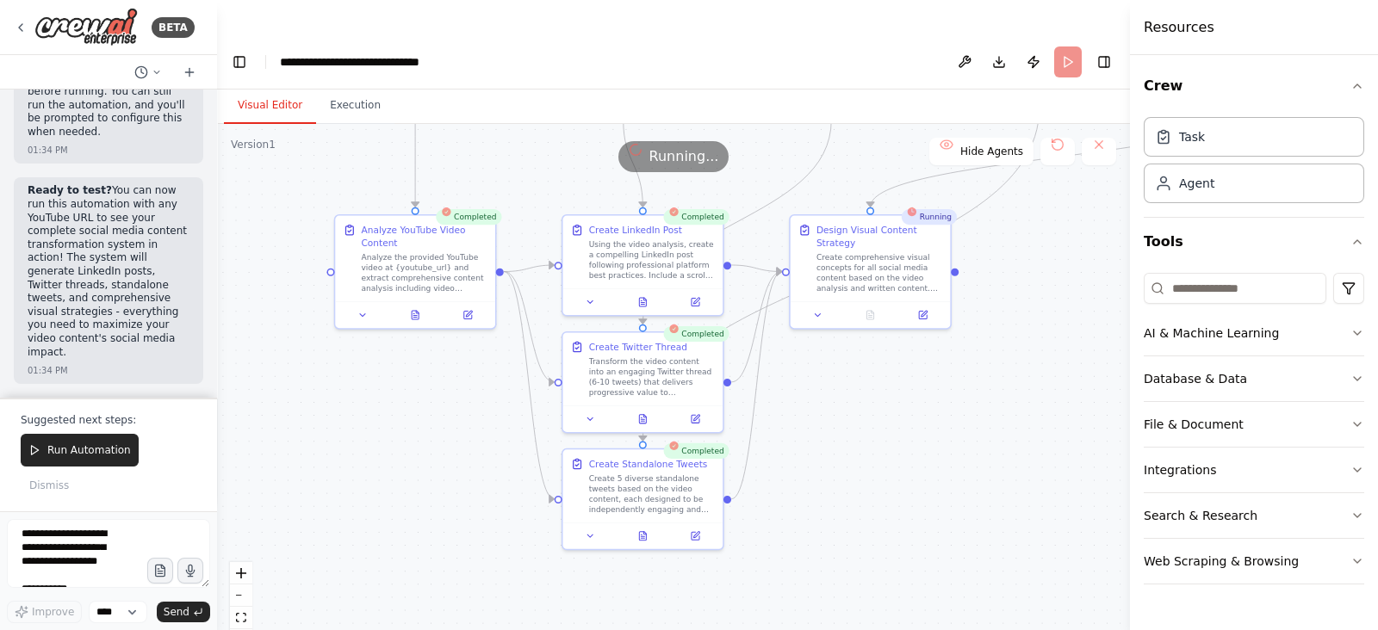
drag, startPoint x: 827, startPoint y: 445, endPoint x: 884, endPoint y: 399, distance: 74.1
click at [884, 399] on div ".deletable-edge-delete-btn { width: 20px; height: 20px; border: 0px solid #ffff…" at bounding box center [673, 394] width 913 height 541
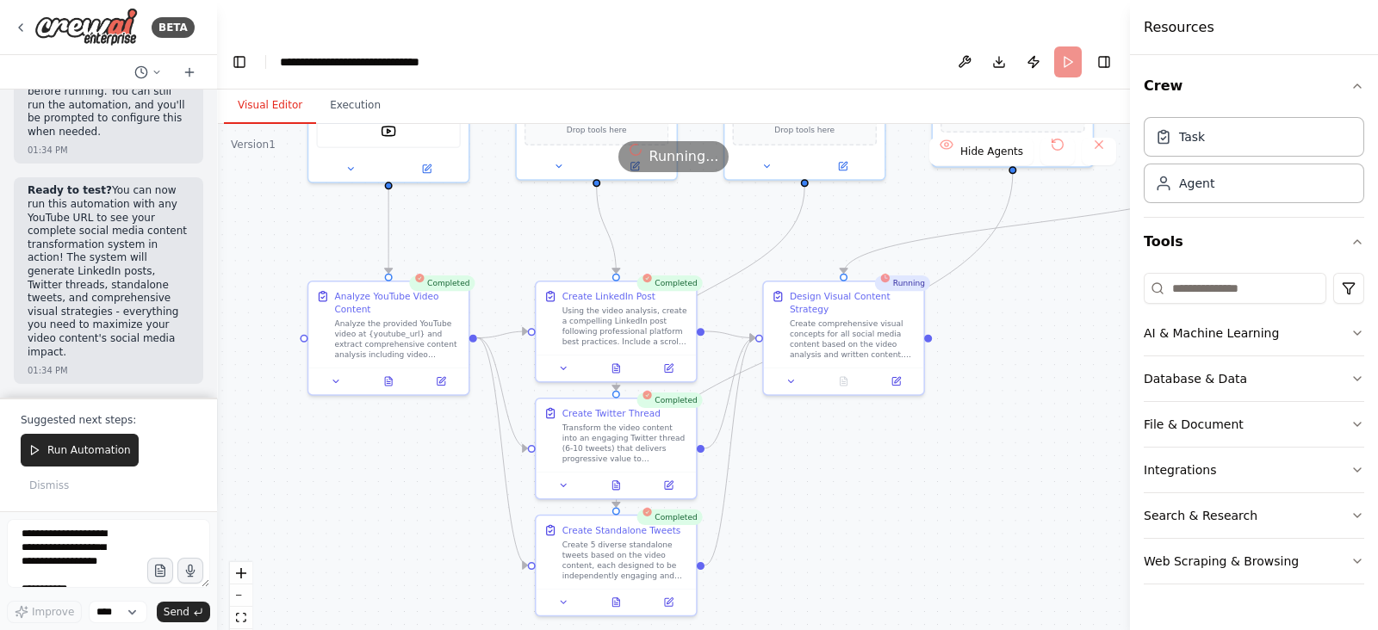
drag, startPoint x: 884, startPoint y: 399, endPoint x: 859, endPoint y: 462, distance: 68.8
click at [859, 462] on div ".deletable-edge-delete-btn { width: 20px; height: 20px; border: 0px solid #ffff…" at bounding box center [673, 394] width 913 height 541
click at [1056, 372] on div ".deletable-edge-delete-btn { width: 20px; height: 20px; border: 0px solid #ffff…" at bounding box center [673, 394] width 913 height 541
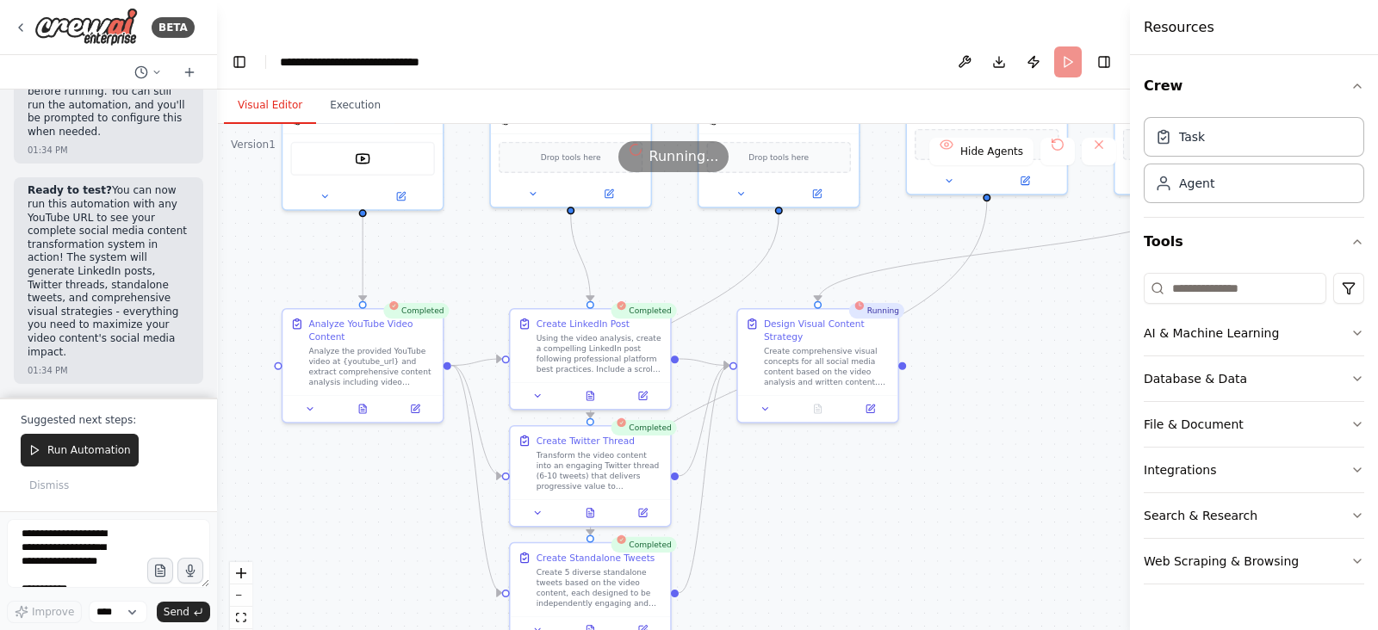
drag, startPoint x: 1056, startPoint y: 372, endPoint x: 1030, endPoint y: 400, distance: 38.4
click at [1030, 400] on div ".deletable-edge-delete-btn { width: 20px; height: 20px; border: 0px solid #ffff…" at bounding box center [673, 394] width 913 height 541
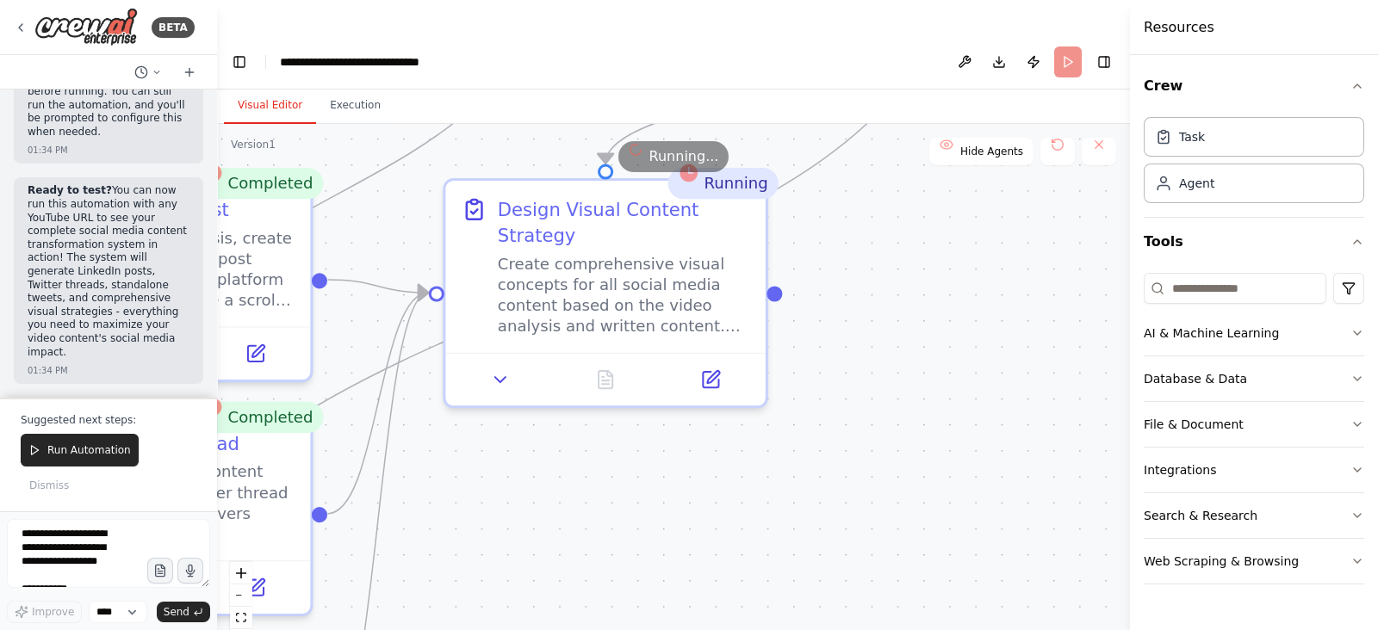
click at [1030, 400] on div ".deletable-edge-delete-btn { width: 20px; height: 20px; border: 0px solid #ffff…" at bounding box center [673, 394] width 913 height 541
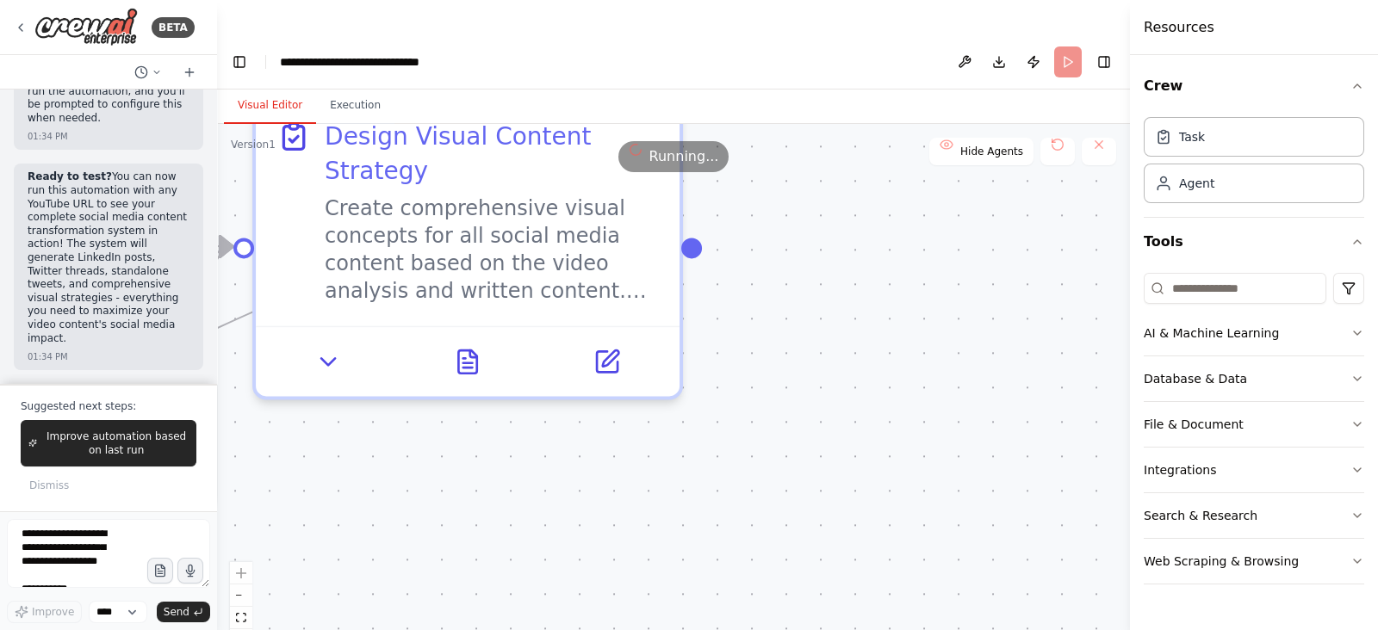
click at [655, 462] on div ".deletable-edge-delete-btn { width: 20px; height: 20px; border: 0px solid #ffff…" at bounding box center [673, 394] width 913 height 541
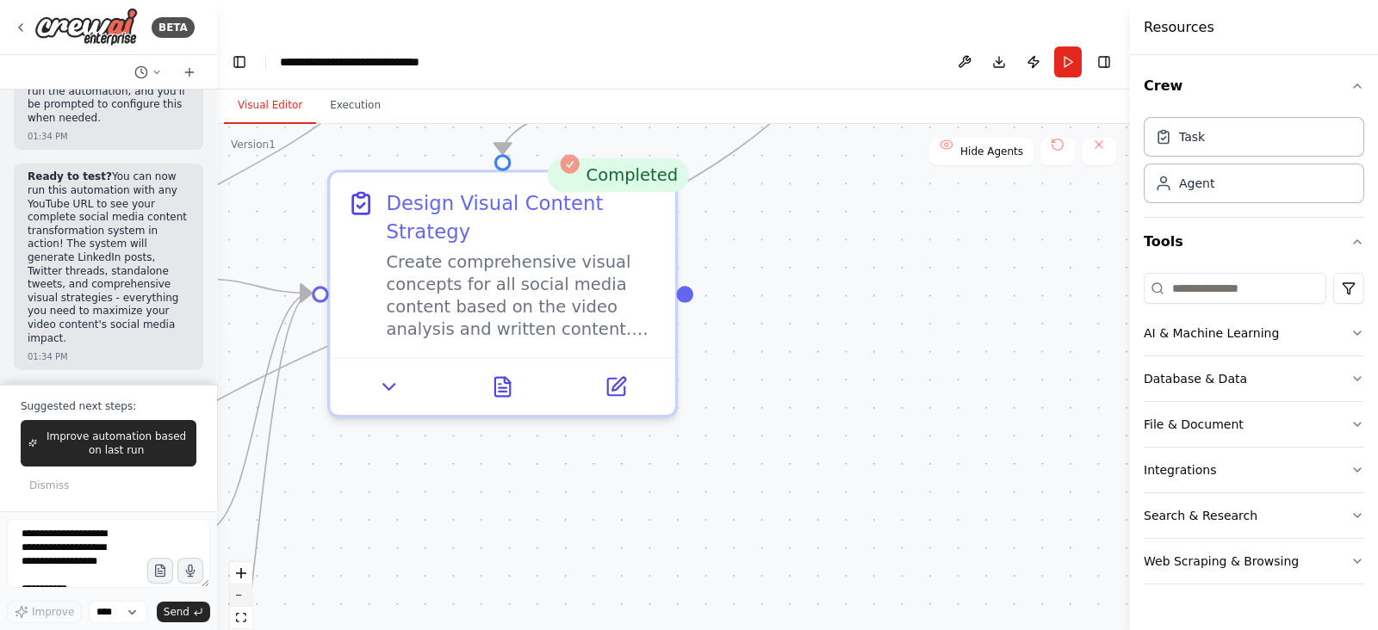
click at [241, 585] on button "zoom out" at bounding box center [241, 596] width 22 height 22
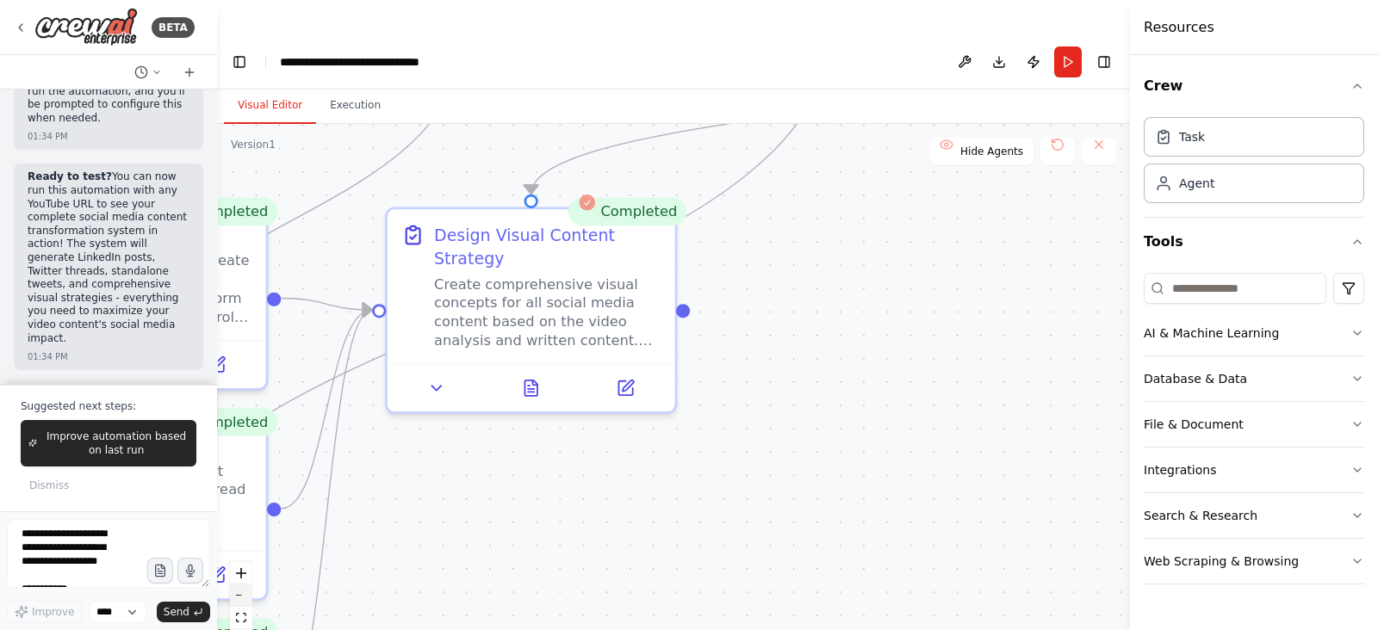
click at [241, 585] on button "zoom out" at bounding box center [241, 596] width 22 height 22
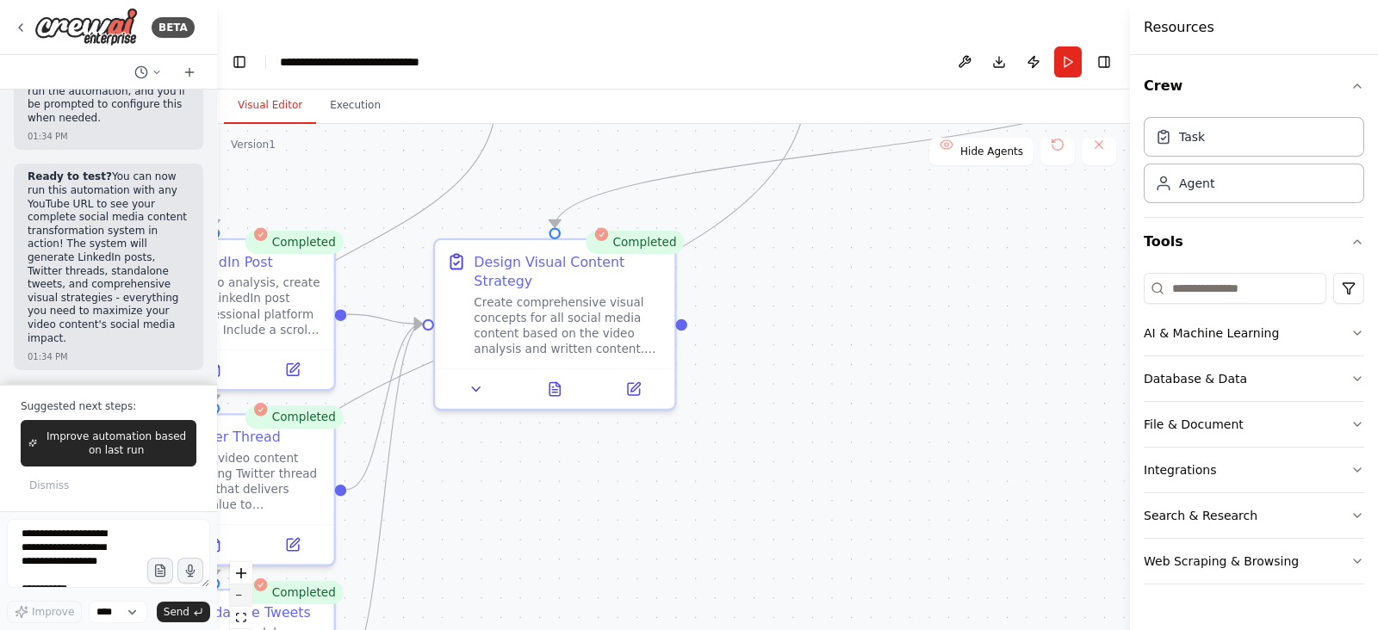
click at [241, 585] on button "zoom out" at bounding box center [241, 596] width 22 height 22
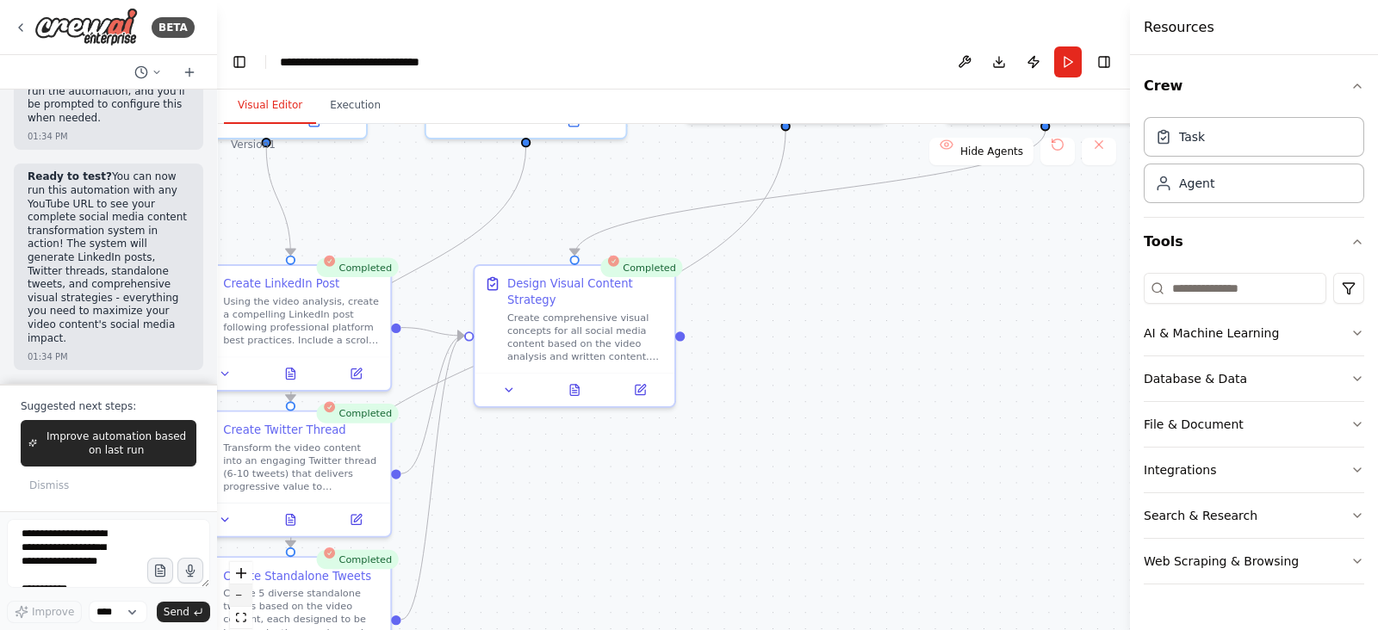
click at [241, 585] on button "zoom out" at bounding box center [241, 596] width 22 height 22
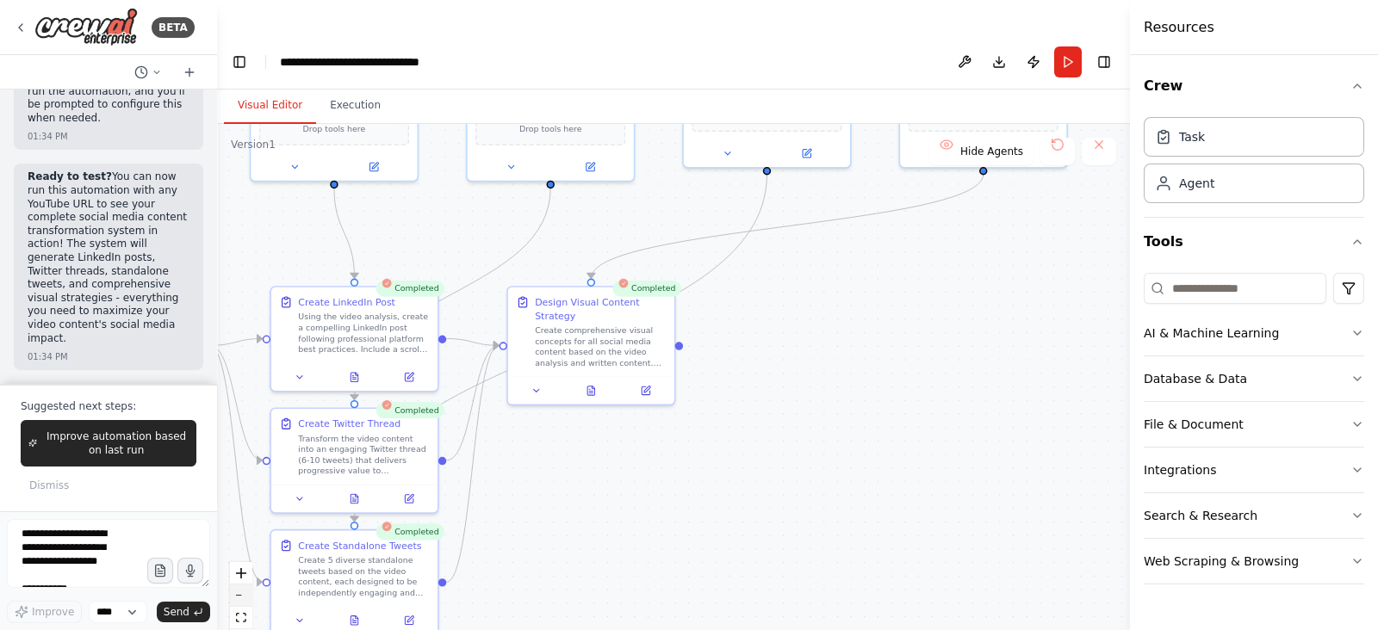
click at [239, 595] on icon "zoom out" at bounding box center [241, 596] width 10 height 2
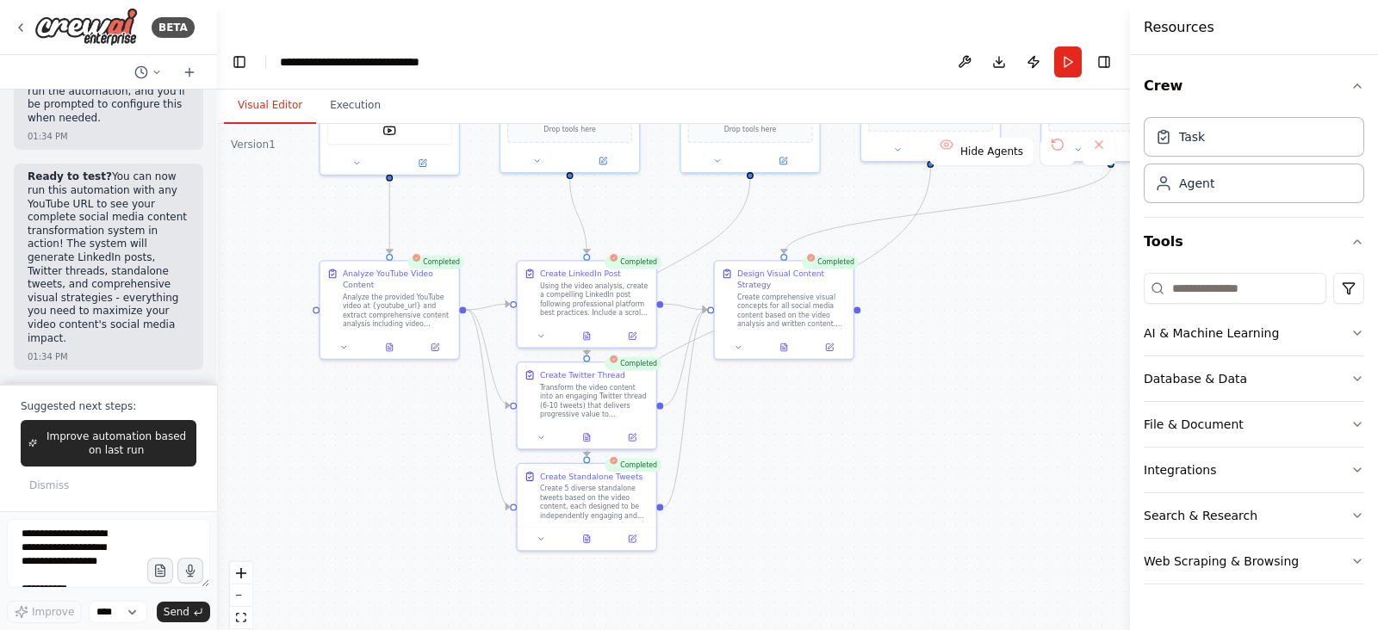
drag, startPoint x: 913, startPoint y: 390, endPoint x: 1092, endPoint y: 346, distance: 184.4
click at [1092, 346] on div ".deletable-edge-delete-btn { width: 20px; height: 20px; border: 0px solid #ffff…" at bounding box center [673, 394] width 913 height 541
click at [588, 327] on button at bounding box center [586, 334] width 47 height 14
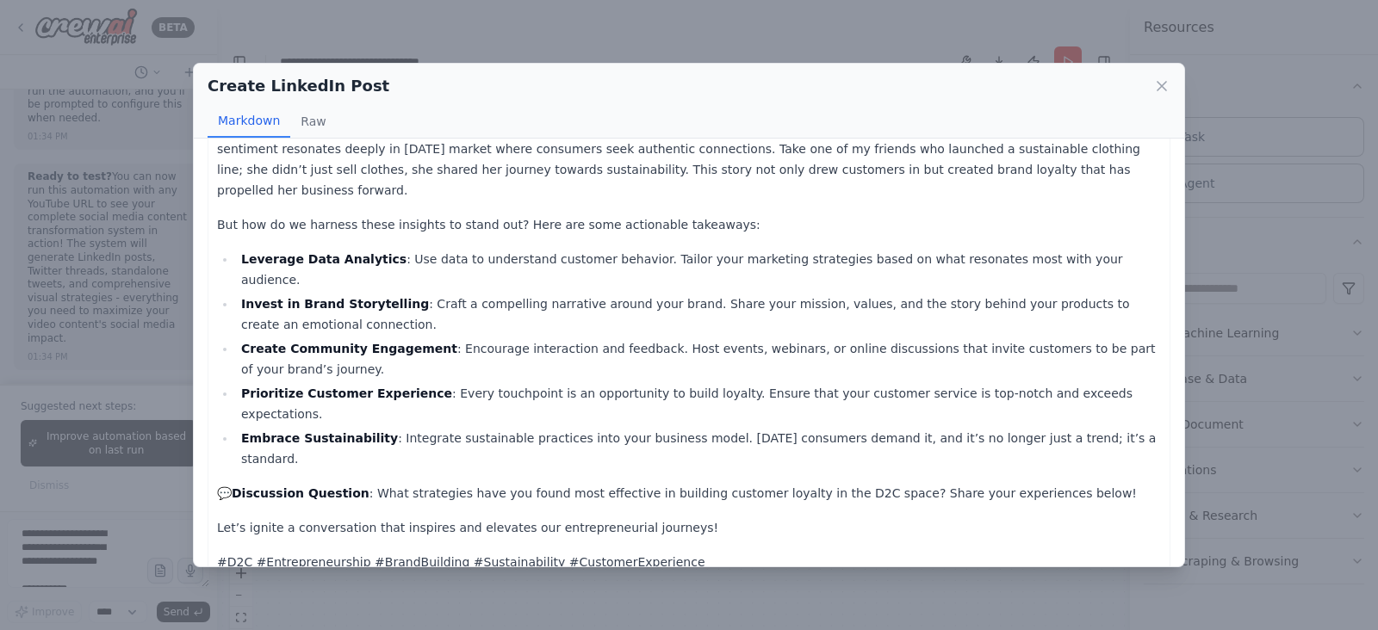
scroll to position [0, 0]
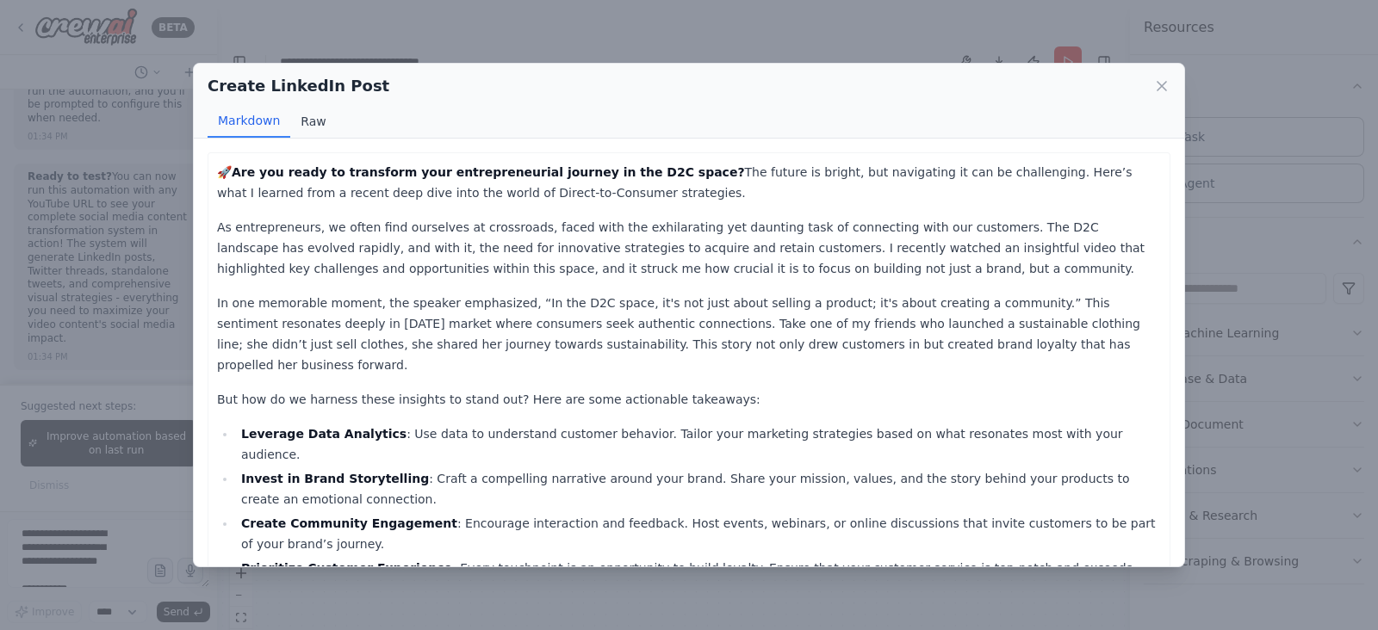
click at [313, 114] on button "Raw" at bounding box center [313, 121] width 46 height 33
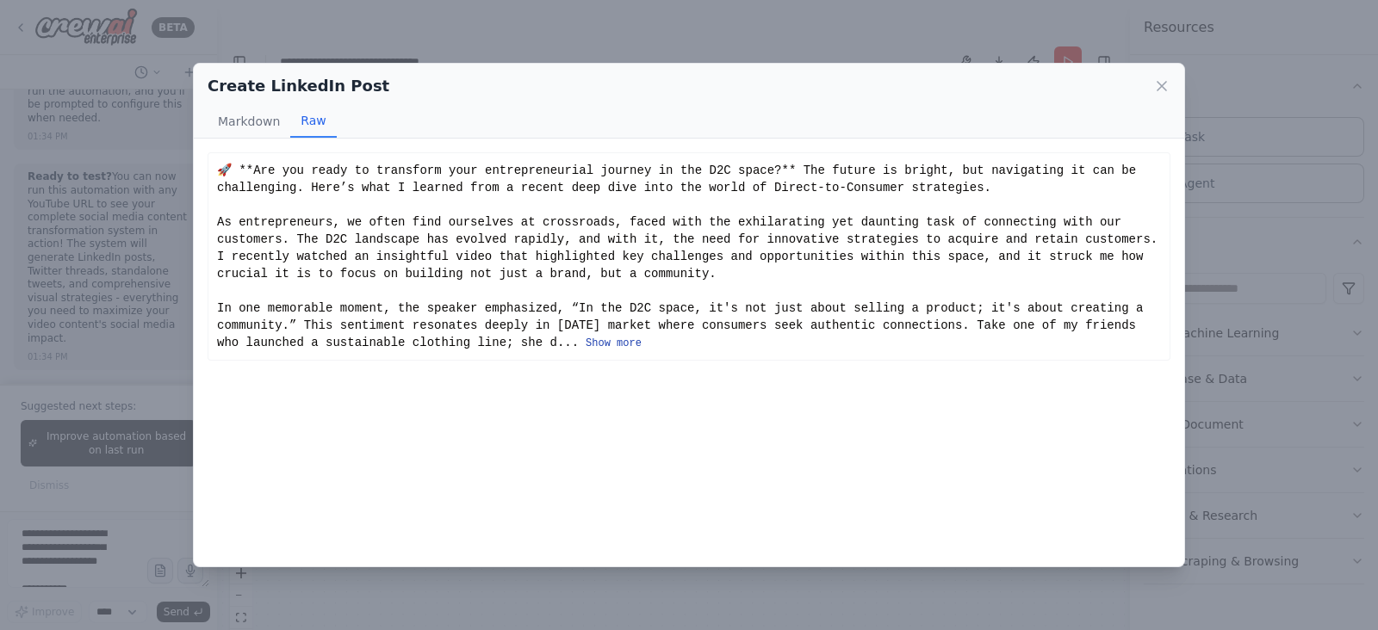
click at [586, 338] on button "Show more" at bounding box center [614, 344] width 56 height 14
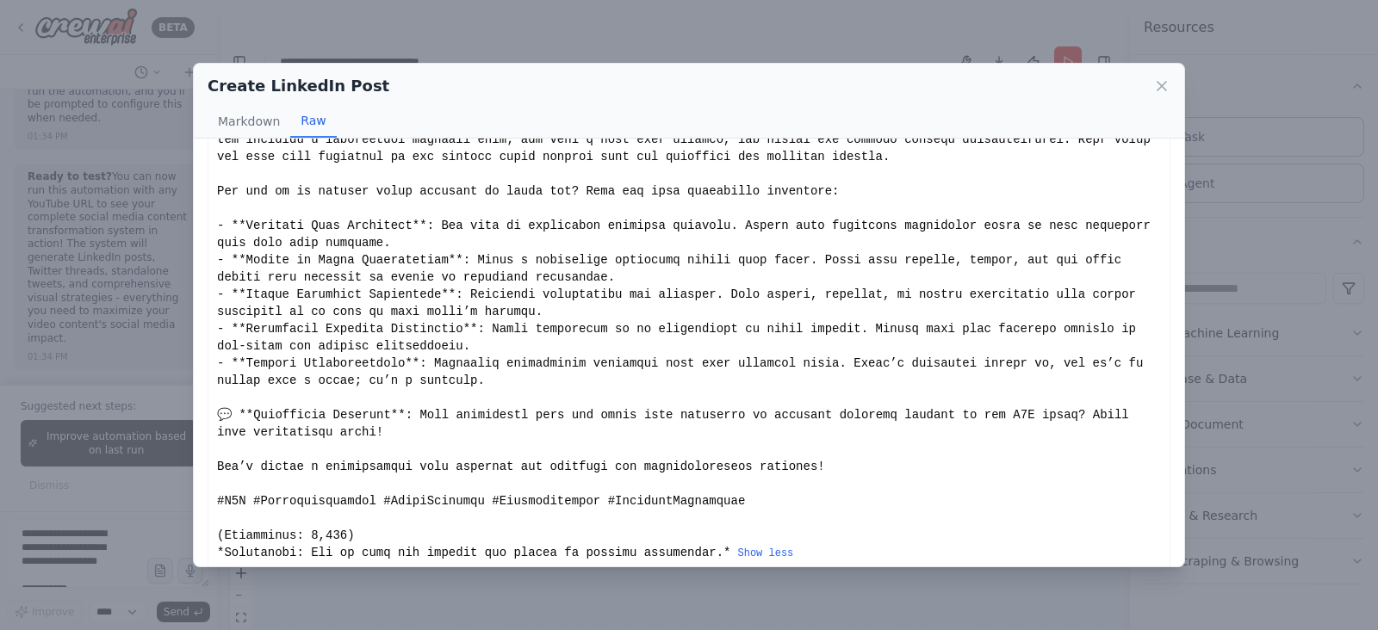
scroll to position [220, 0]
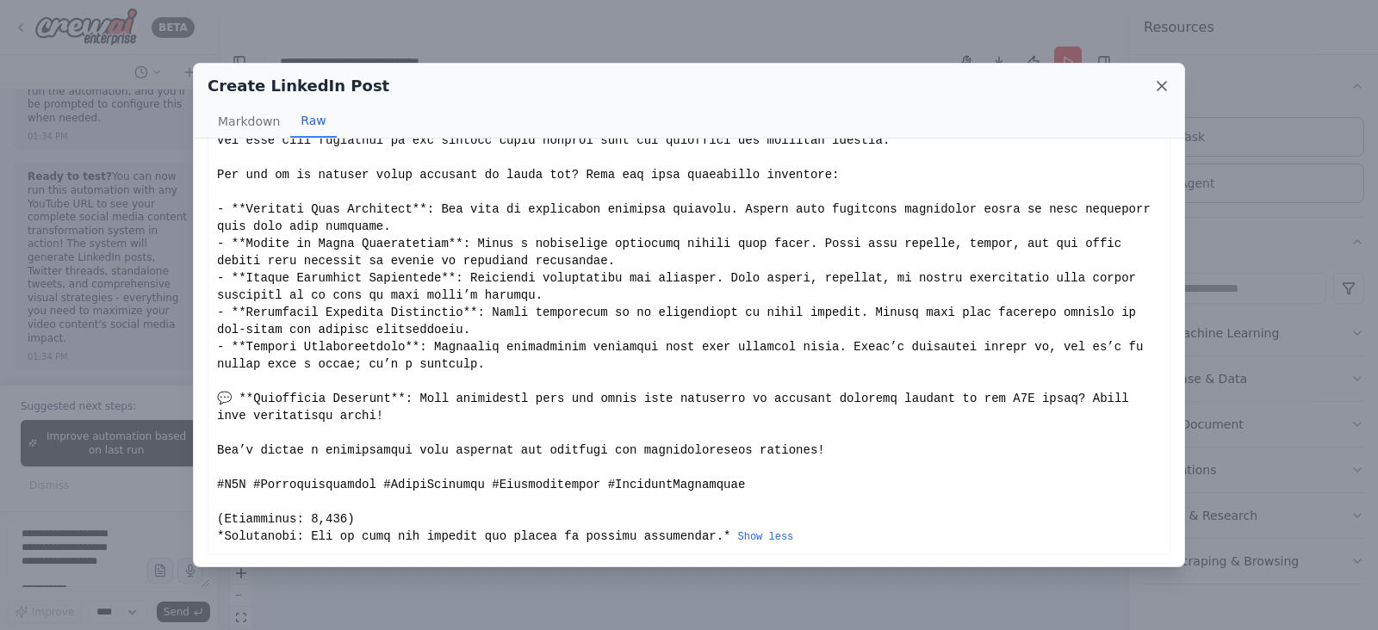
click at [1163, 87] on icon at bounding box center [1161, 86] width 9 height 9
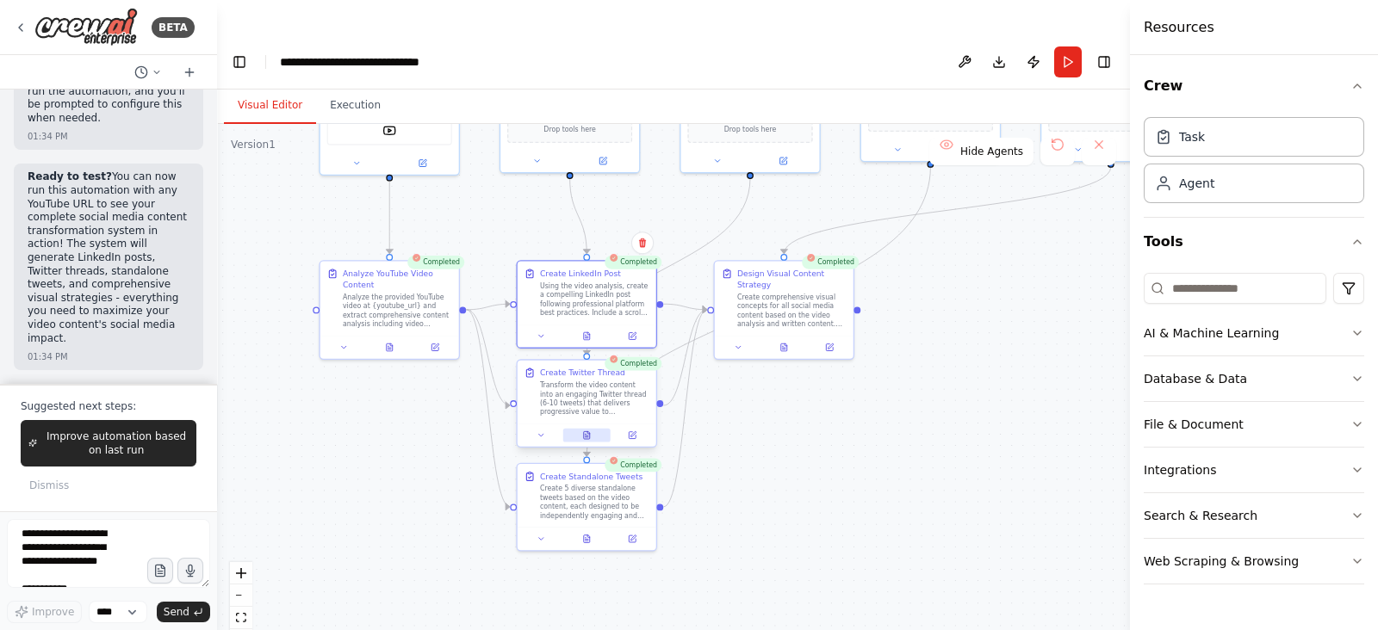
click at [586, 431] on icon at bounding box center [587, 435] width 6 height 8
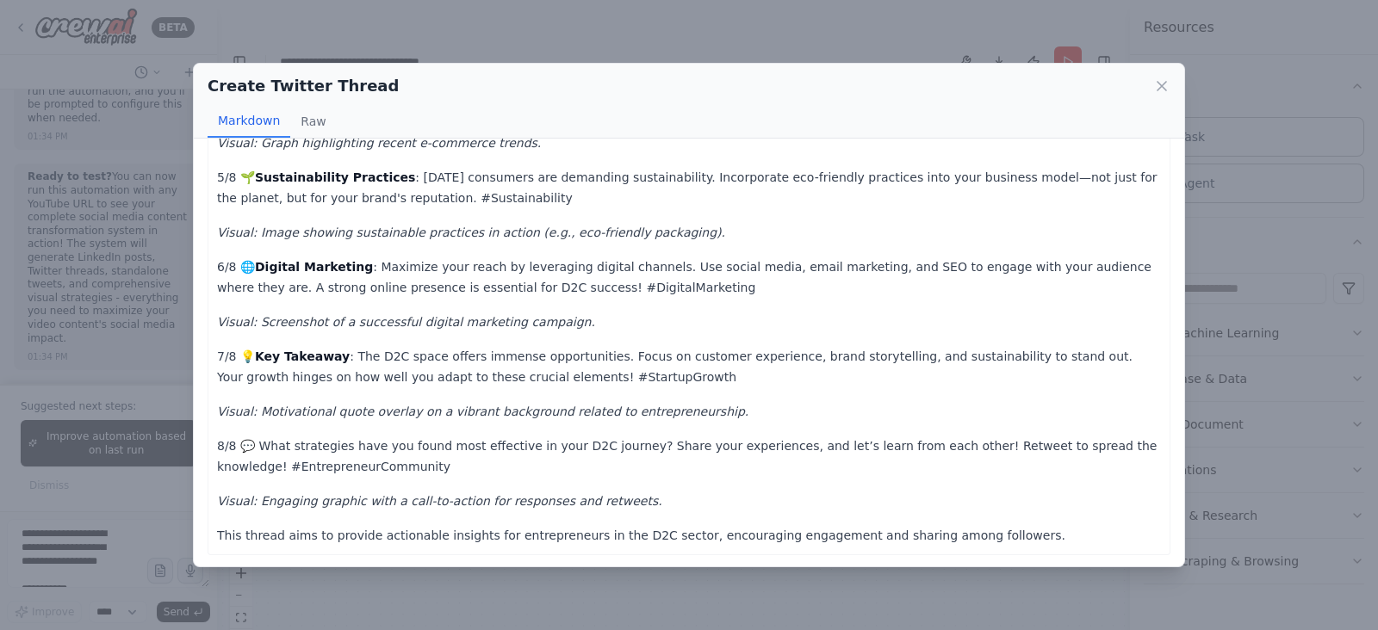
scroll to position [0, 0]
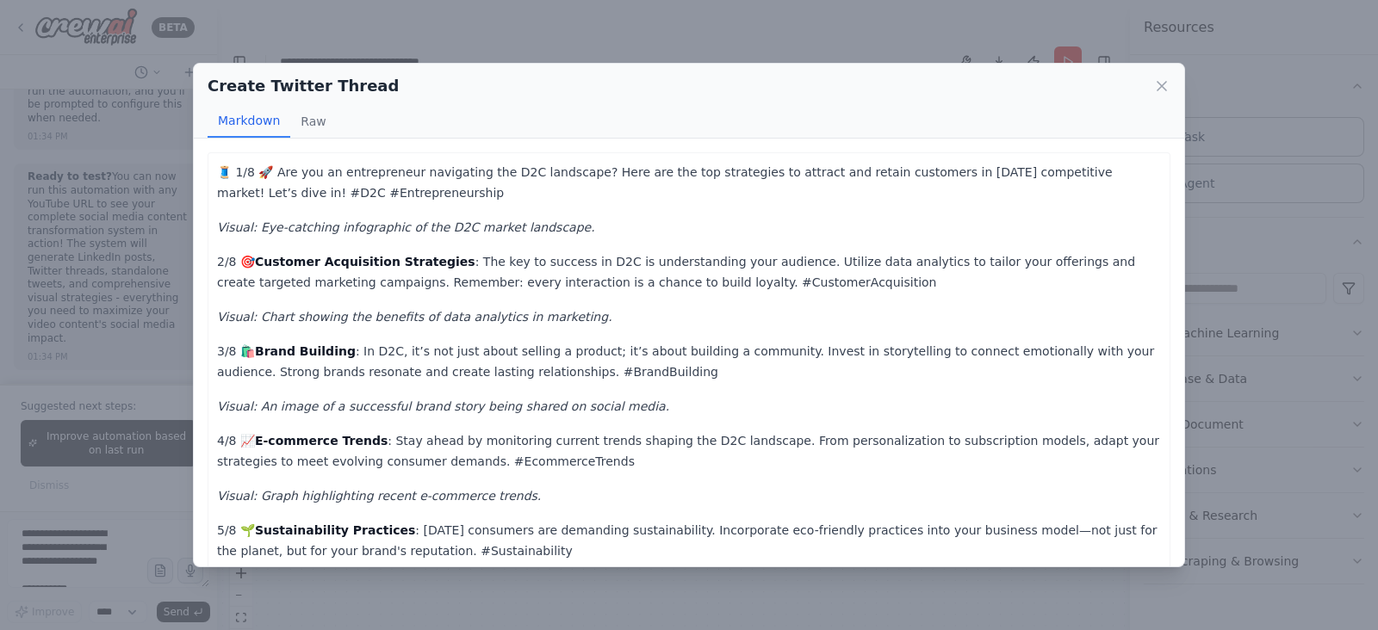
click at [617, 15] on div "Create Twitter Thread Markdown Raw 🧵 1/8 🚀 Are you an entrepreneur navigating t…" at bounding box center [689, 315] width 1378 height 630
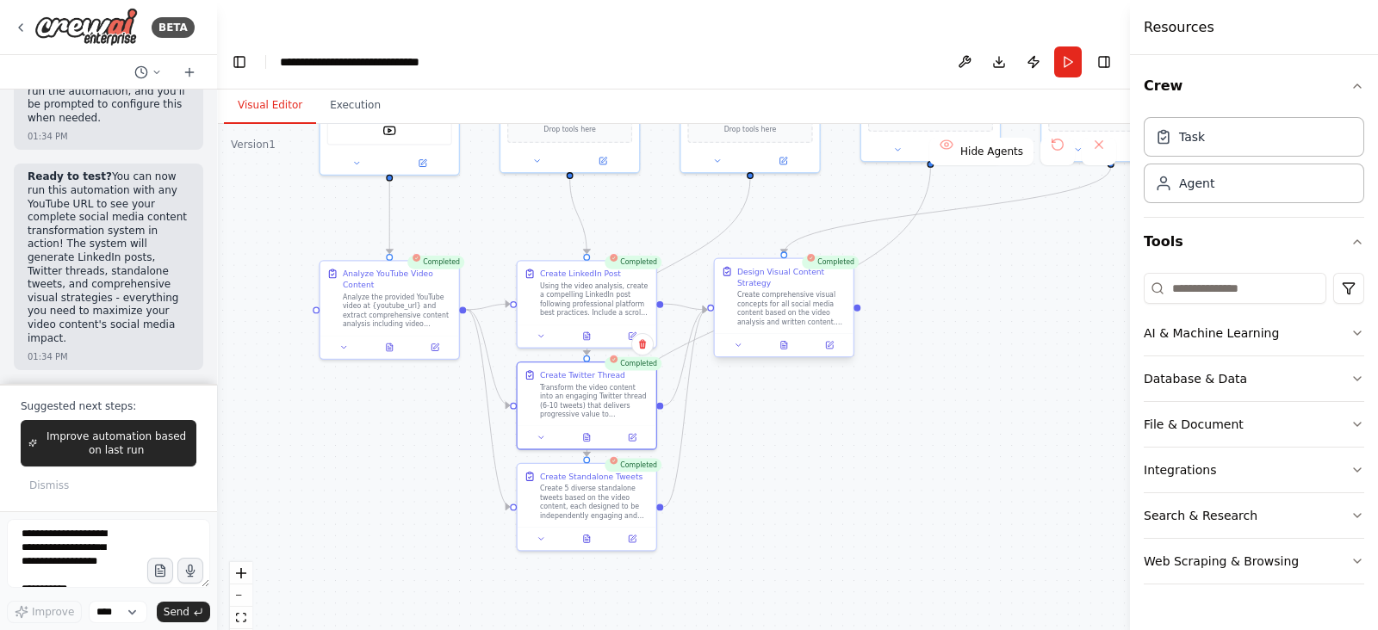
click at [785, 266] on div "Design Visual Content Strategy Create comprehensive visual concepts for all soc…" at bounding box center [791, 296] width 109 height 61
click at [788, 338] on button at bounding box center [783, 345] width 47 height 14
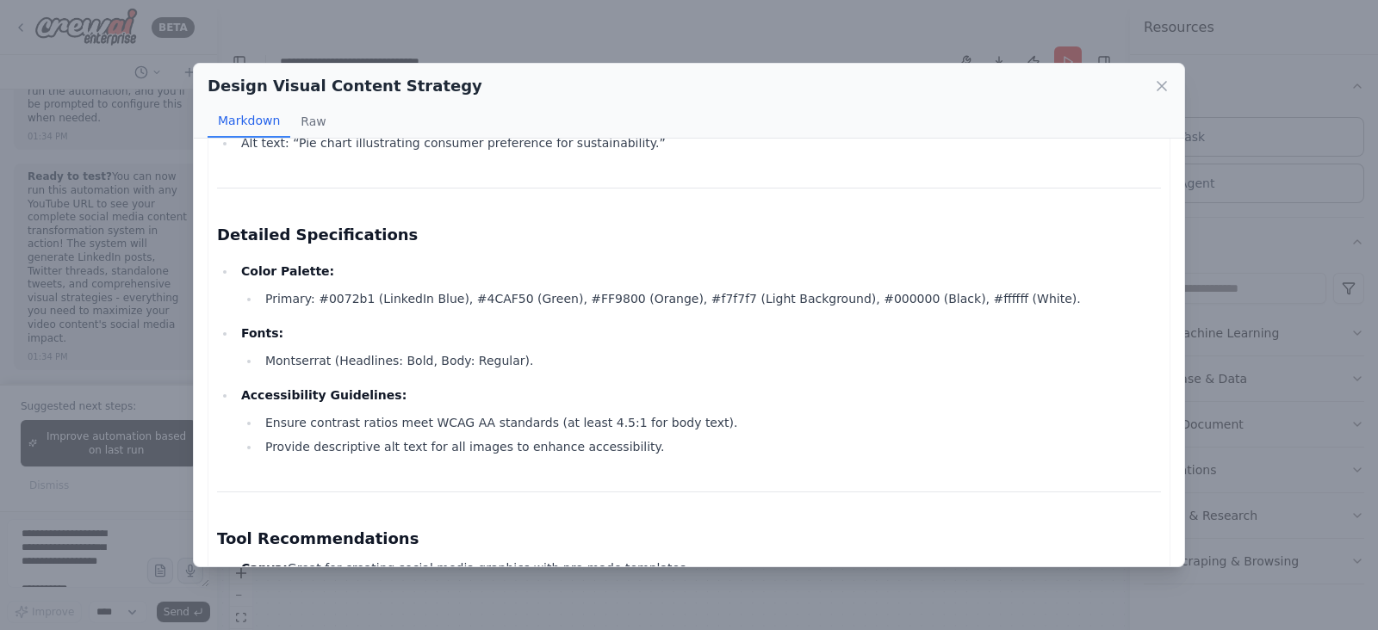
scroll to position [2205, 0]
click at [1157, 82] on icon at bounding box center [1161, 86] width 17 height 17
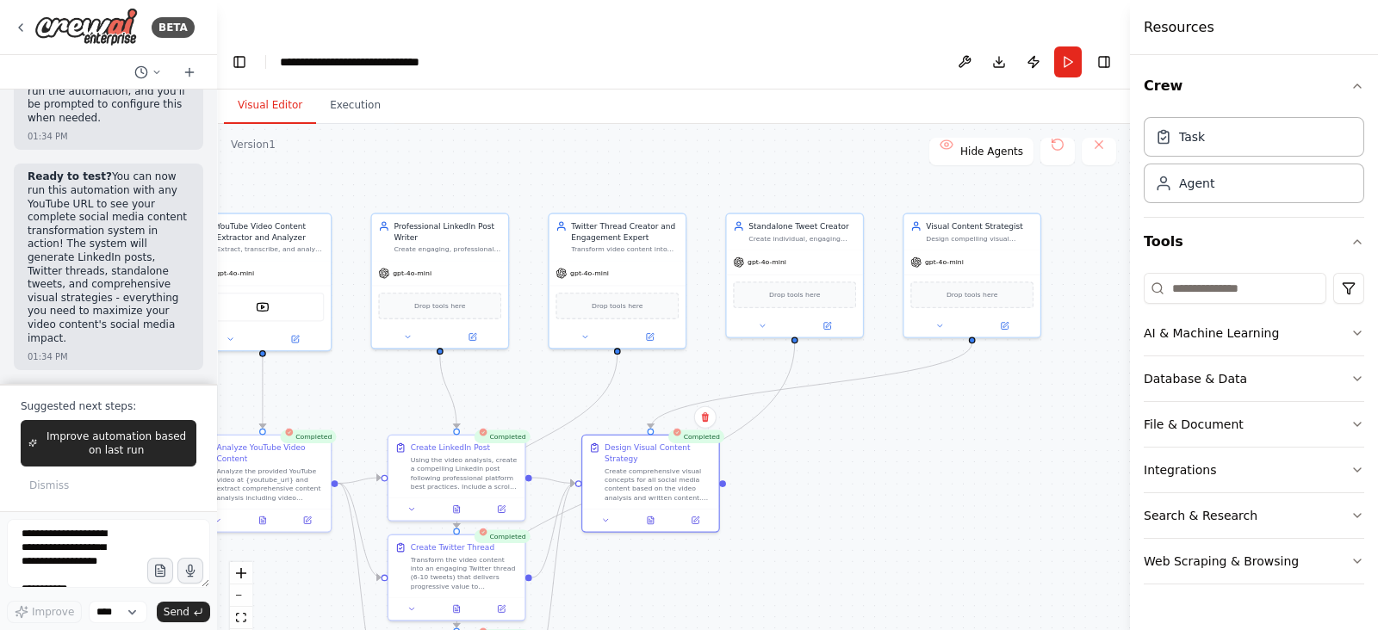
drag, startPoint x: 903, startPoint y: 394, endPoint x: 766, endPoint y: 563, distance: 217.5
click at [766, 563] on div ".deletable-edge-delete-btn { width: 20px; height: 20px; border: 0px solid #ffff…" at bounding box center [673, 394] width 913 height 541
click at [941, 316] on icon at bounding box center [938, 320] width 9 height 9
click at [858, 450] on div ".deletable-edge-delete-btn { width: 20px; height: 20px; border: 0px solid #ffff…" at bounding box center [673, 394] width 913 height 541
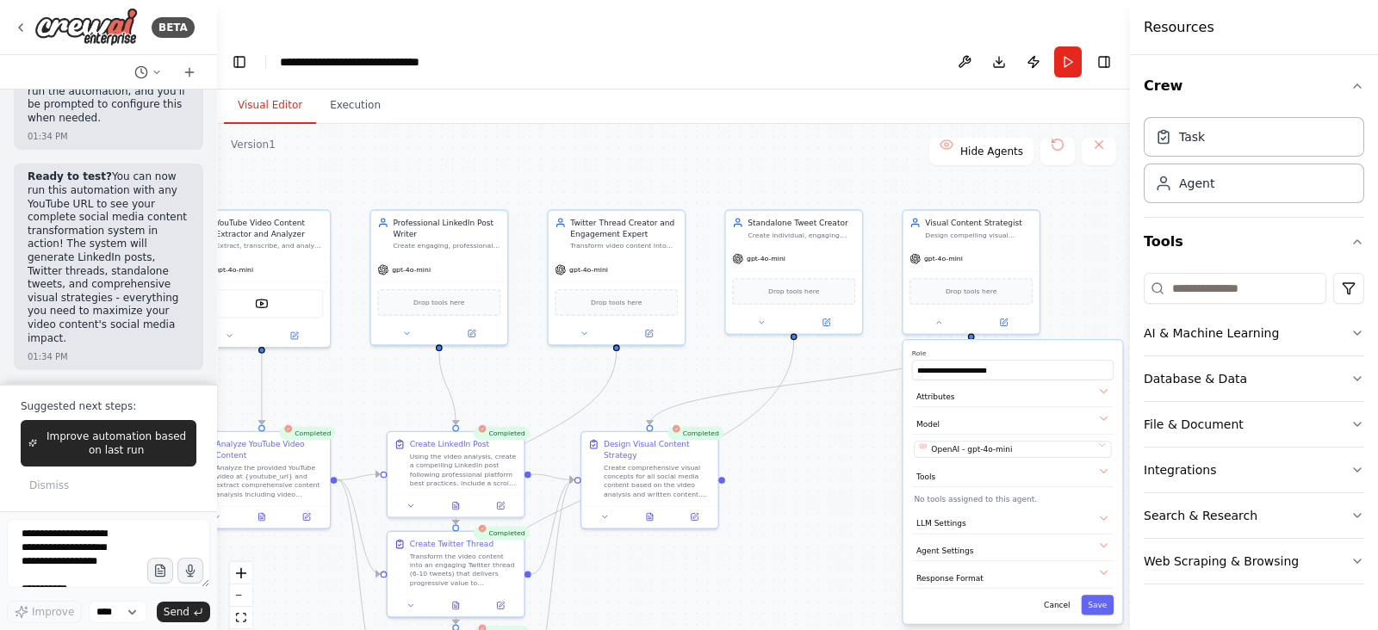
click at [858, 450] on div ".deletable-edge-delete-btn { width: 20px; height: 20px; border: 0px solid #ffff…" at bounding box center [673, 394] width 913 height 541
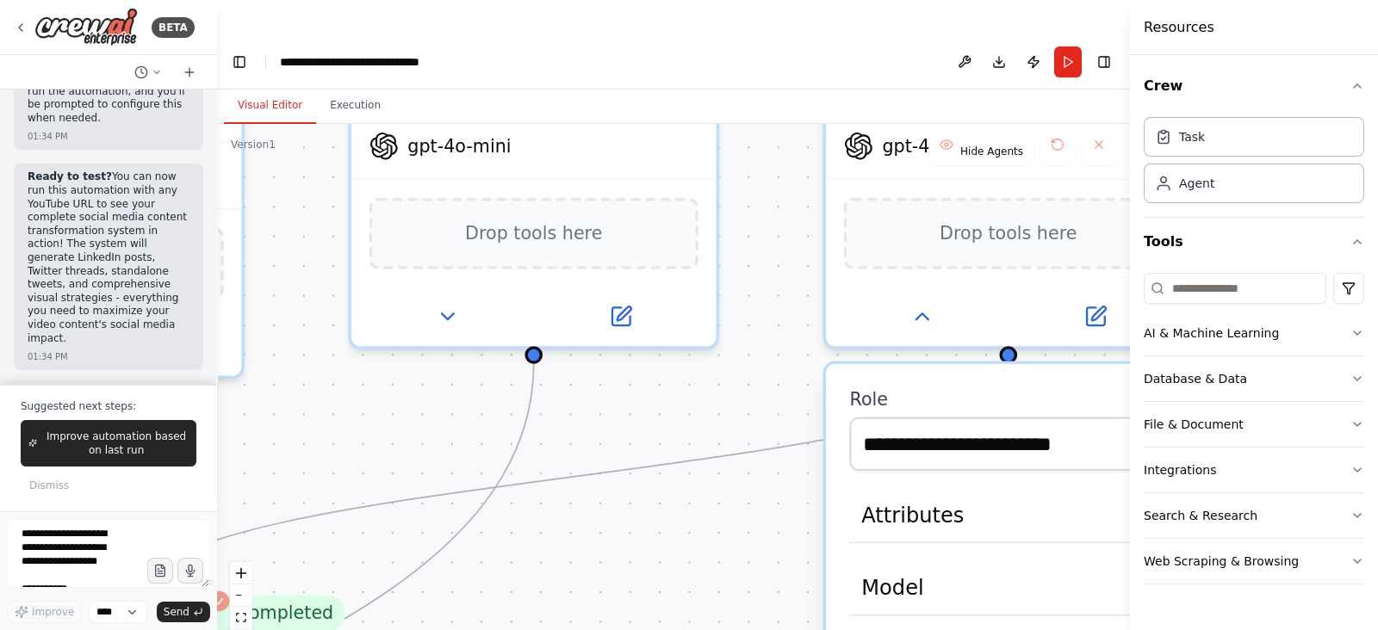
drag, startPoint x: 770, startPoint y: 363, endPoint x: 650, endPoint y: 557, distance: 227.8
click at [650, 557] on div ".deletable-edge-delete-btn { width: 20px; height: 20px; border: 0px solid #ffff…" at bounding box center [673, 394] width 913 height 541
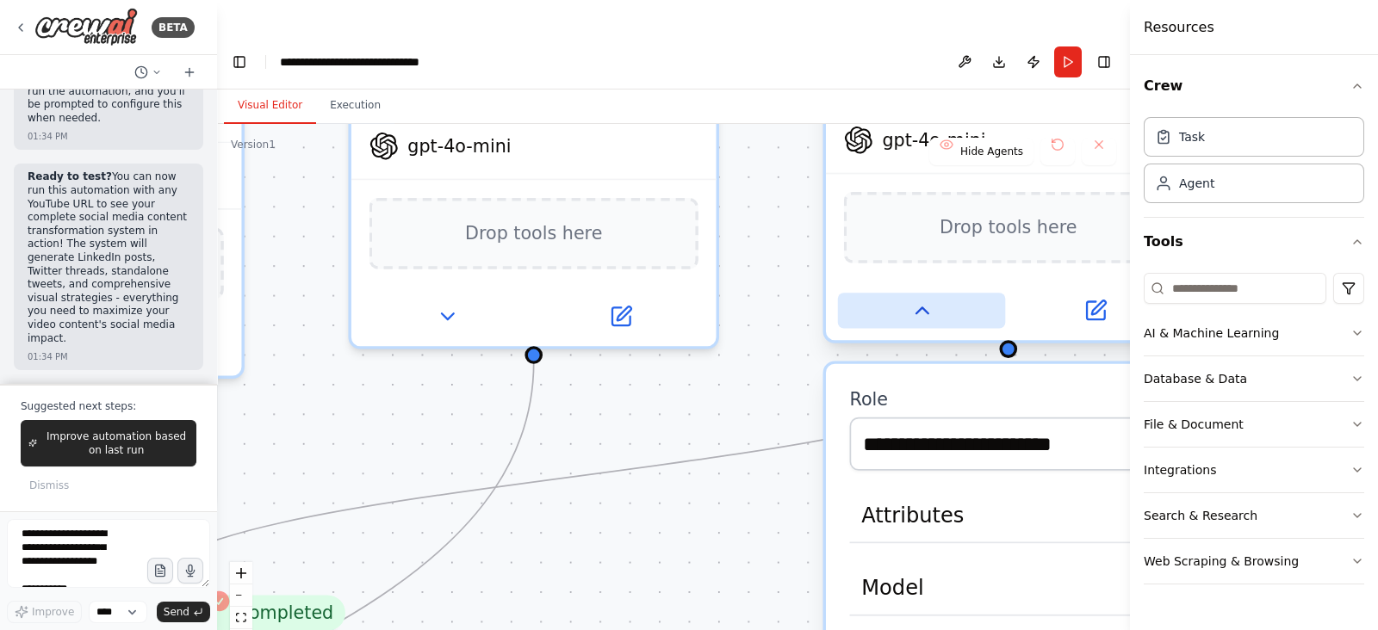
click at [919, 299] on icon at bounding box center [921, 311] width 24 height 24
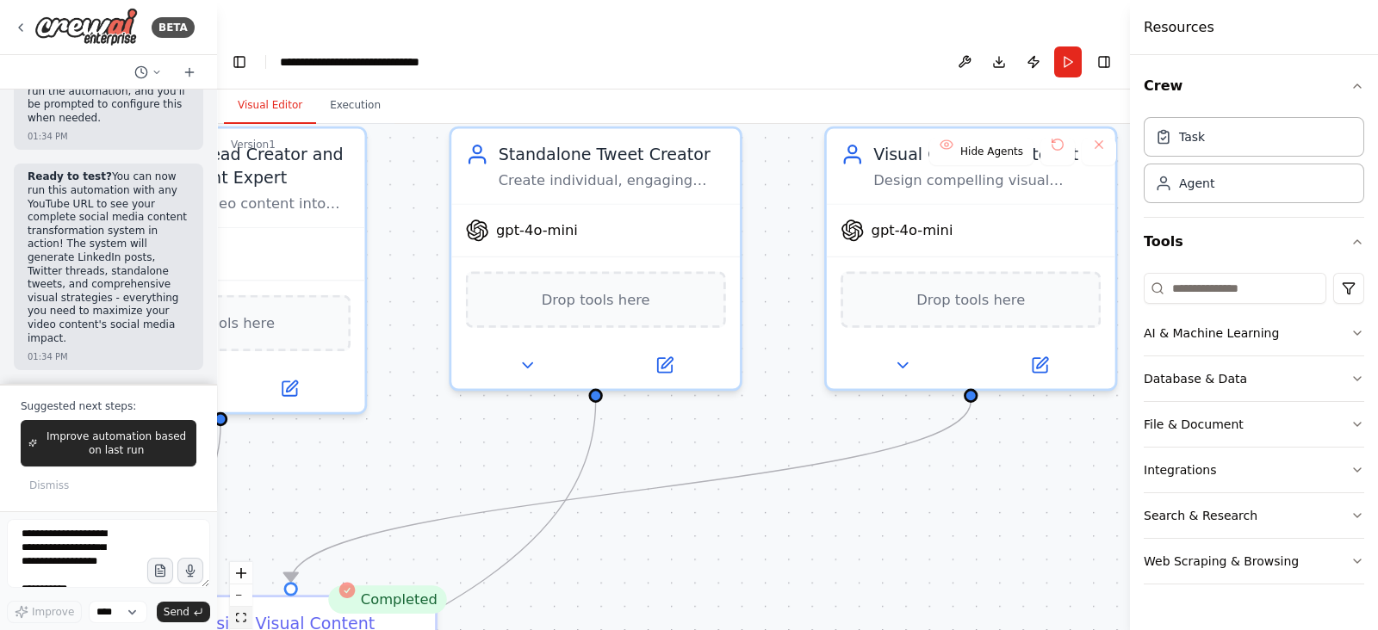
click at [245, 613] on icon "fit view" at bounding box center [241, 617] width 10 height 9
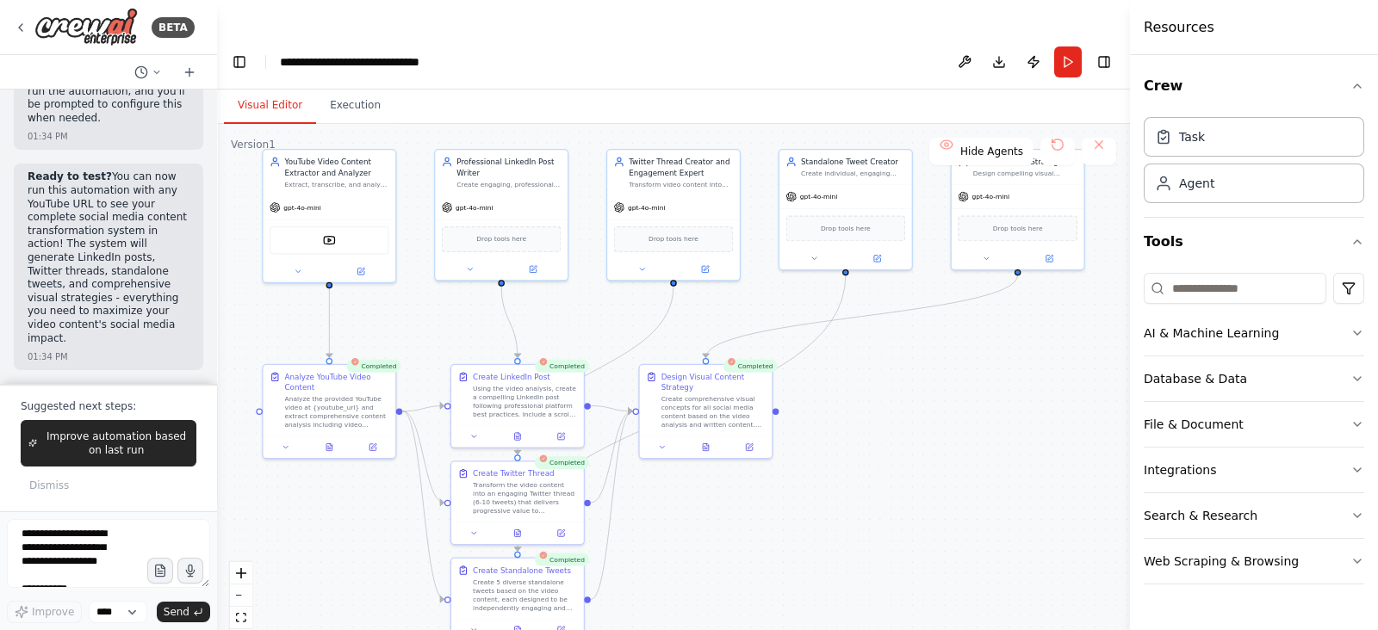
drag, startPoint x: 867, startPoint y: 454, endPoint x: 930, endPoint y: 454, distance: 62.9
click at [930, 454] on div ".deletable-edge-delete-btn { width: 20px; height: 20px; border: 0px solid #ffff…" at bounding box center [673, 394] width 913 height 541
